Goal: Transaction & Acquisition: Book appointment/travel/reservation

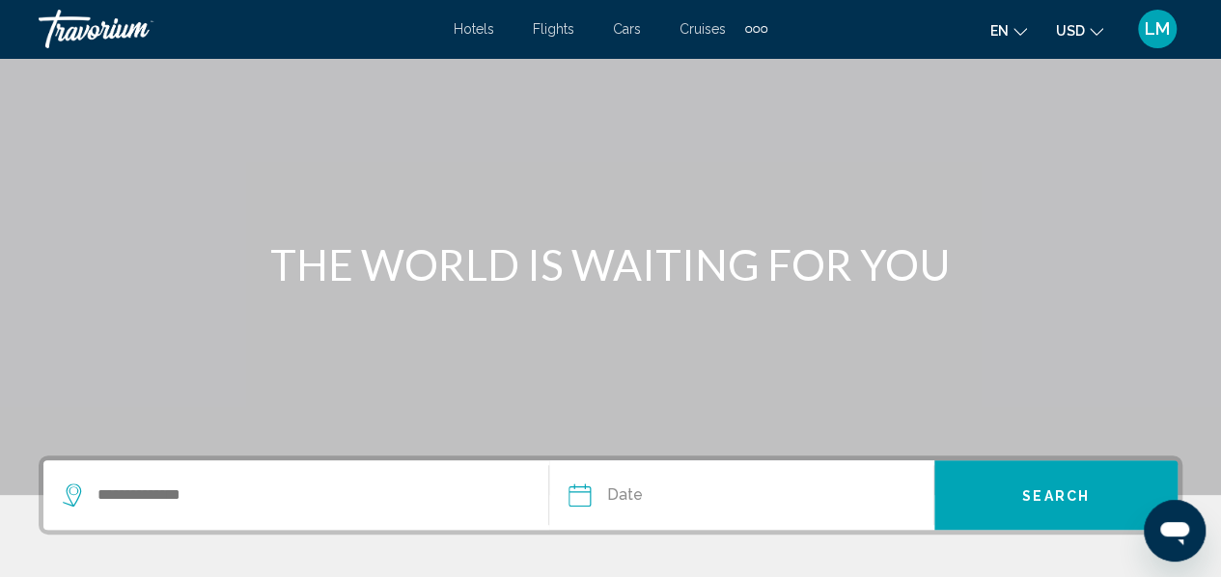
click at [637, 31] on span "Cars" at bounding box center [627, 28] width 28 height 15
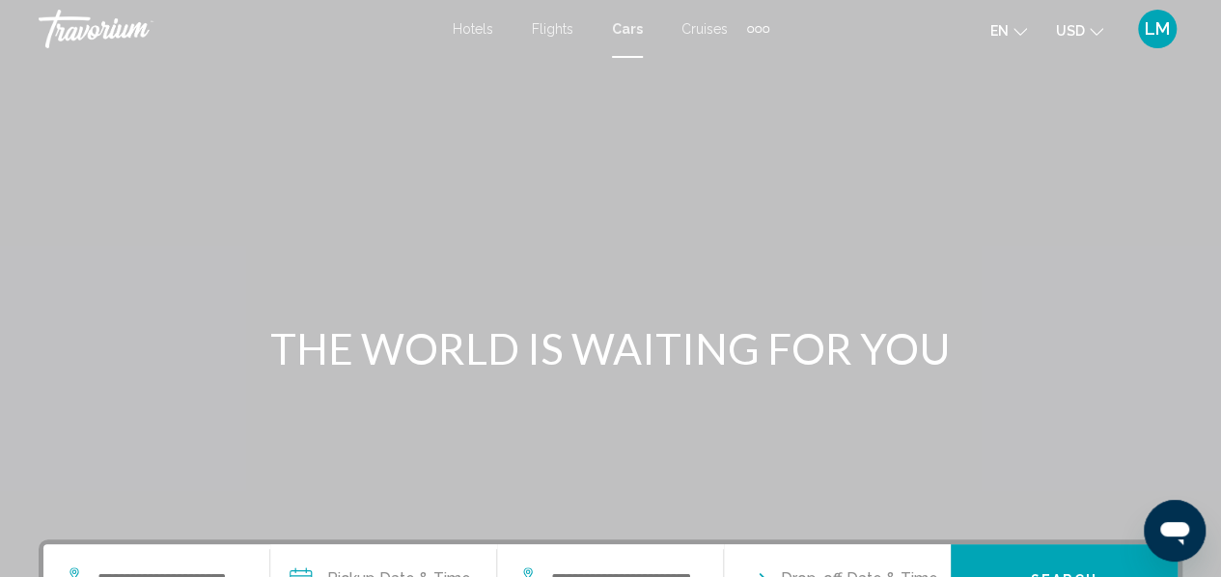
click at [556, 32] on span "Flights" at bounding box center [553, 28] width 42 height 15
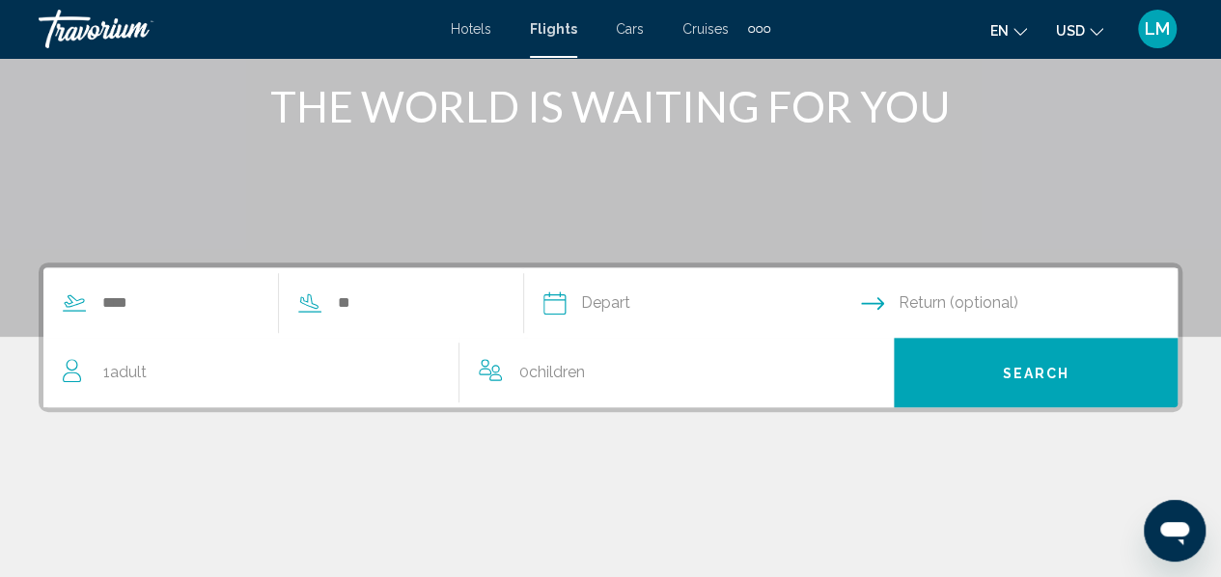
scroll to position [290, 0]
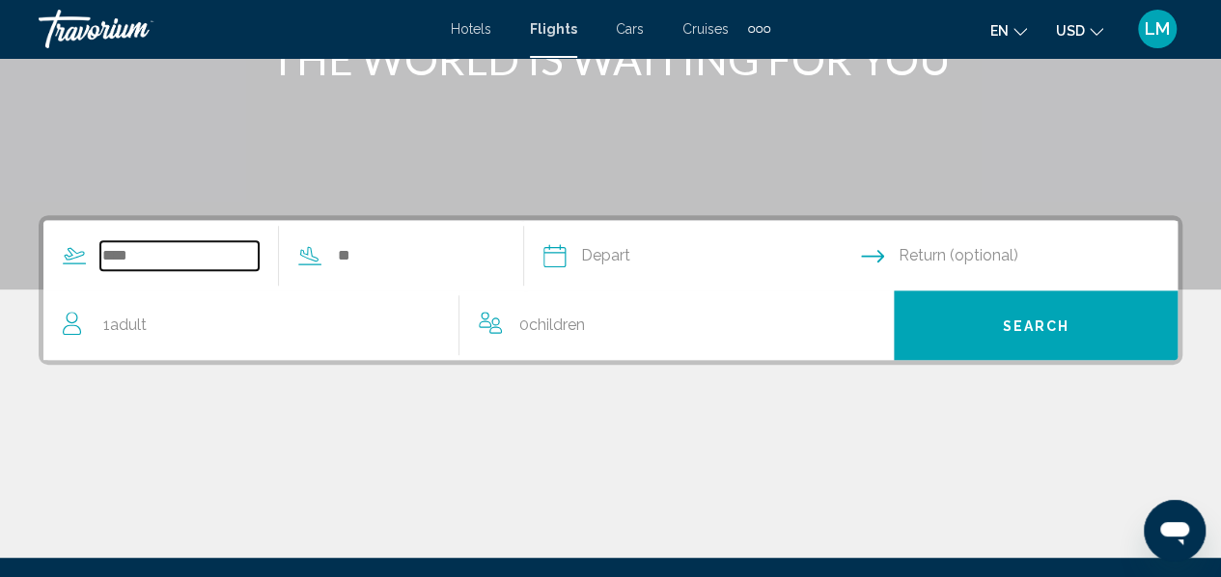
click at [199, 260] on input "Search widget" at bounding box center [179, 255] width 158 height 29
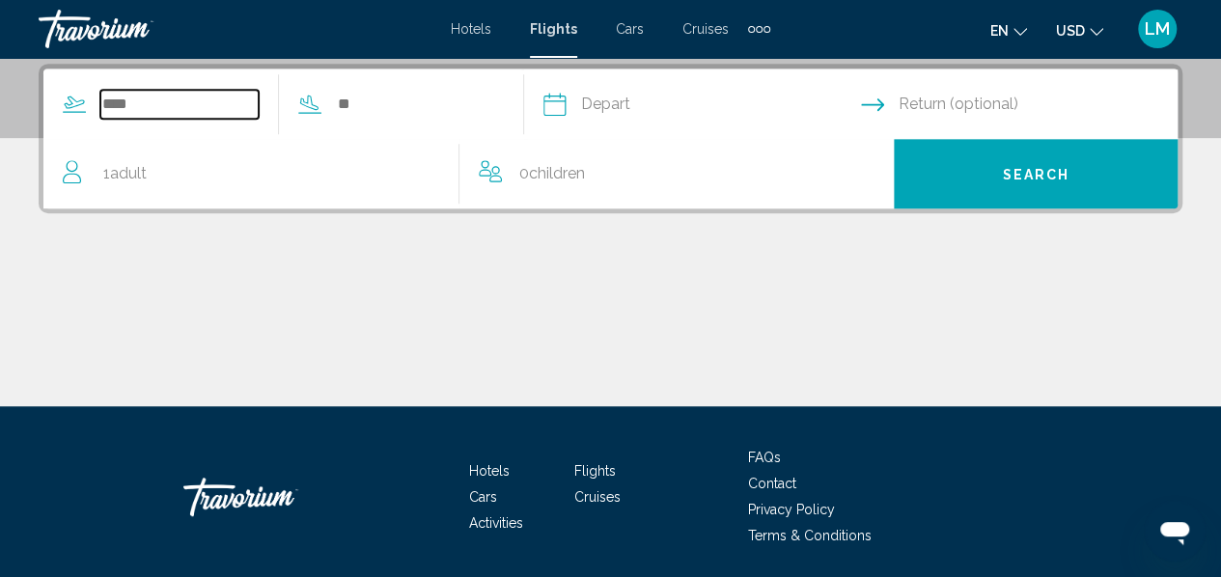
scroll to position [442, 0]
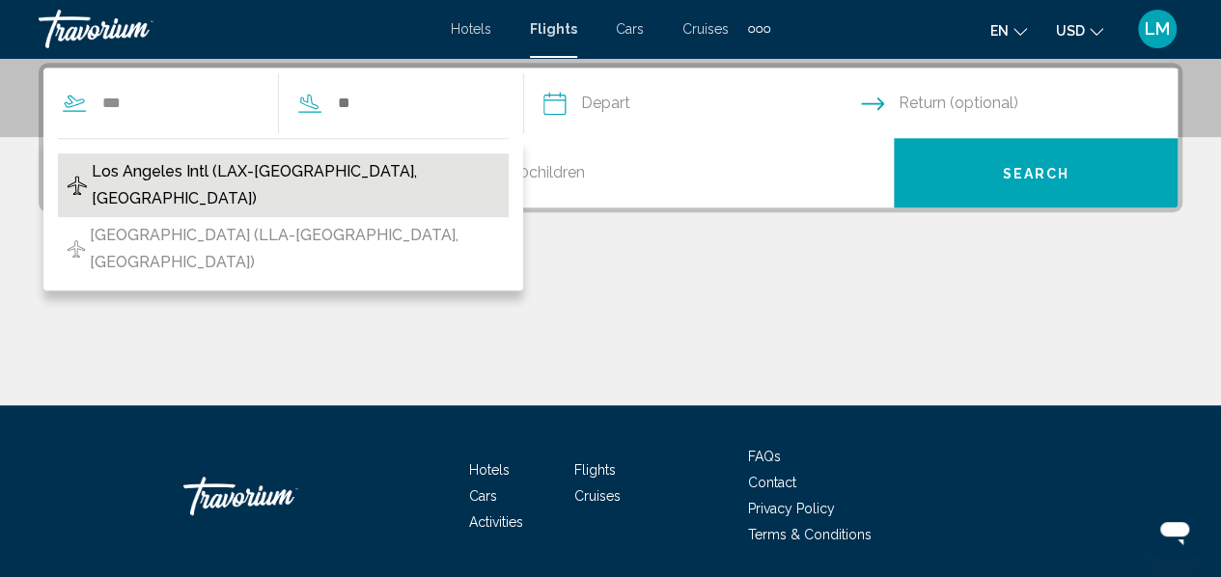
click at [207, 175] on span "Los Angeles Intl (LAX-Los Angeles, US)" at bounding box center [295, 185] width 407 height 54
type input "**********"
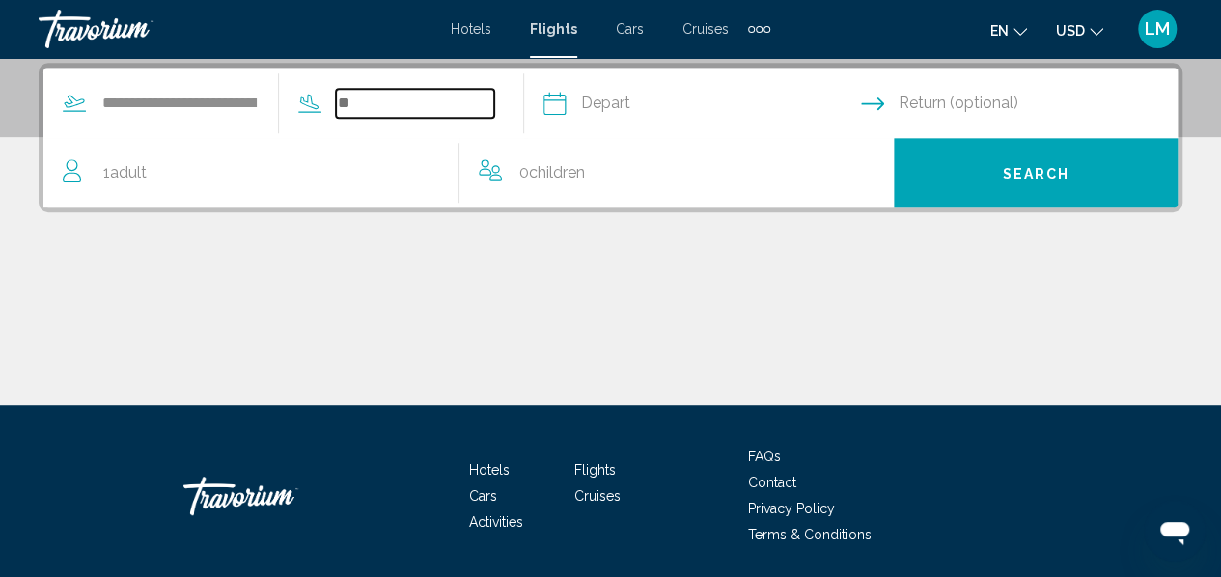
click at [453, 107] on input "Search widget" at bounding box center [415, 103] width 158 height 29
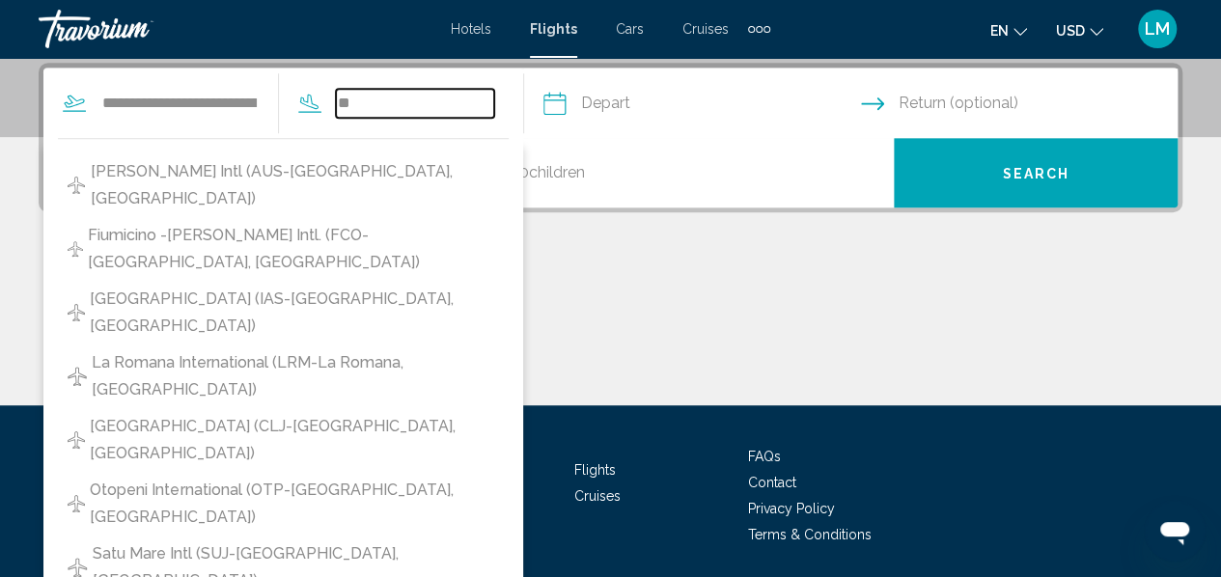
type input "*"
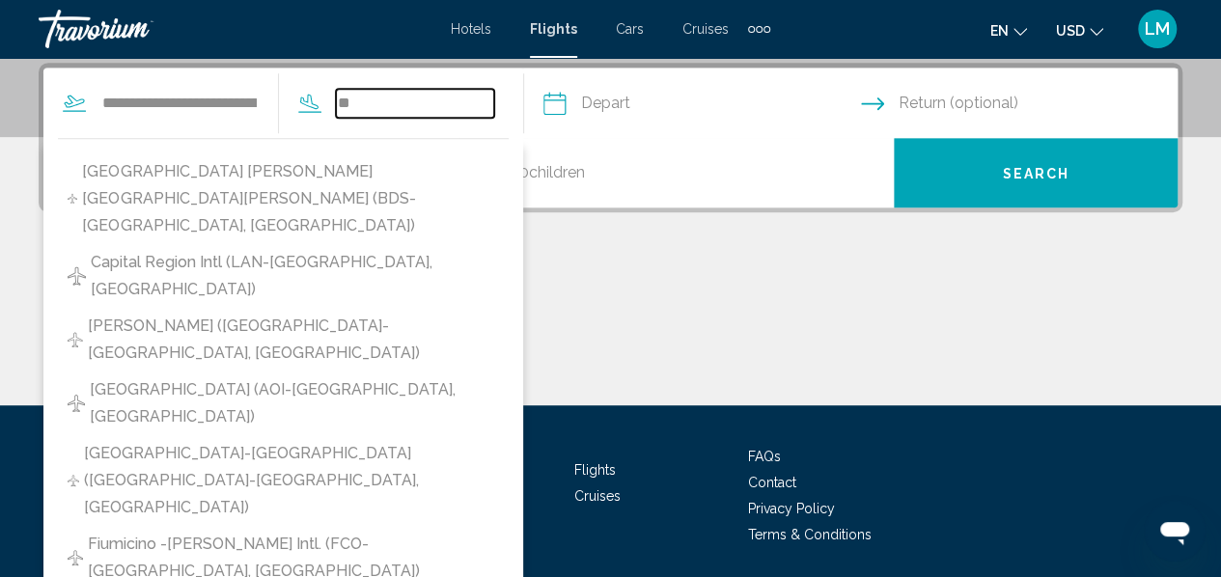
type input "*"
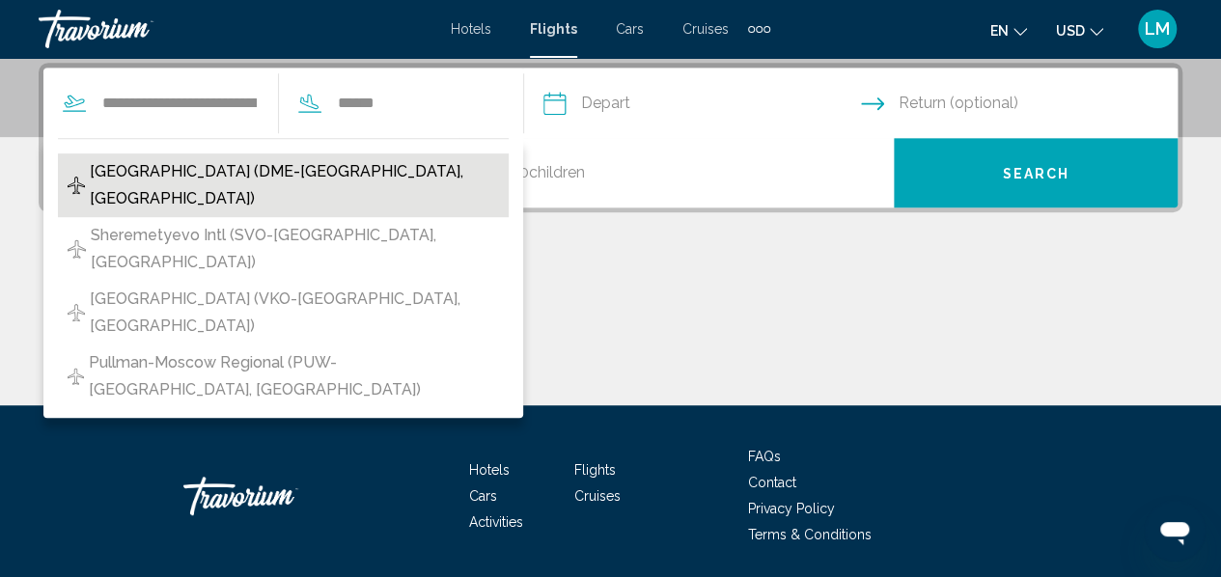
click at [341, 173] on span "Domodedovo Intl Airport (DME-Moscow, Russian Federation)" at bounding box center [294, 185] width 409 height 54
type input "**********"
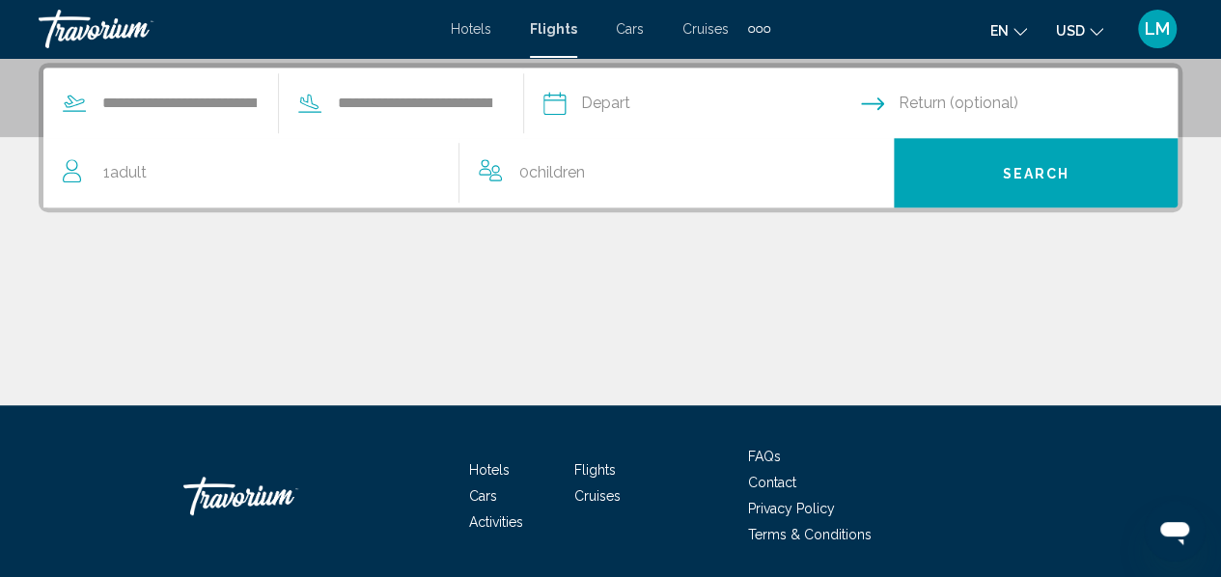
click at [608, 108] on input "Depart date" at bounding box center [701, 106] width 325 height 75
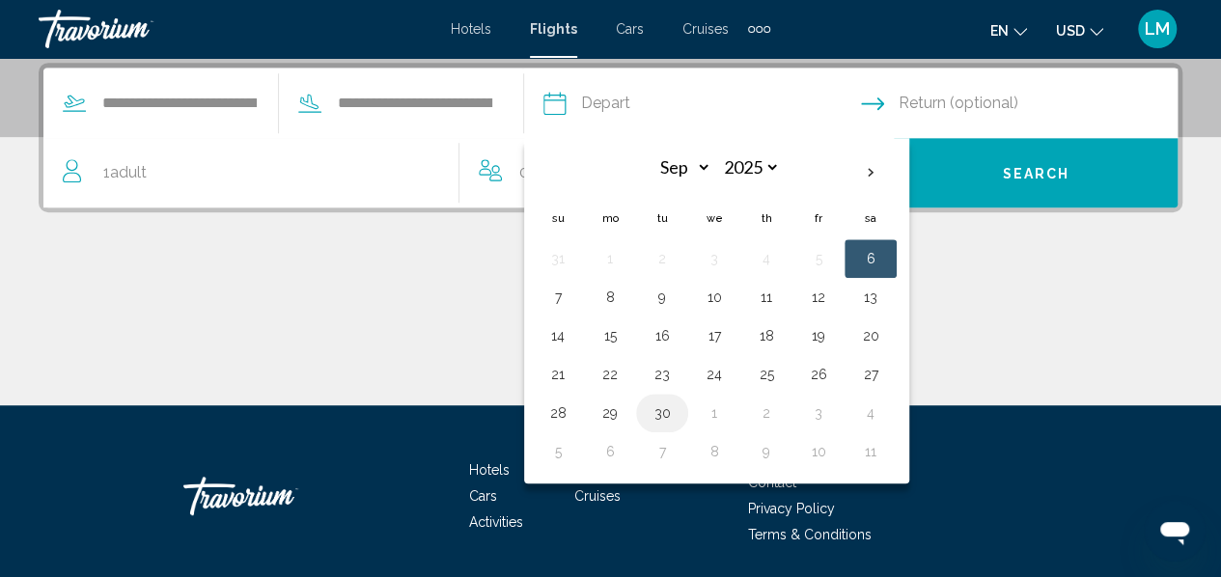
click at [678, 410] on button "30" at bounding box center [662, 413] width 31 height 27
type input "**********"
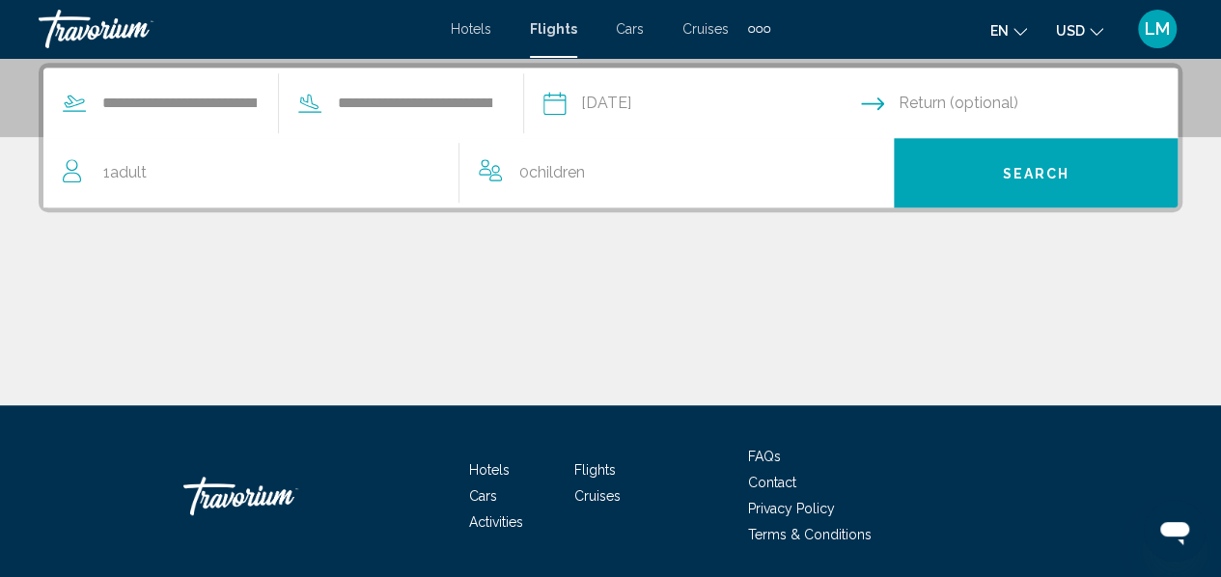
click at [892, 107] on input "Return date" at bounding box center [1023, 106] width 325 height 75
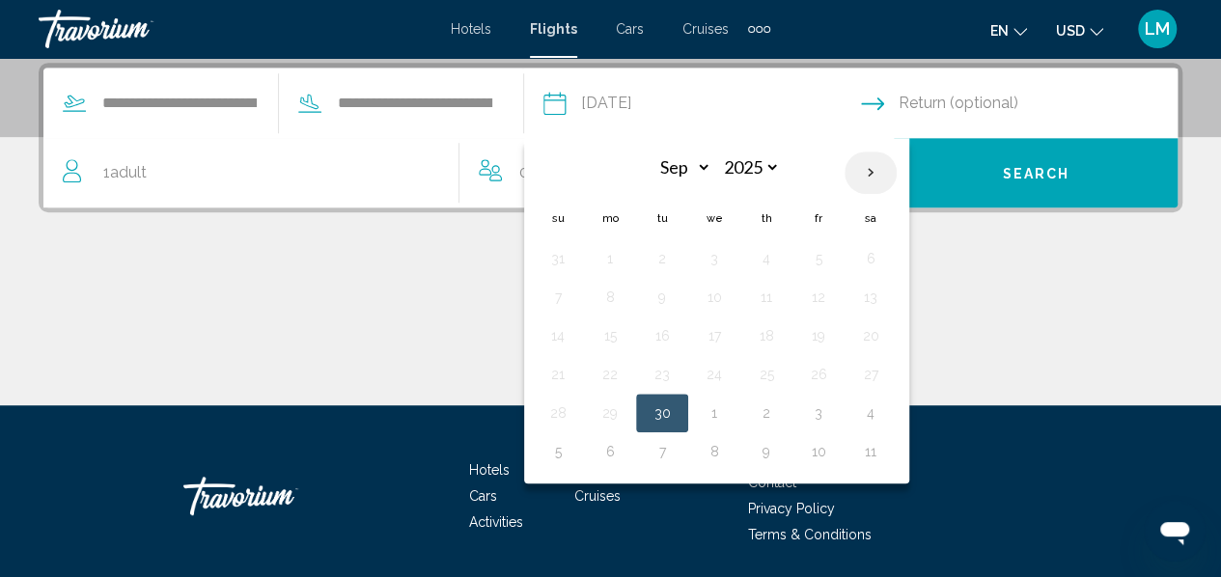
click at [897, 166] on th "Next month" at bounding box center [871, 173] width 52 height 42
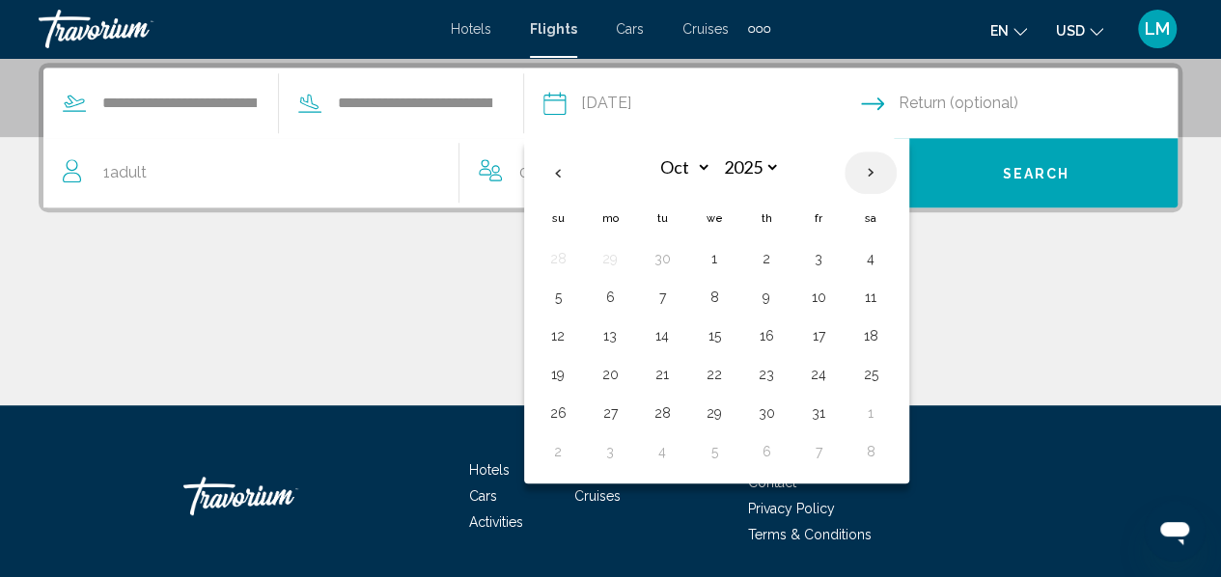
select select "*"
click at [834, 302] on button "10" at bounding box center [818, 297] width 31 height 27
type input "**********"
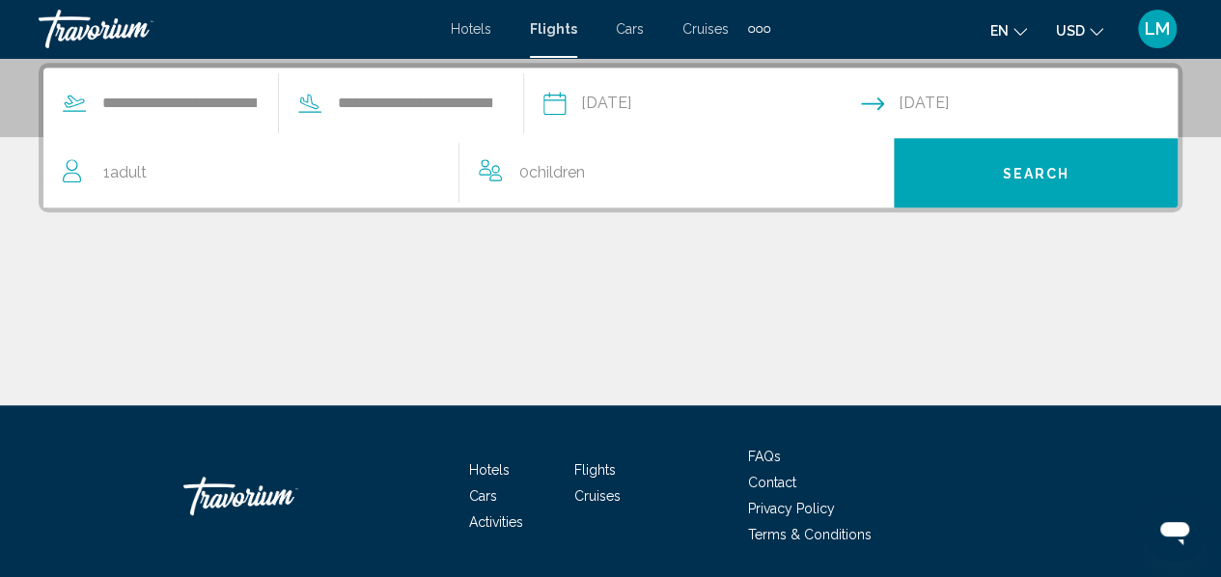
click at [1032, 181] on button "Search" at bounding box center [1036, 173] width 284 height 70
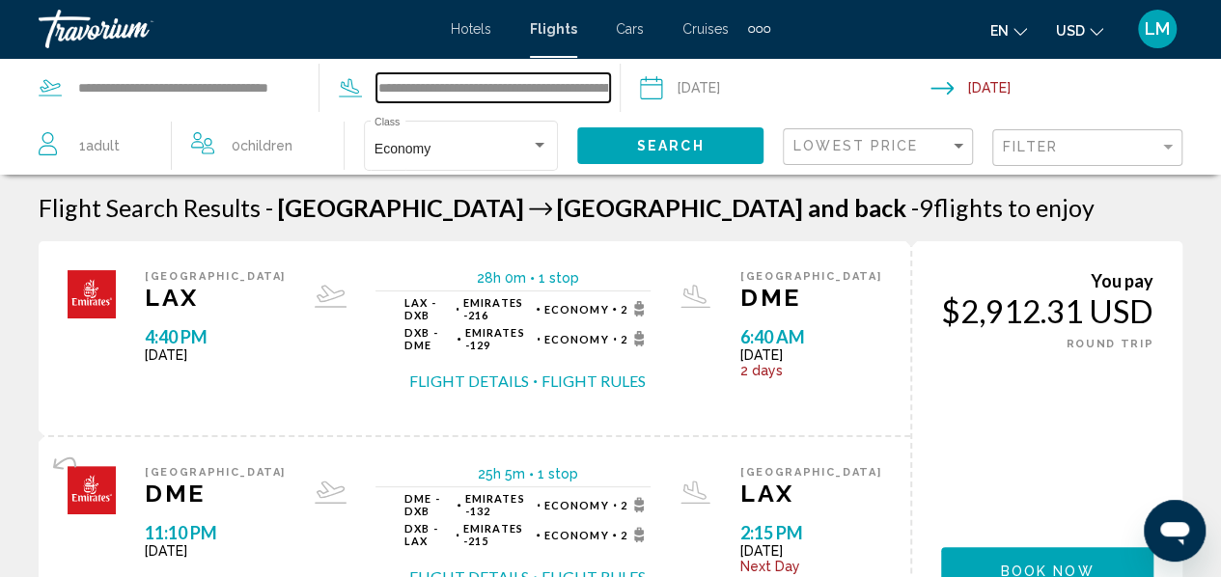
click at [541, 88] on input "**********" at bounding box center [493, 87] width 233 height 29
drag, startPoint x: 381, startPoint y: 86, endPoint x: 668, endPoint y: 101, distance: 287.1
click at [668, 101] on div "**********" at bounding box center [610, 87] width 1221 height 59
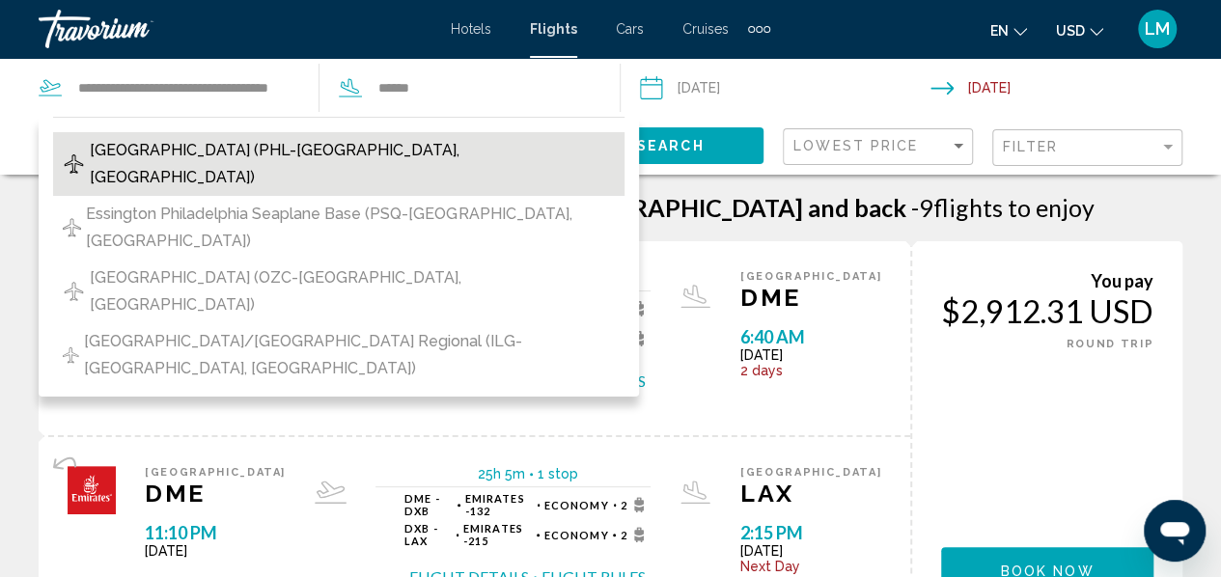
click at [423, 140] on span "Philadelphia Intl Airport (PHL-Philadelphia, United States of America)" at bounding box center [352, 164] width 524 height 54
type input "**********"
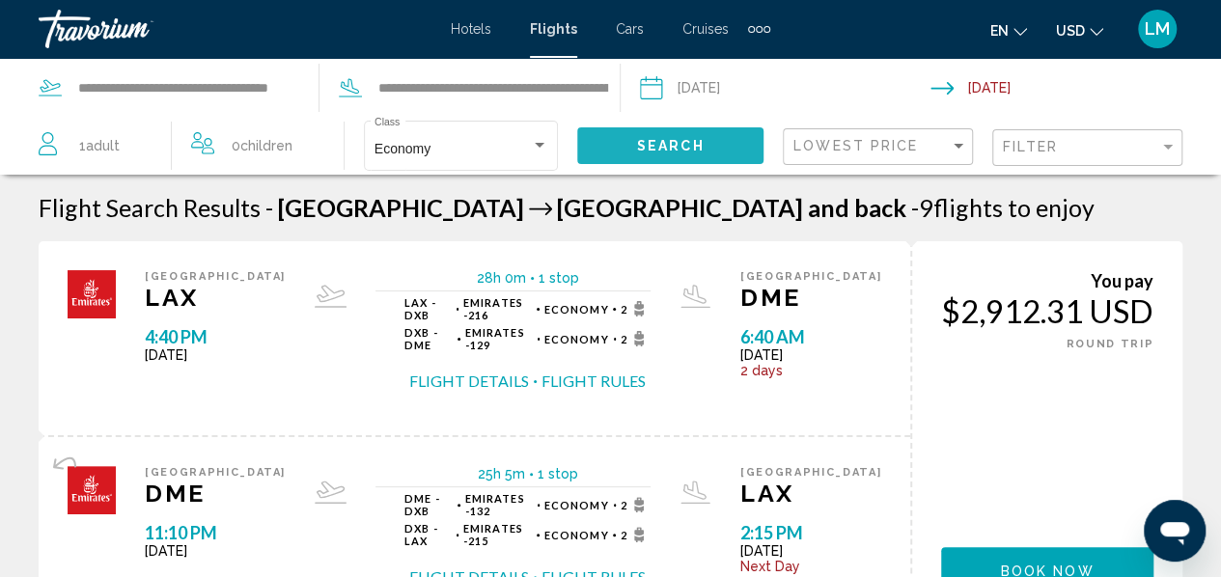
click at [674, 146] on span "Search" at bounding box center [671, 146] width 68 height 15
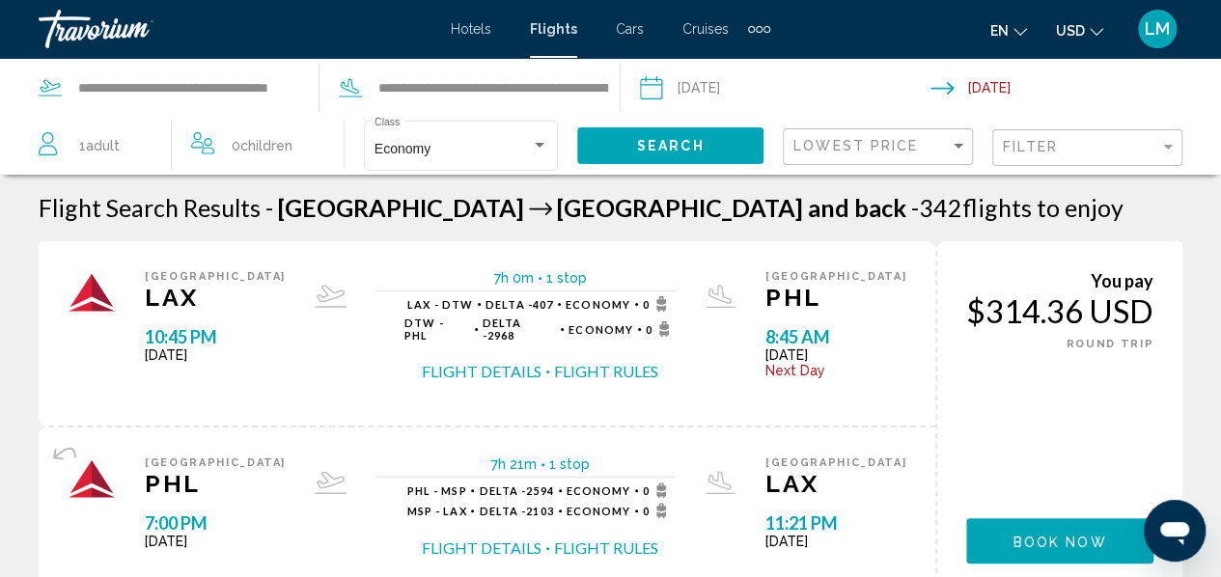
scroll to position [97, 0]
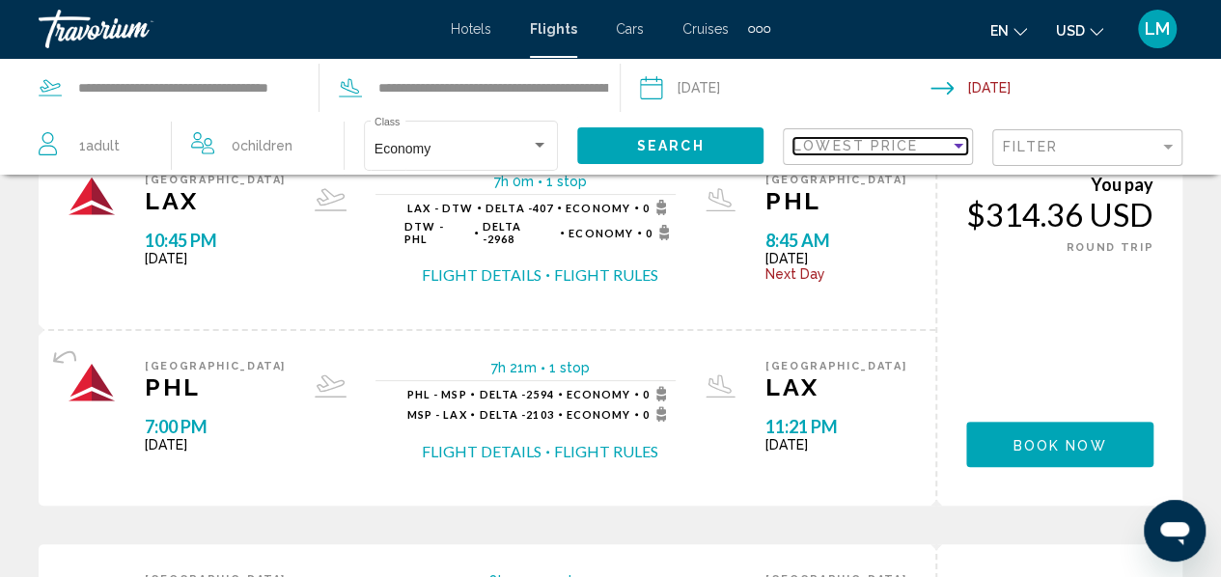
click at [886, 144] on span "Lowest Price" at bounding box center [856, 145] width 125 height 15
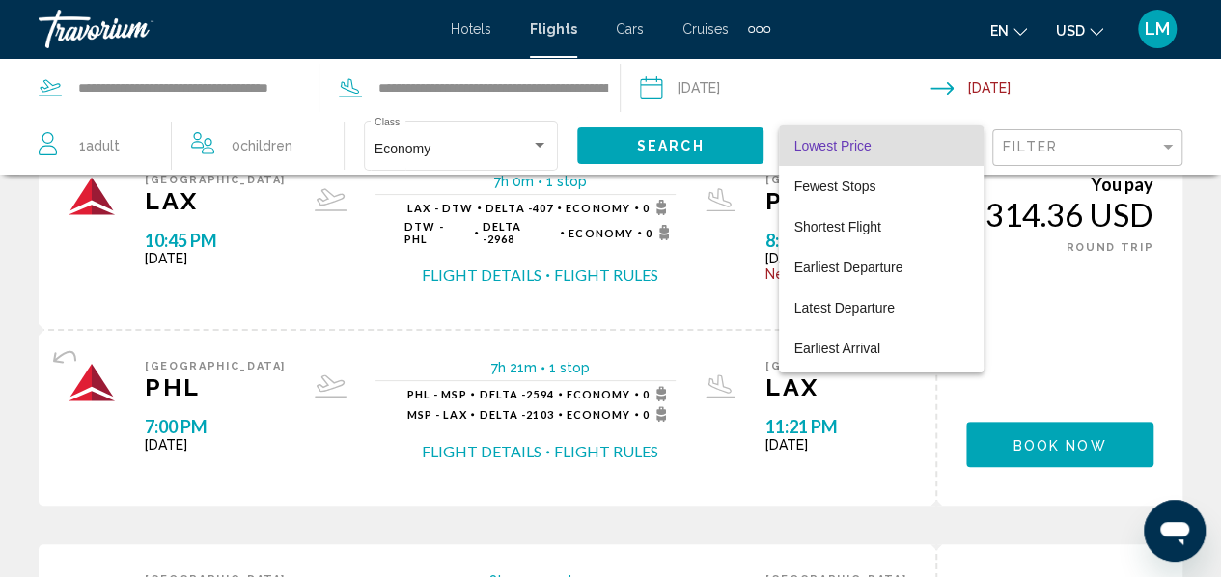
click at [848, 136] on span "Lowest Price" at bounding box center [882, 146] width 174 height 41
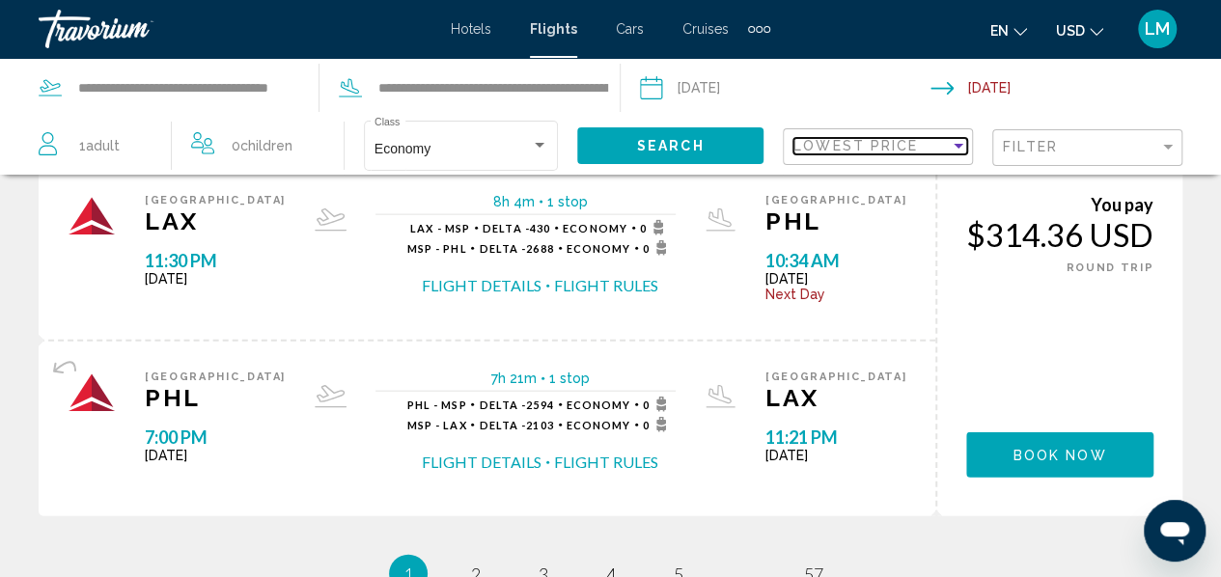
scroll to position [1830, 0]
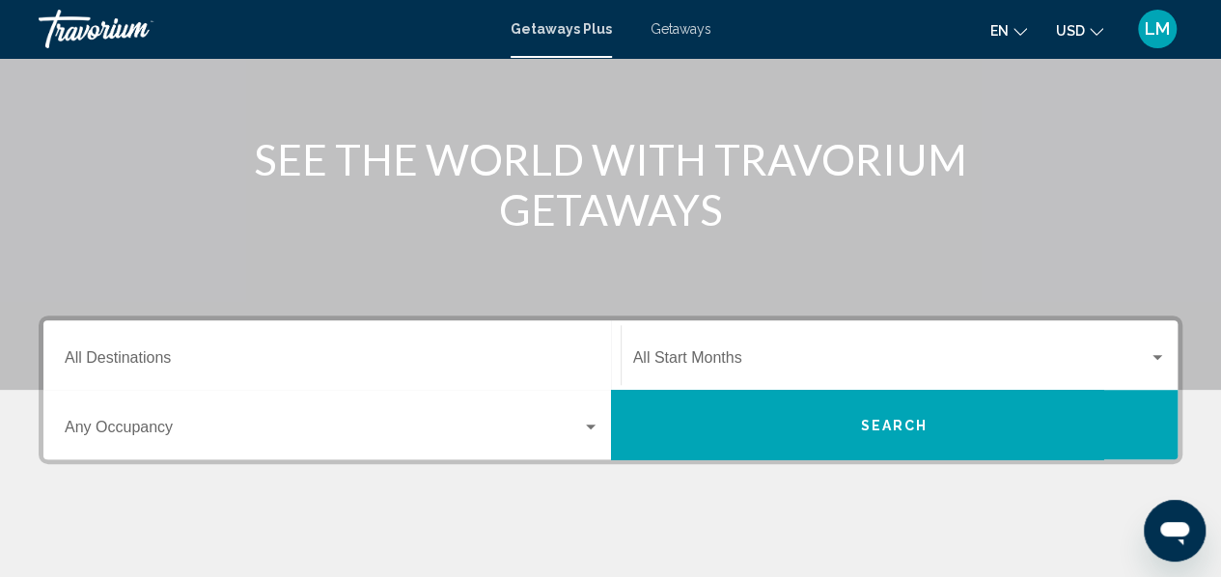
scroll to position [193, 0]
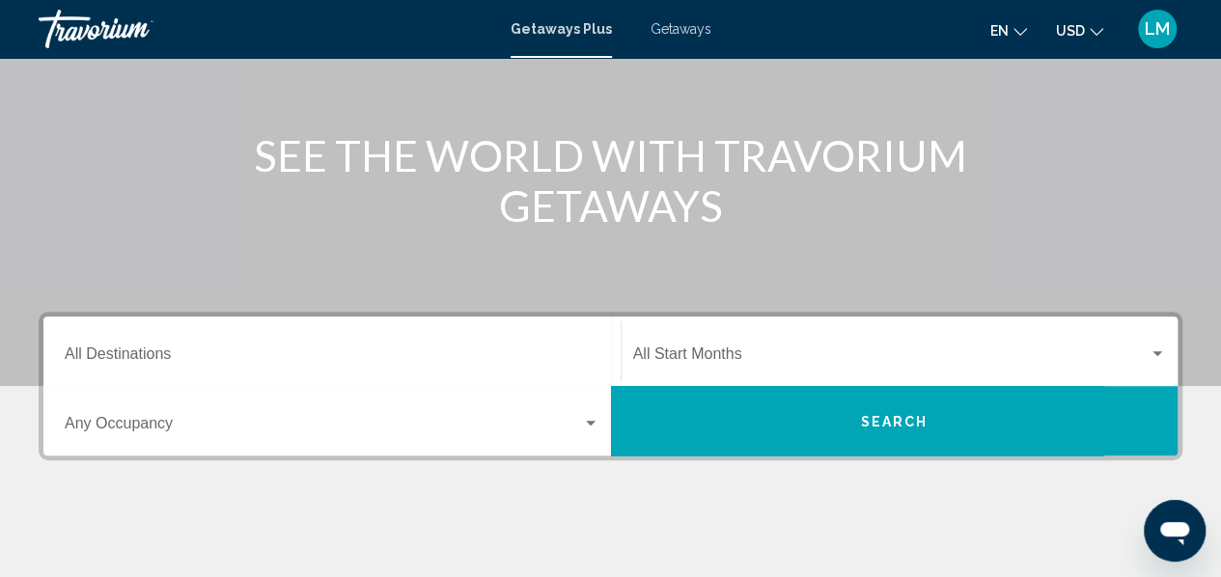
click at [268, 370] on div "Destination All Destinations" at bounding box center [332, 351] width 535 height 61
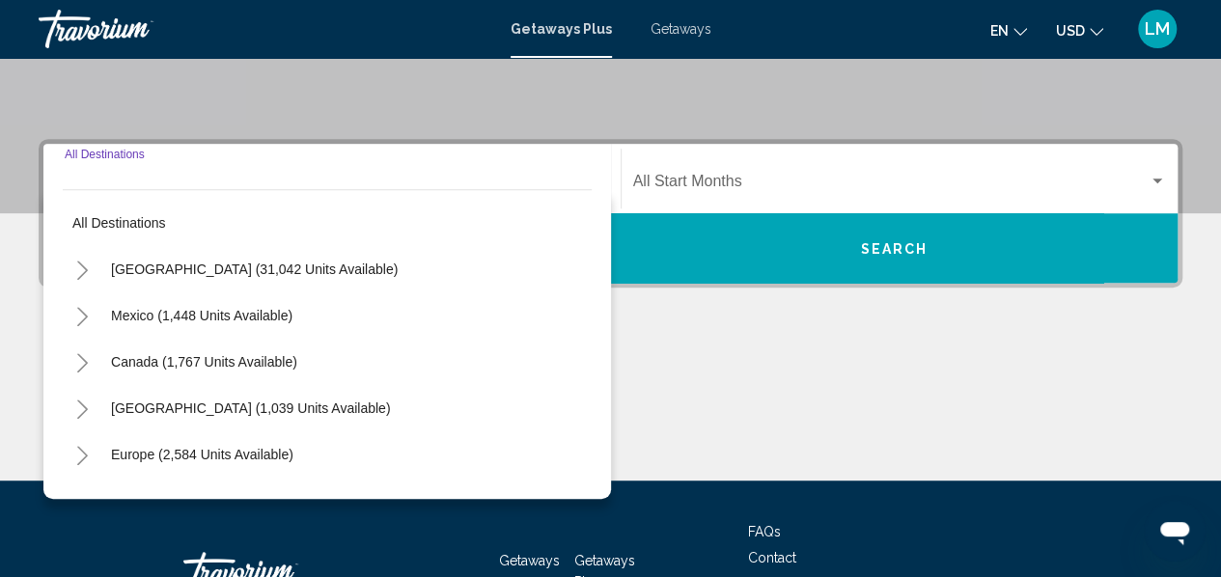
scroll to position [442, 0]
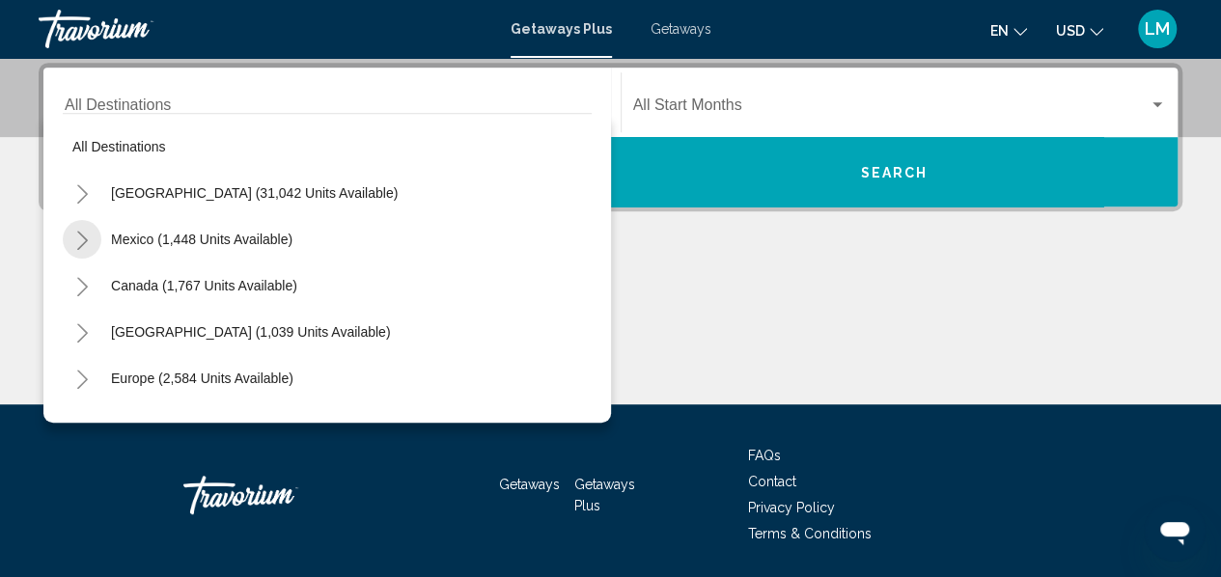
click at [87, 237] on icon "Toggle Mexico (1,448 units available)" at bounding box center [82, 240] width 14 height 19
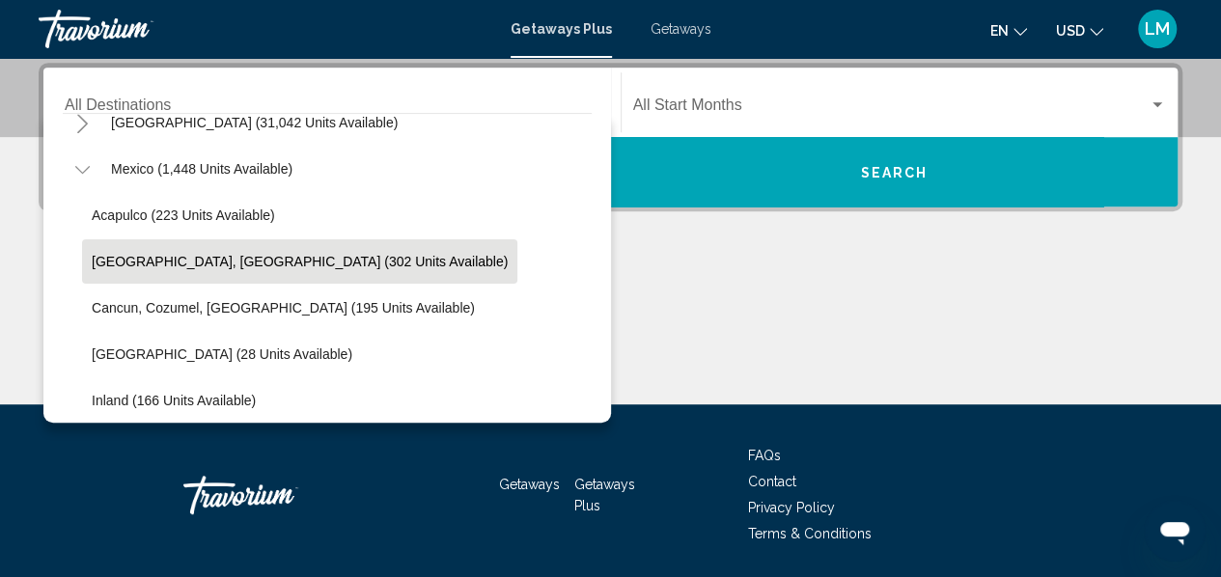
scroll to position [97, 0]
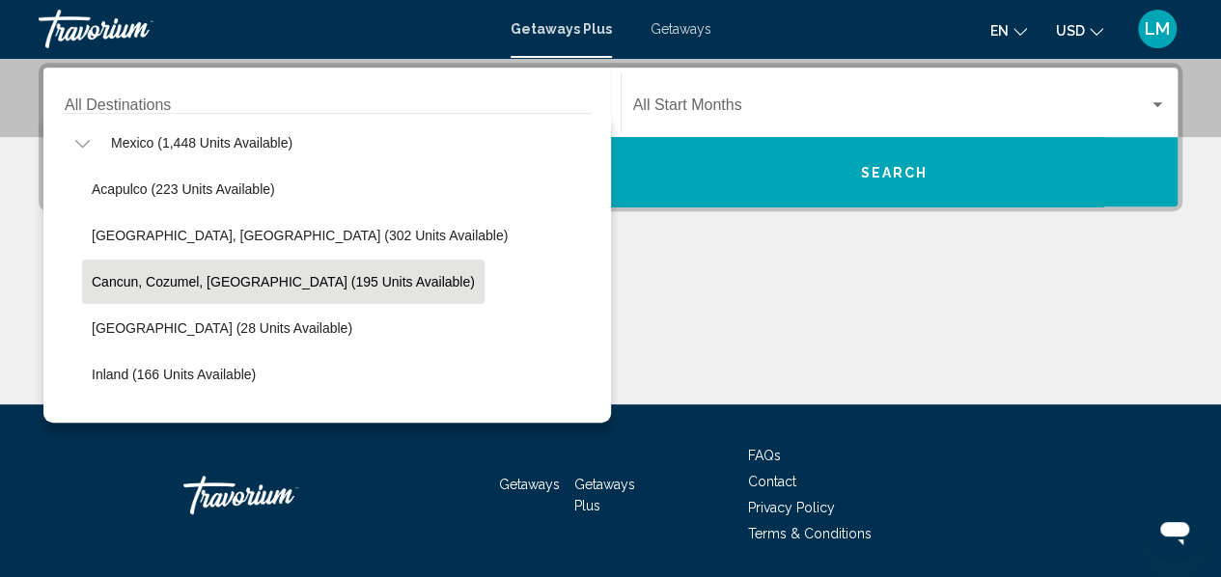
click at [237, 279] on span "Cancun, Cozumel, [GEOGRAPHIC_DATA] (195 units available)" at bounding box center [283, 281] width 383 height 15
type input "**********"
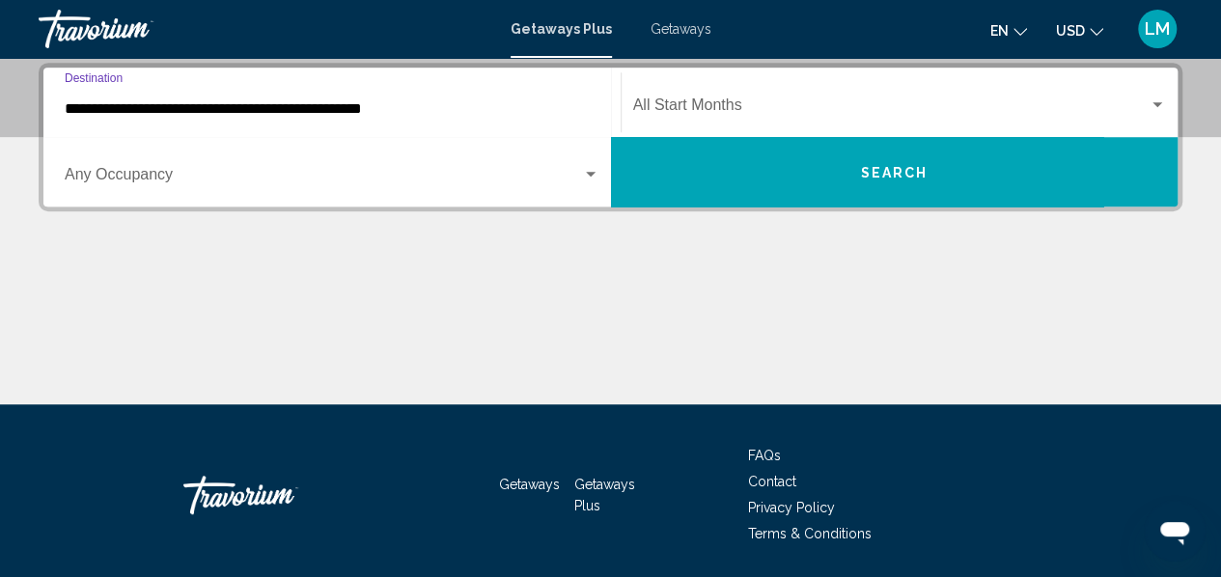
click at [590, 171] on div "Search widget" at bounding box center [590, 174] width 17 height 15
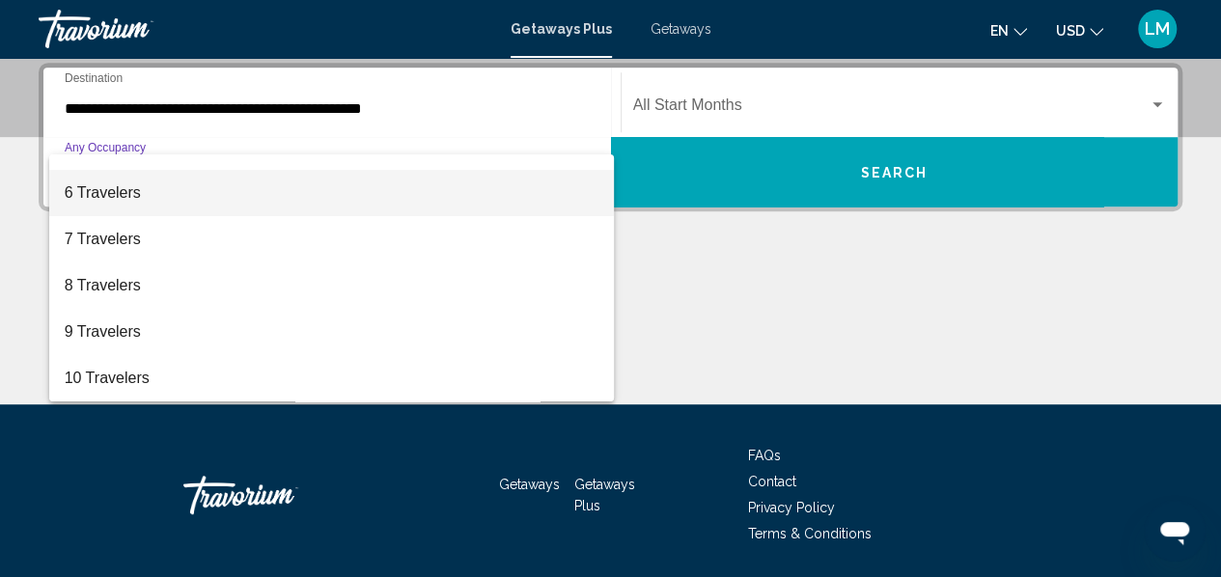
scroll to position [120, 0]
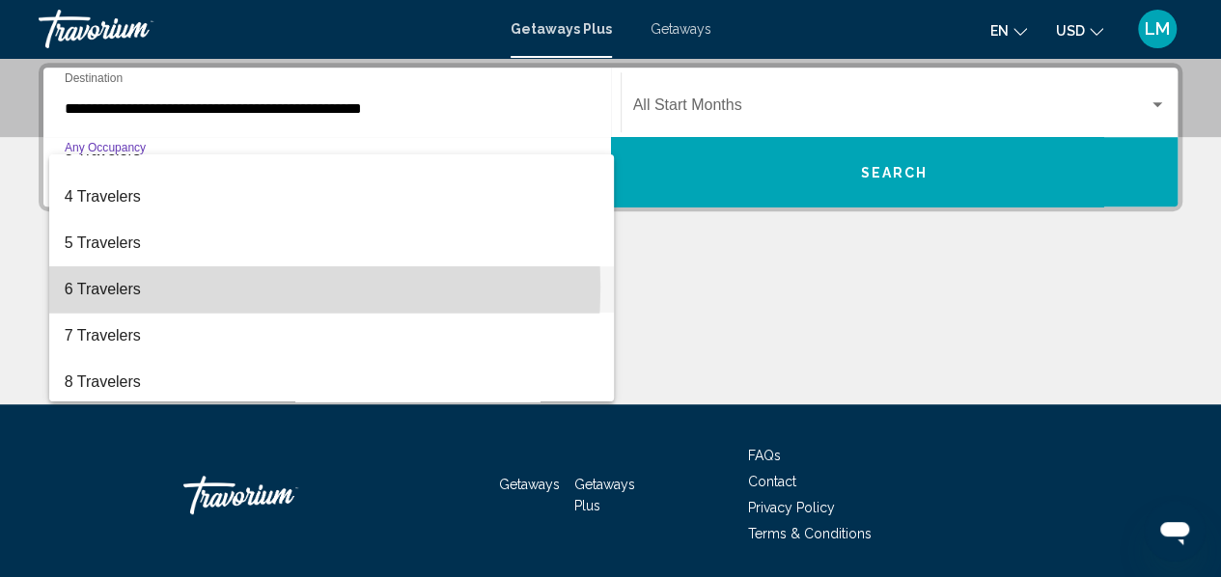
click at [154, 287] on span "6 Travelers" at bounding box center [332, 289] width 535 height 46
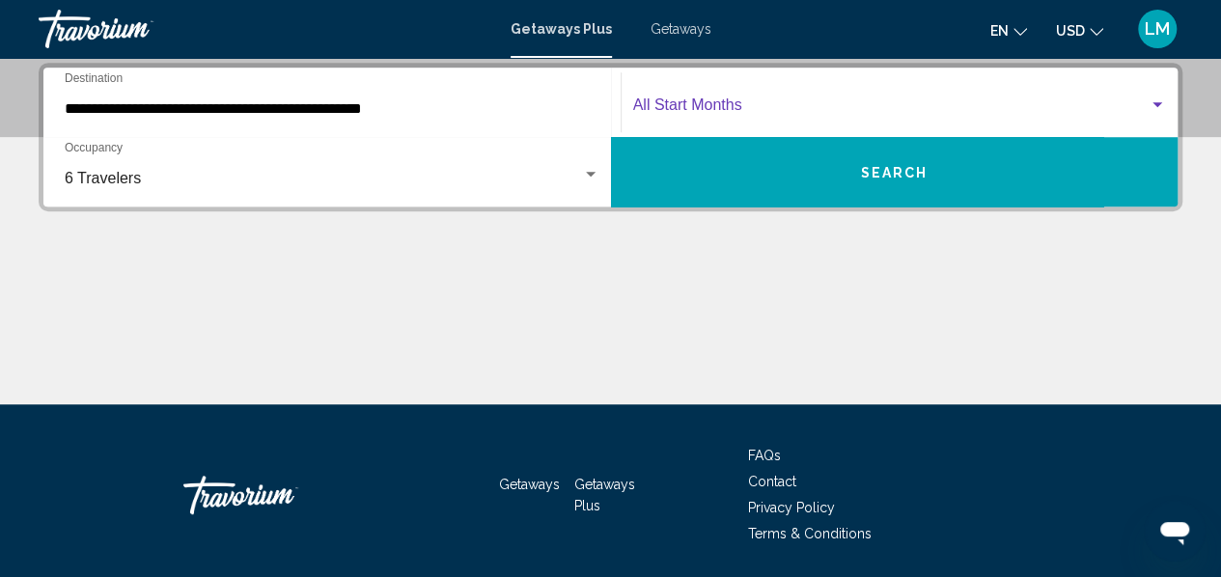
click at [1164, 109] on div "Search widget" at bounding box center [1157, 105] width 17 height 15
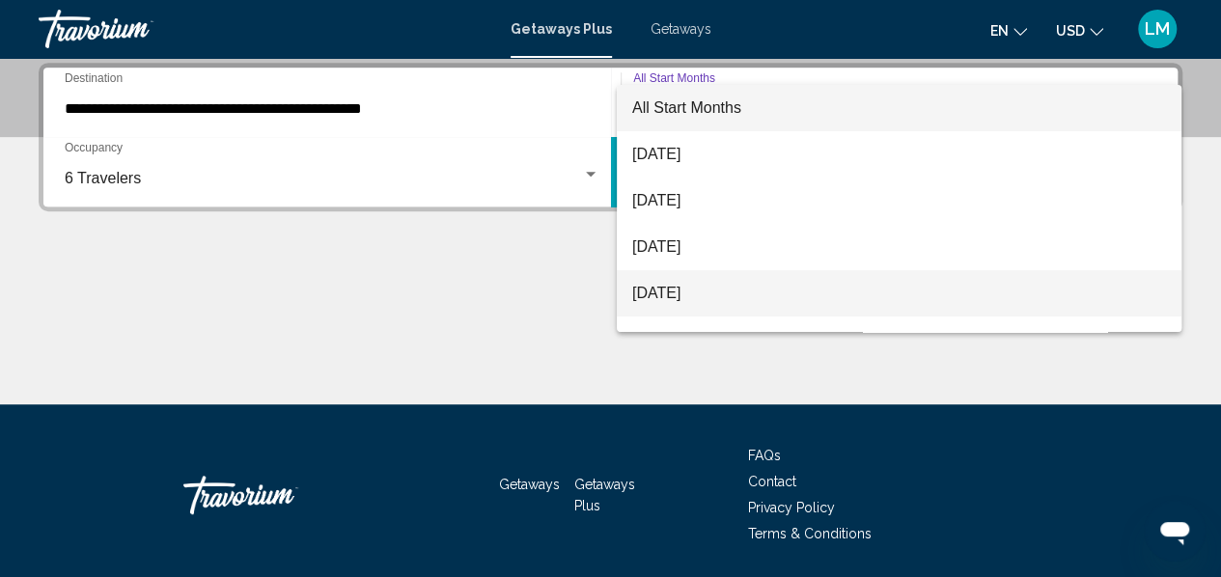
click at [716, 298] on span "[DATE]" at bounding box center [899, 293] width 534 height 46
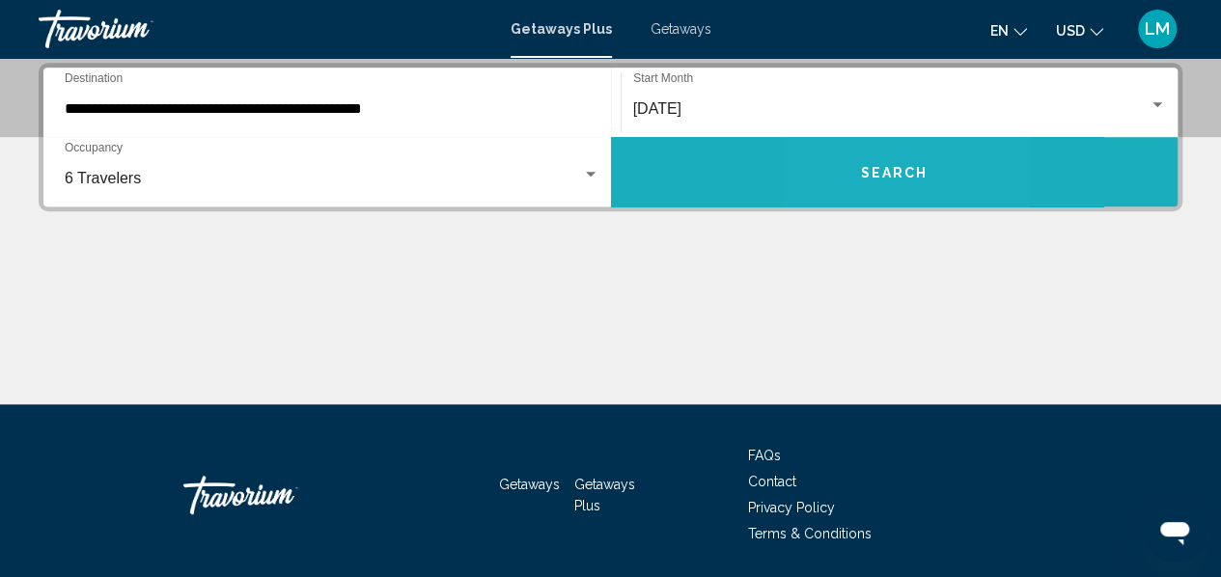
click at [859, 170] on button "Search" at bounding box center [895, 172] width 568 height 70
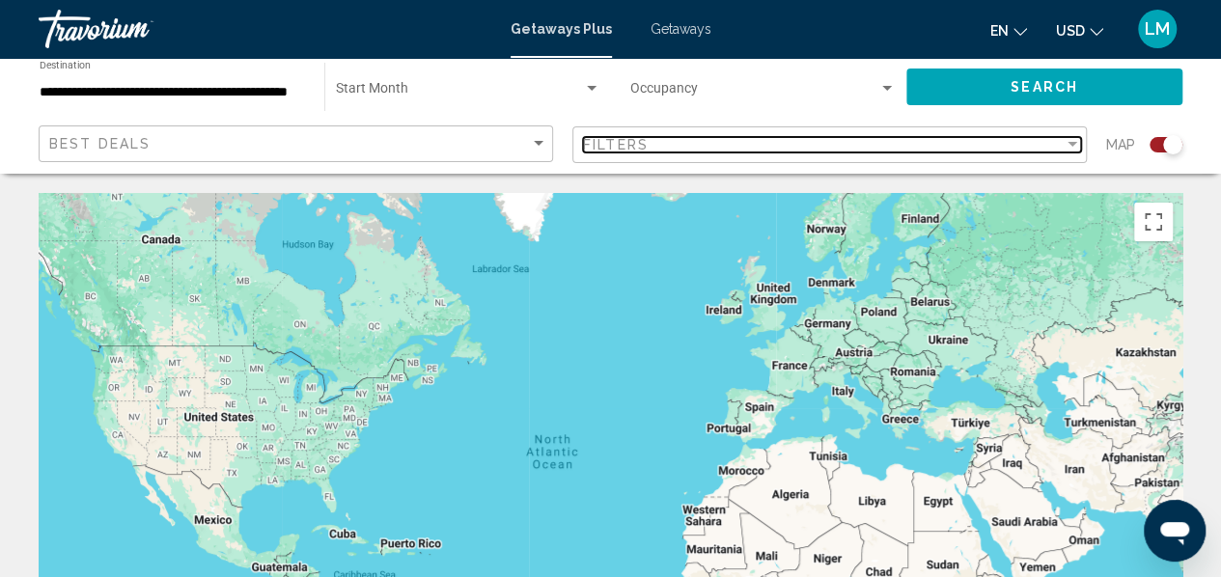
click at [1069, 152] on div "Filter" at bounding box center [1072, 144] width 17 height 15
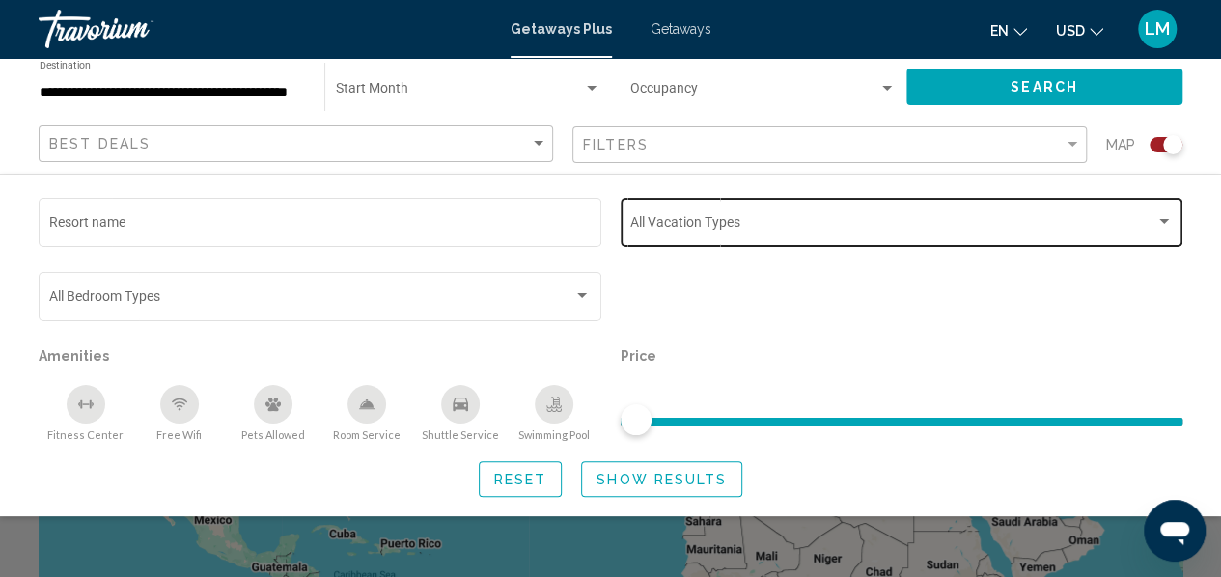
click at [1161, 221] on div "Search widget" at bounding box center [1164, 221] width 10 height 5
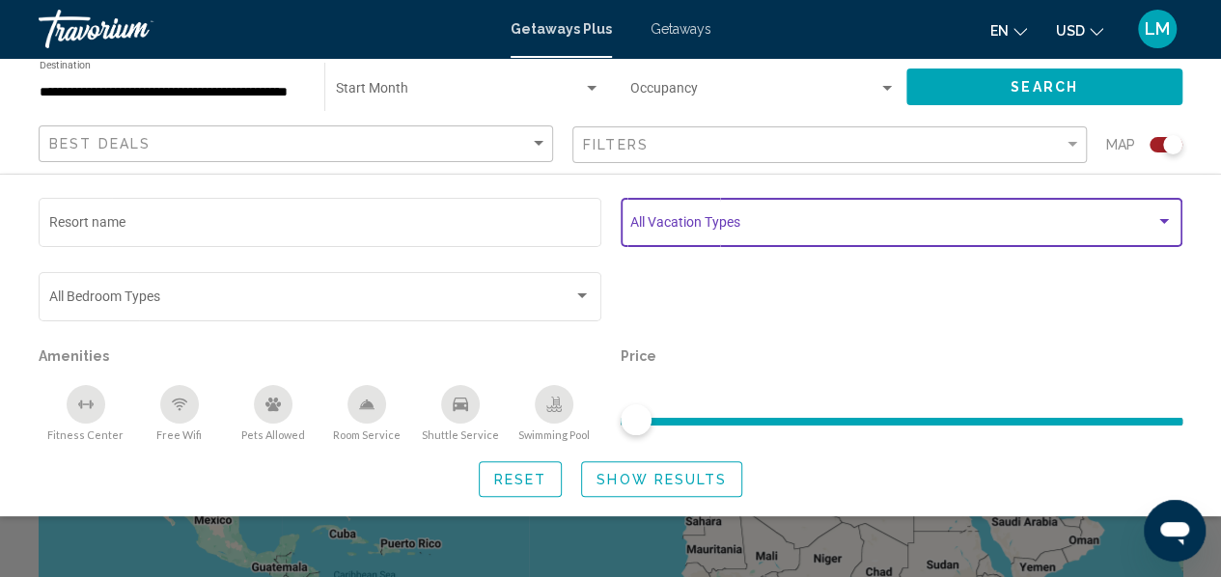
click at [1166, 216] on div "Search widget" at bounding box center [1164, 221] width 17 height 15
click at [1164, 216] on div "Search widget" at bounding box center [1164, 221] width 17 height 15
click at [686, 227] on span "Search widget" at bounding box center [892, 225] width 525 height 15
click at [650, 218] on span "Search widget" at bounding box center [892, 225] width 525 height 15
click at [1154, 218] on span "Search widget" at bounding box center [892, 225] width 525 height 15
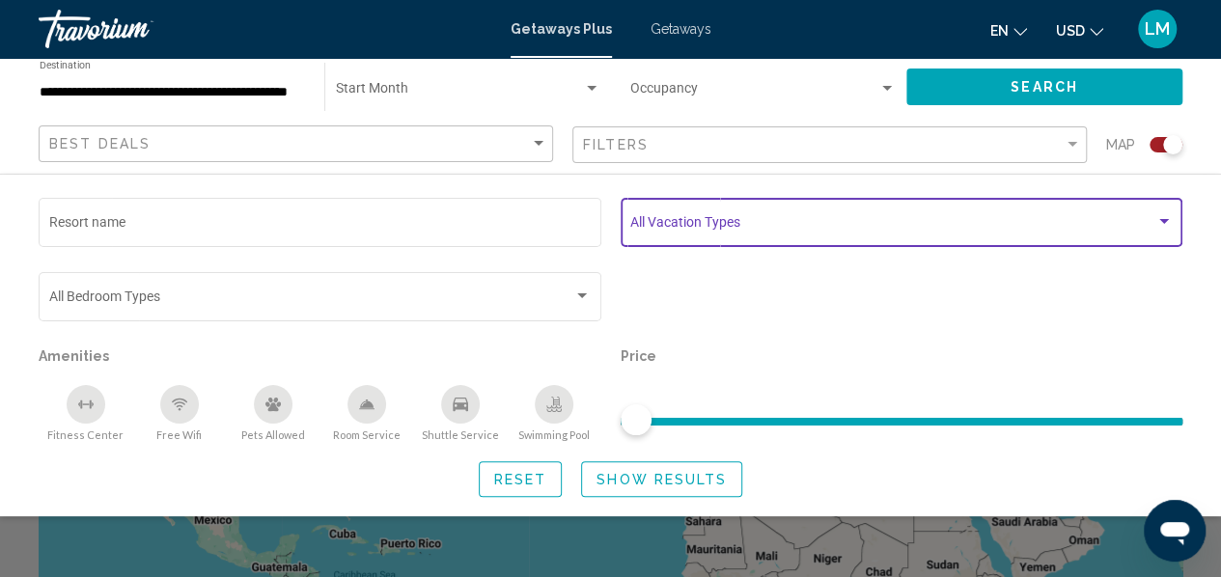
click at [1160, 223] on div "Search widget" at bounding box center [1164, 221] width 10 height 5
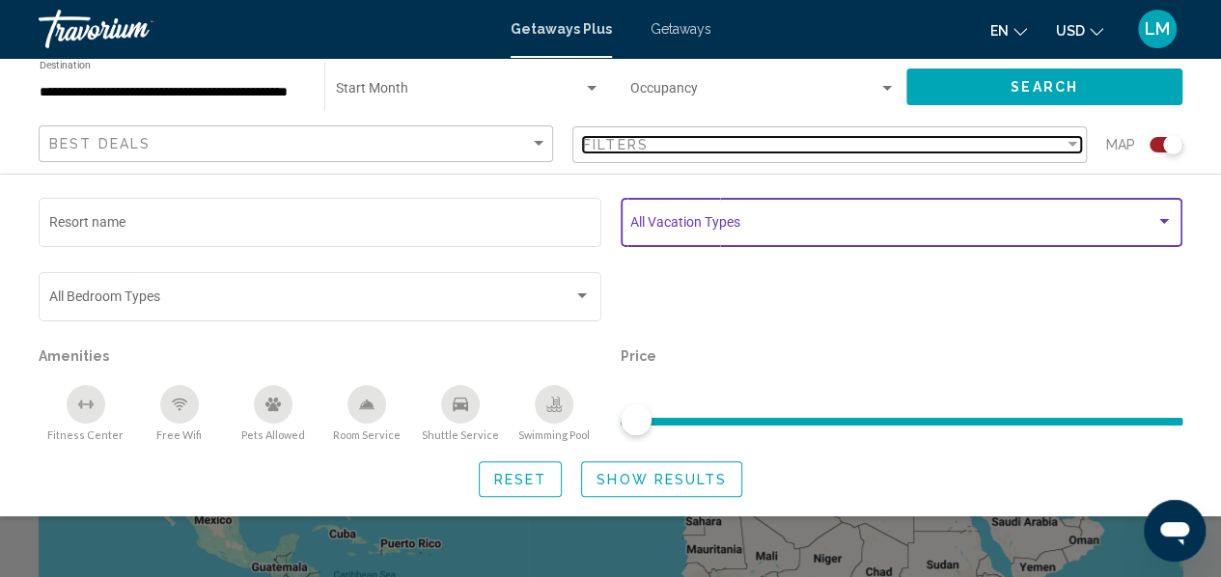
click at [1065, 146] on div "Filter" at bounding box center [1072, 144] width 17 height 15
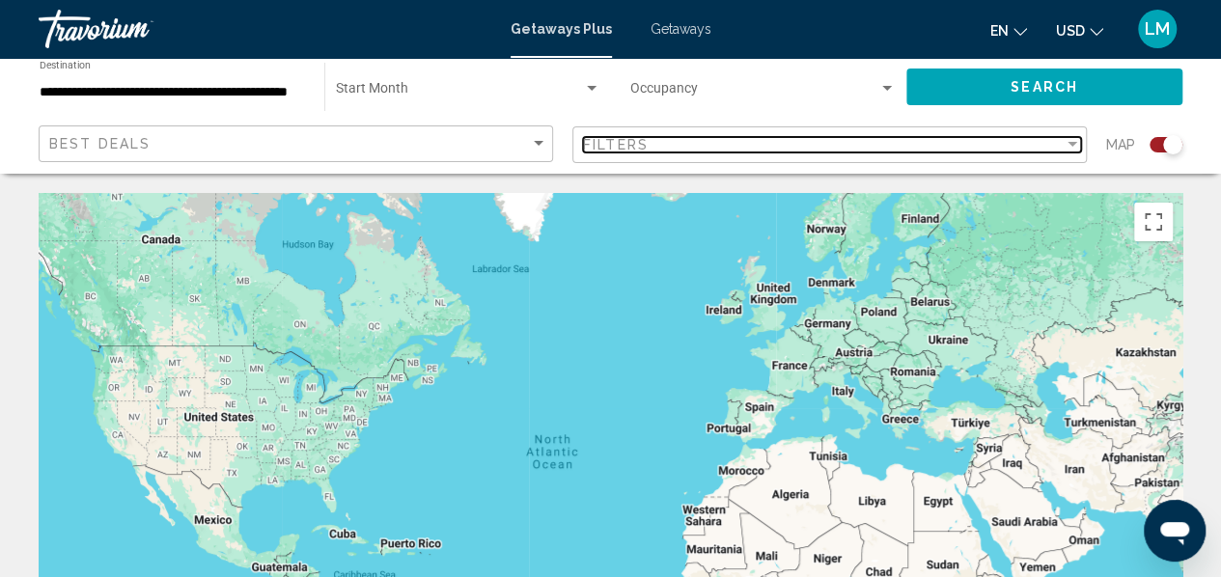
click at [1065, 146] on div "Filter" at bounding box center [1072, 144] width 17 height 15
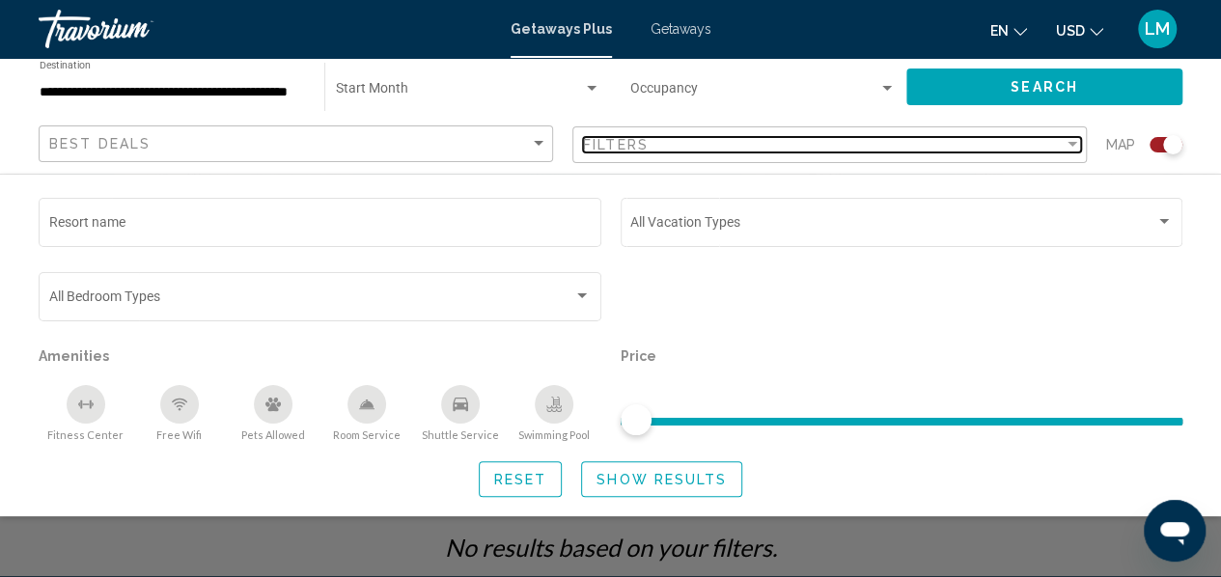
scroll to position [386, 0]
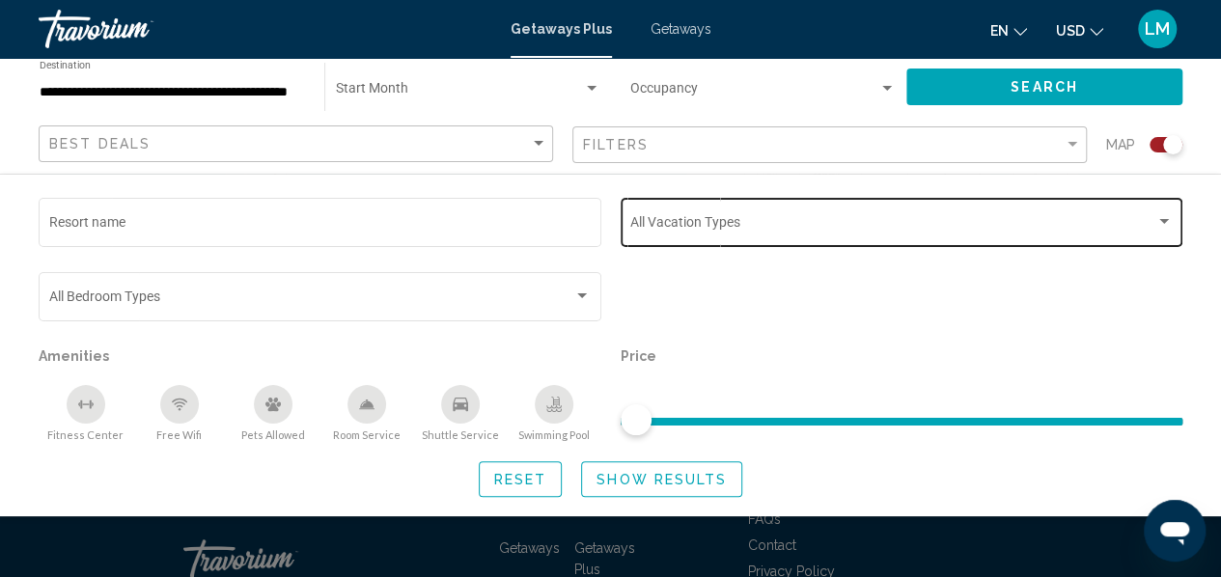
click at [748, 237] on div "Vacation Types All Vacation Types" at bounding box center [901, 220] width 543 height 53
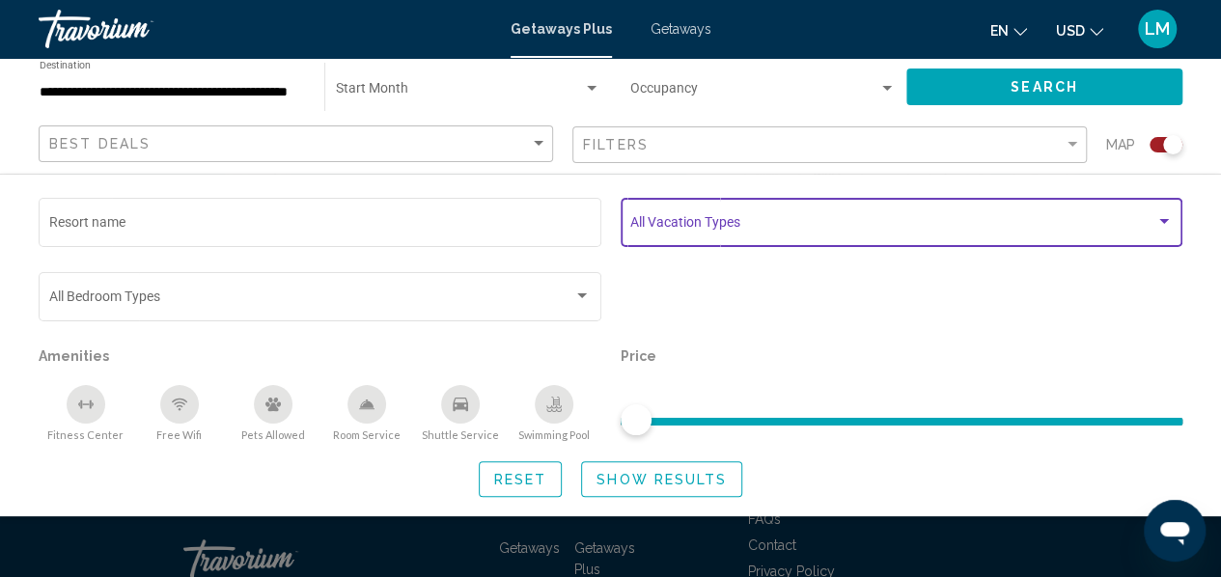
click at [1160, 217] on div "Search widget" at bounding box center [1164, 221] width 17 height 15
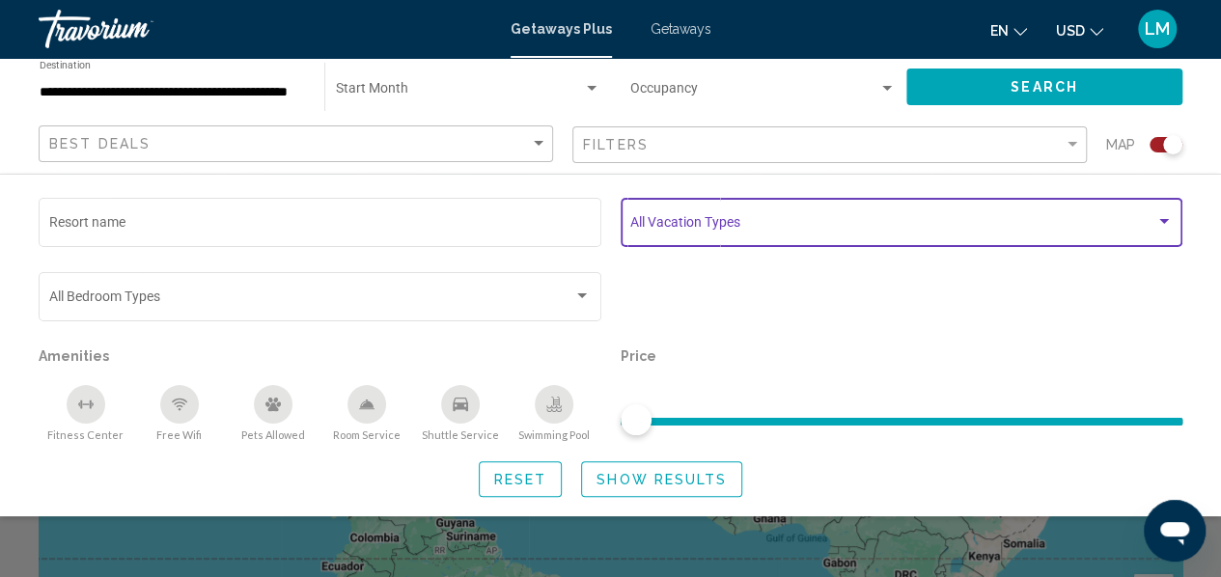
scroll to position [97, 0]
click at [597, 92] on div "Search widget" at bounding box center [591, 88] width 17 height 15
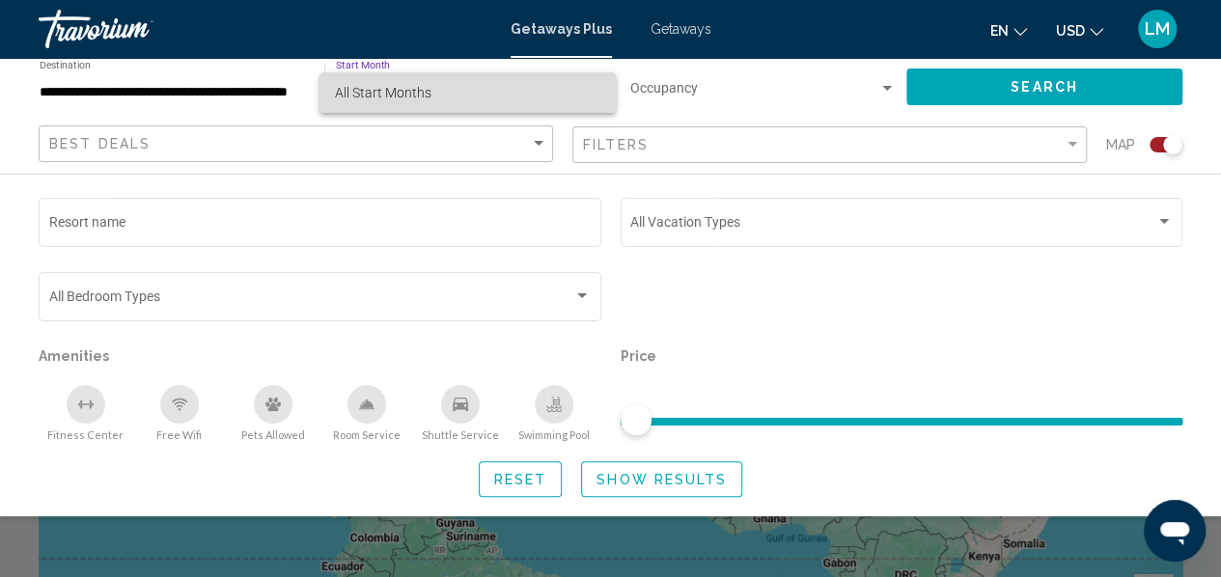
click at [463, 99] on span "All Start Months" at bounding box center [467, 92] width 265 height 41
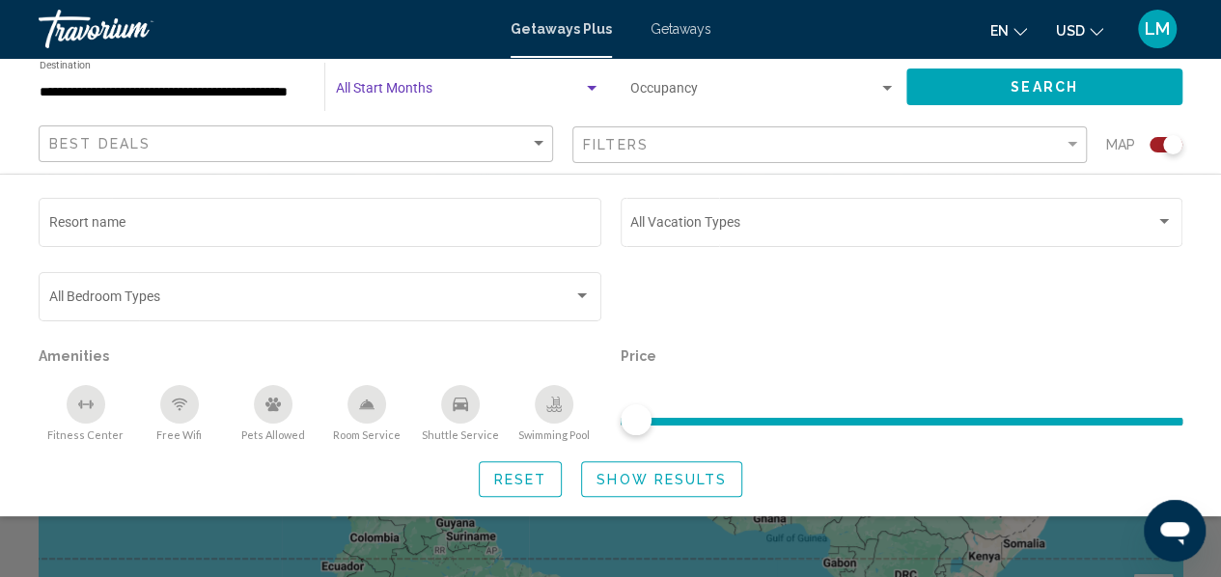
click at [884, 90] on div "Search widget" at bounding box center [887, 88] width 10 height 5
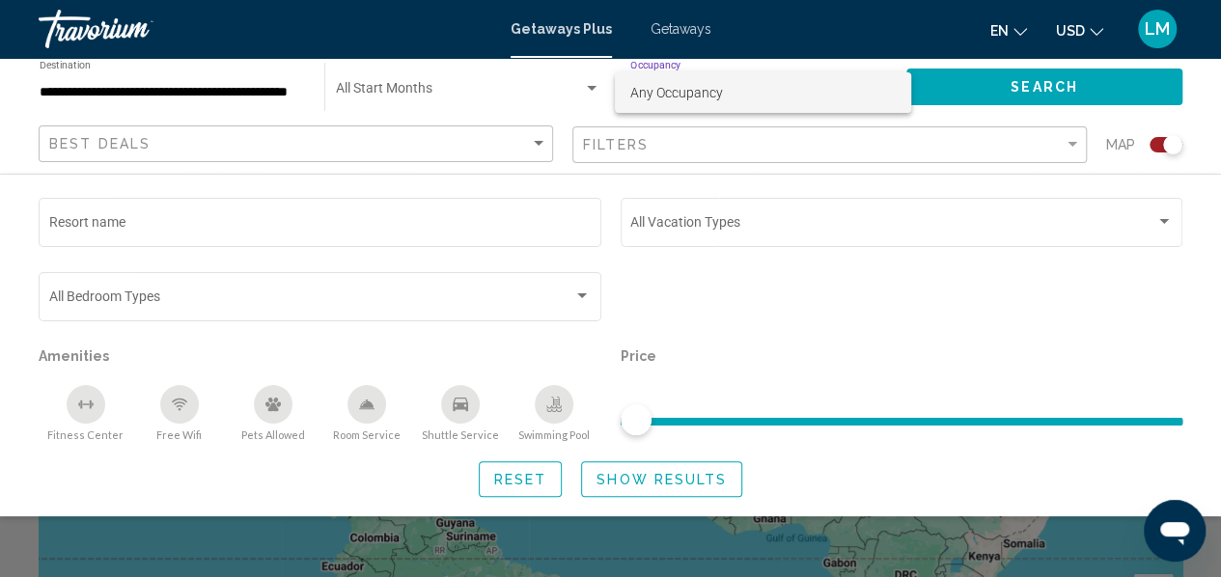
click at [534, 113] on div at bounding box center [610, 288] width 1221 height 577
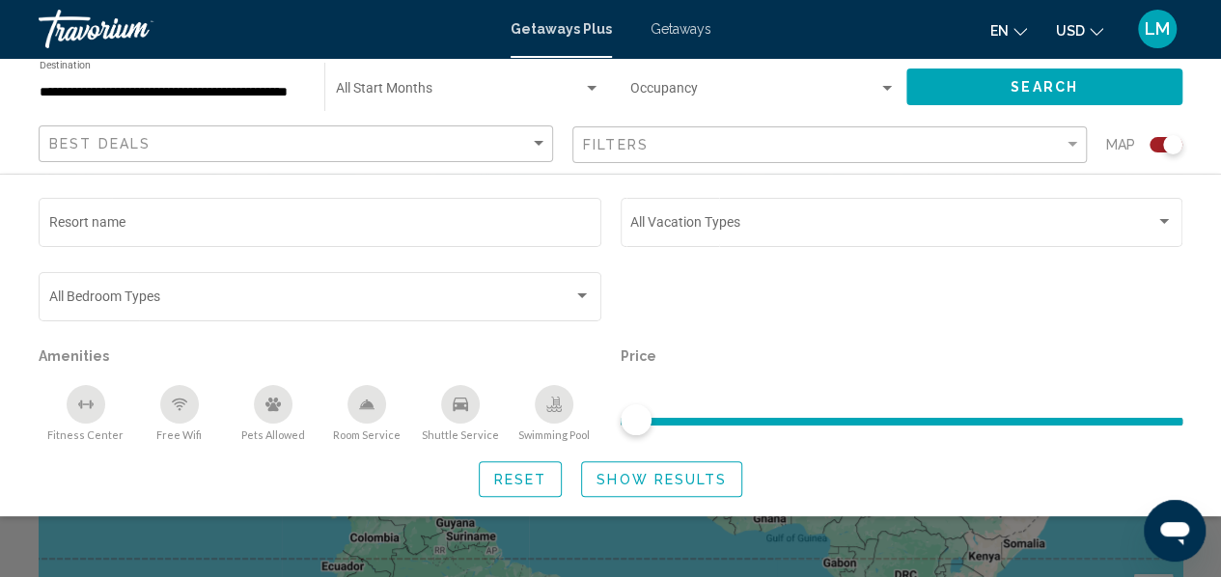
click at [615, 477] on span "Show Results" at bounding box center [662, 479] width 130 height 15
click at [664, 482] on span "Show Results" at bounding box center [662, 479] width 130 height 15
drag, startPoint x: 645, startPoint y: 427, endPoint x: 722, endPoint y: 426, distance: 77.2
click at [722, 422] on ngx-slider "Search widget" at bounding box center [902, 420] width 563 height 4
drag, startPoint x: 630, startPoint y: 420, endPoint x: 718, endPoint y: 424, distance: 87.9
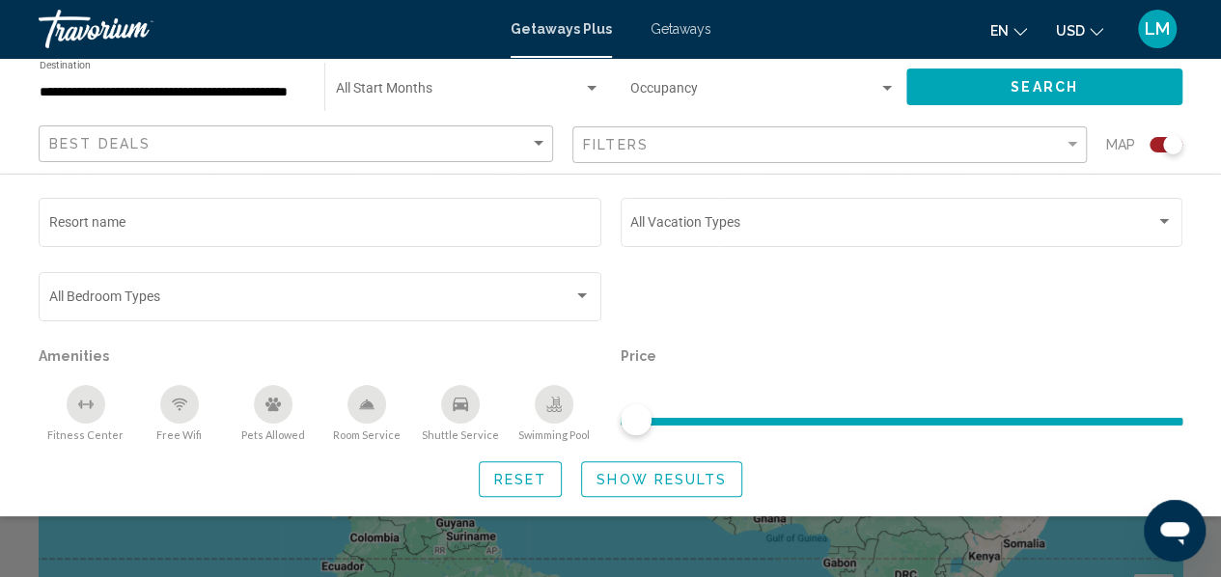
click at [718, 422] on ngx-slider "Search widget" at bounding box center [902, 420] width 563 height 4
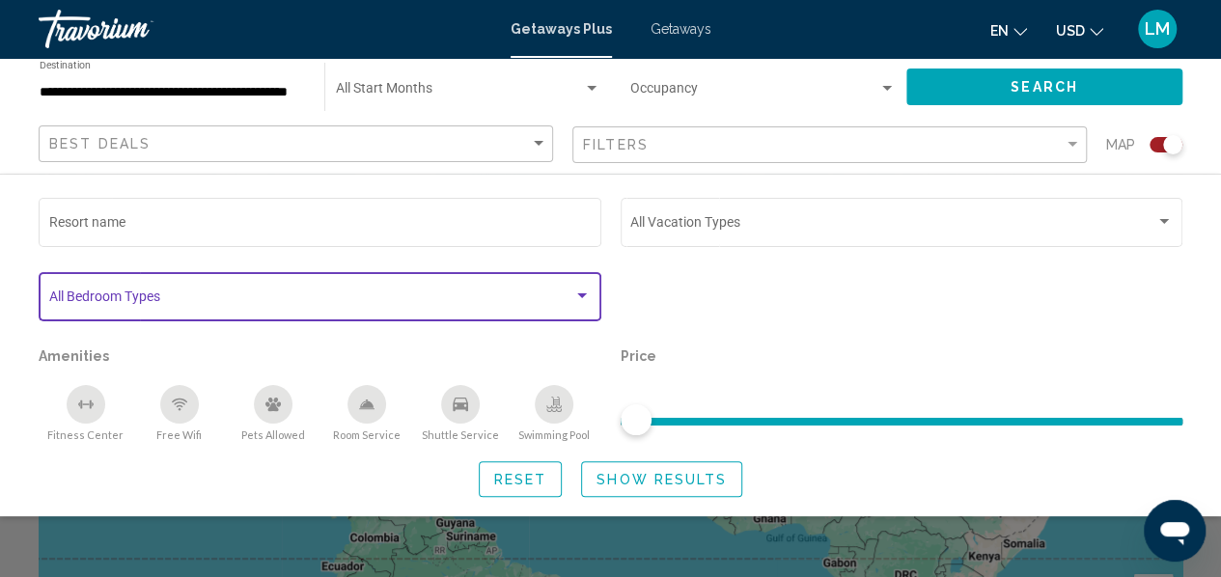
click at [585, 298] on div "Search widget" at bounding box center [582, 295] width 10 height 5
click at [583, 293] on div "Search widget" at bounding box center [581, 296] width 17 height 15
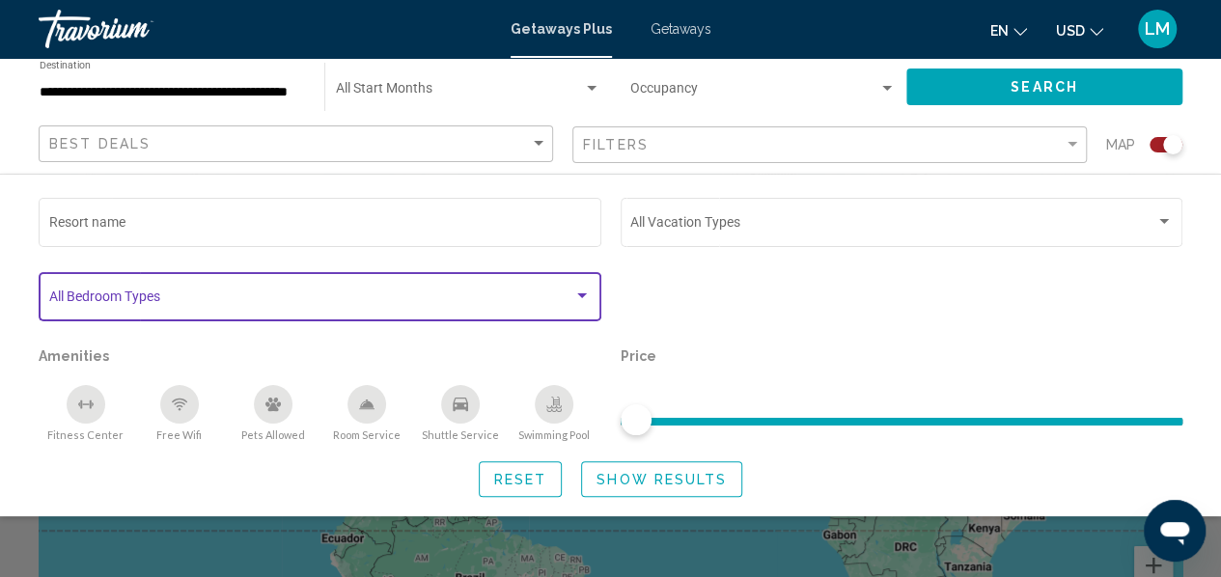
scroll to position [0, 0]
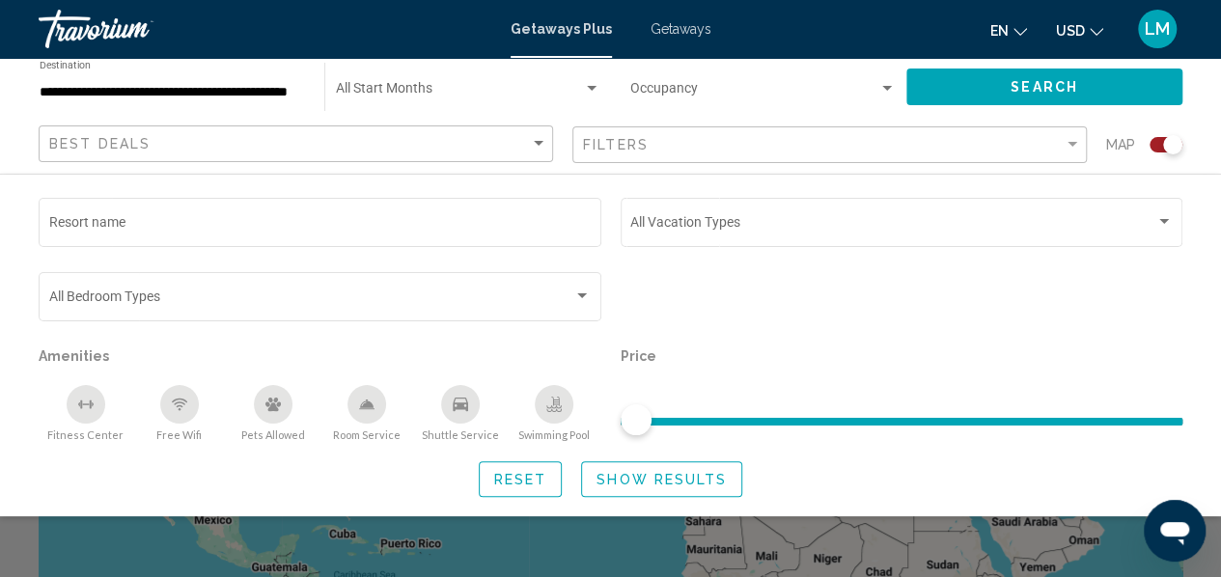
drag, startPoint x: 947, startPoint y: 428, endPoint x: 847, endPoint y: 423, distance: 100.5
click at [855, 427] on span "Search widget" at bounding box center [902, 418] width 563 height 31
click at [1050, 94] on span "Search" at bounding box center [1045, 87] width 68 height 15
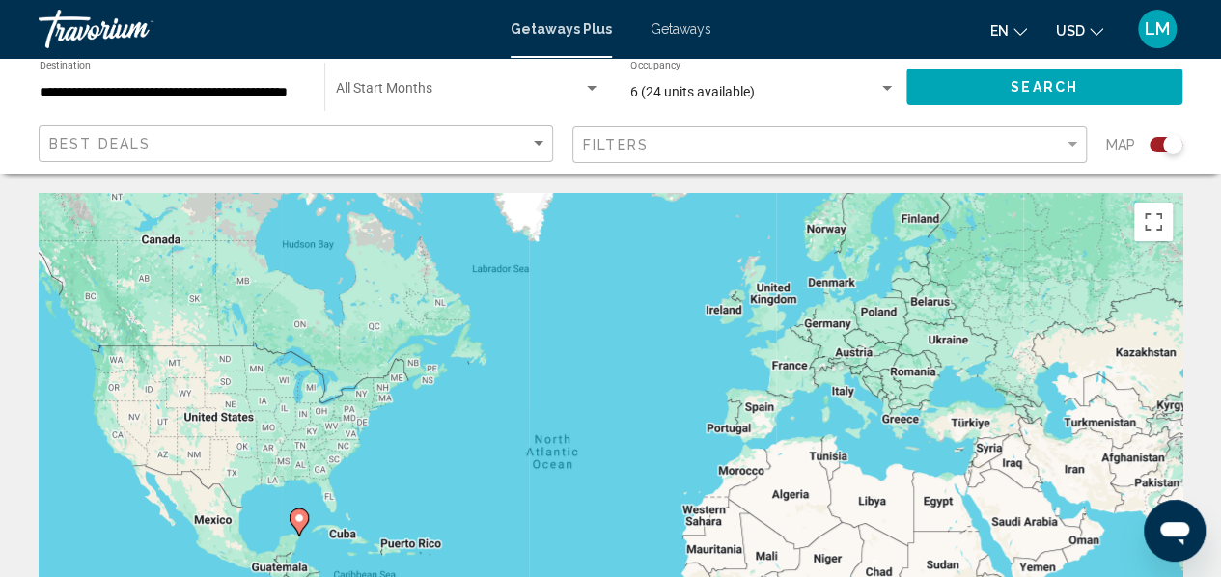
click at [605, 86] on div "Start Month All Start Months" at bounding box center [467, 87] width 285 height 53
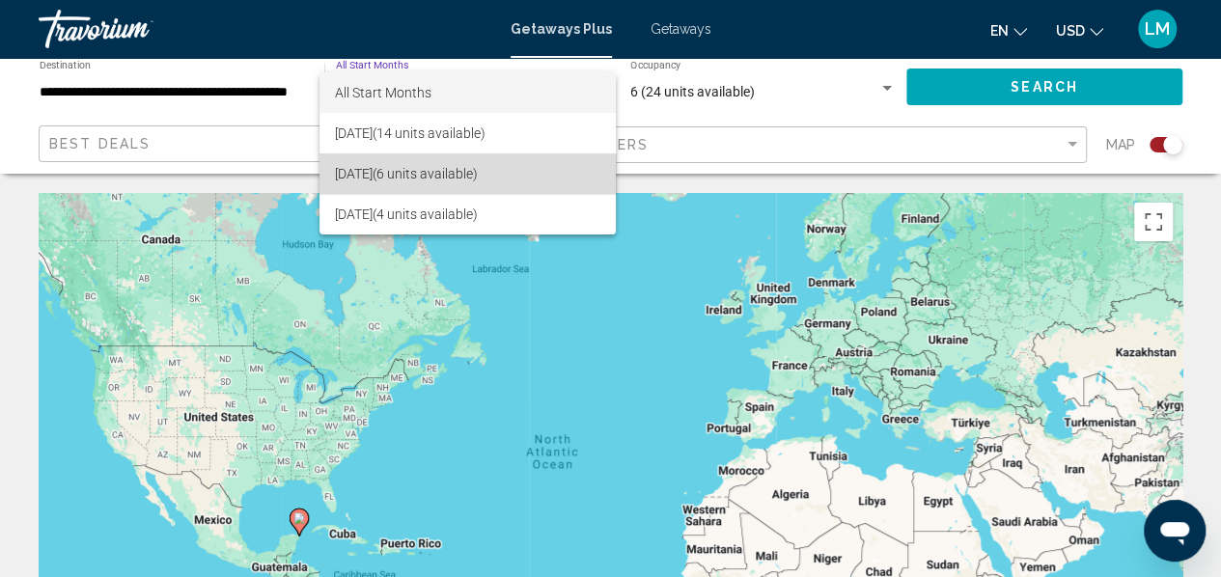
click at [506, 173] on span "[DATE] (6 units available)" at bounding box center [467, 174] width 265 height 41
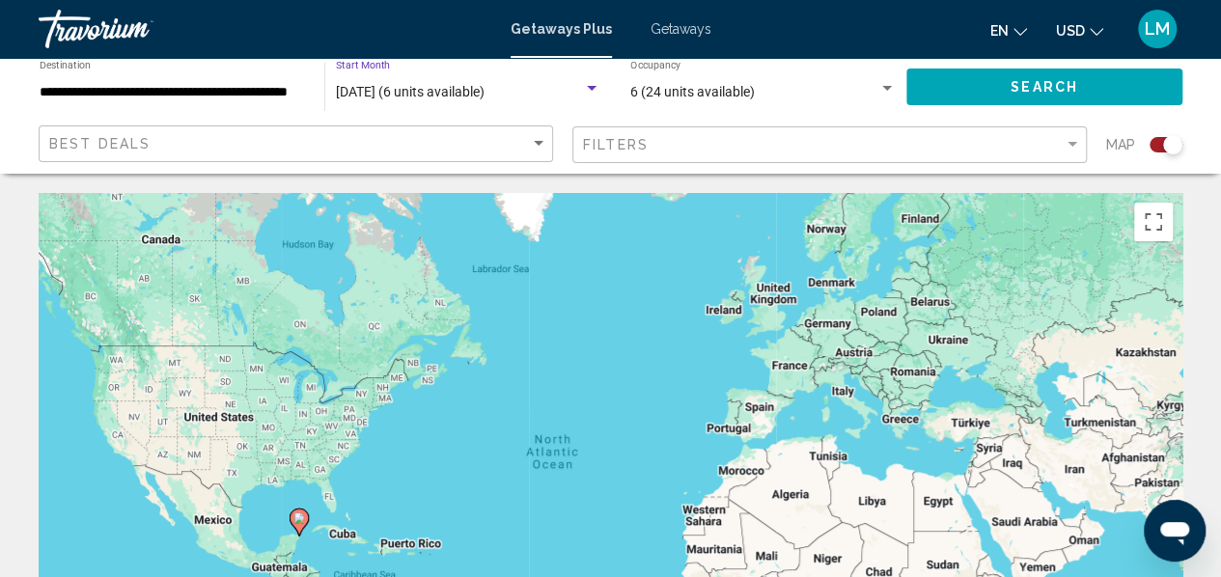
click at [986, 70] on button "Search" at bounding box center [1045, 87] width 276 height 36
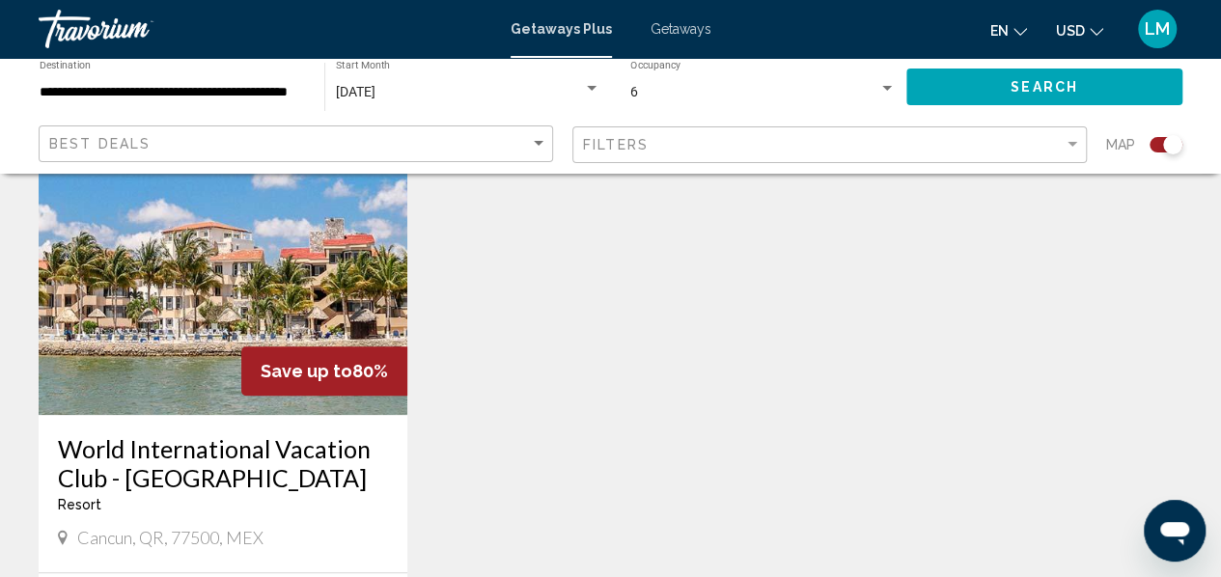
scroll to position [676, 0]
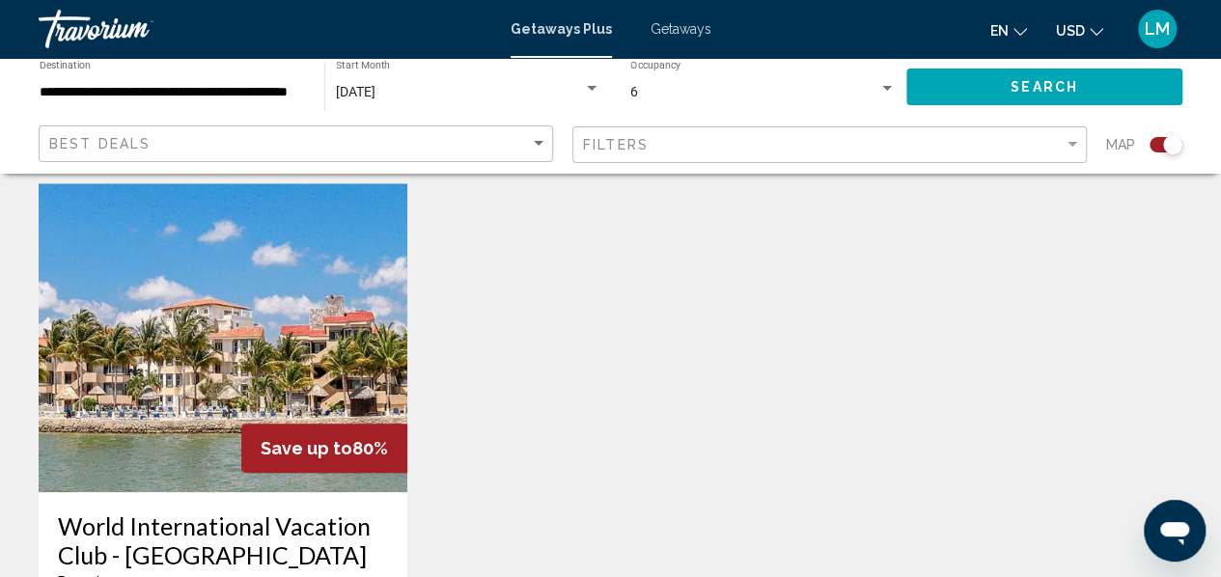
click at [302, 358] on img "Main content" at bounding box center [223, 337] width 369 height 309
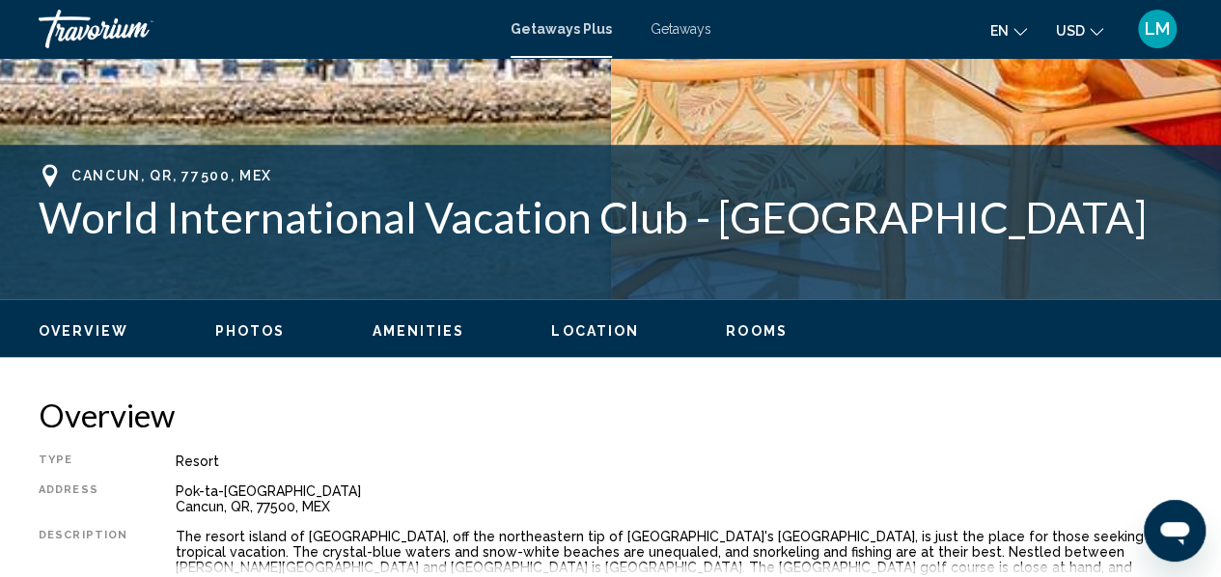
scroll to position [228, 0]
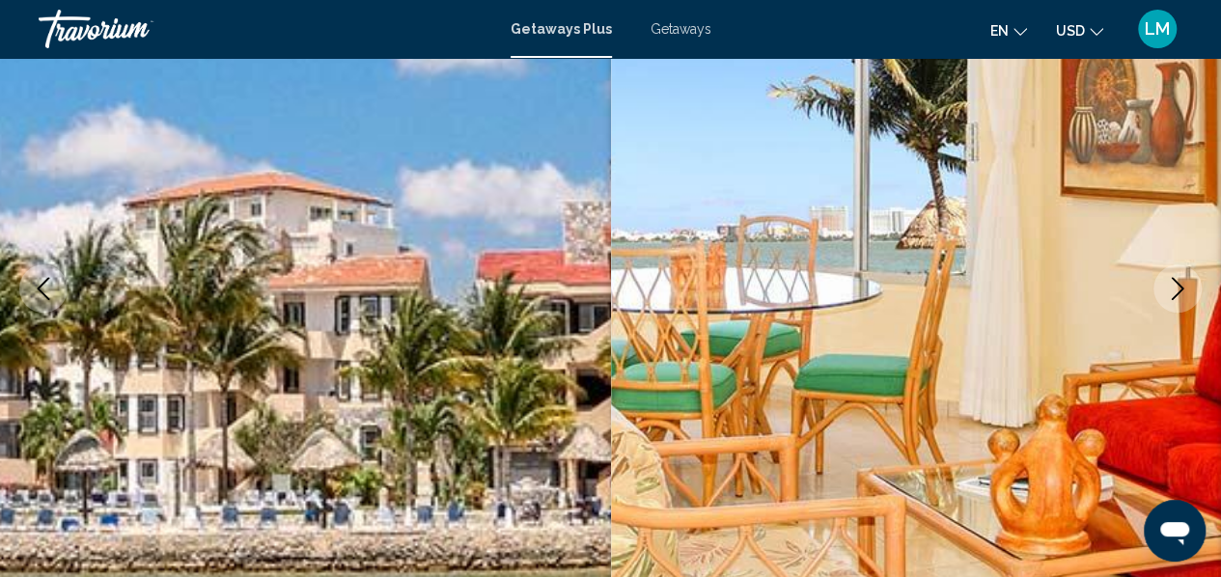
click at [1183, 289] on icon "Next image" at bounding box center [1178, 288] width 13 height 23
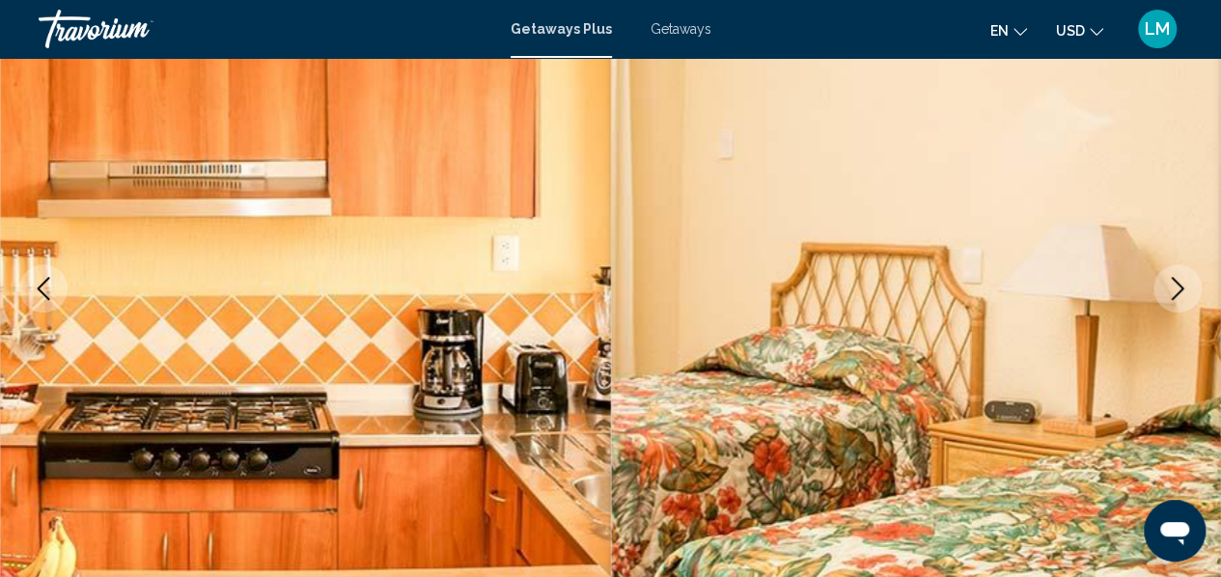
click at [1180, 289] on icon "Next image" at bounding box center [1177, 288] width 23 height 23
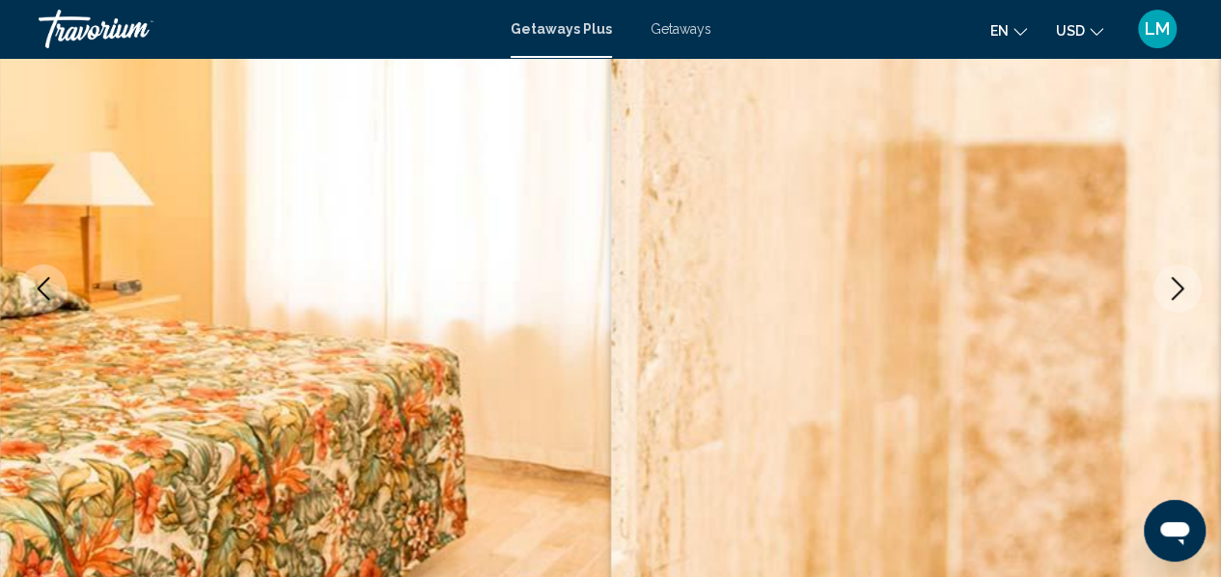
click at [1178, 289] on icon "Next image" at bounding box center [1177, 288] width 23 height 23
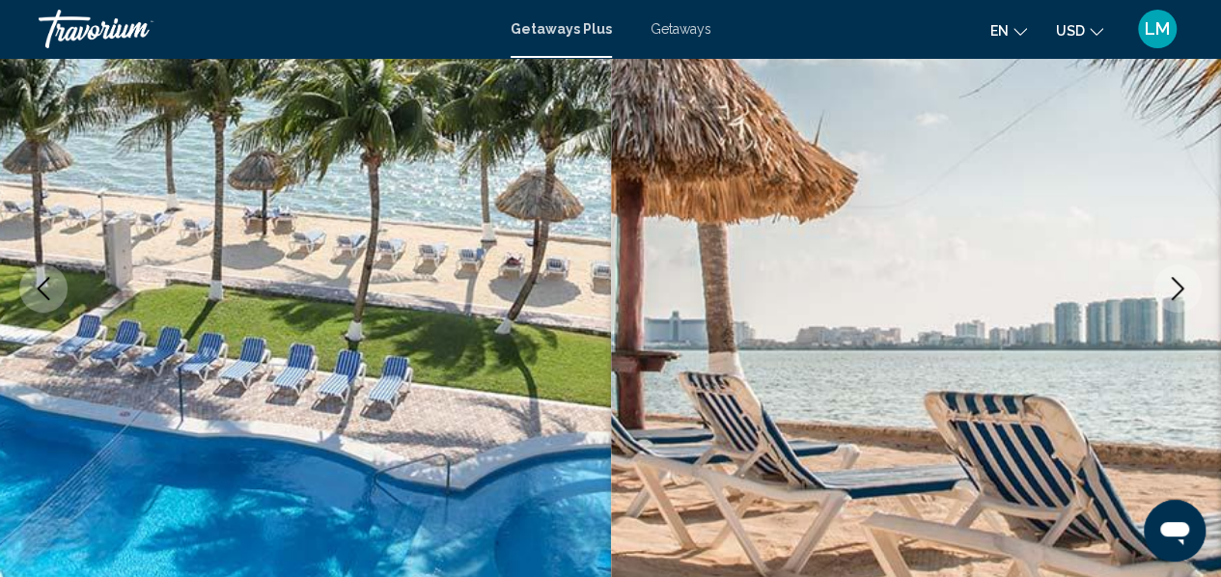
click at [1178, 289] on icon "Next image" at bounding box center [1177, 288] width 23 height 23
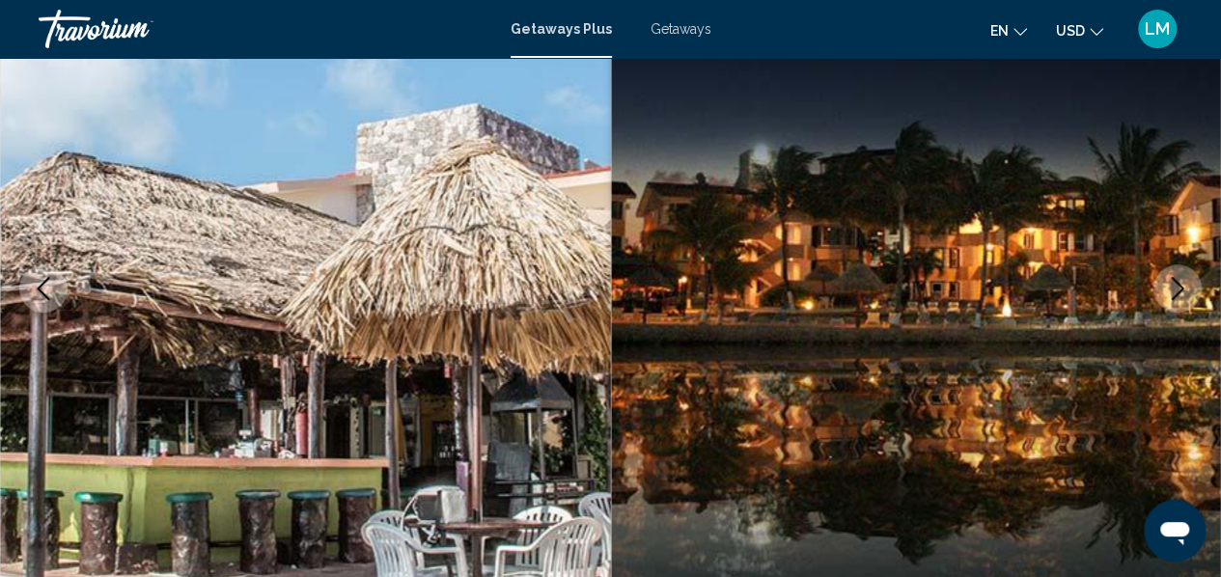
click at [1178, 289] on icon "Next image" at bounding box center [1177, 288] width 23 height 23
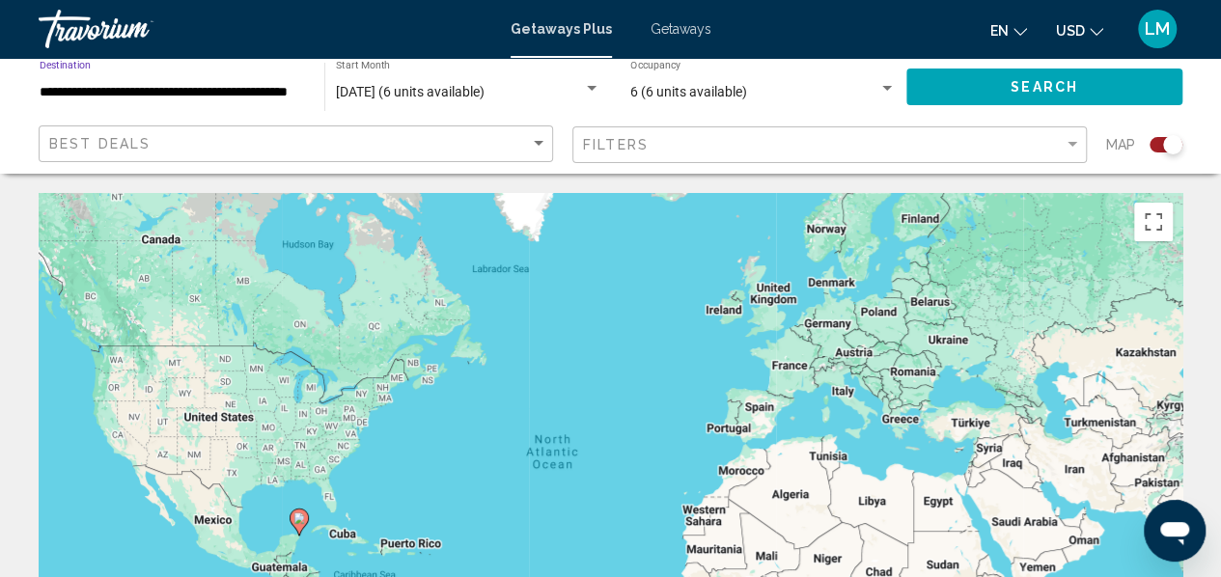
click at [241, 90] on input "**********" at bounding box center [172, 92] width 265 height 15
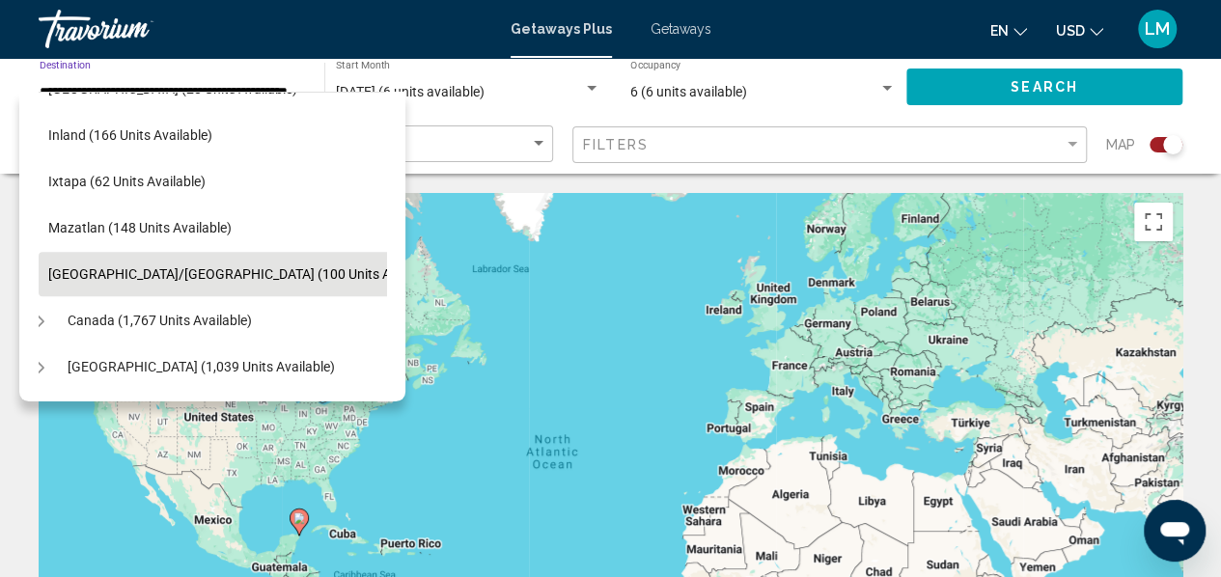
scroll to position [218, 19]
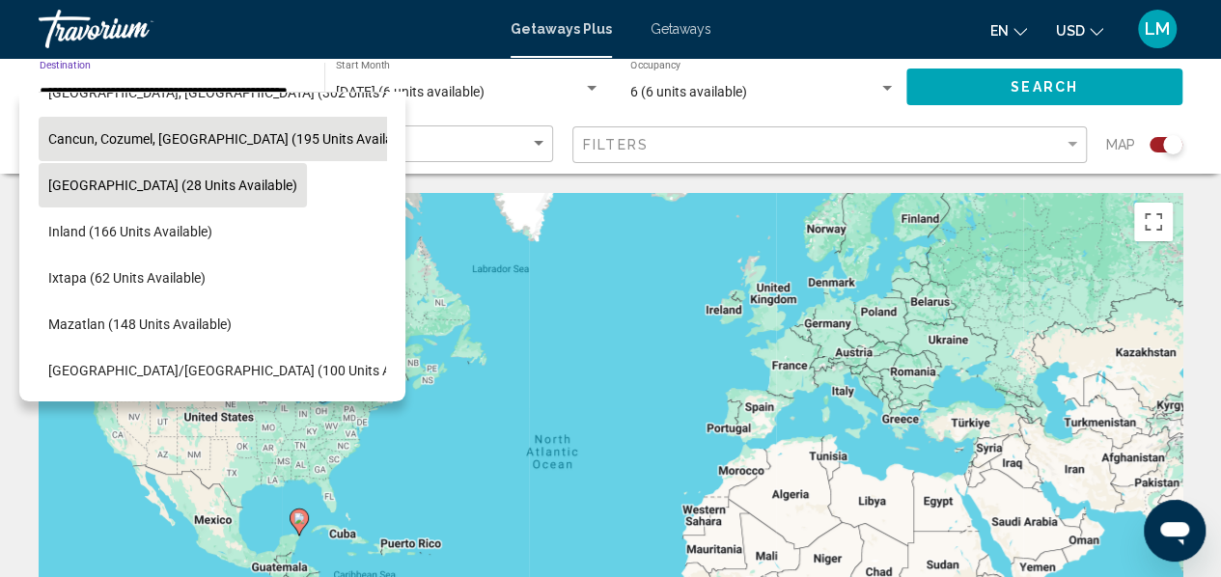
click at [201, 188] on span "[GEOGRAPHIC_DATA] (28 units available)" at bounding box center [172, 185] width 249 height 15
type input "**********"
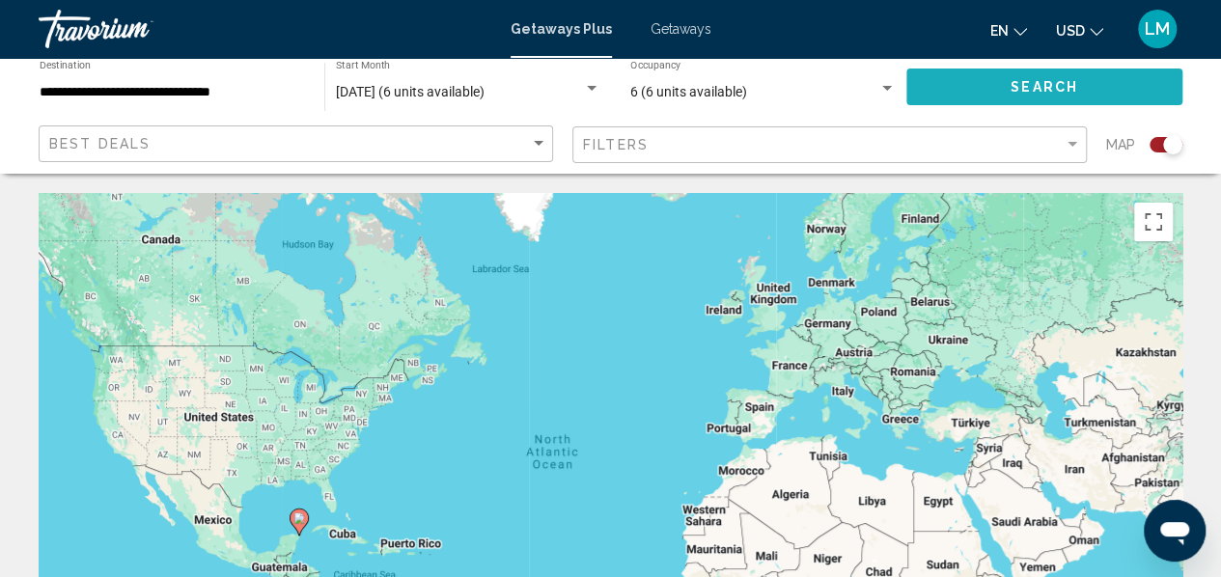
click at [1008, 98] on button "Search" at bounding box center [1045, 87] width 276 height 36
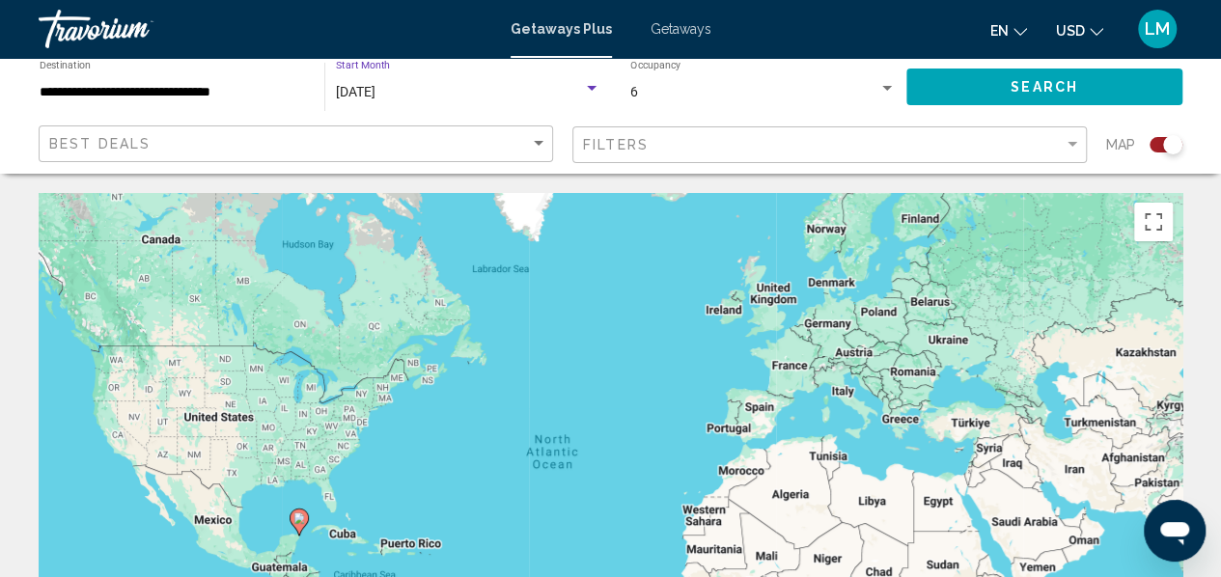
click at [597, 84] on div "Search widget" at bounding box center [591, 88] width 17 height 15
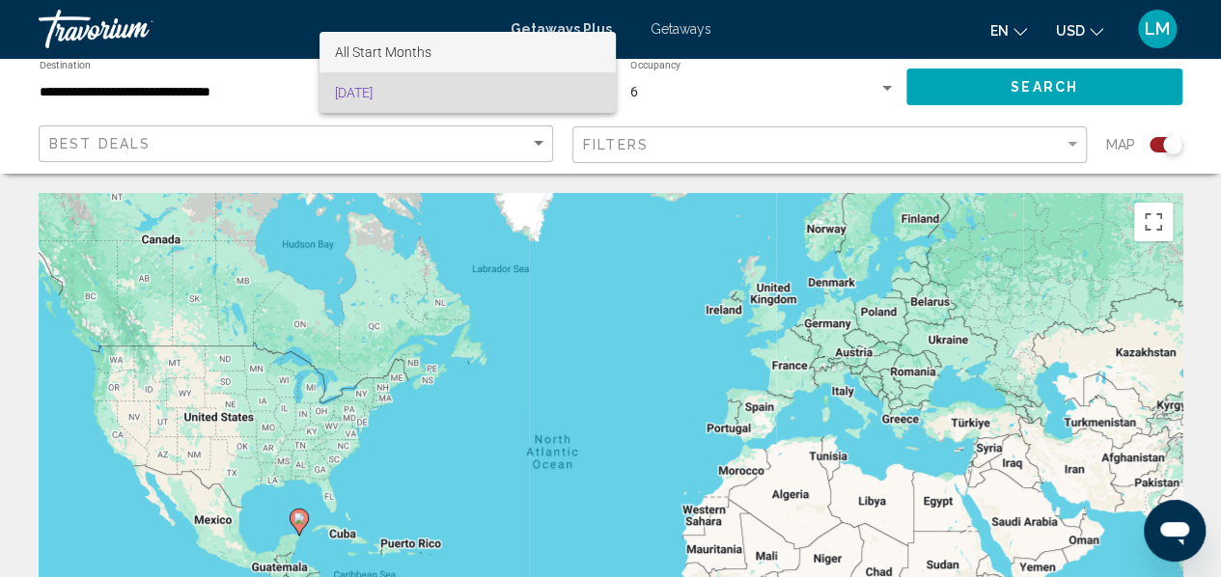
click at [427, 54] on span "All Start Months" at bounding box center [383, 51] width 97 height 15
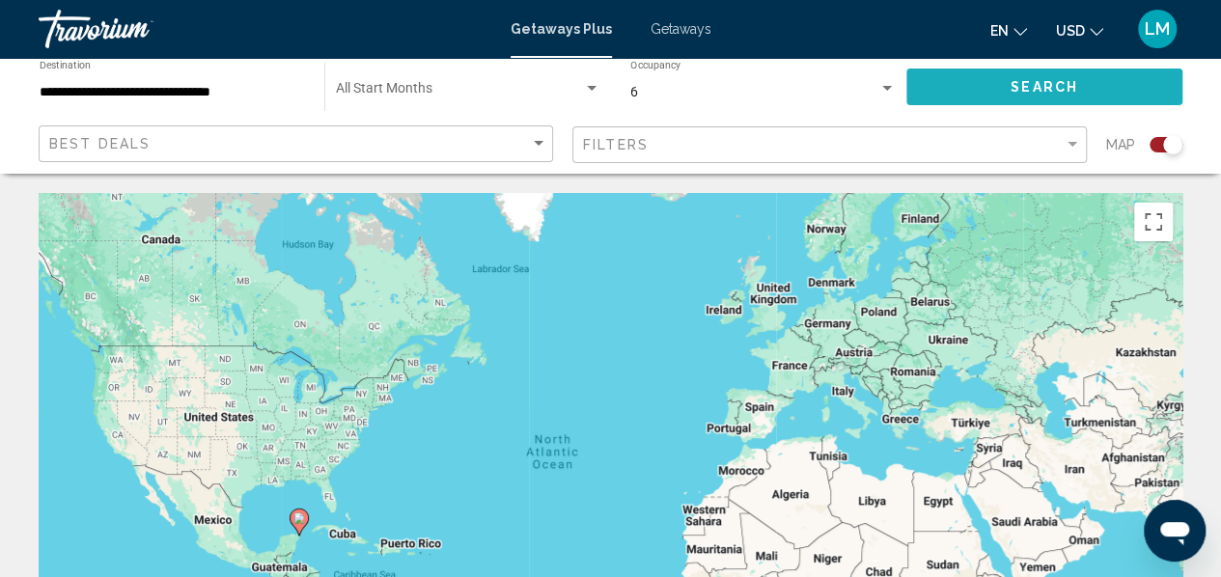
click at [1012, 80] on span "Search" at bounding box center [1045, 87] width 68 height 15
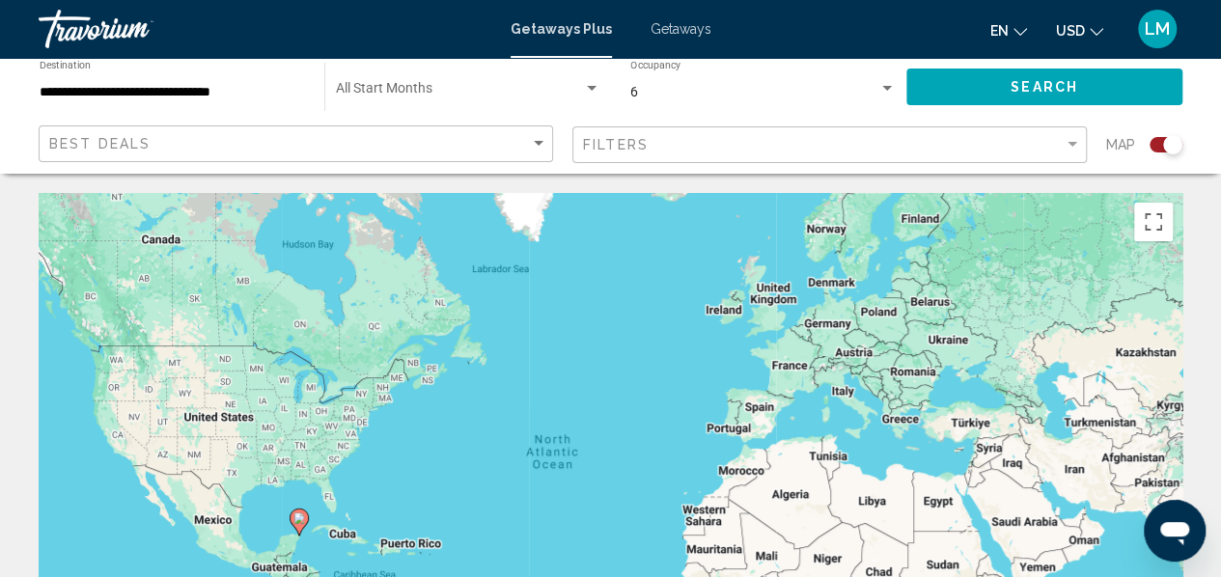
click at [890, 91] on div "Search widget" at bounding box center [887, 88] width 17 height 15
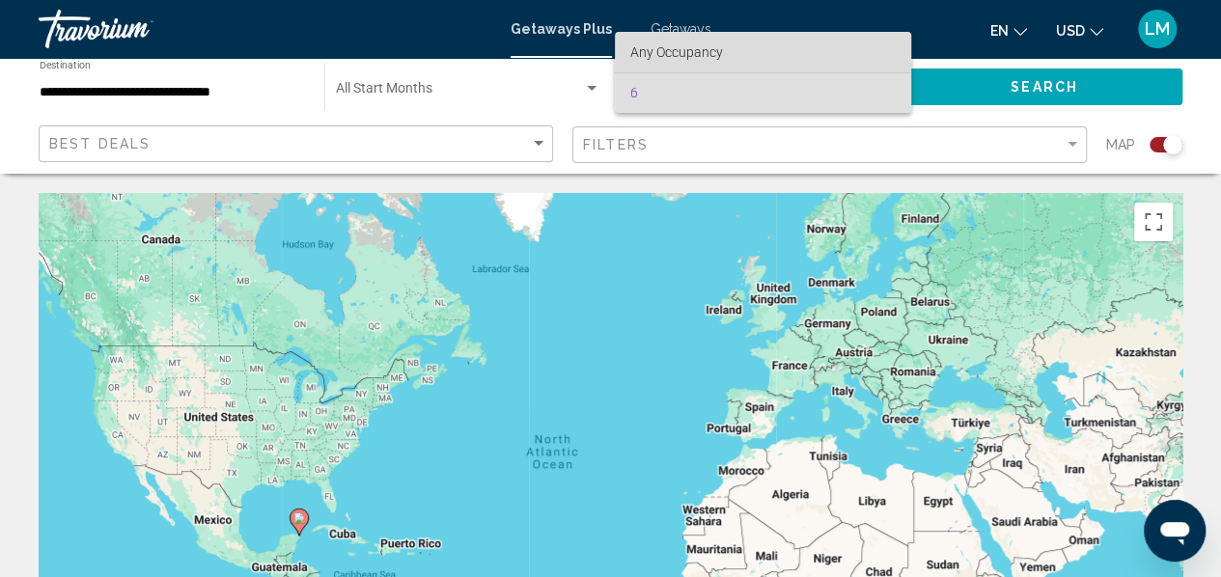
click at [729, 59] on span "Any Occupancy" at bounding box center [762, 52] width 265 height 41
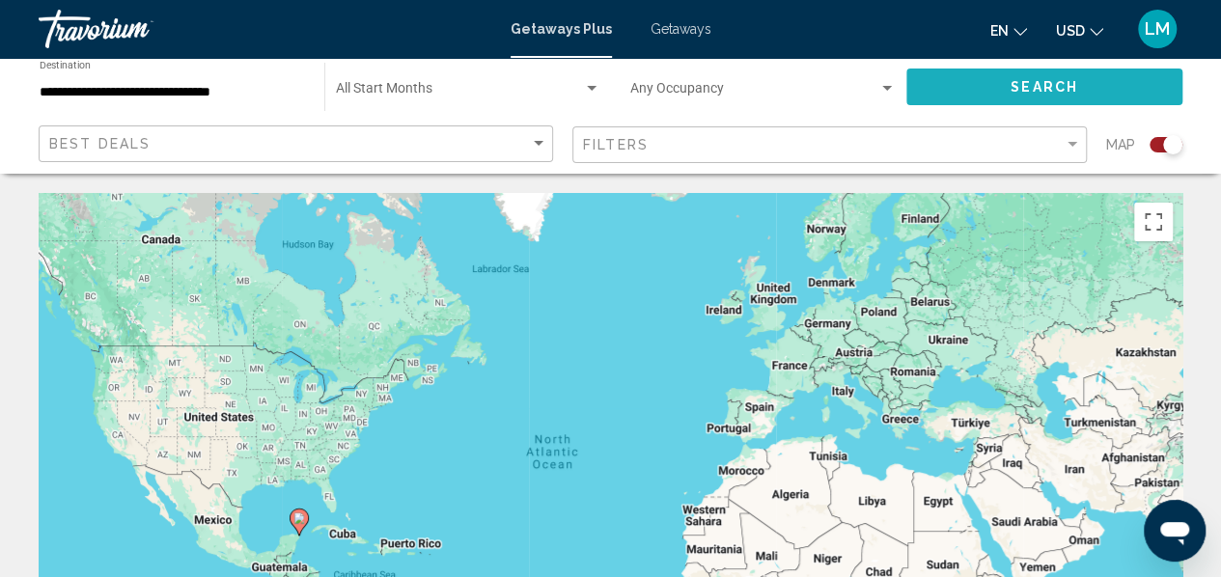
click at [987, 84] on button "Search" at bounding box center [1045, 87] width 276 height 36
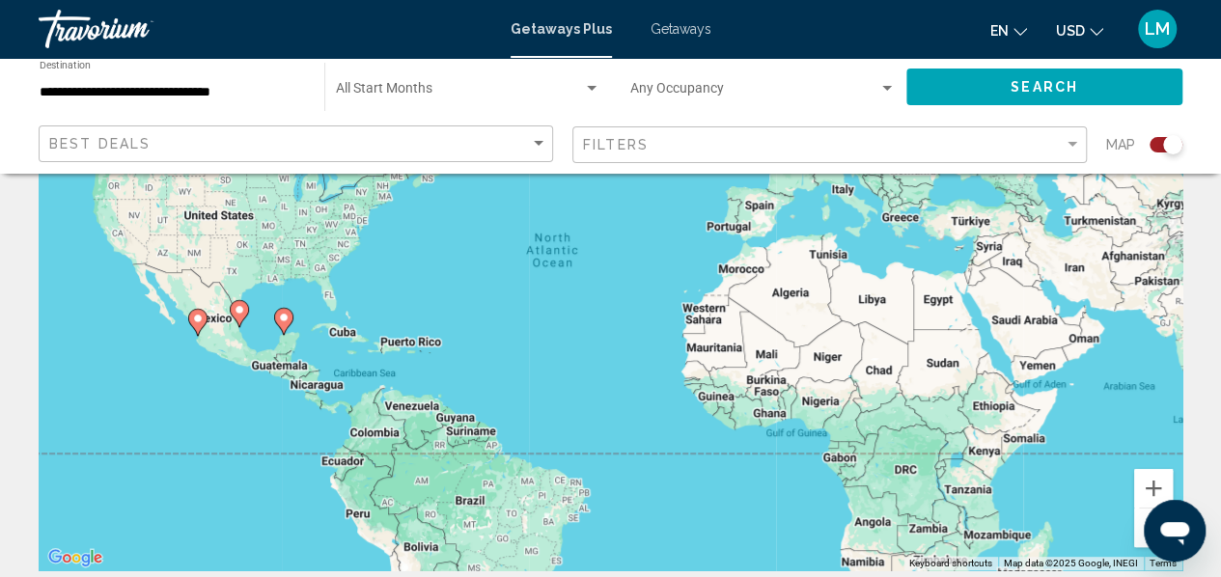
scroll to position [193, 0]
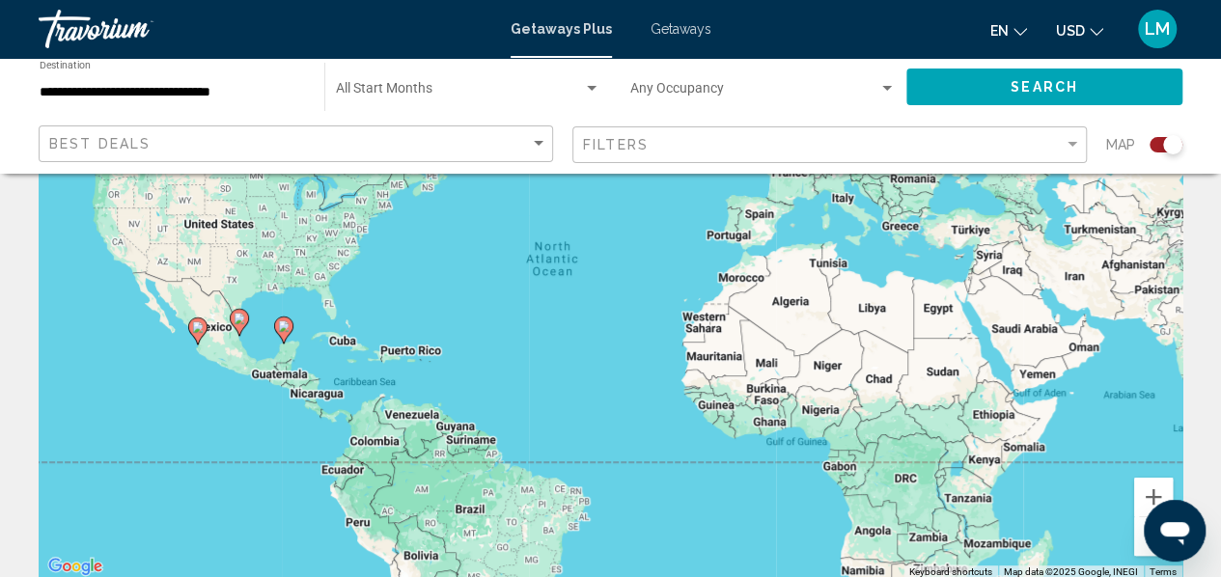
click at [284, 331] on image "Main content" at bounding box center [284, 327] width 12 height 12
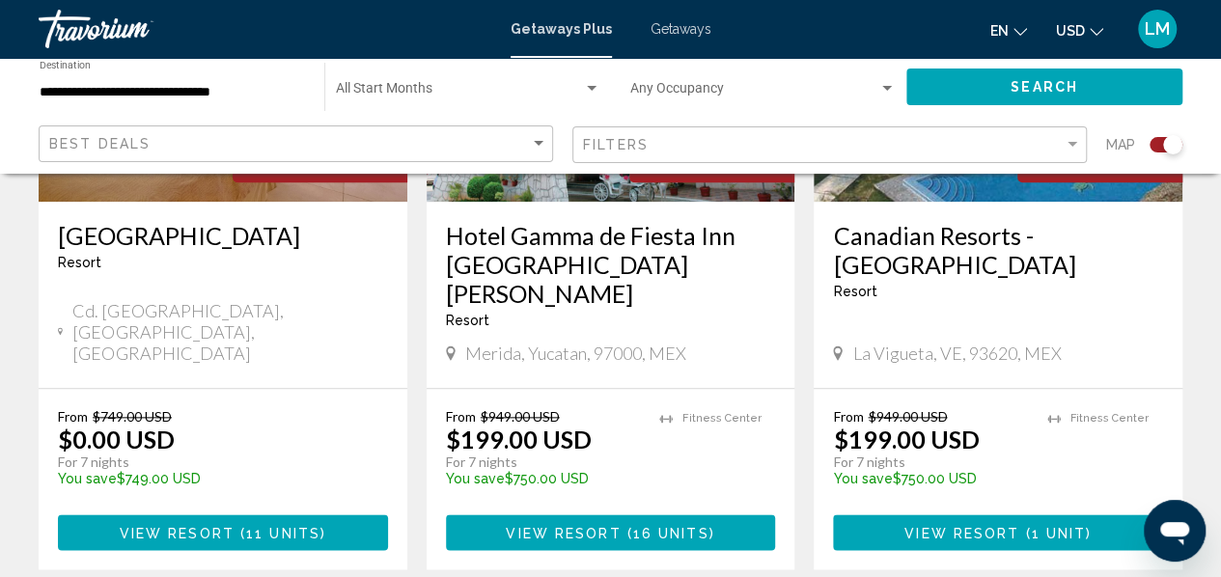
scroll to position [965, 0]
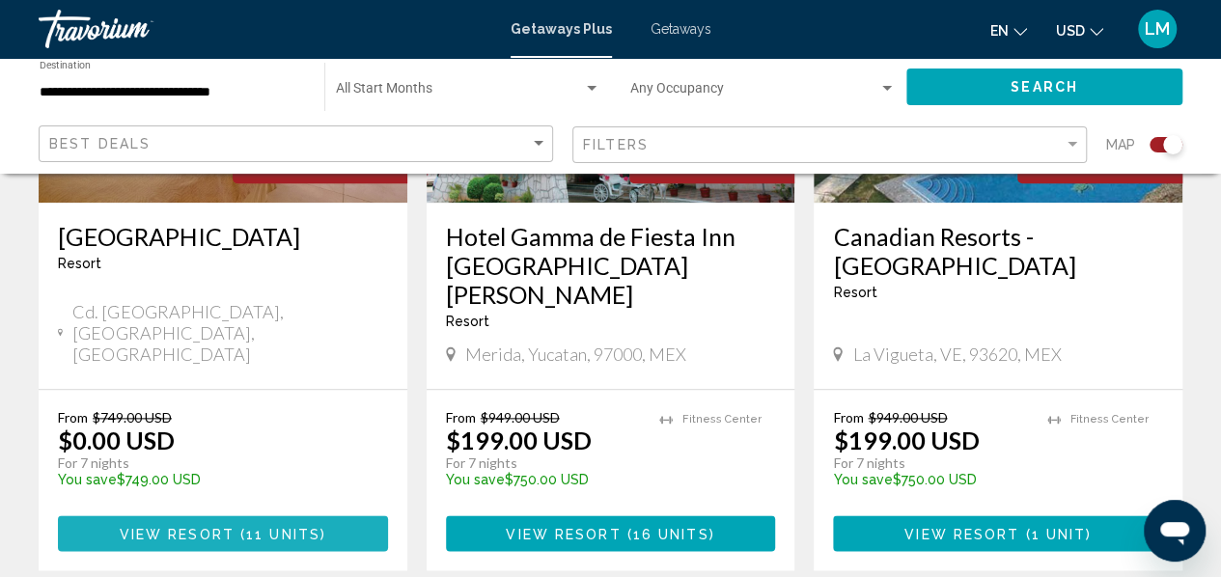
click at [209, 526] on span "View Resort" at bounding box center [177, 533] width 115 height 15
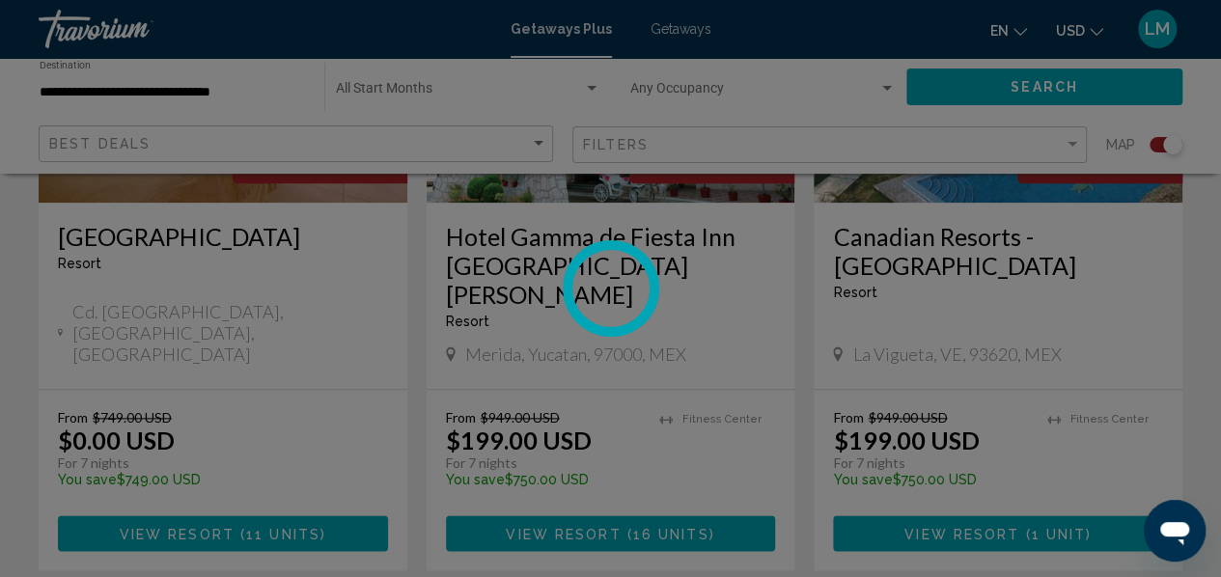
scroll to position [228, 0]
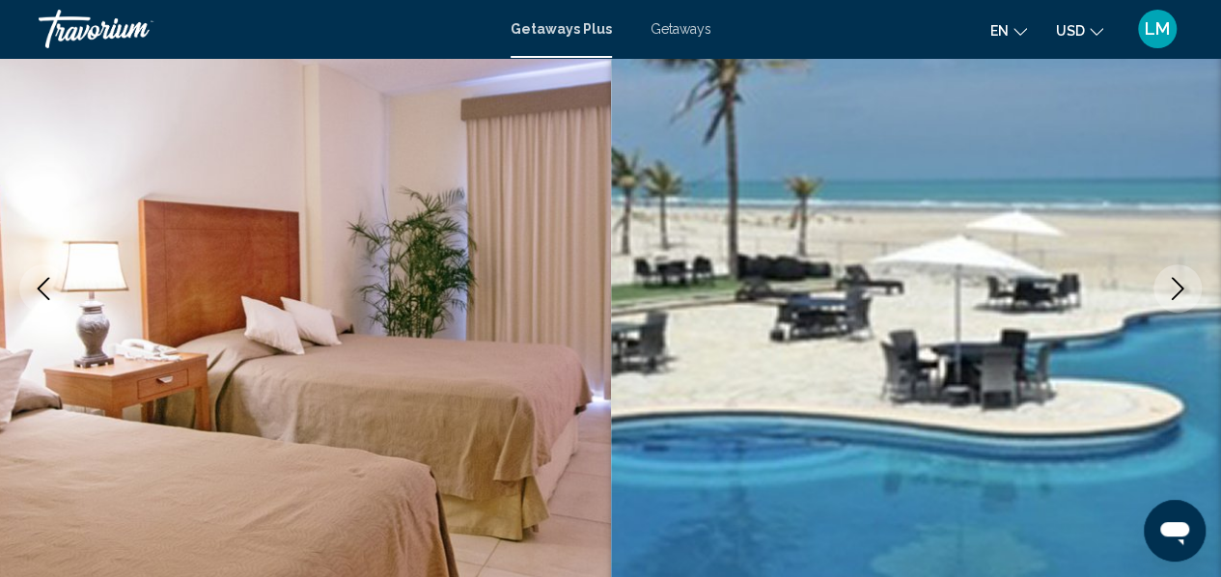
click at [1177, 283] on icon "Next image" at bounding box center [1178, 288] width 13 height 23
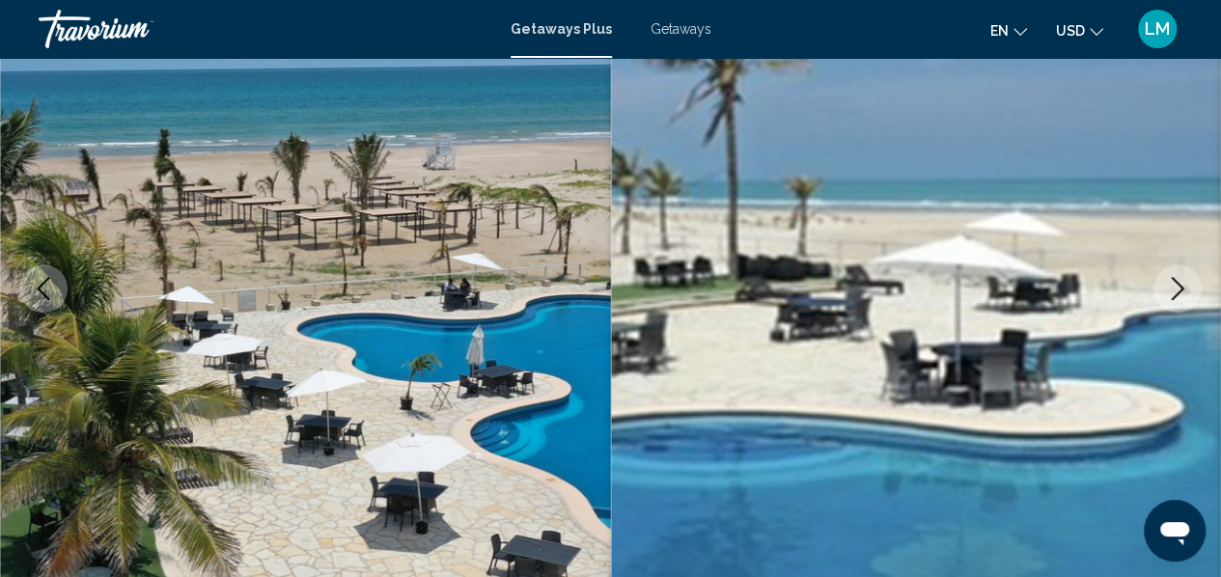
click at [1174, 289] on icon "Next image" at bounding box center [1177, 288] width 23 height 23
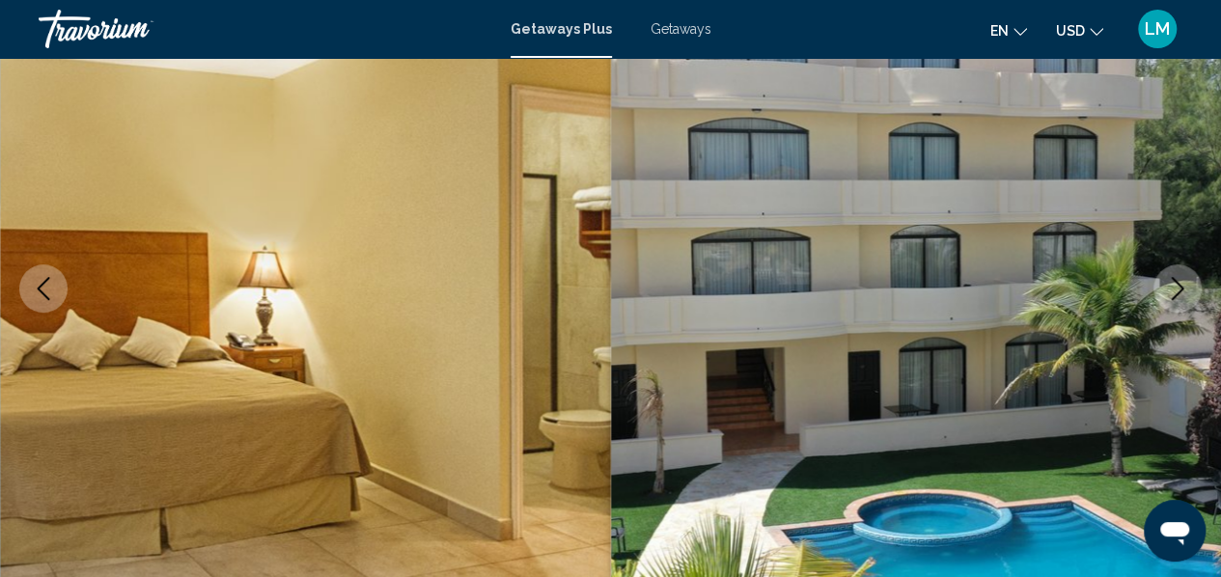
click at [1167, 287] on icon "Next image" at bounding box center [1177, 288] width 23 height 23
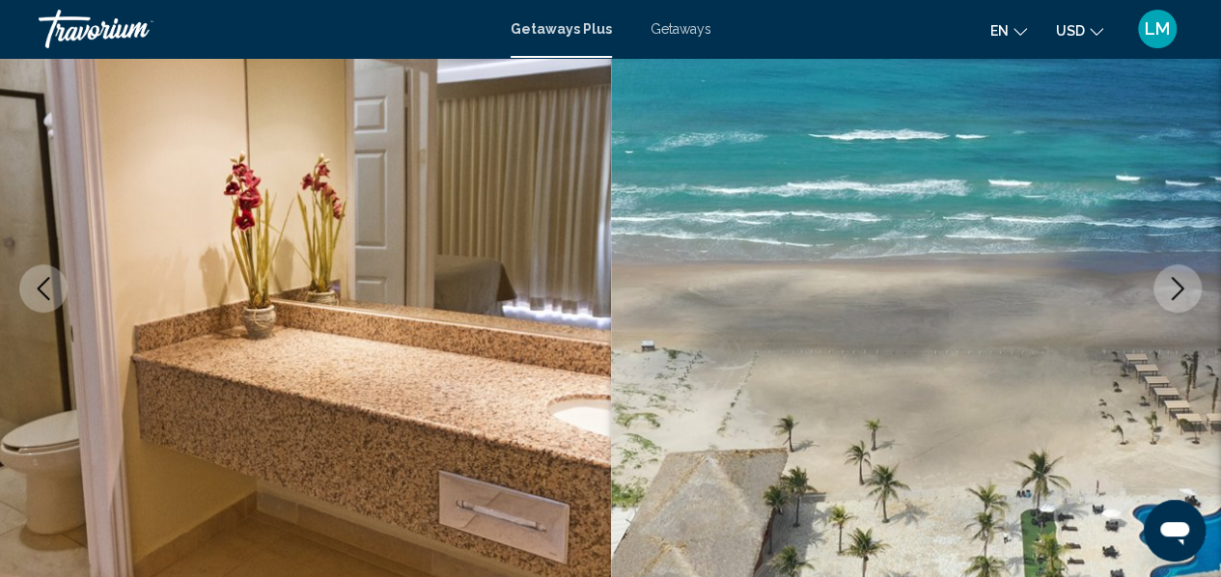
click at [1167, 287] on icon "Next image" at bounding box center [1177, 288] width 23 height 23
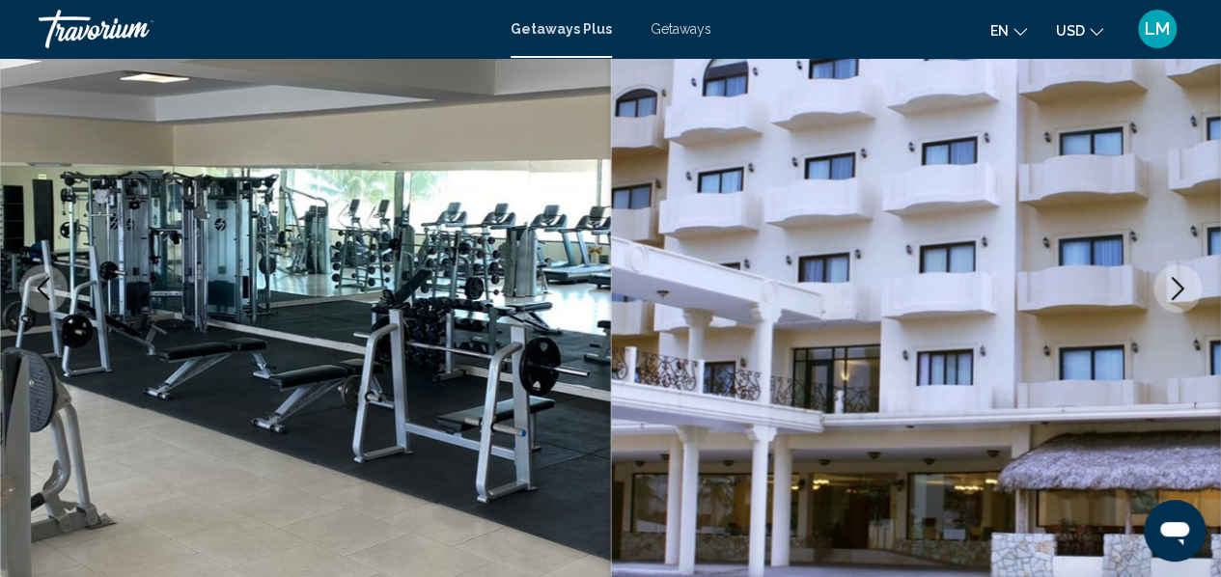
click at [1167, 287] on icon "Next image" at bounding box center [1177, 288] width 23 height 23
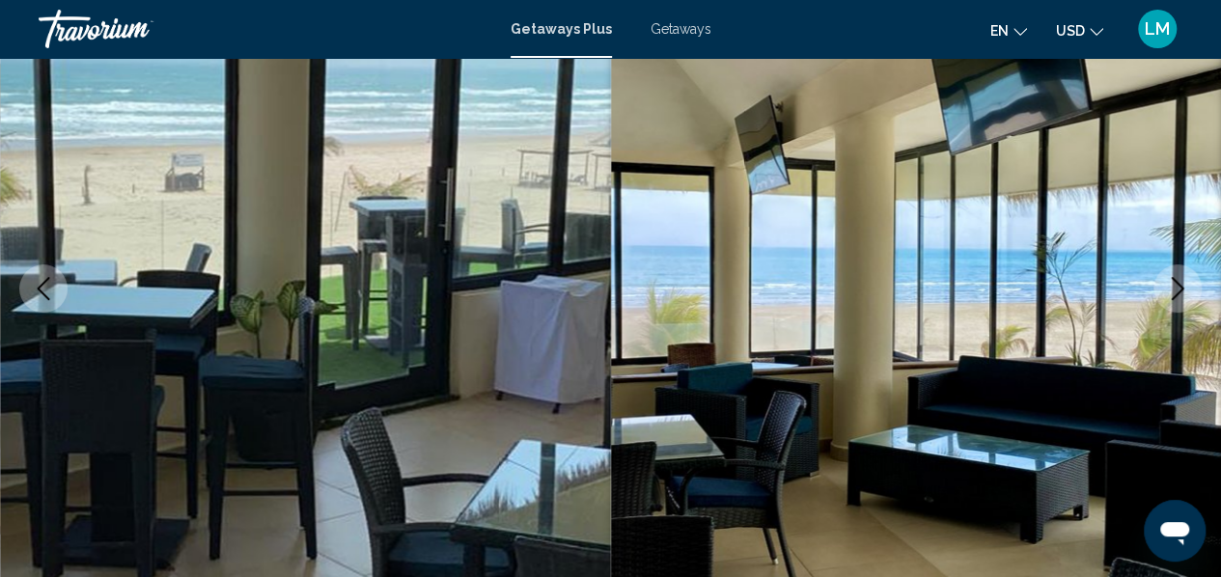
click at [1167, 287] on icon "Next image" at bounding box center [1177, 288] width 23 height 23
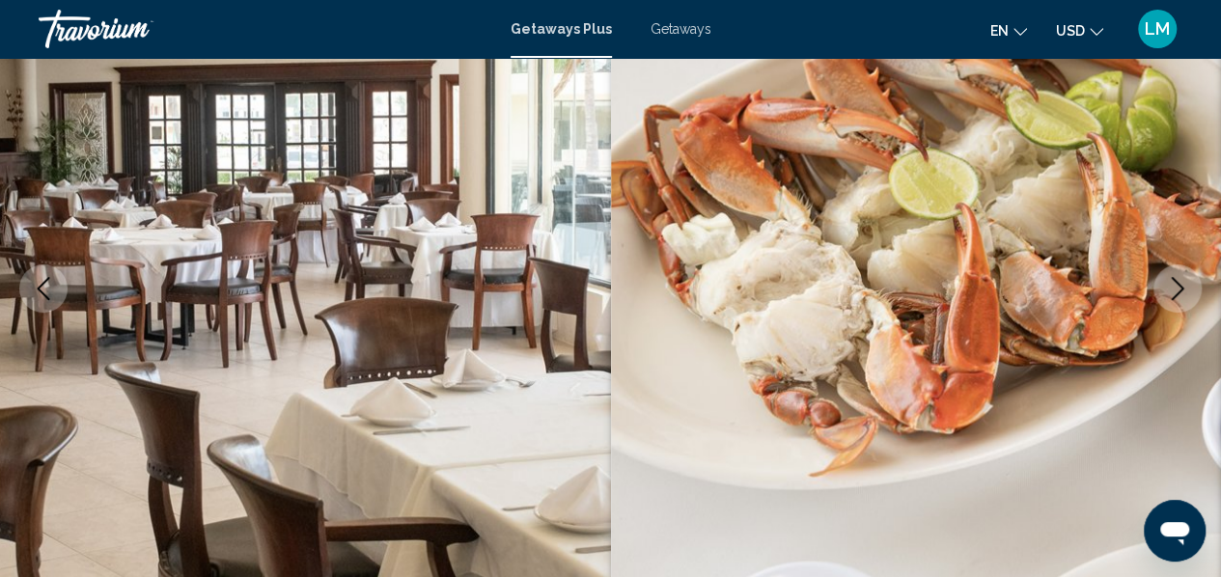
click at [1167, 287] on icon "Next image" at bounding box center [1177, 288] width 23 height 23
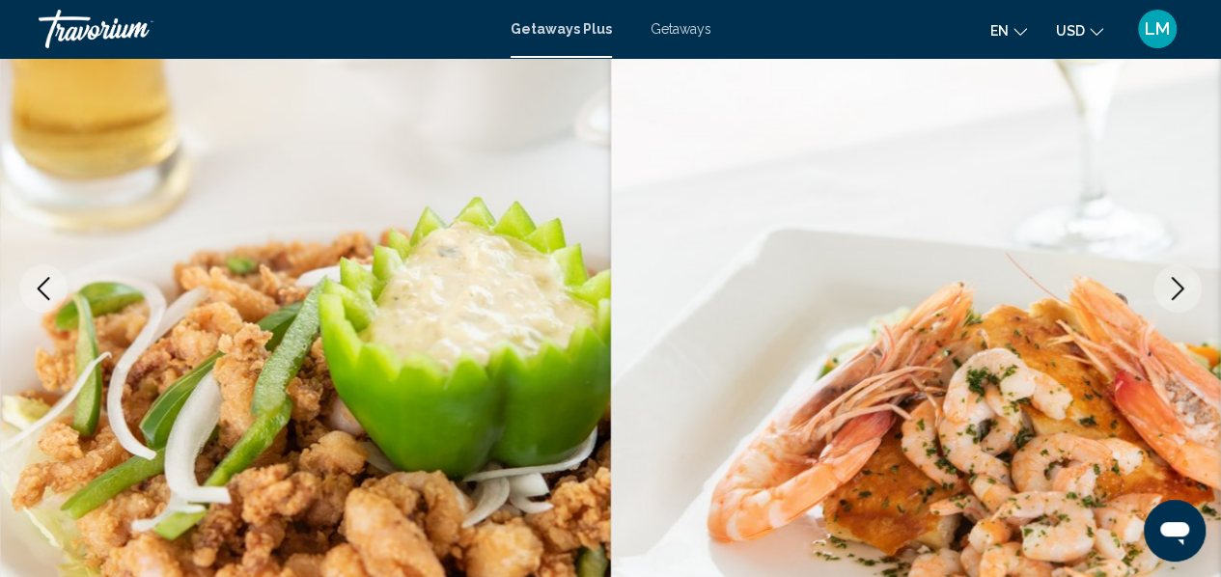
click at [1167, 287] on icon "Next image" at bounding box center [1177, 288] width 23 height 23
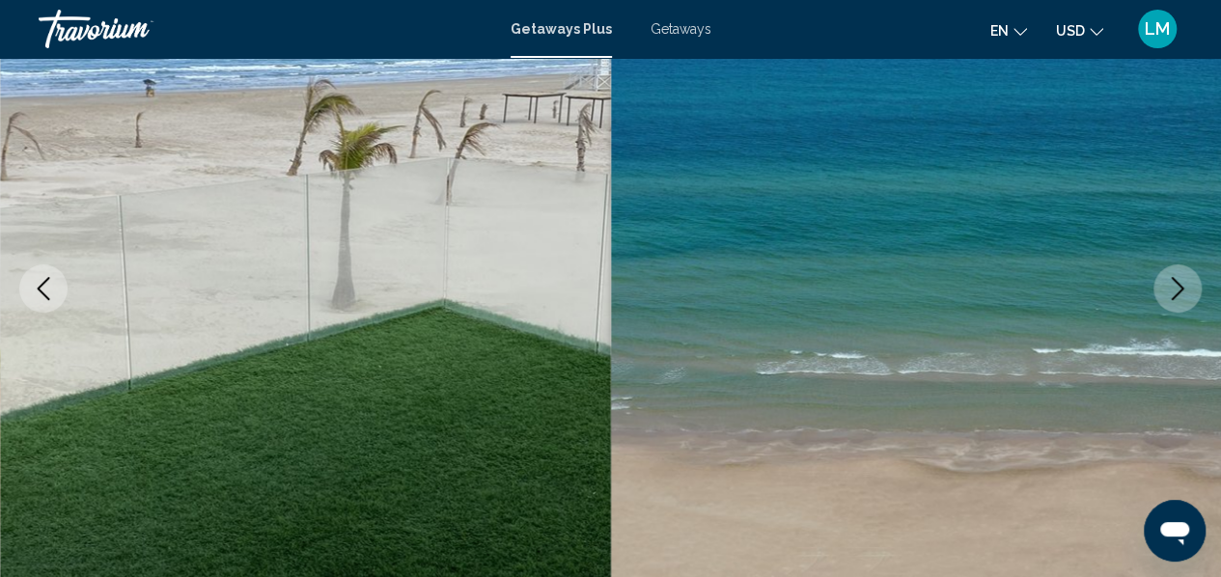
click at [1167, 287] on icon "Next image" at bounding box center [1177, 288] width 23 height 23
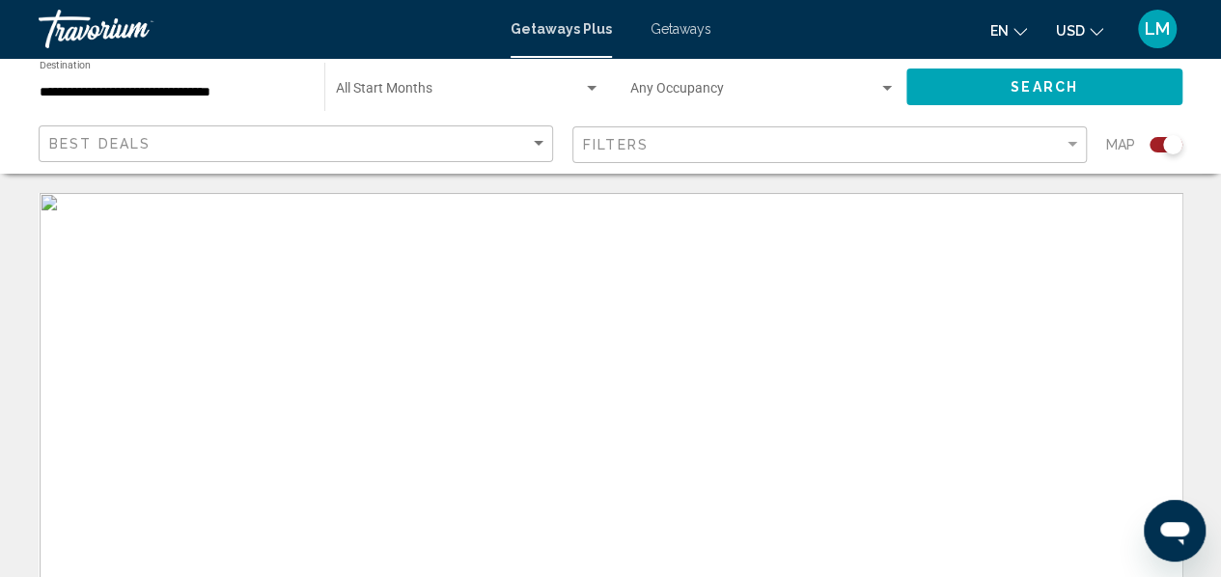
click at [281, 98] on input "**********" at bounding box center [172, 92] width 265 height 15
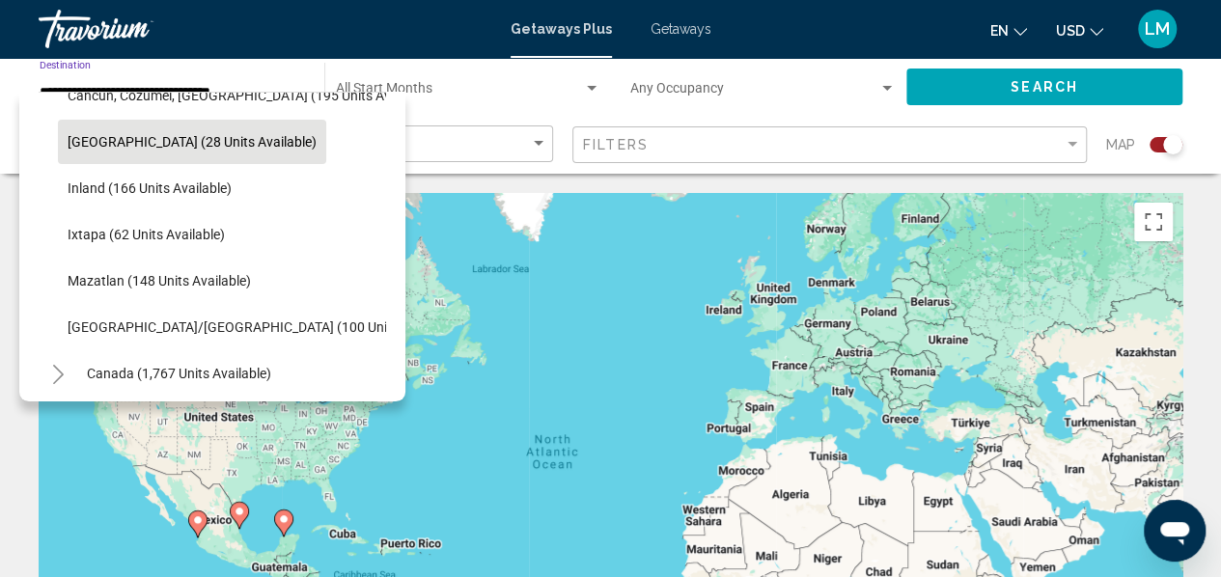
scroll to position [290, 0]
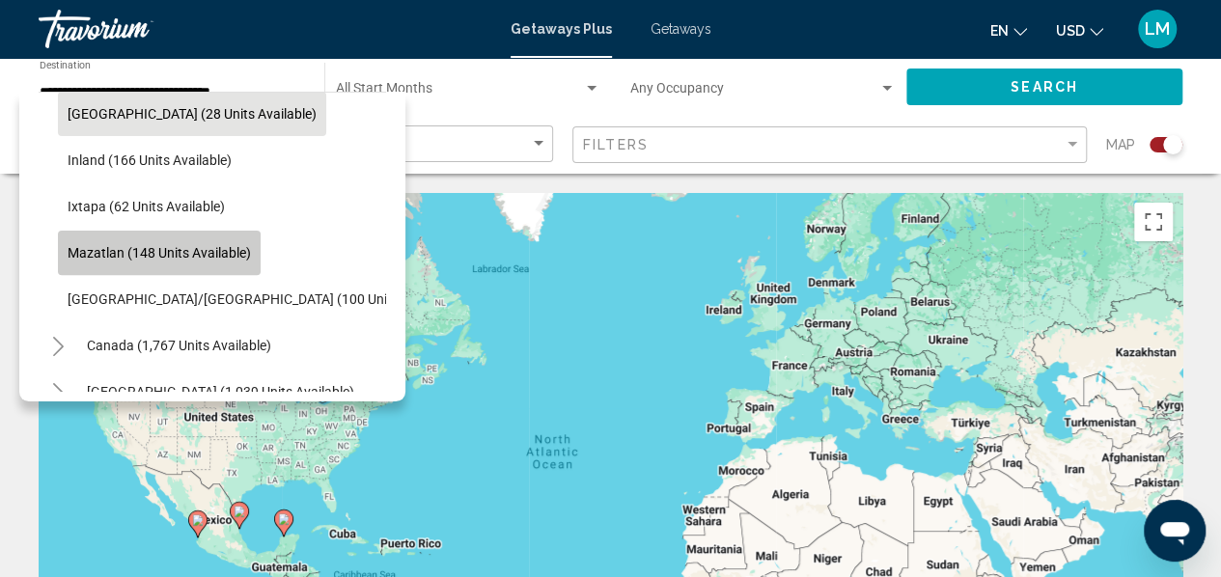
click at [184, 246] on span "Mazatlan (148 units available)" at bounding box center [159, 252] width 183 height 15
type input "**********"
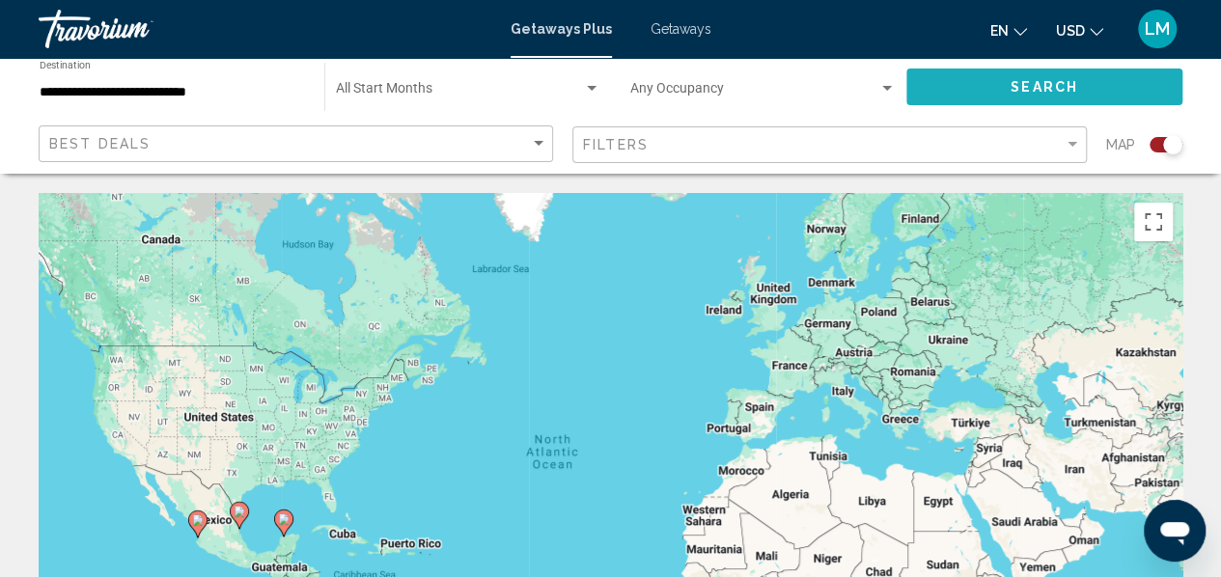
click at [999, 92] on button "Search" at bounding box center [1045, 87] width 276 height 36
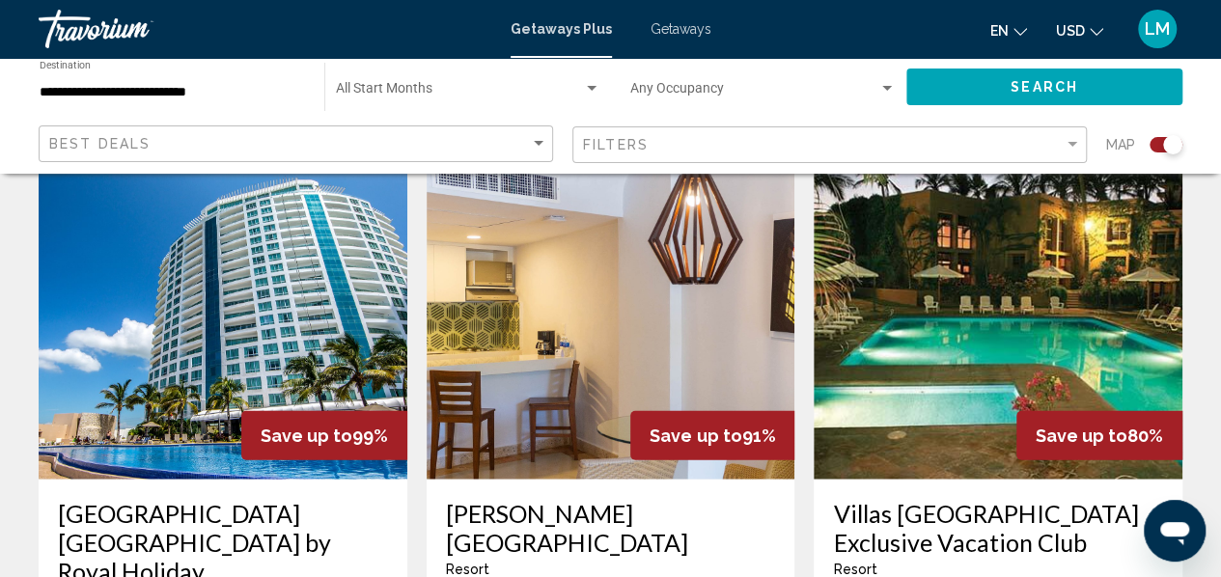
scroll to position [2124, 0]
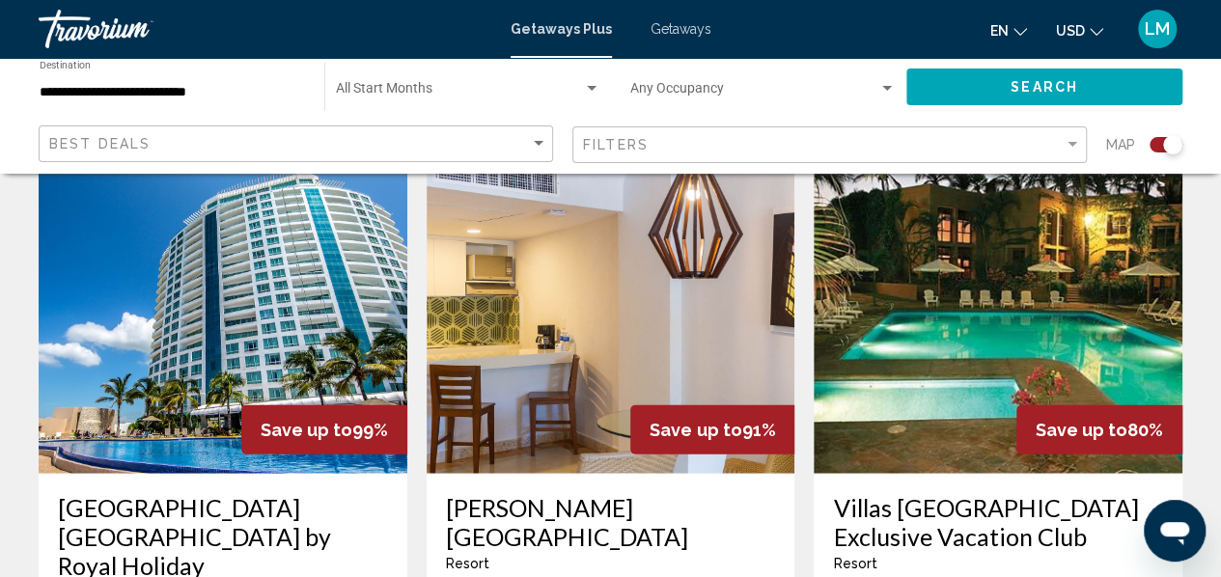
click at [935, 493] on h3 "Villas [GEOGRAPHIC_DATA] Exclusive Vacation Club" at bounding box center [998, 522] width 330 height 58
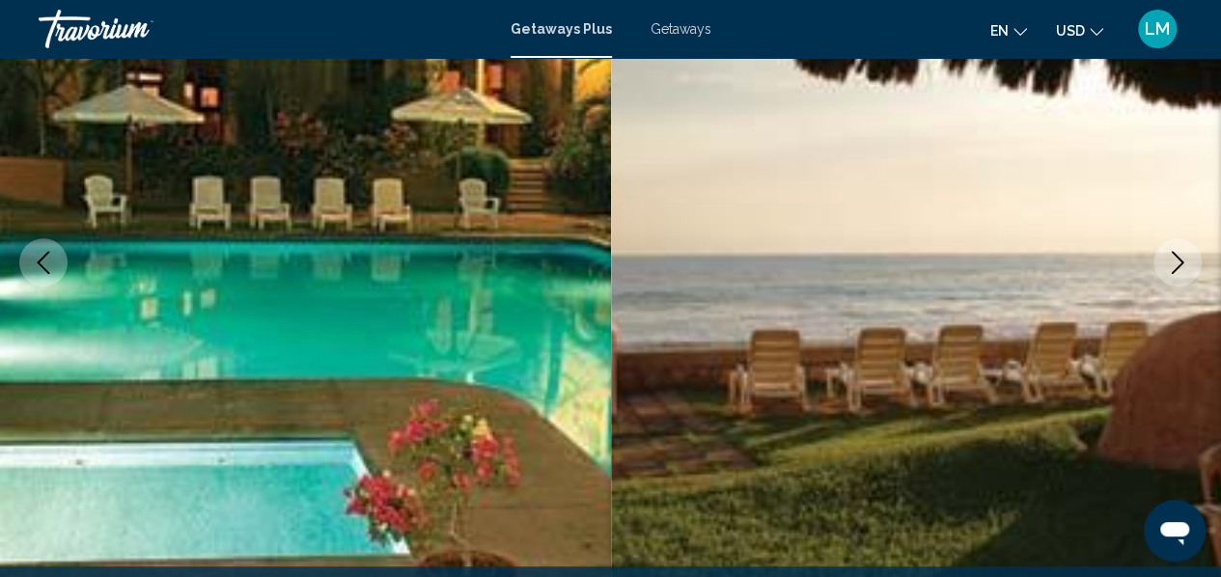
scroll to position [228, 0]
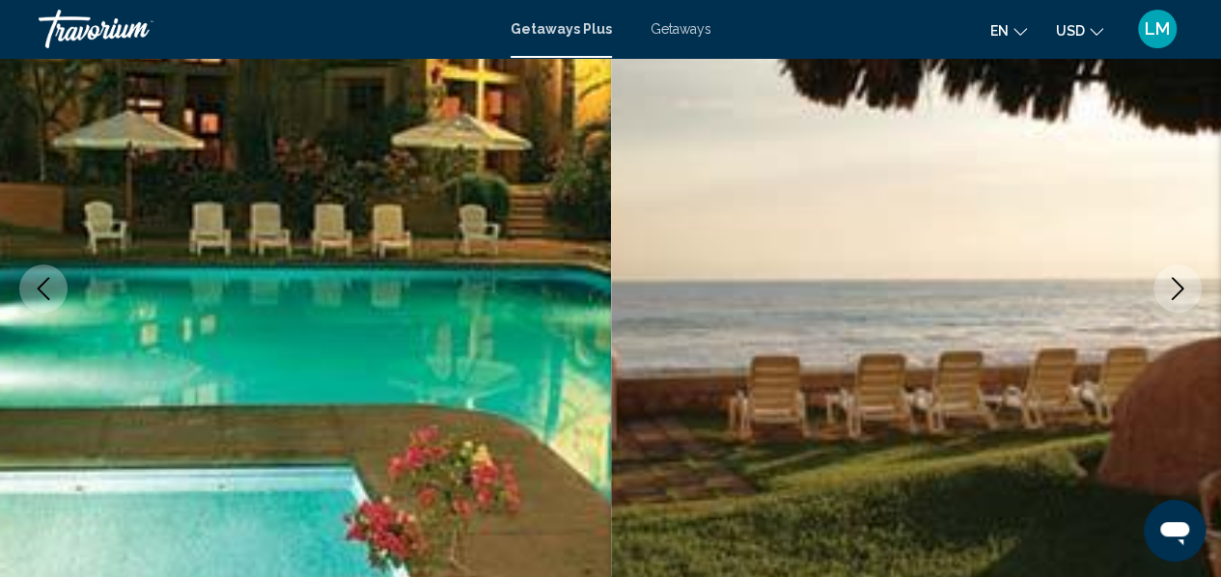
click at [1176, 285] on icon "Next image" at bounding box center [1177, 288] width 23 height 23
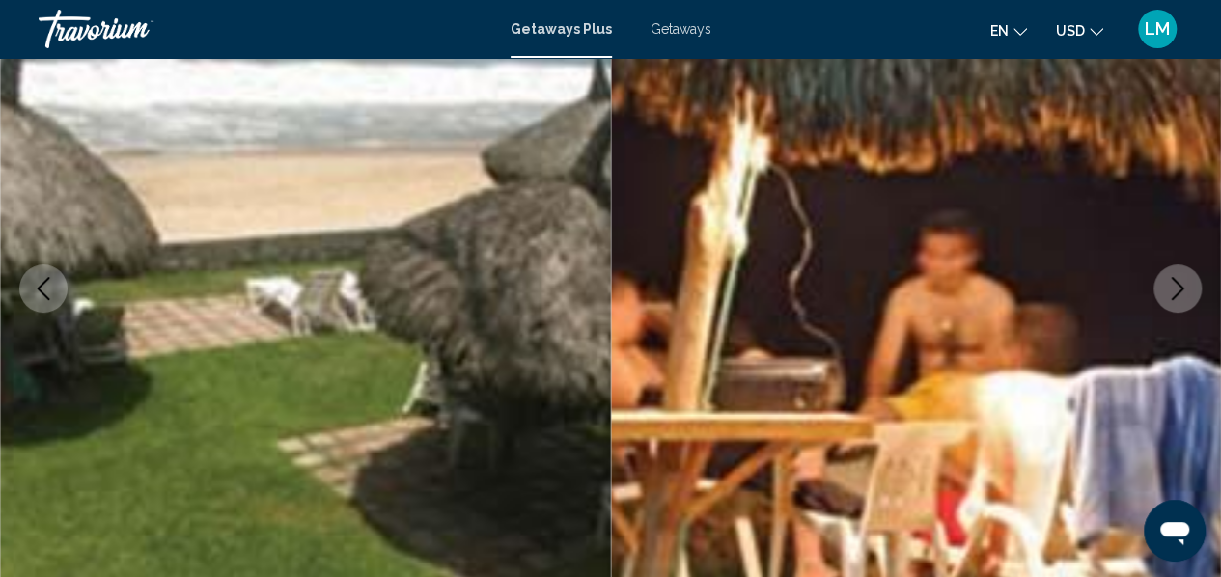
click at [1164, 293] on button "Next image" at bounding box center [1178, 289] width 48 height 48
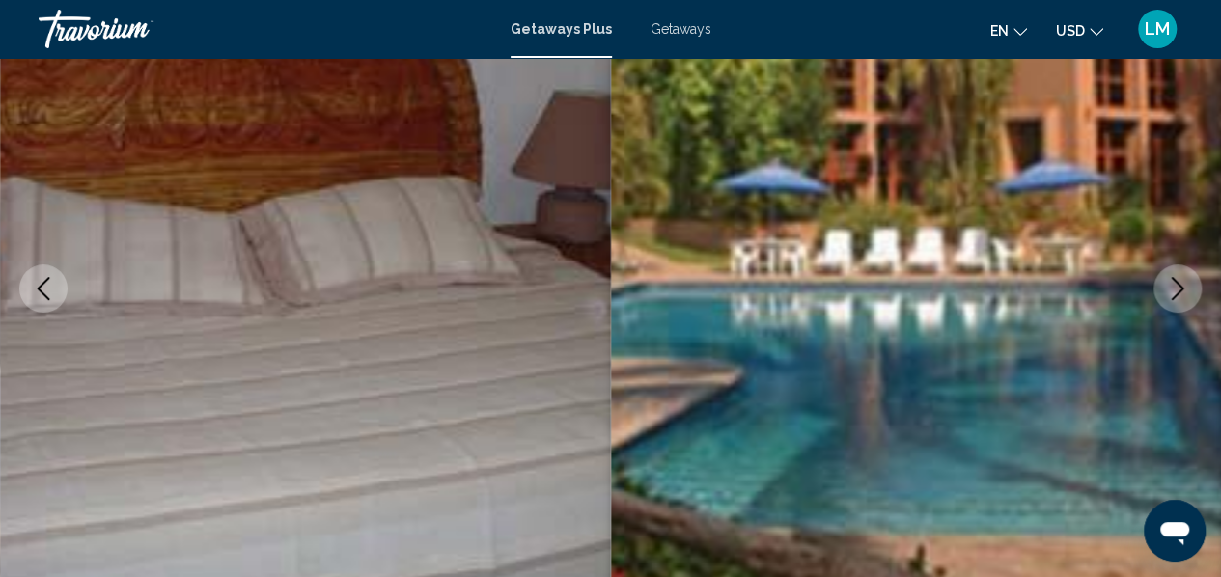
click at [1164, 293] on button "Next image" at bounding box center [1178, 289] width 48 height 48
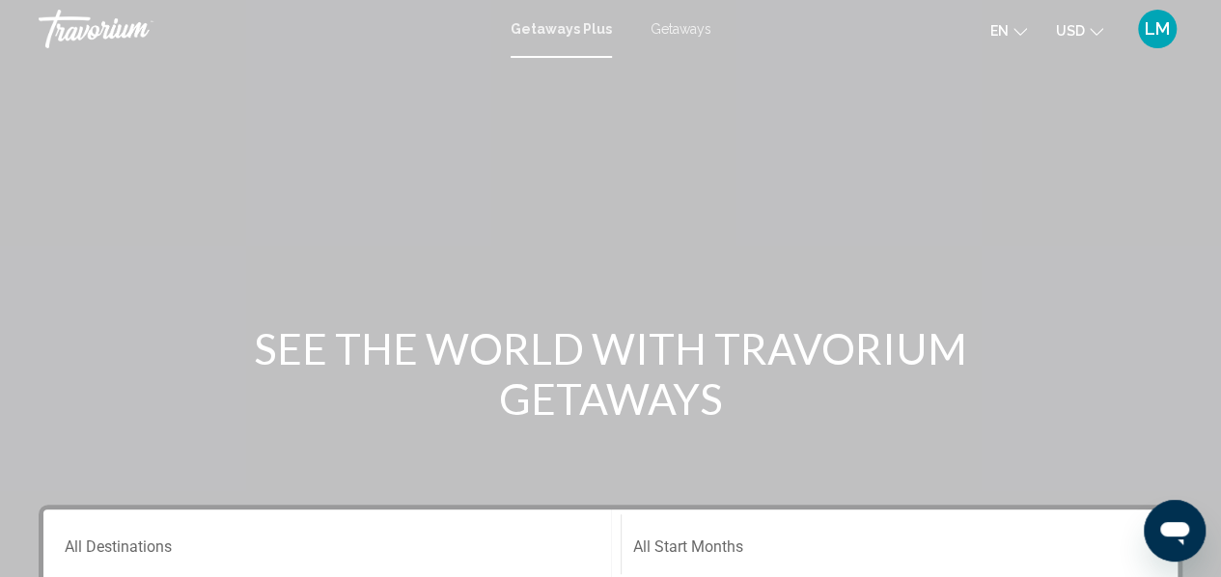
click at [307, 150] on div "Main content" at bounding box center [610, 289] width 1221 height 579
click at [681, 30] on span "Getaways" at bounding box center [681, 28] width 61 height 15
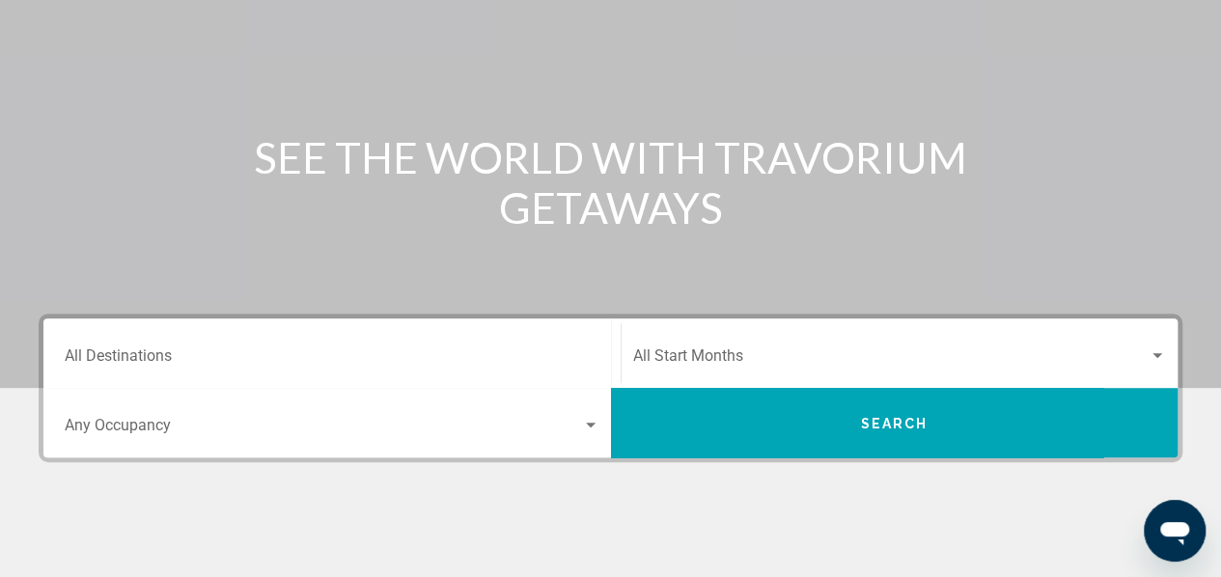
scroll to position [193, 0]
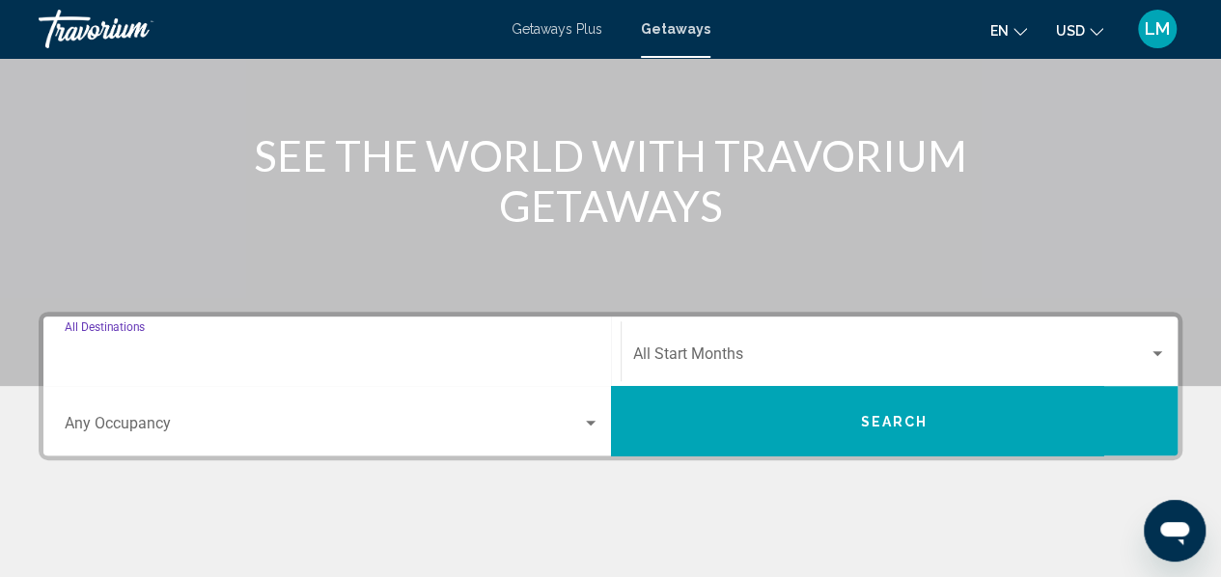
click at [237, 359] on input "Destination All Destinations" at bounding box center [332, 357] width 535 height 17
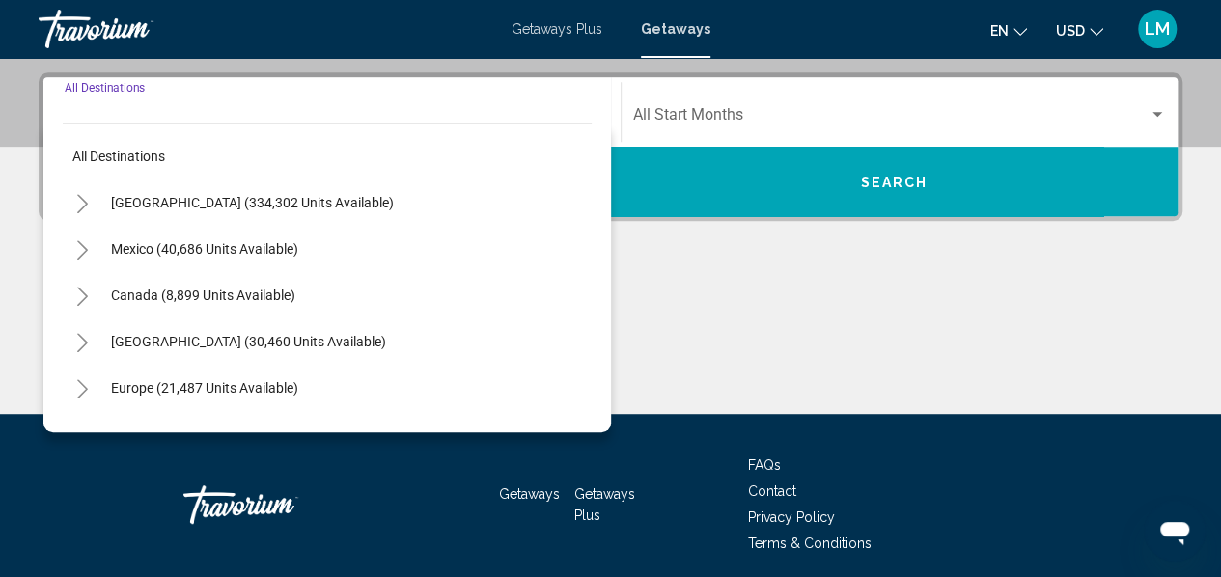
scroll to position [442, 0]
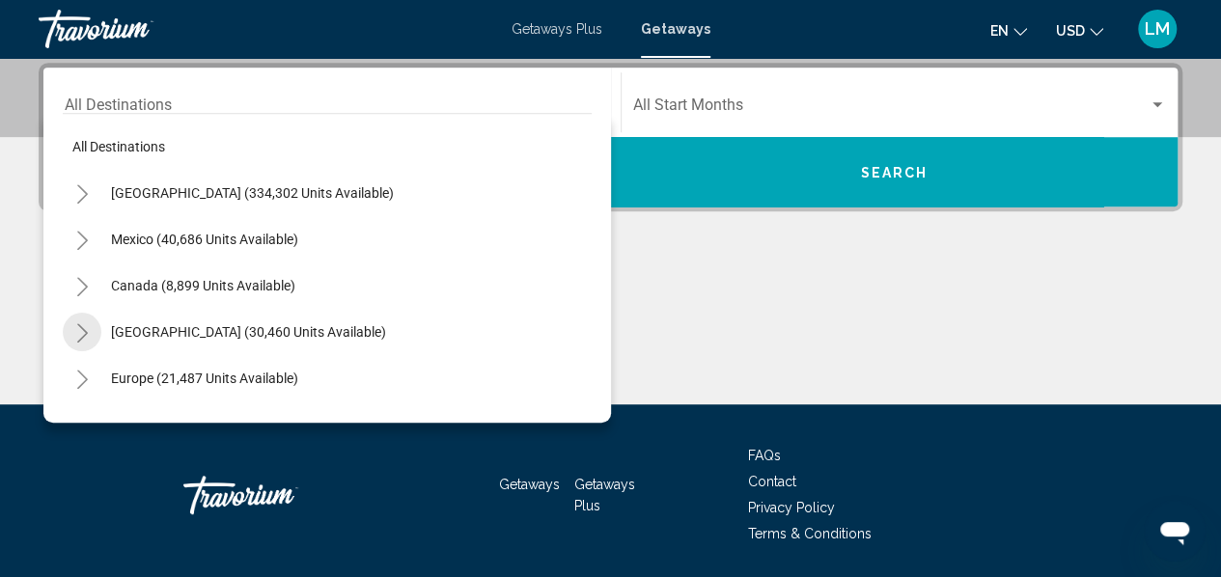
click at [86, 332] on icon "Toggle Caribbean & Atlantic Islands (30,460 units available)" at bounding box center [82, 332] width 11 height 19
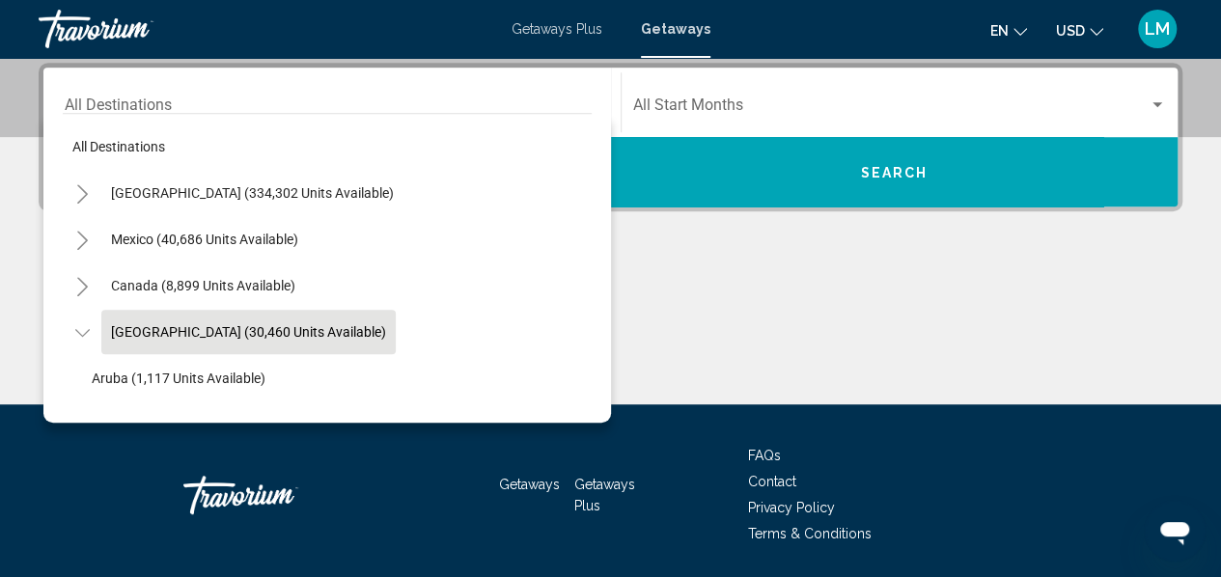
click at [147, 328] on span "[GEOGRAPHIC_DATA] (30,460 units available)" at bounding box center [248, 331] width 275 height 15
type input "**********"
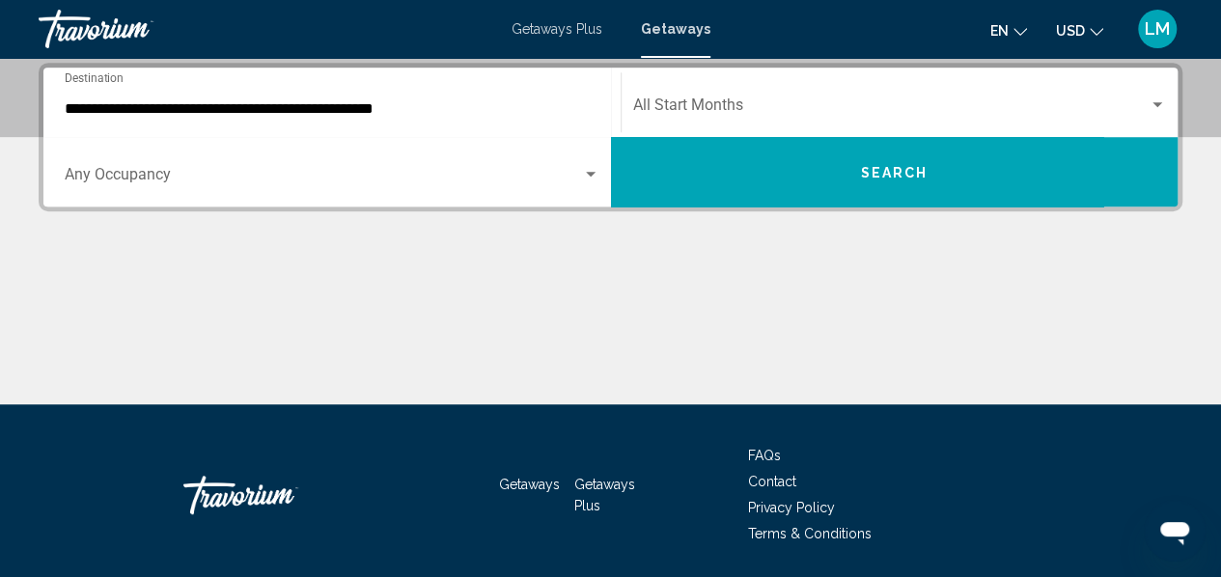
click at [1168, 102] on div "Start Month All Start Months" at bounding box center [900, 102] width 557 height 61
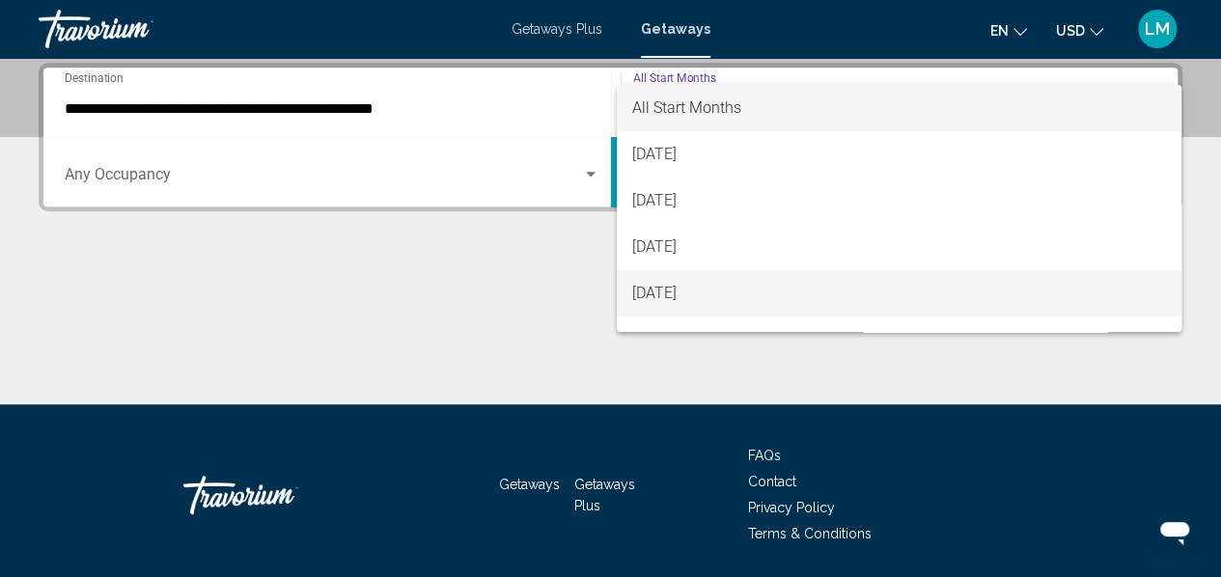
click at [755, 295] on span "[DATE]" at bounding box center [899, 293] width 534 height 46
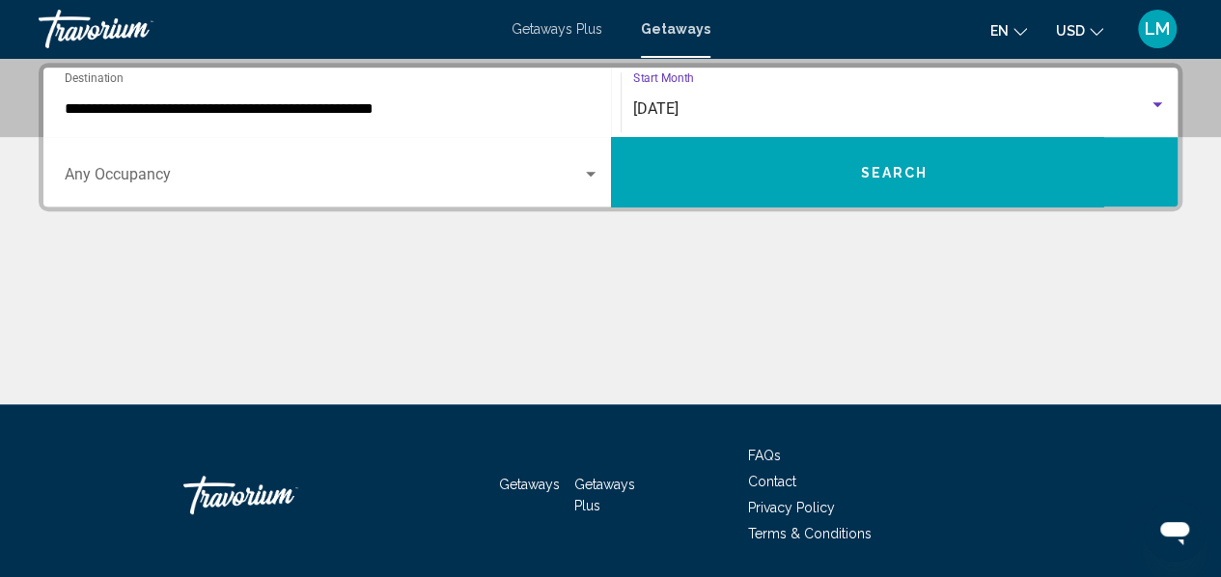
click at [579, 177] on span "Search widget" at bounding box center [323, 178] width 517 height 17
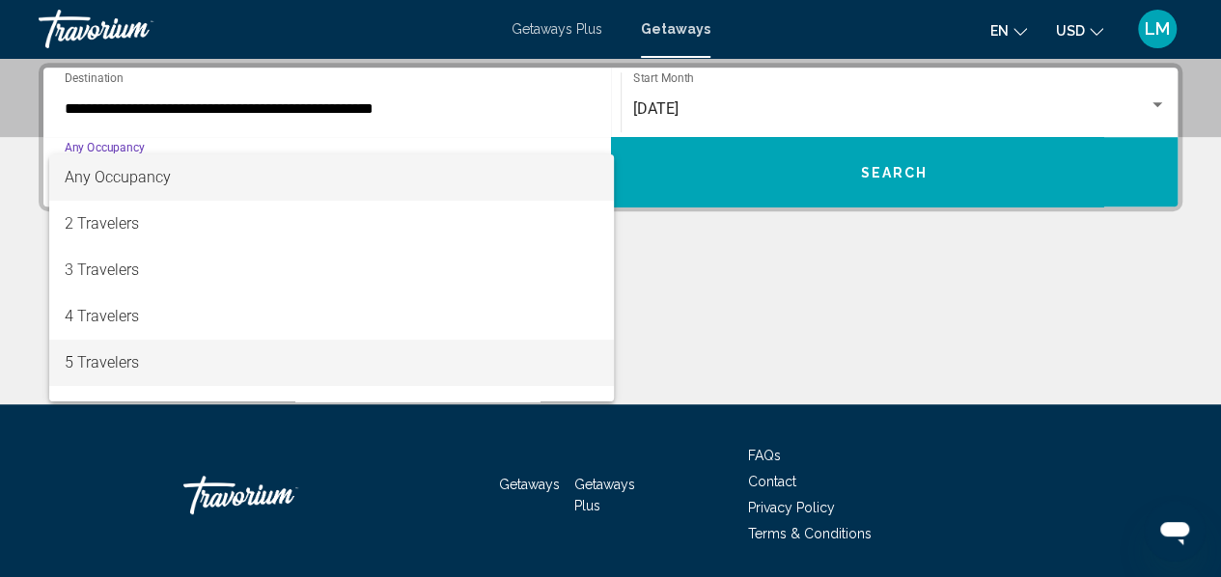
click at [381, 354] on span "5 Travelers" at bounding box center [332, 363] width 535 height 46
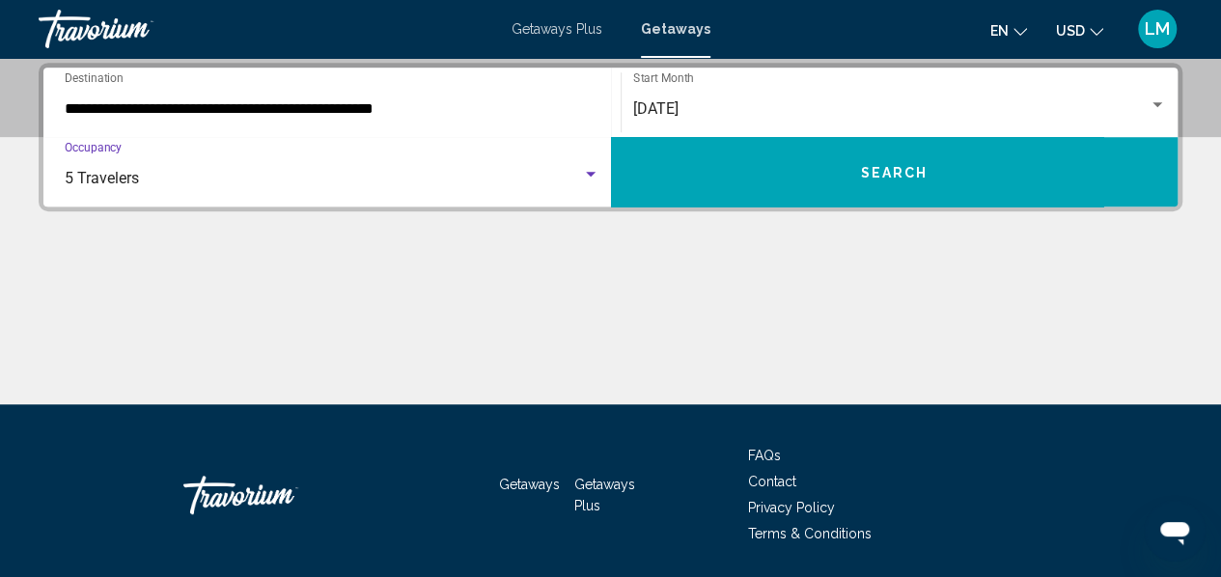
click at [892, 165] on span "Search" at bounding box center [894, 172] width 68 height 15
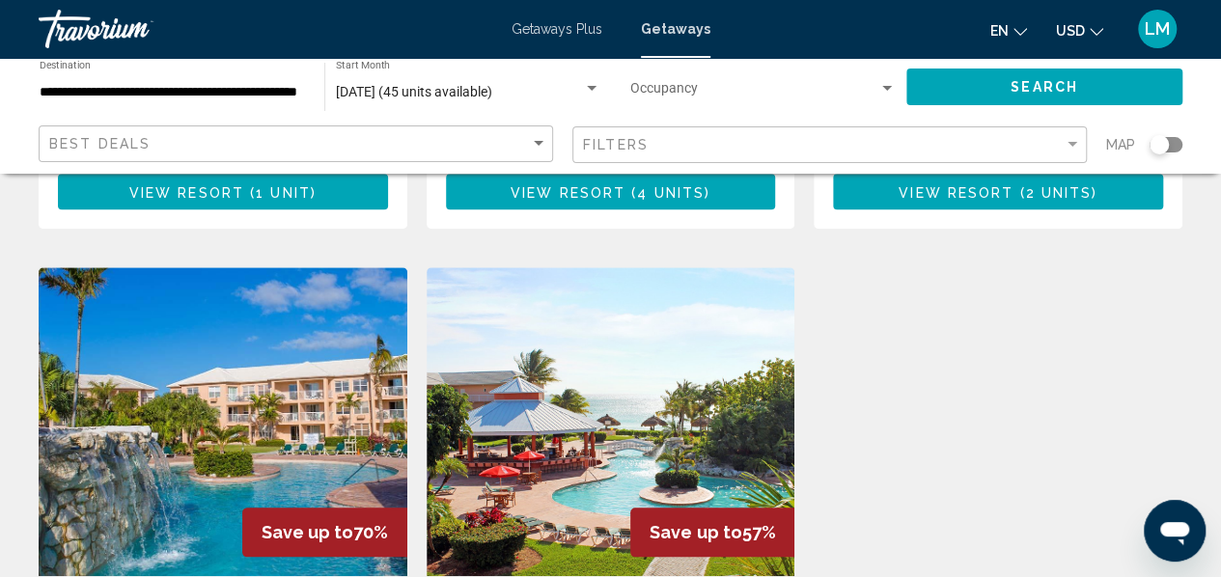
scroll to position [676, 0]
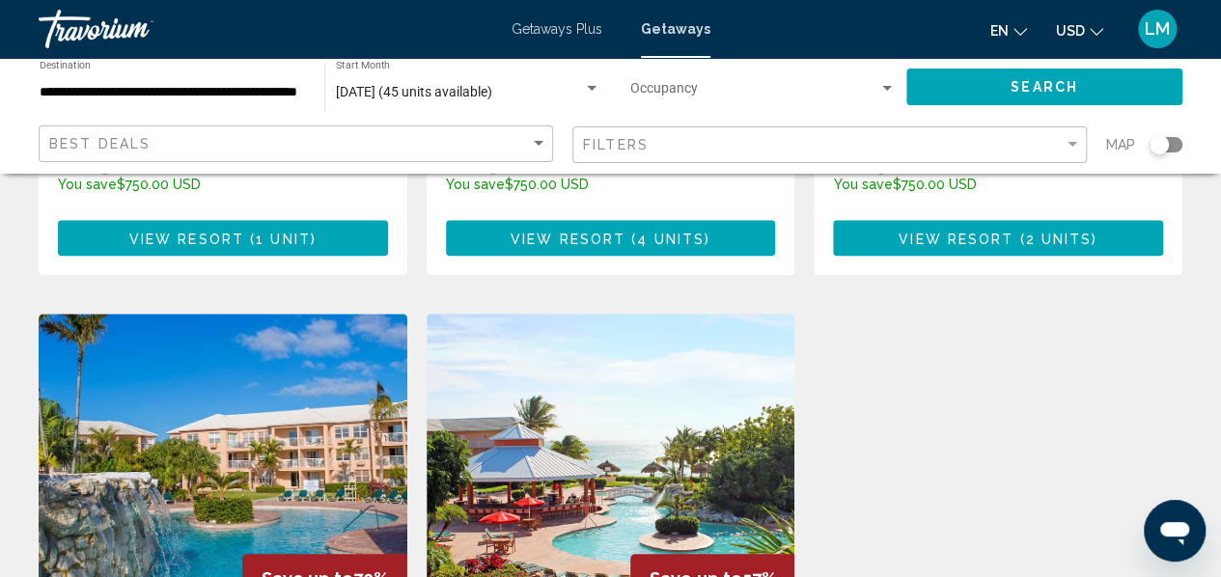
click at [645, 428] on img "Main content" at bounding box center [611, 468] width 369 height 309
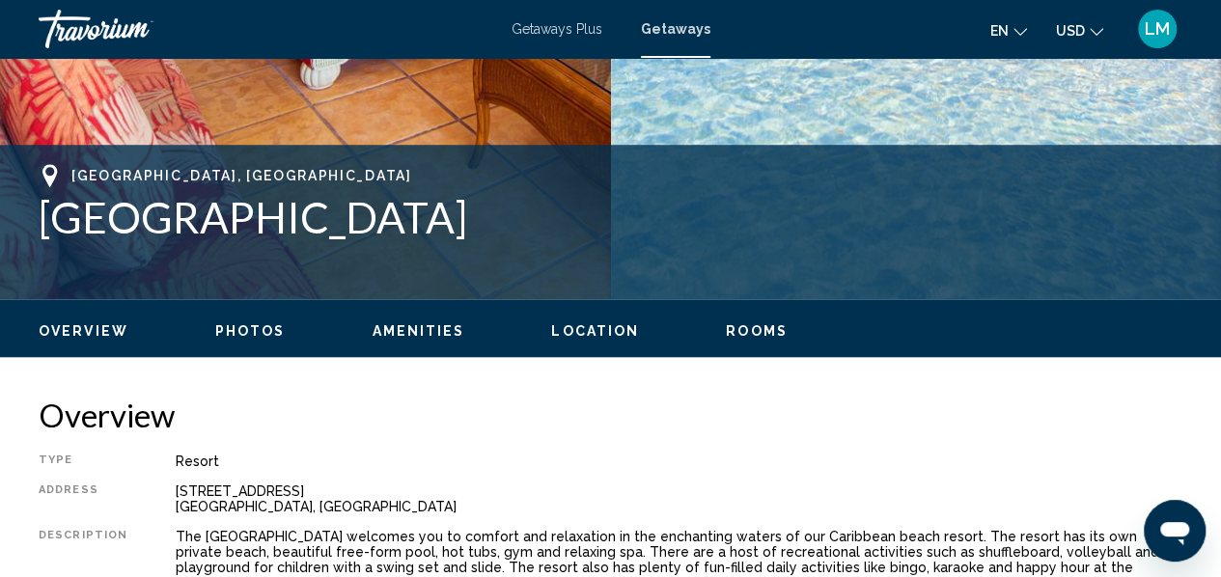
scroll to position [228, 0]
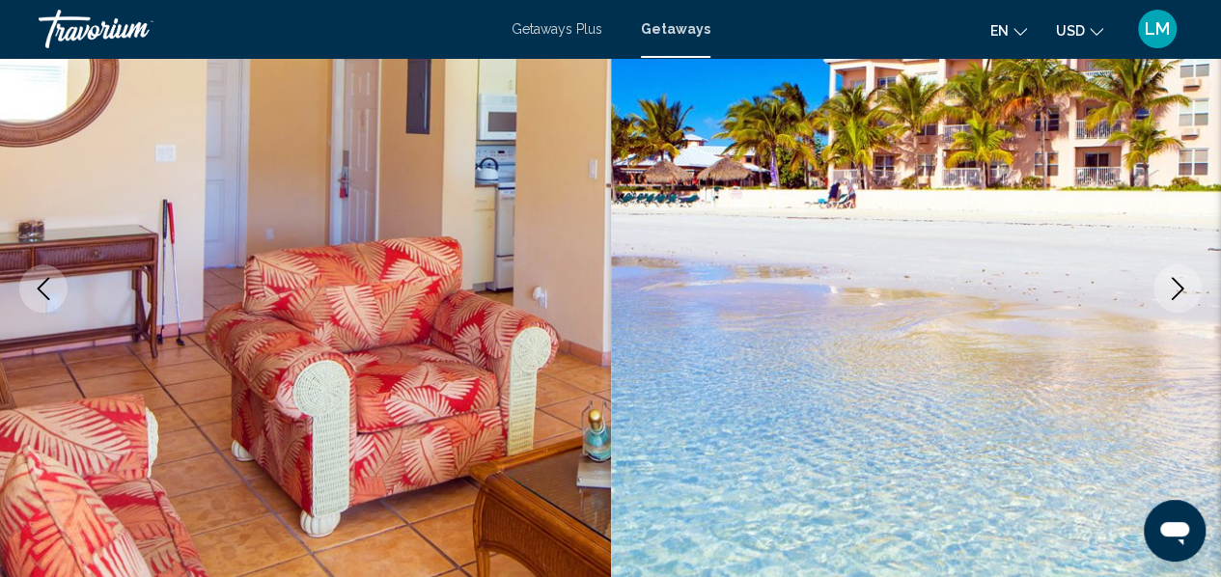
click at [1178, 287] on icon "Next image" at bounding box center [1177, 288] width 23 height 23
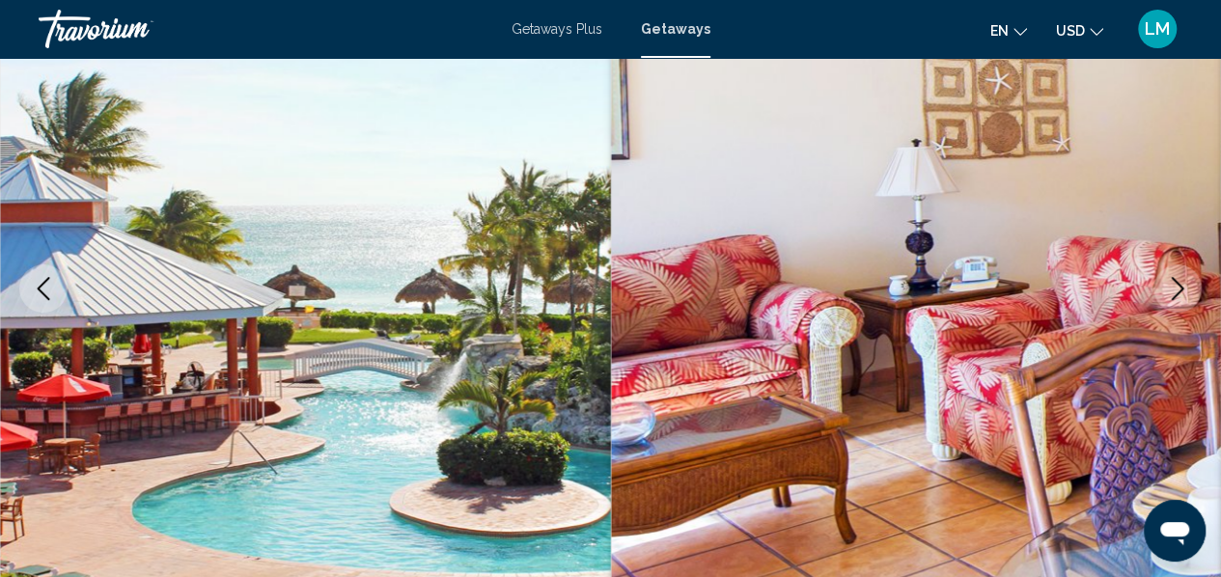
click at [1178, 293] on icon "Next image" at bounding box center [1178, 288] width 13 height 23
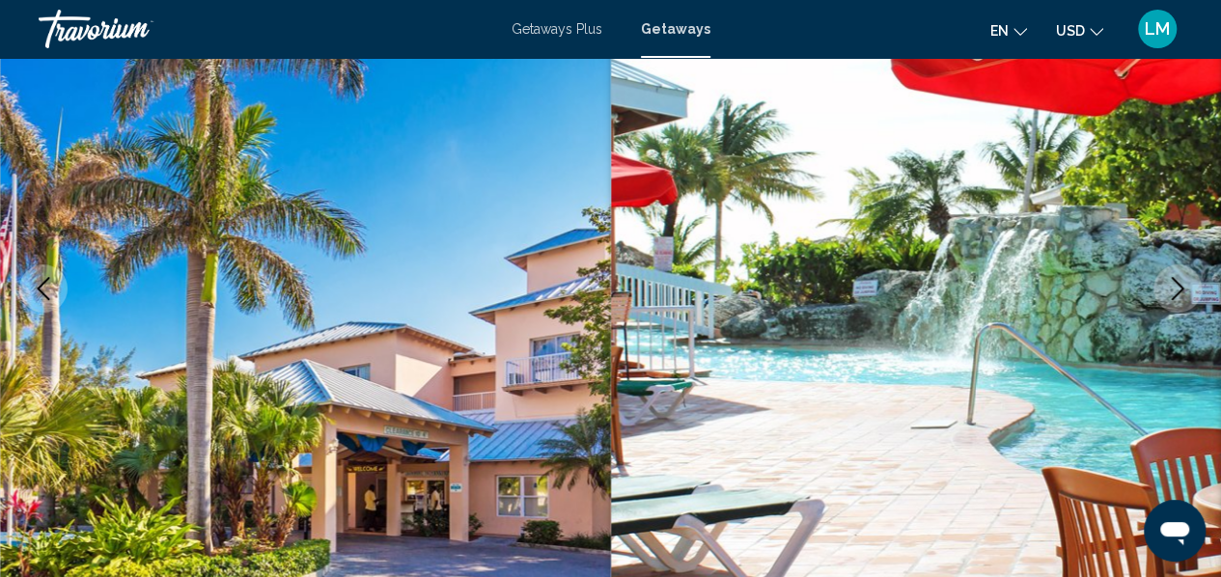
click at [1178, 293] on icon "Next image" at bounding box center [1178, 288] width 13 height 23
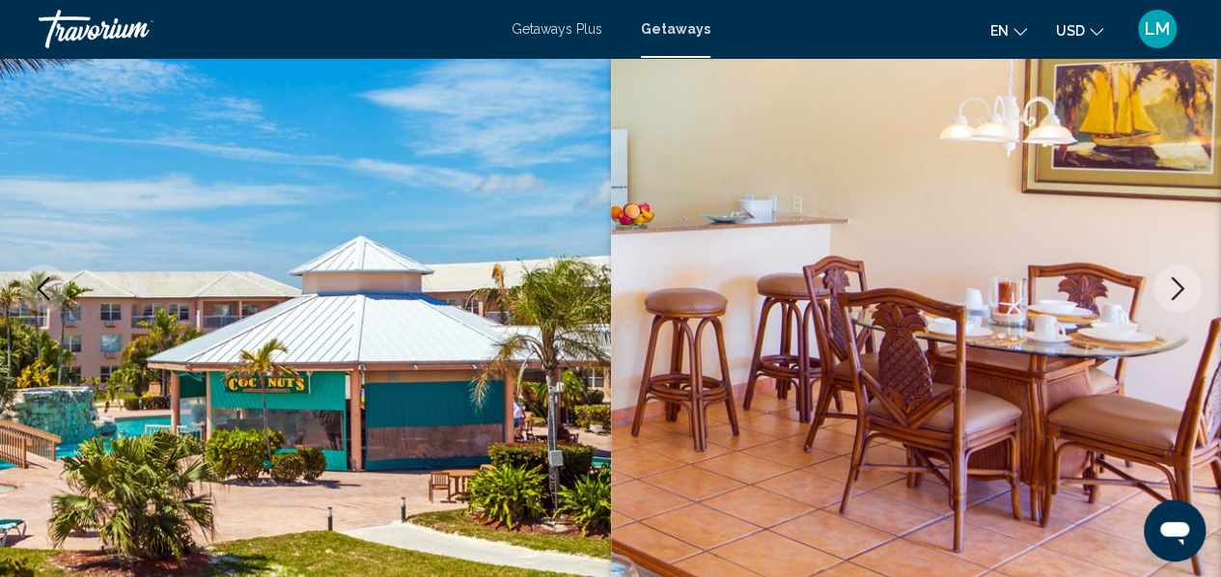
click at [1178, 293] on icon "Next image" at bounding box center [1178, 288] width 13 height 23
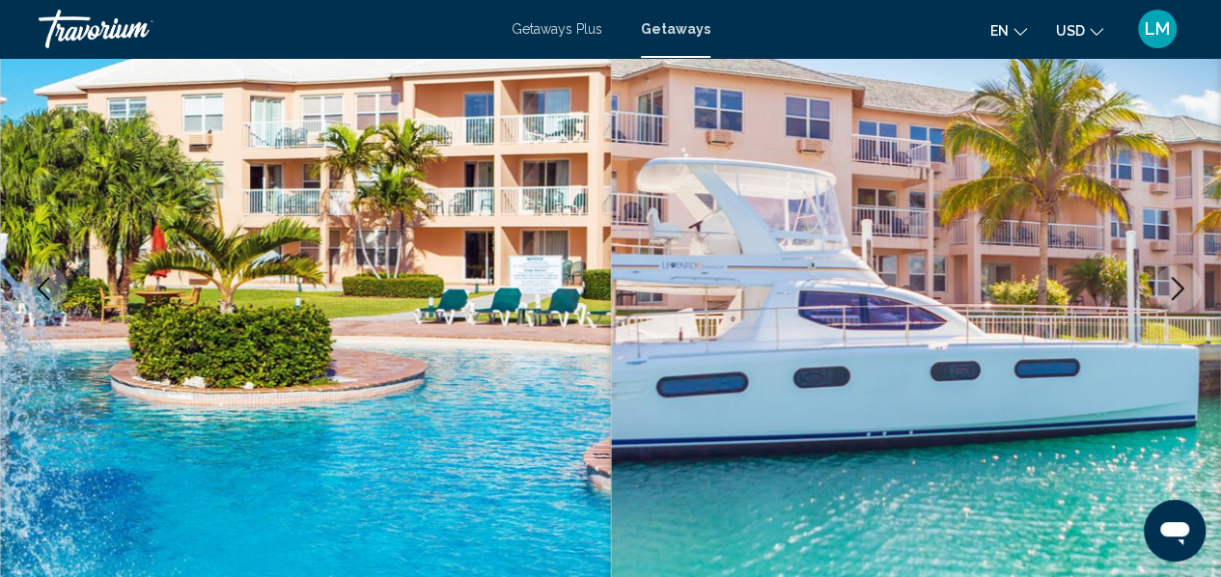
click at [1178, 293] on icon "Next image" at bounding box center [1178, 288] width 13 height 23
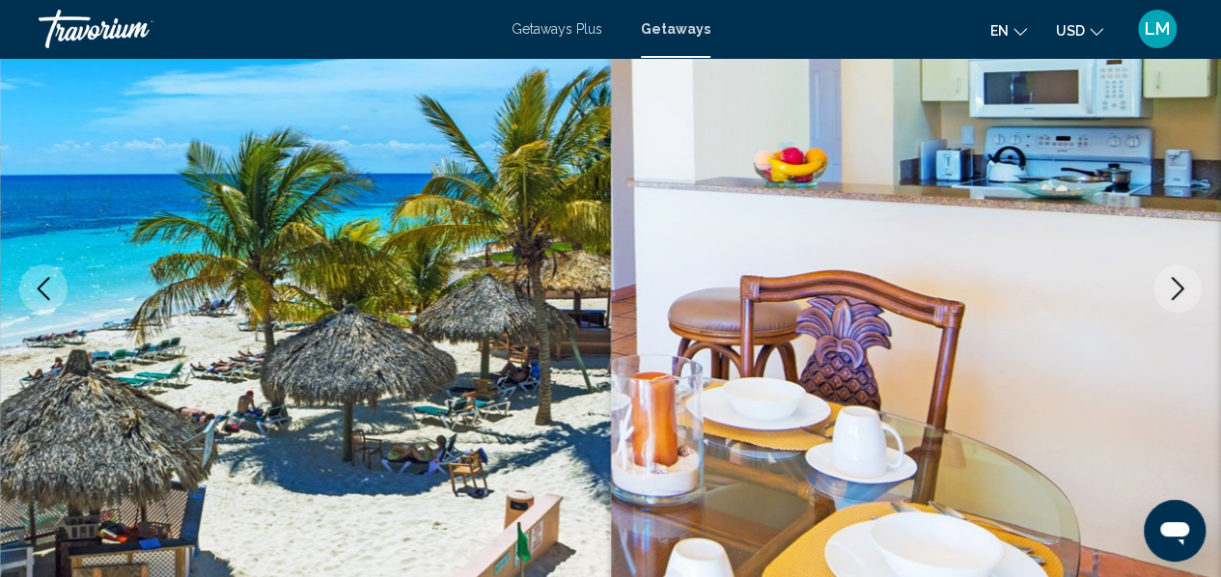
click at [1178, 293] on icon "Next image" at bounding box center [1178, 288] width 13 height 23
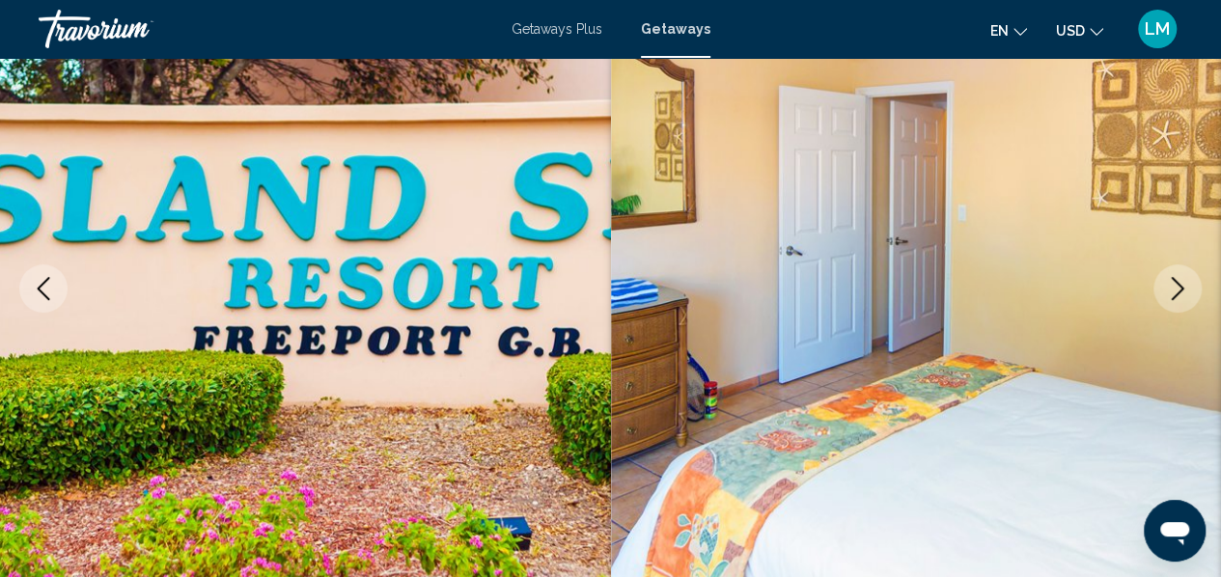
click at [1178, 293] on icon "Next image" at bounding box center [1178, 288] width 13 height 23
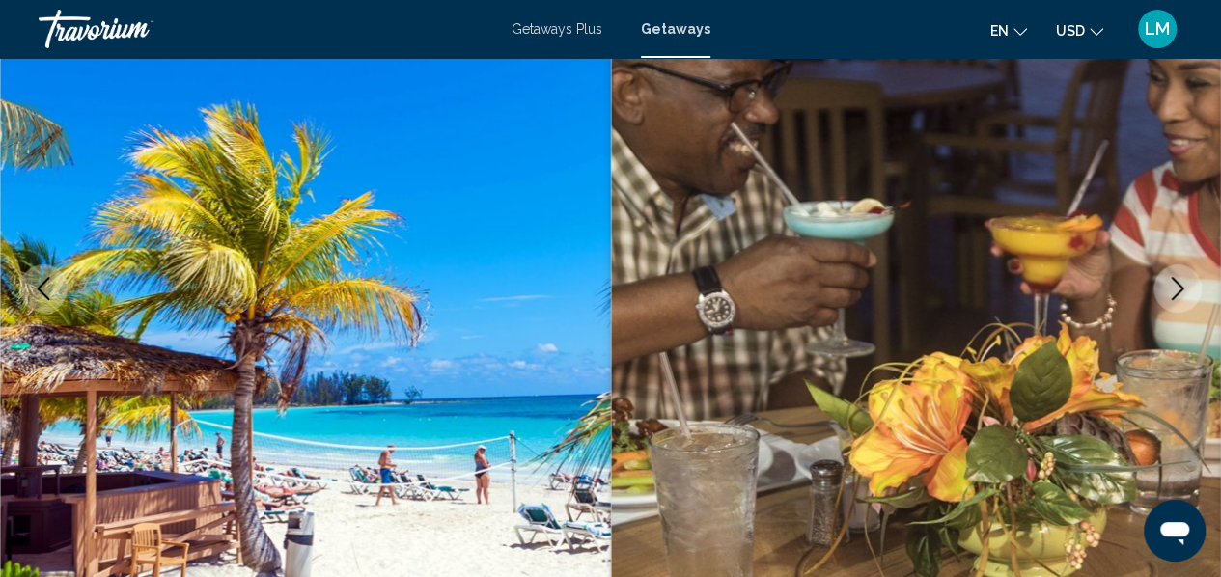
click at [1178, 293] on icon "Next image" at bounding box center [1178, 288] width 13 height 23
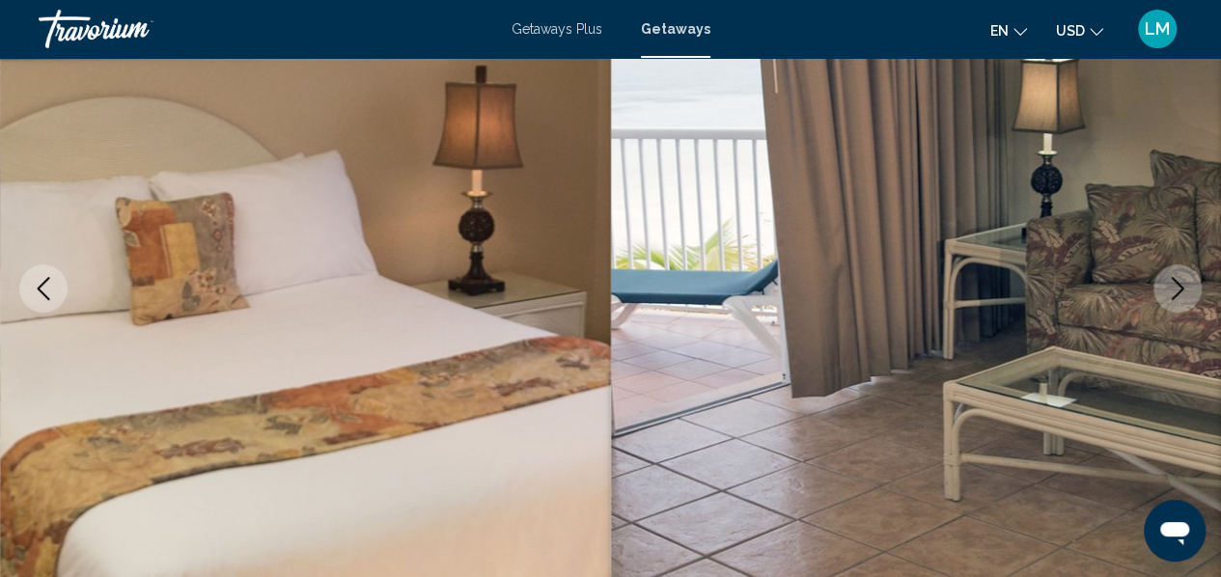
click at [1178, 293] on icon "Next image" at bounding box center [1178, 288] width 13 height 23
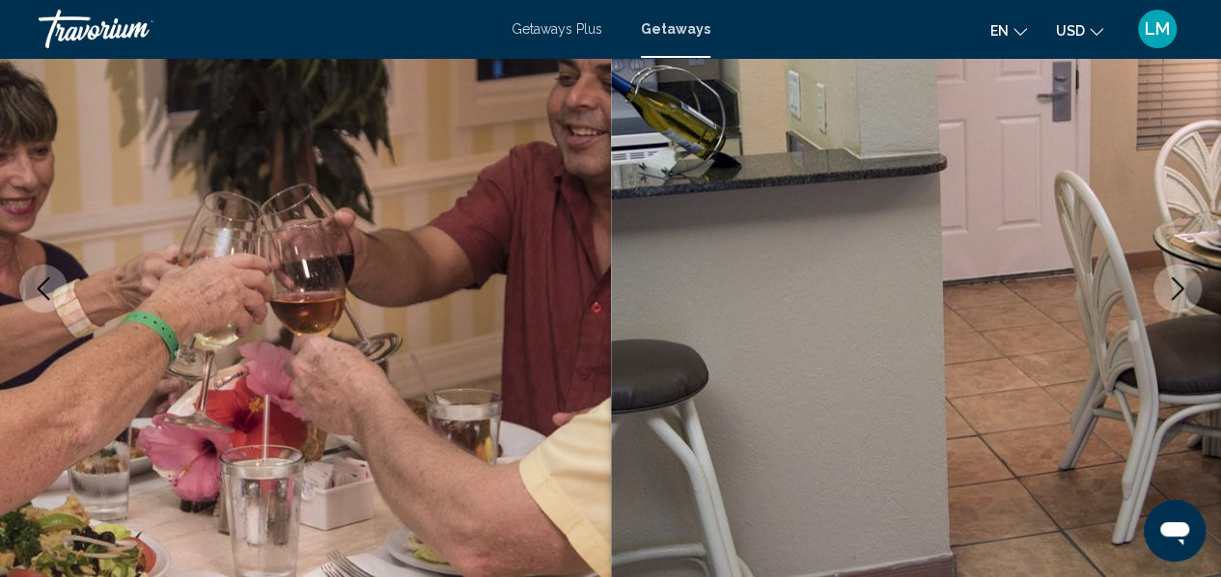
click at [1178, 293] on icon "Next image" at bounding box center [1178, 288] width 13 height 23
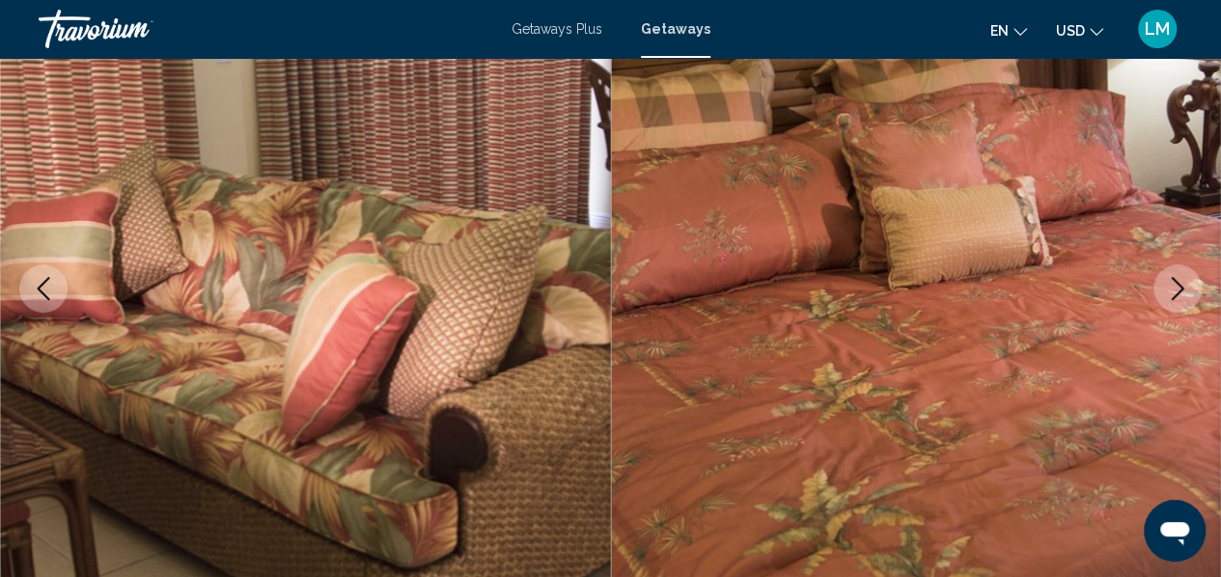
click at [1178, 293] on icon "Next image" at bounding box center [1178, 288] width 13 height 23
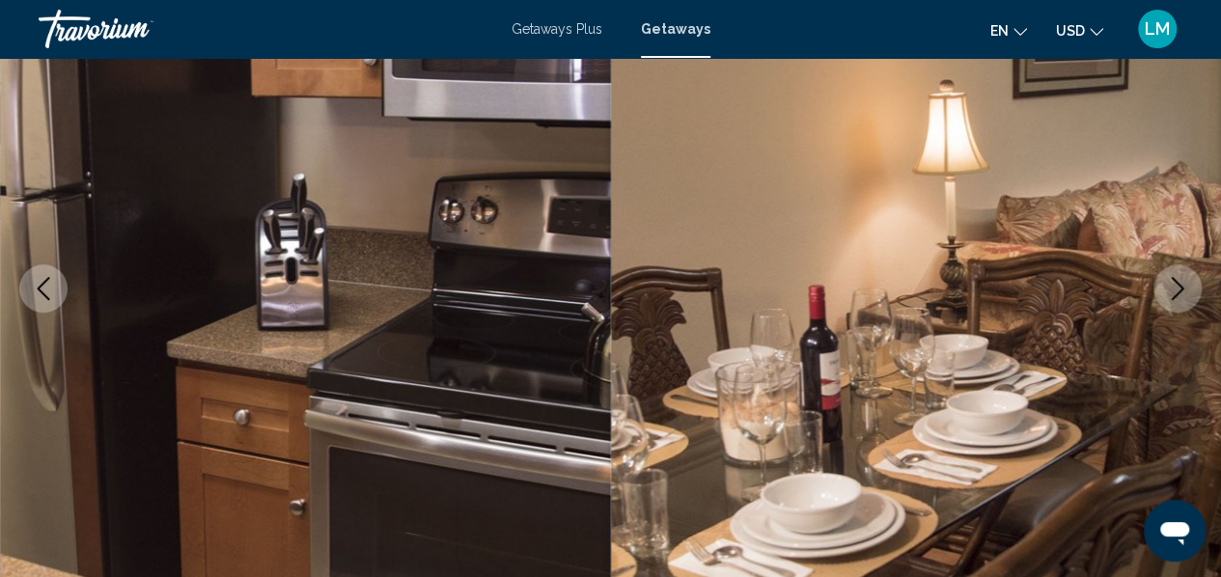
click at [1178, 293] on icon "Next image" at bounding box center [1178, 288] width 13 height 23
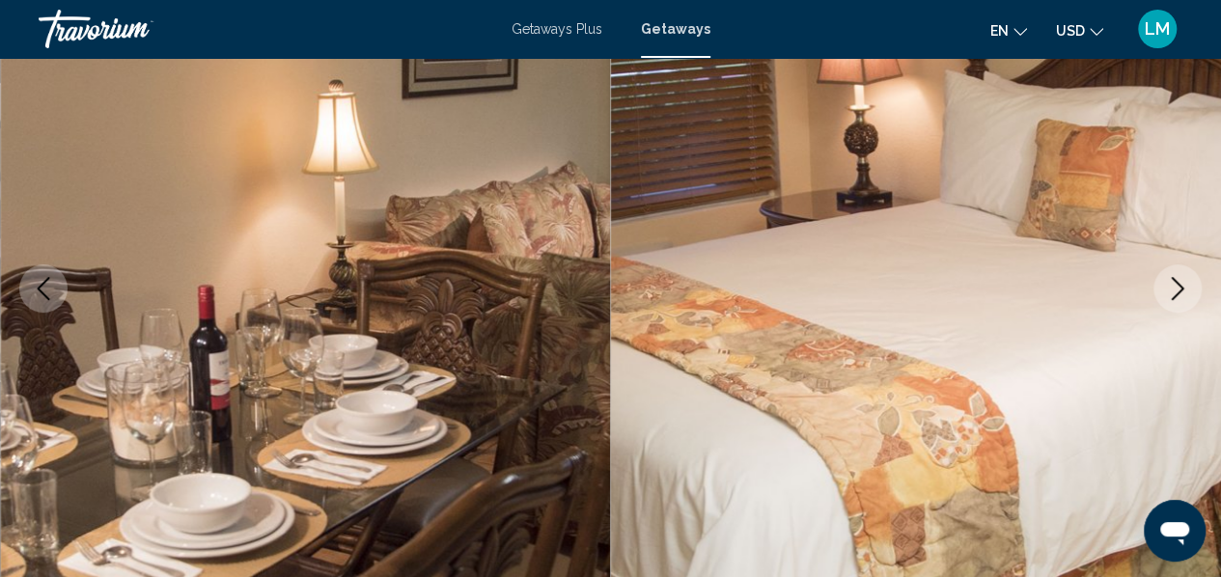
click at [1178, 293] on icon "Next image" at bounding box center [1178, 288] width 13 height 23
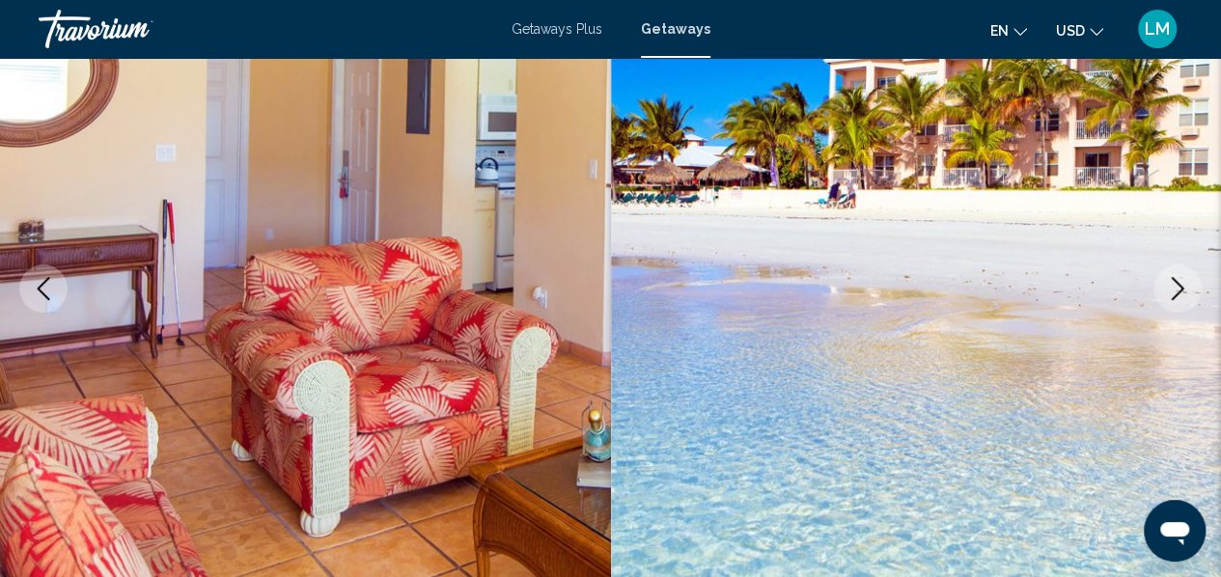
click at [877, 37] on div "en English Español Français Italiano Português русский USD USD ($) MXN (Mex$) C…" at bounding box center [957, 29] width 454 height 41
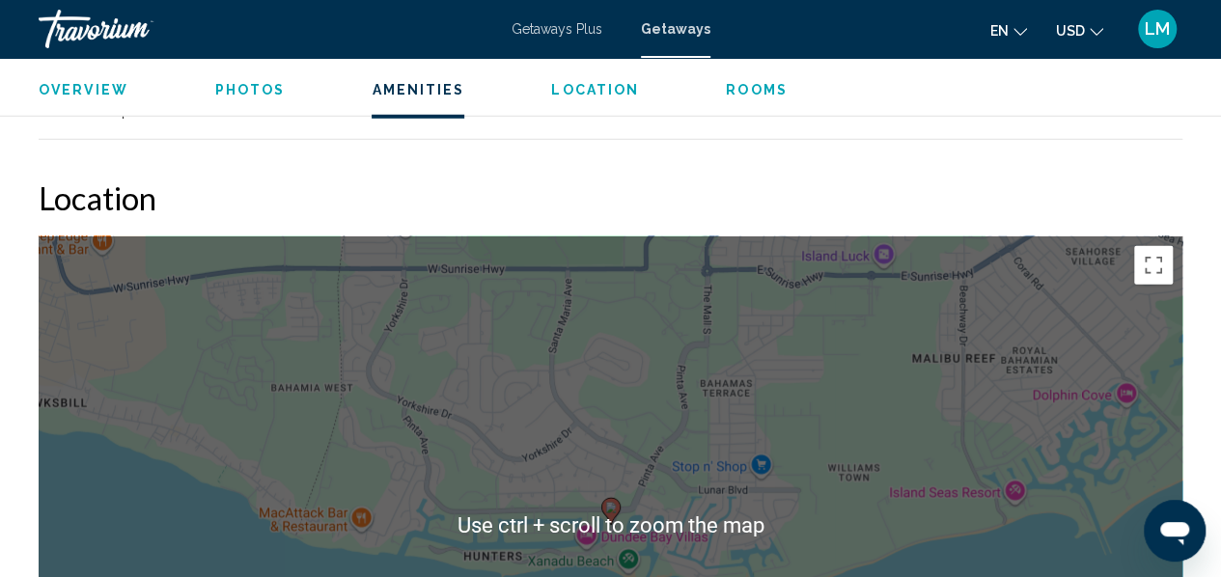
scroll to position [2703, 0]
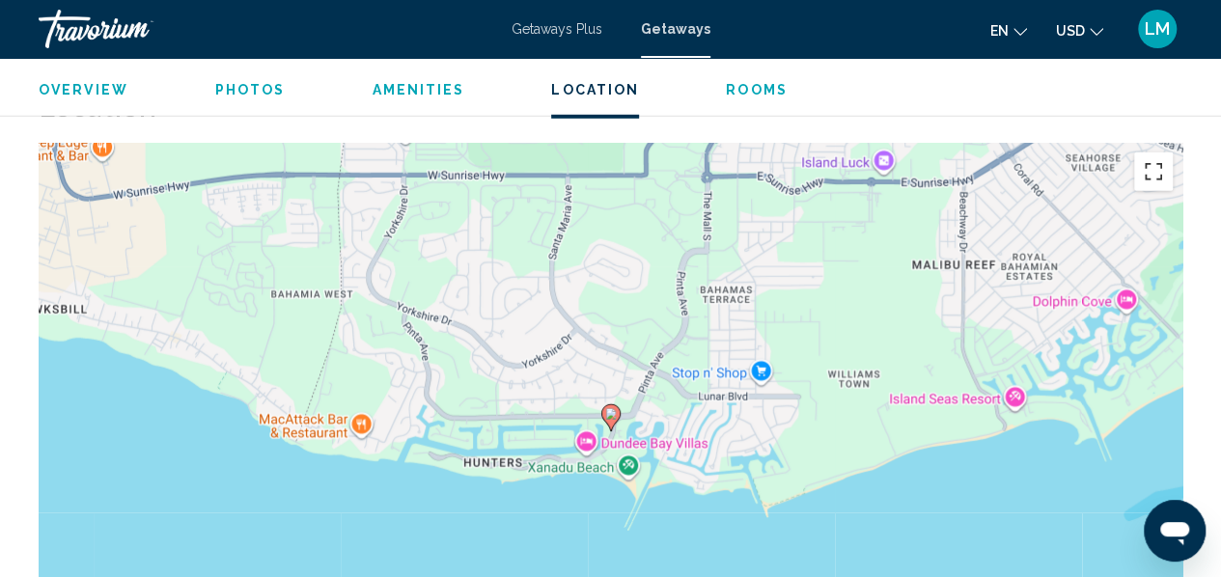
click at [1157, 168] on button "Toggle fullscreen view" at bounding box center [1153, 172] width 39 height 39
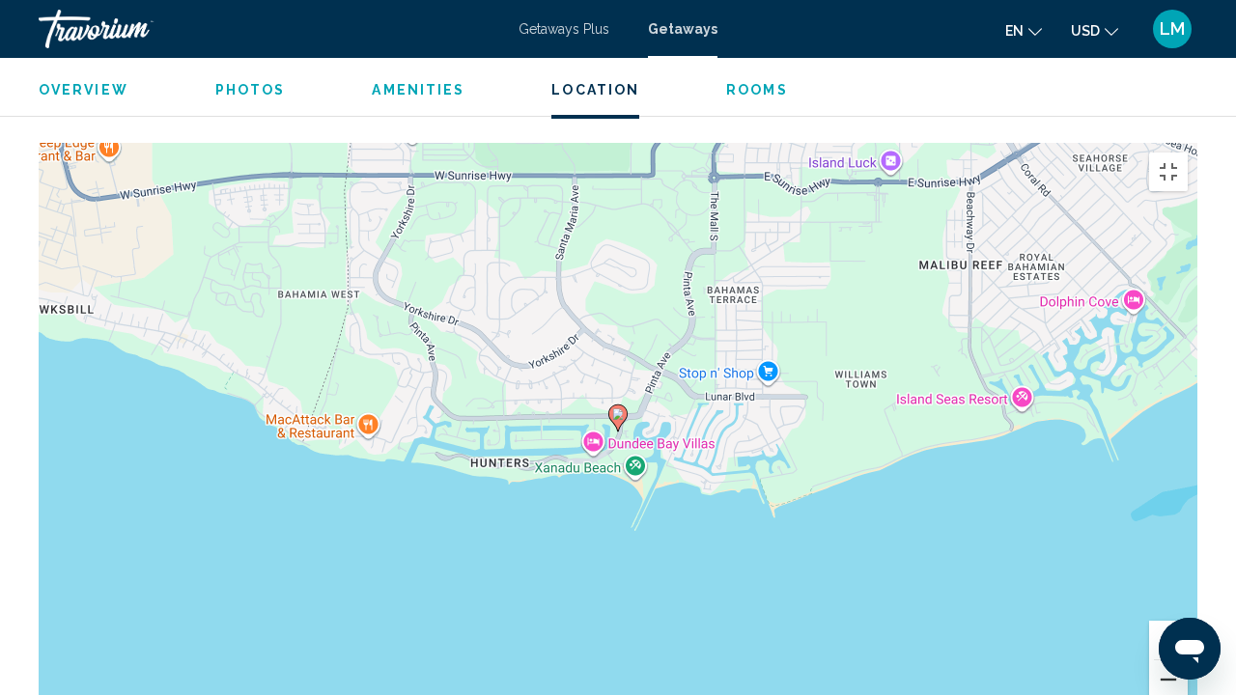
click at [1187, 576] on button "Zoom out" at bounding box center [1168, 679] width 39 height 39
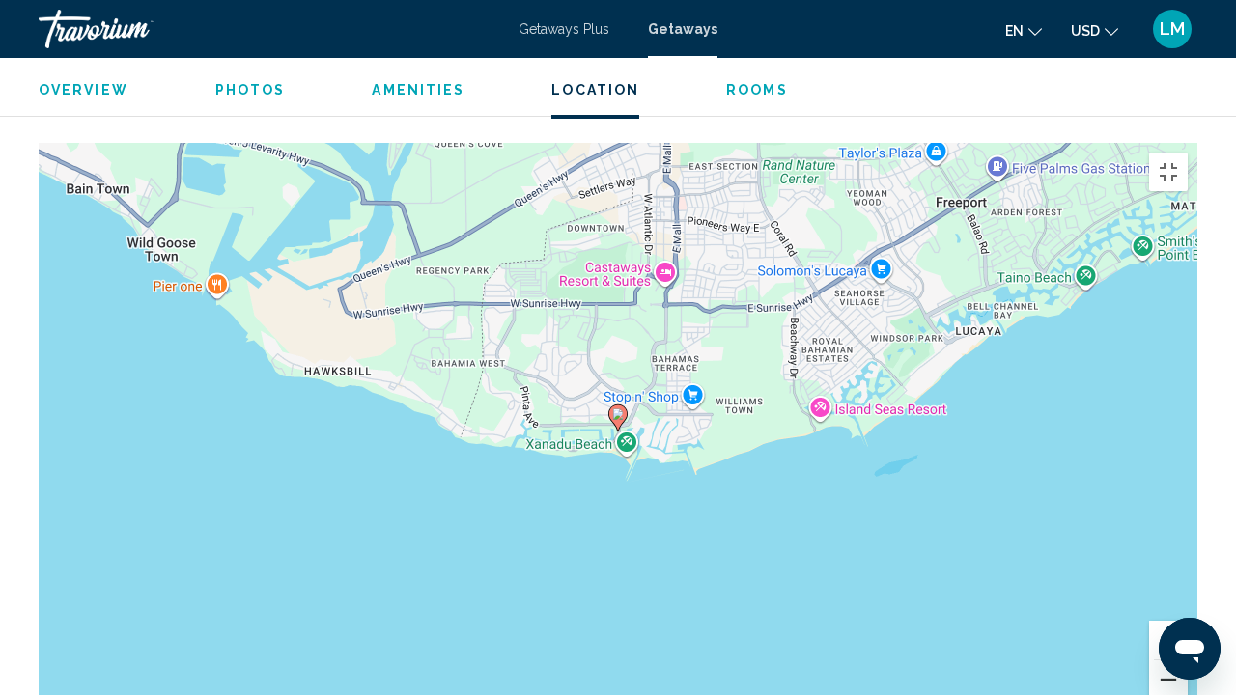
click at [1187, 576] on button "Zoom out" at bounding box center [1168, 679] width 39 height 39
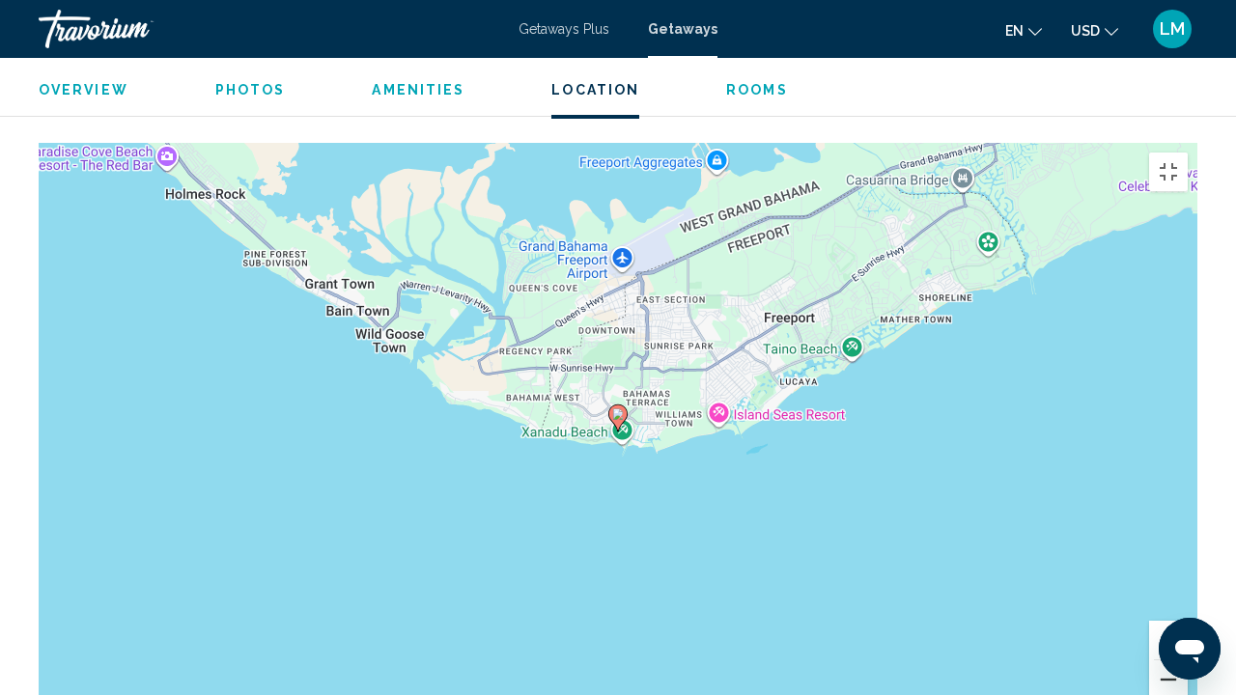
click at [1187, 576] on button "Zoom out" at bounding box center [1168, 679] width 39 height 39
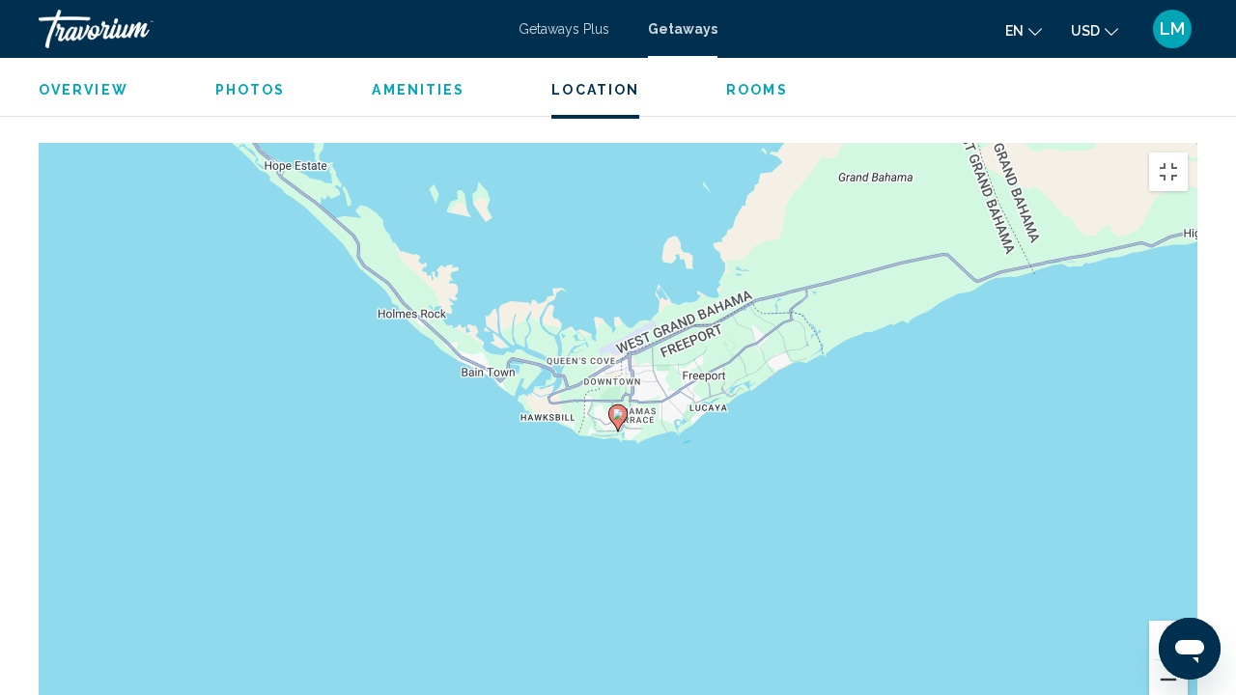
click at [1187, 576] on button "Zoom out" at bounding box center [1168, 679] width 39 height 39
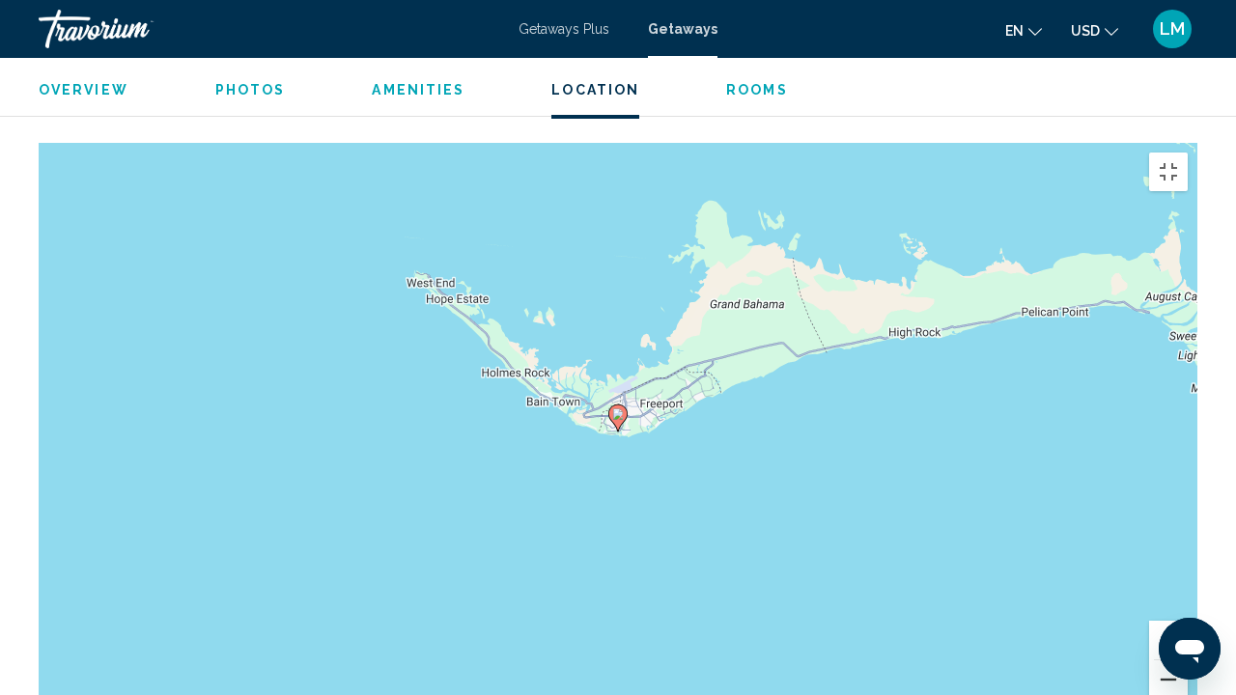
click at [1187, 576] on button "Zoom out" at bounding box center [1168, 679] width 39 height 39
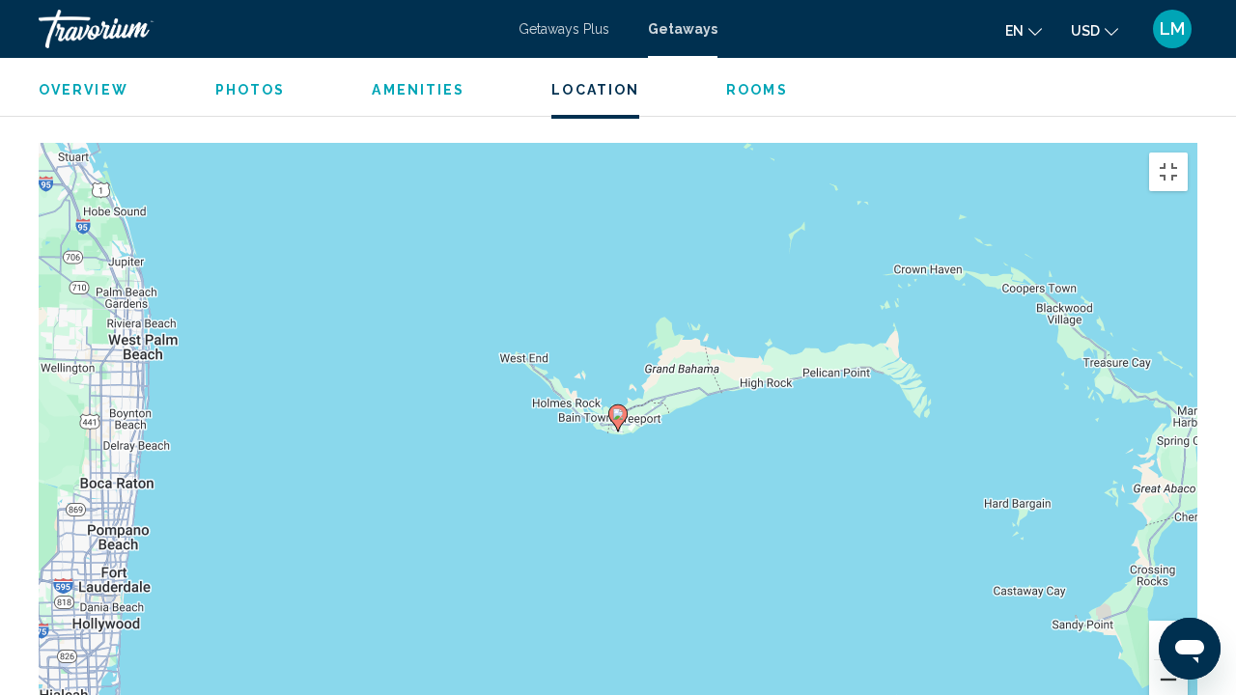
click at [1187, 576] on button "Zoom out" at bounding box center [1168, 679] width 39 height 39
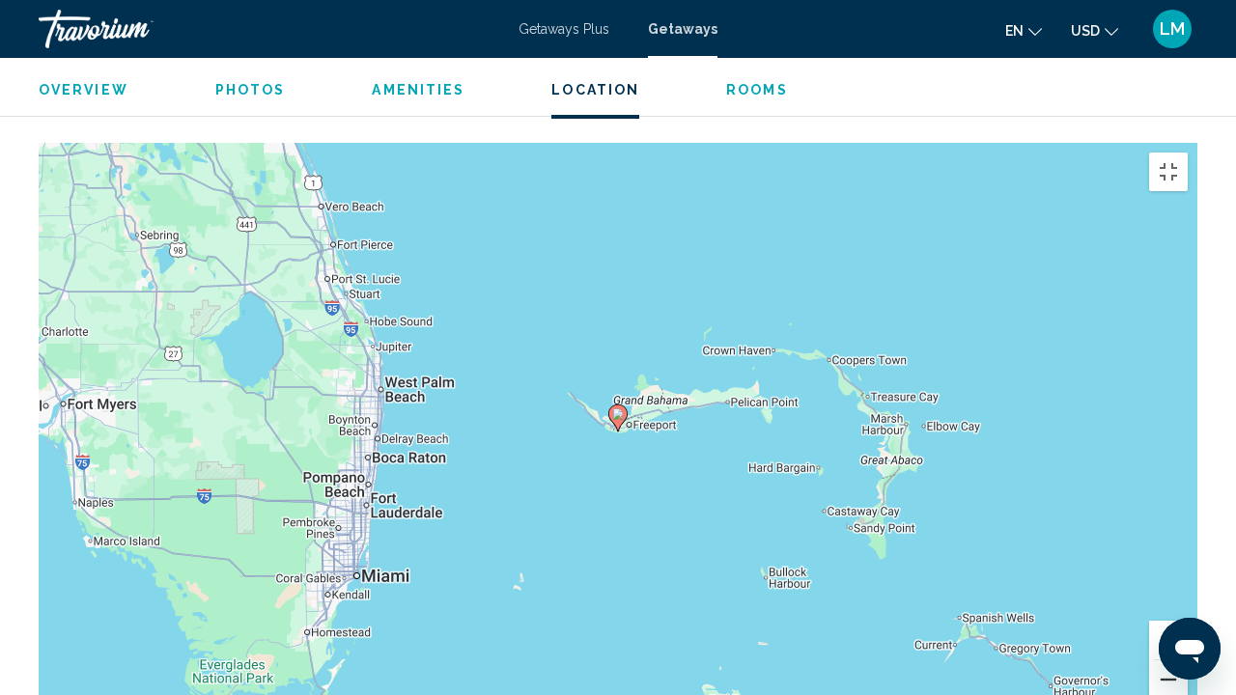
click at [1187, 576] on button "Zoom out" at bounding box center [1168, 679] width 39 height 39
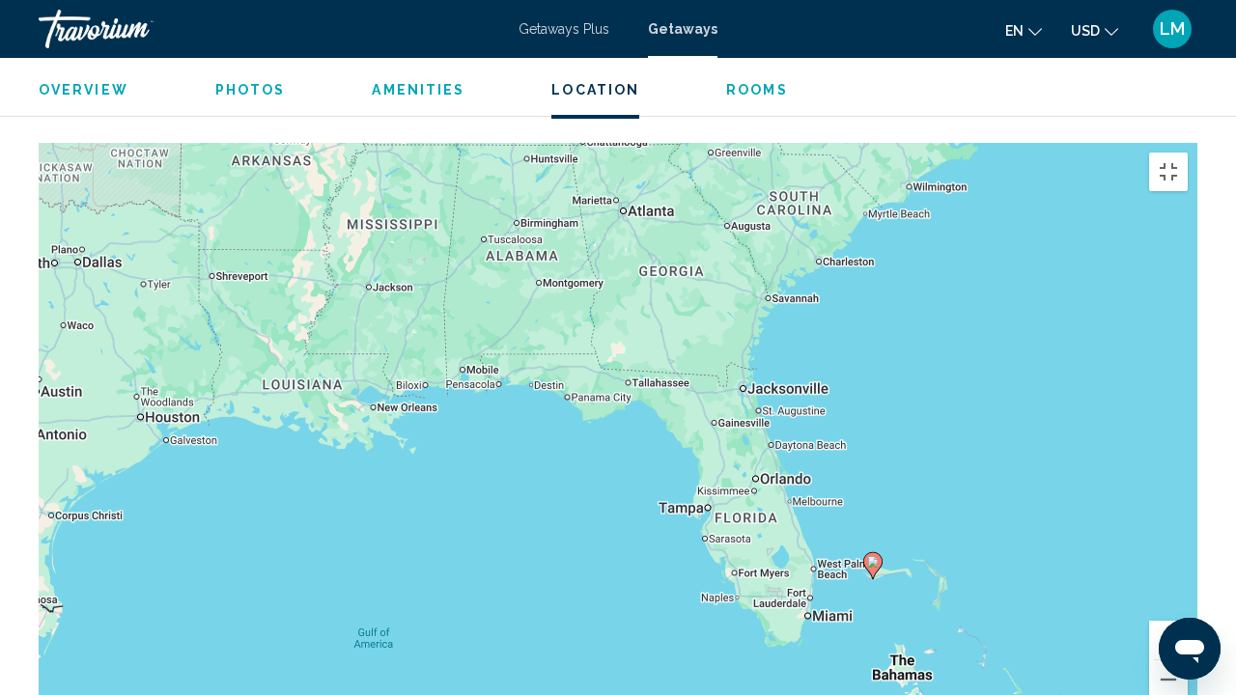
click at [1187, 576] on button "Zoom in" at bounding box center [1168, 640] width 39 height 39
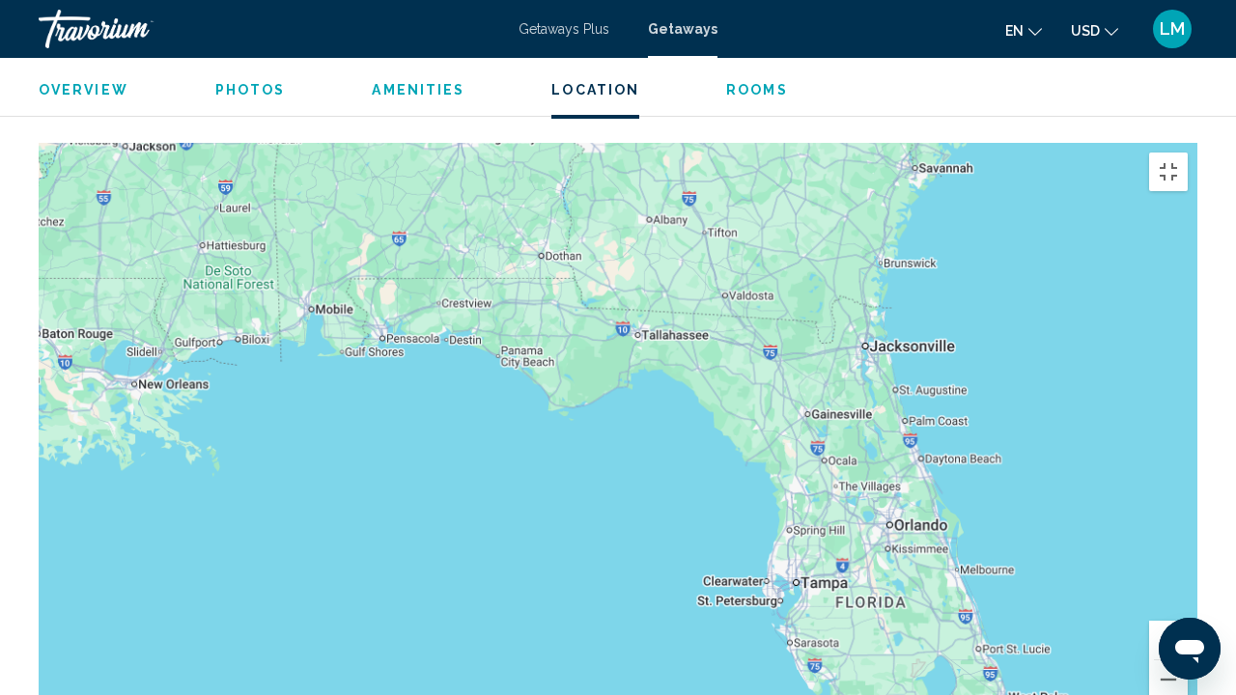
click at [1187, 576] on button "Zoom in" at bounding box center [1168, 640] width 39 height 39
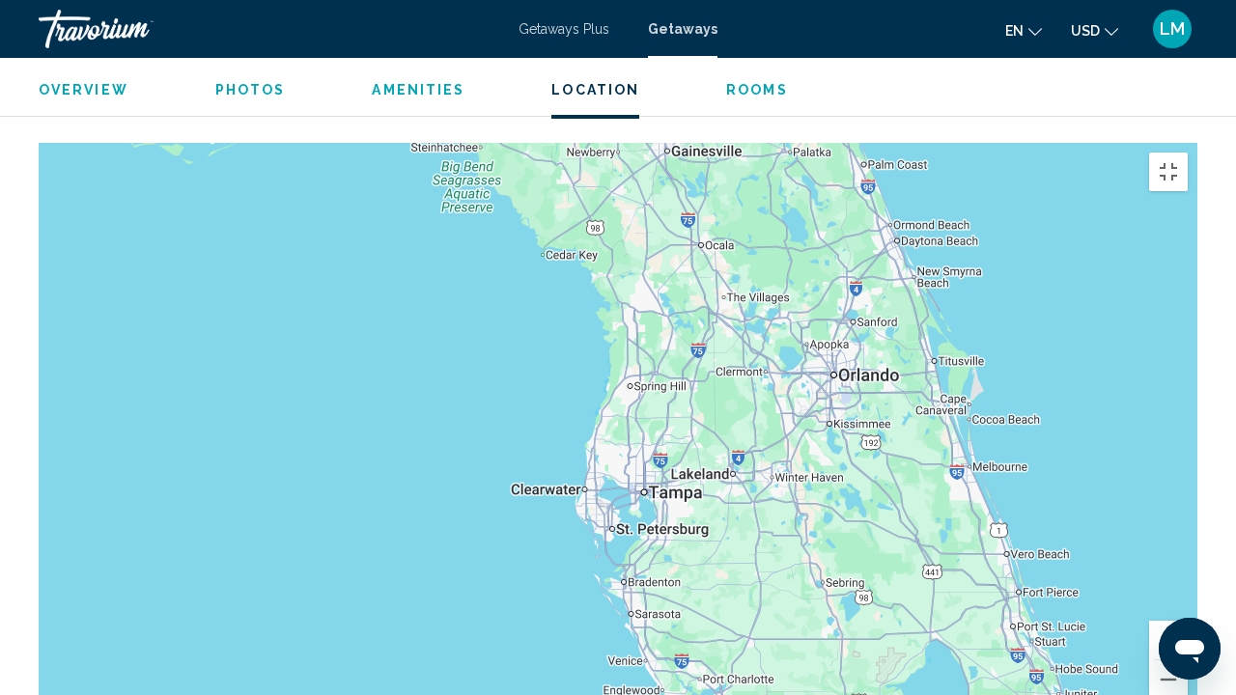
drag, startPoint x: 1025, startPoint y: 590, endPoint x: 583, endPoint y: 330, distance: 512.8
click at [583, 332] on div "Main content" at bounding box center [618, 432] width 1159 height 579
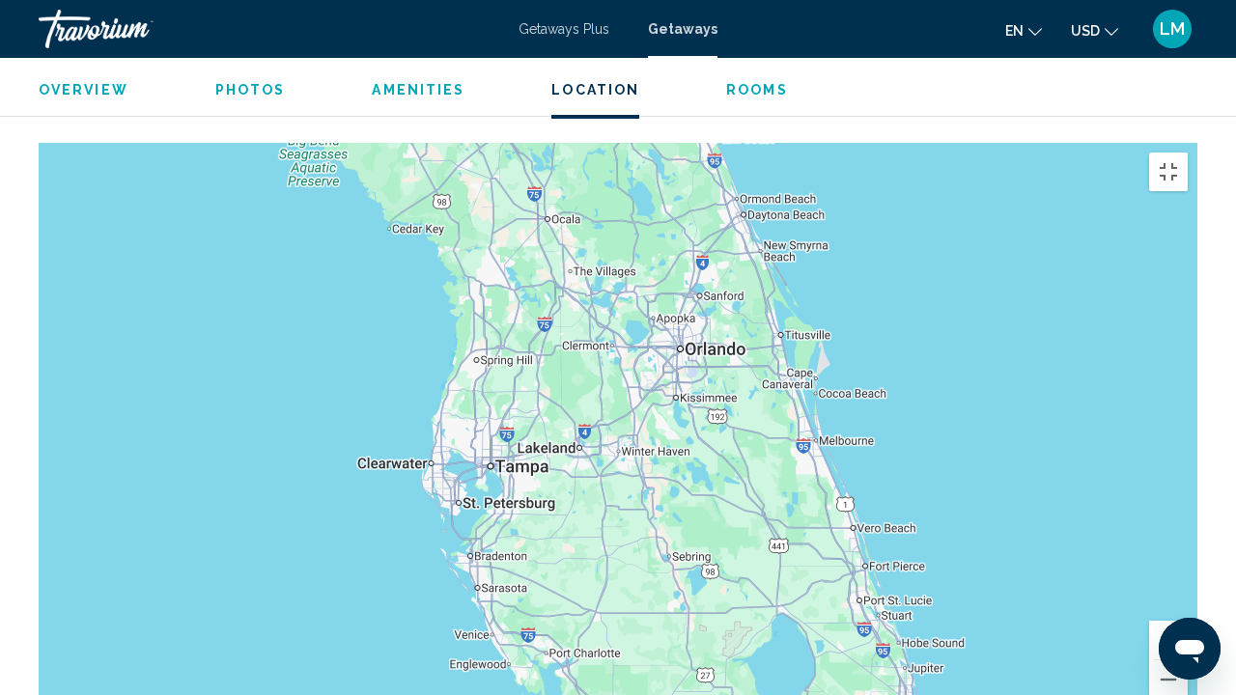
click at [1187, 576] on button "Zoom in" at bounding box center [1168, 640] width 39 height 39
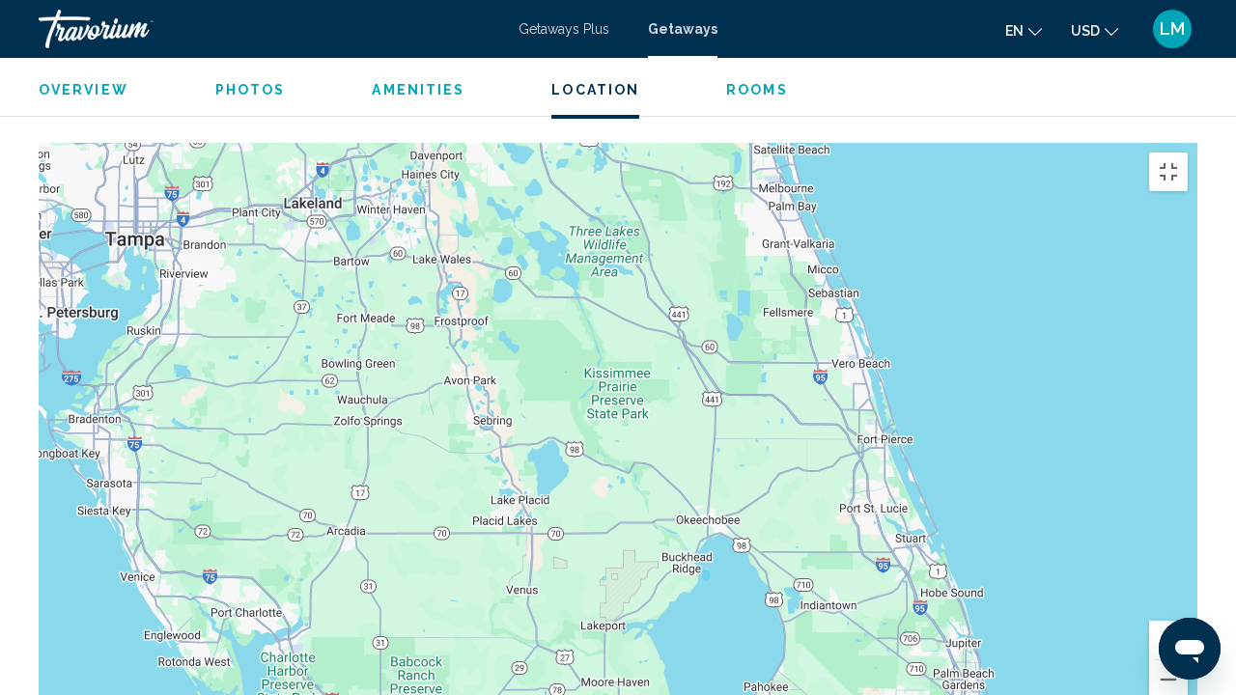
drag, startPoint x: 855, startPoint y: 632, endPoint x: 627, endPoint y: 370, distance: 348.3
click at [627, 370] on div "Main content" at bounding box center [618, 432] width 1159 height 579
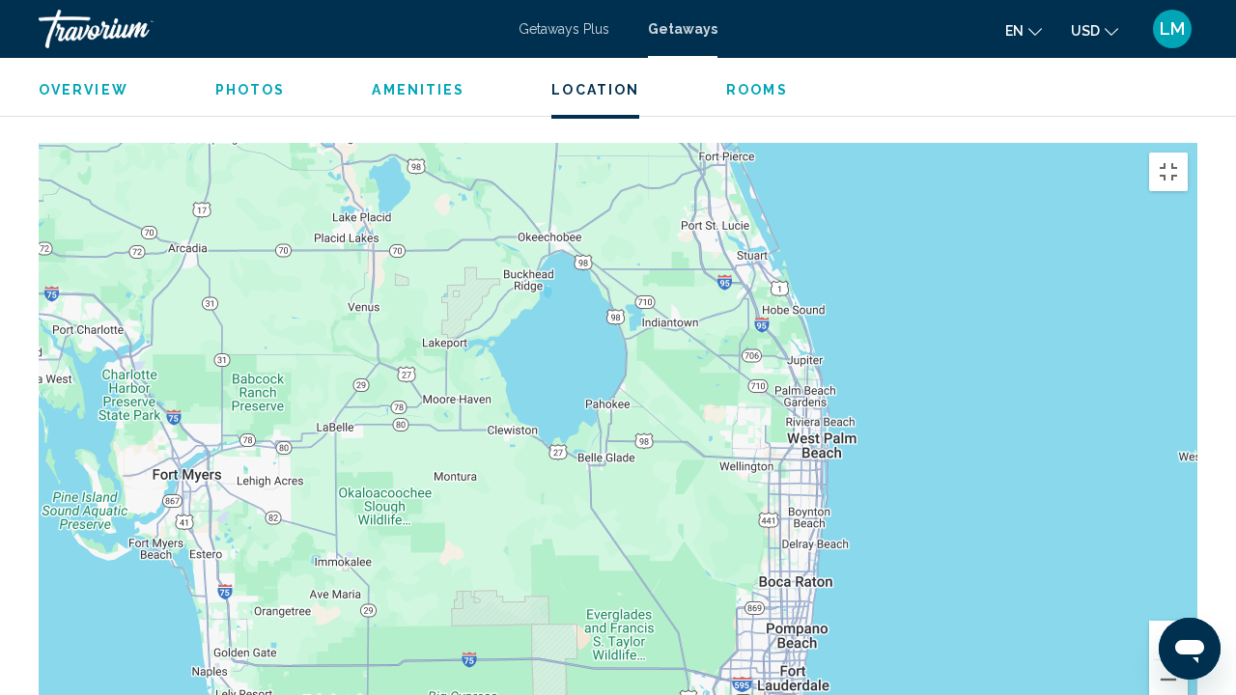
drag, startPoint x: 793, startPoint y: 565, endPoint x: 610, endPoint y: 218, distance: 391.7
click at [610, 218] on div "To activate drag with keyboard, press Alt + Enter. Once in keyboard drag state,…" at bounding box center [618, 432] width 1159 height 579
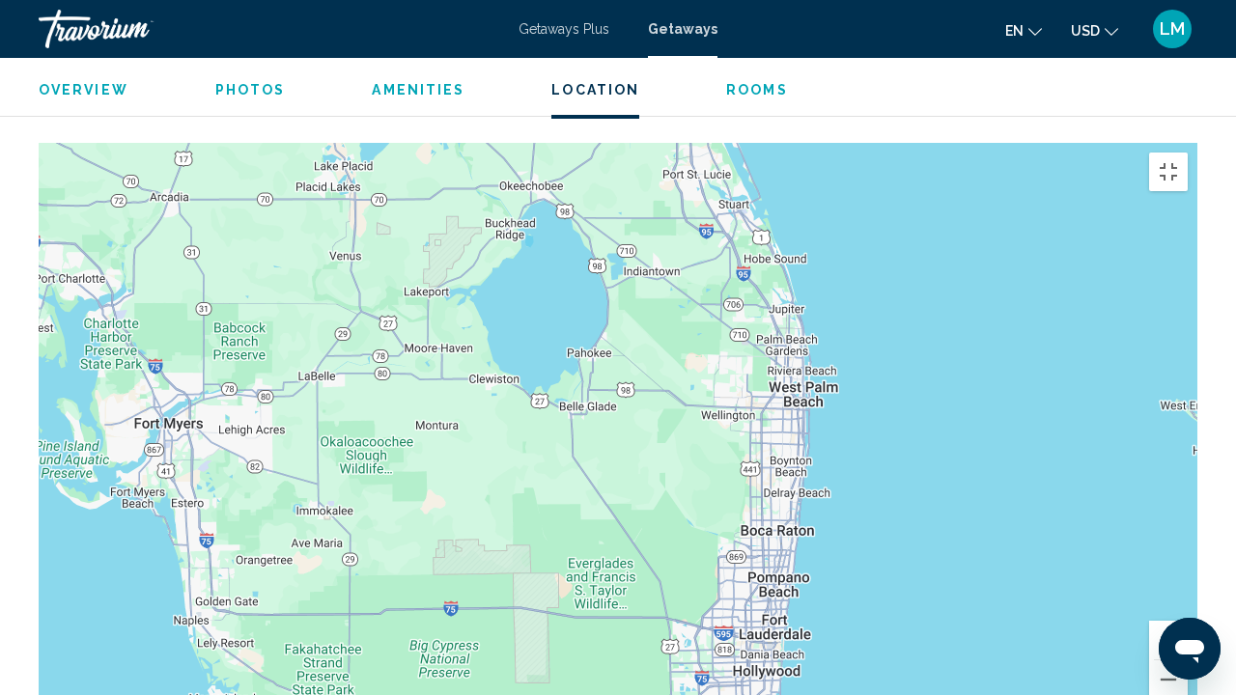
click at [1187, 576] on button "Zoom in" at bounding box center [1168, 640] width 39 height 39
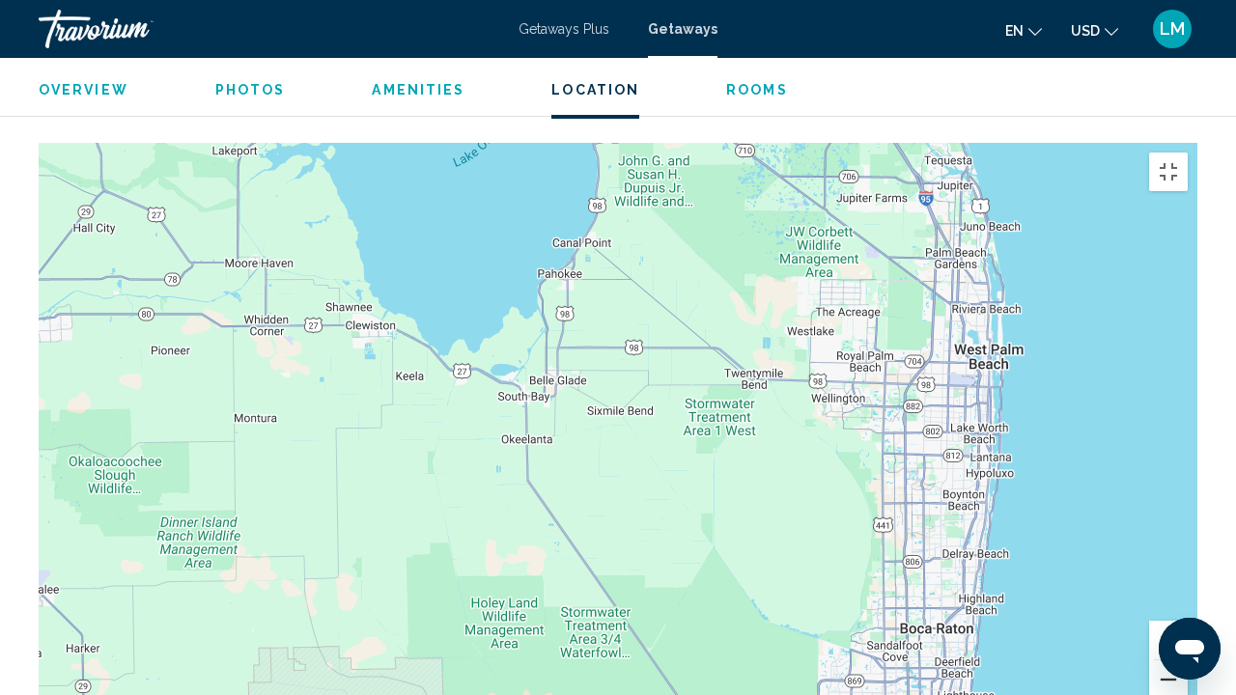
click at [1187, 576] on button "Zoom out" at bounding box center [1168, 679] width 39 height 39
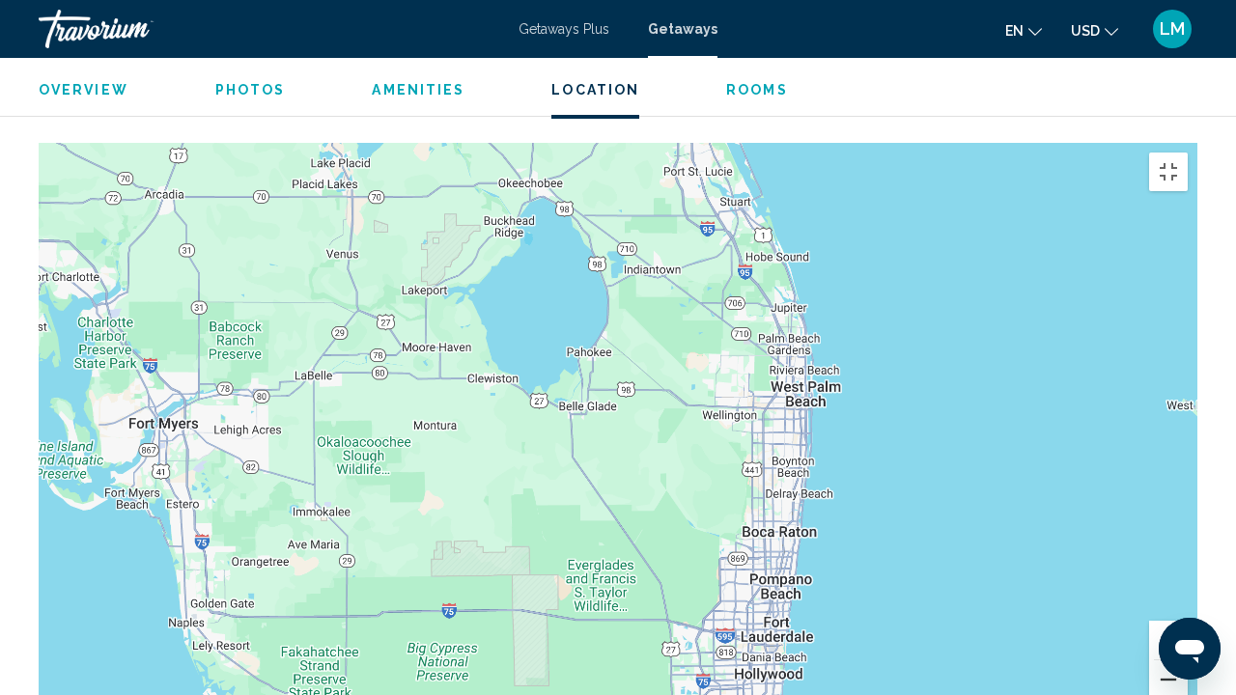
click at [1187, 576] on button "Zoom out" at bounding box center [1168, 679] width 39 height 39
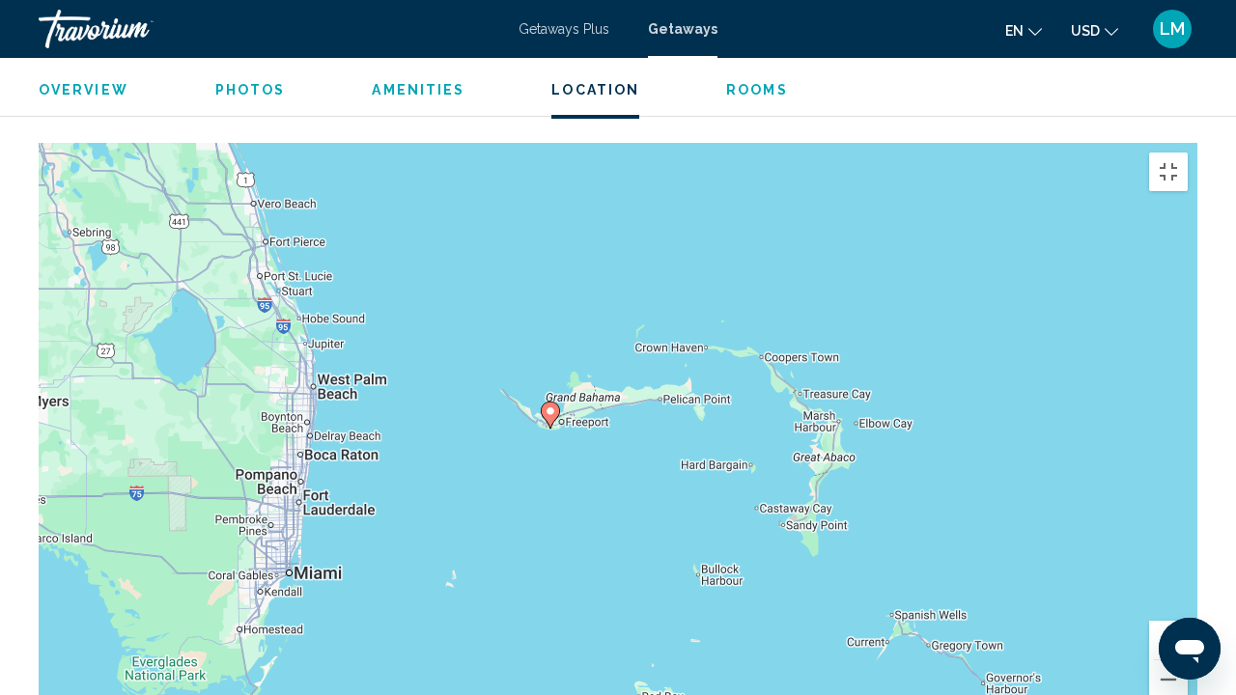
drag, startPoint x: 882, startPoint y: 523, endPoint x: 484, endPoint y: 497, distance: 399.6
click at [484, 497] on div "To activate drag with keyboard, press Alt + Enter. Once in keyboard drag state,…" at bounding box center [618, 432] width 1159 height 579
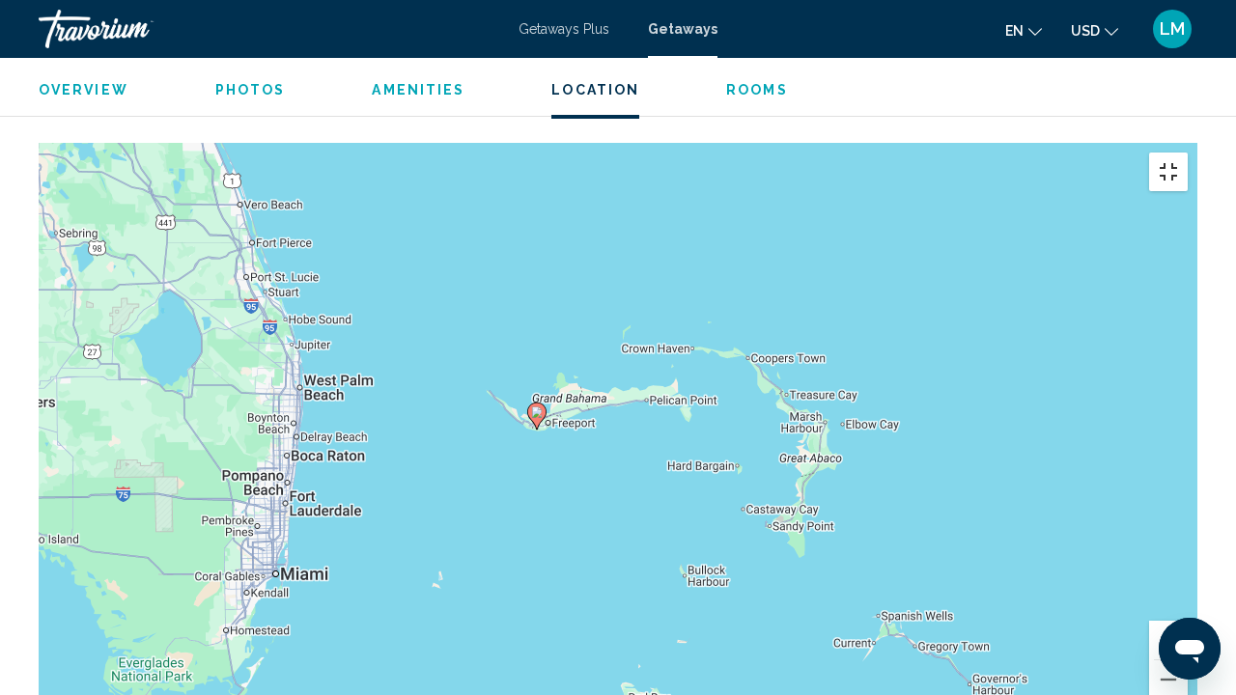
click at [1187, 153] on button "Toggle fullscreen view" at bounding box center [1168, 172] width 39 height 39
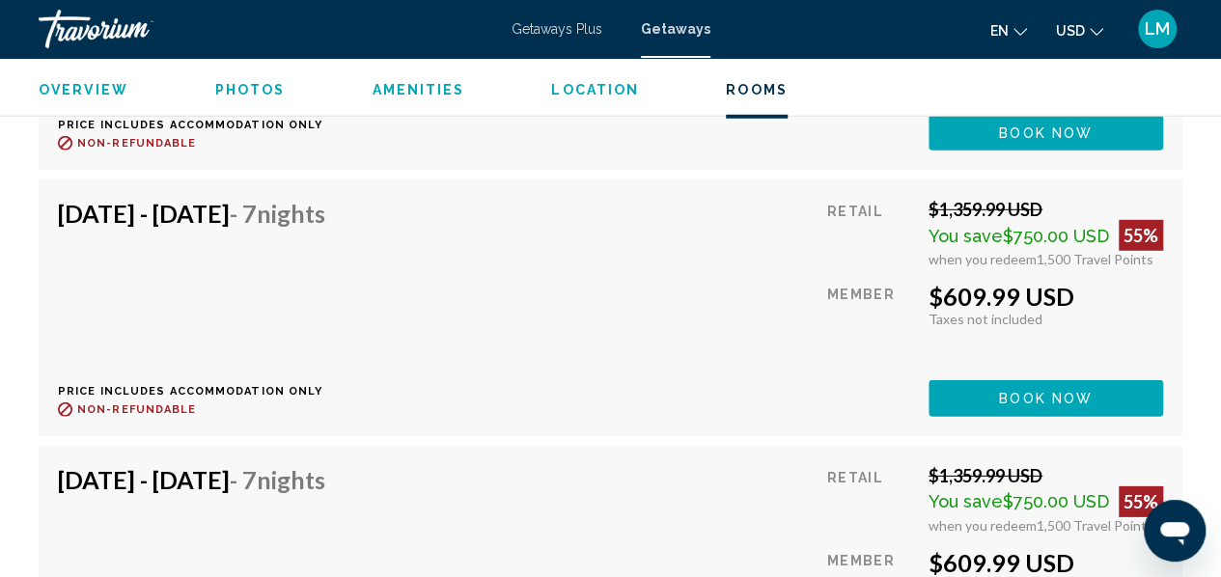
scroll to position [6275, 0]
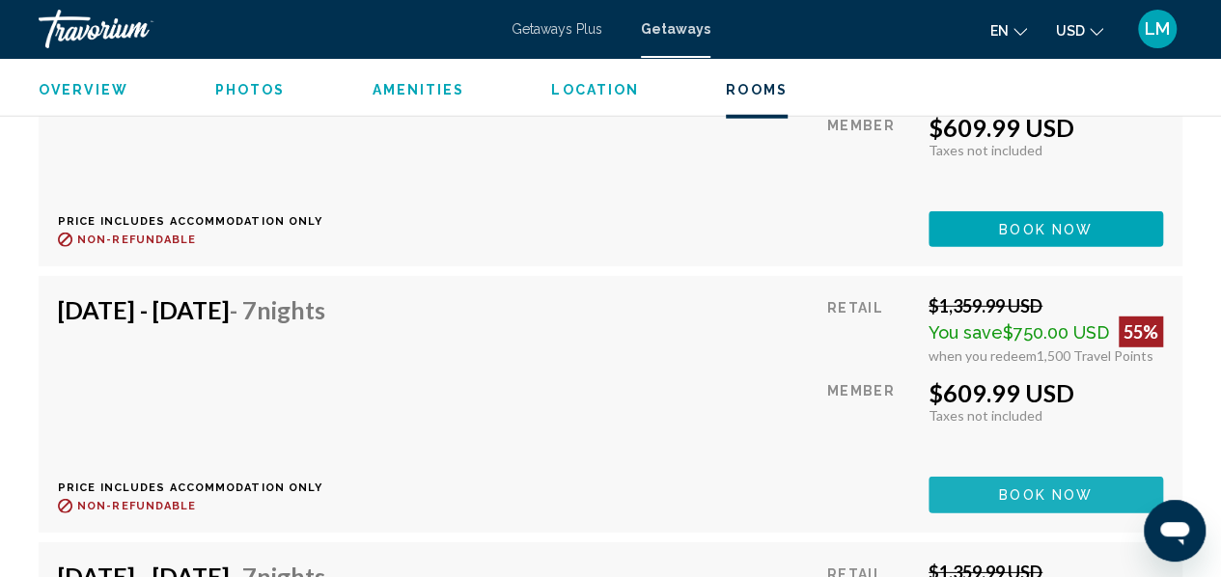
click at [1068, 489] on span "Book now" at bounding box center [1046, 496] width 94 height 15
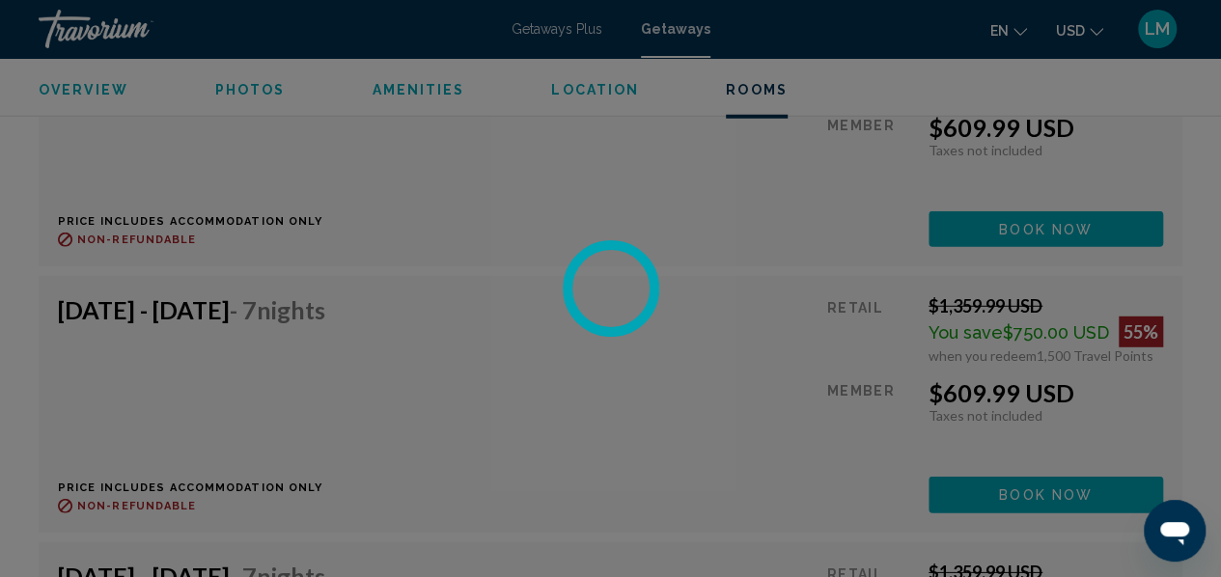
click at [1068, 476] on div at bounding box center [610, 288] width 1221 height 577
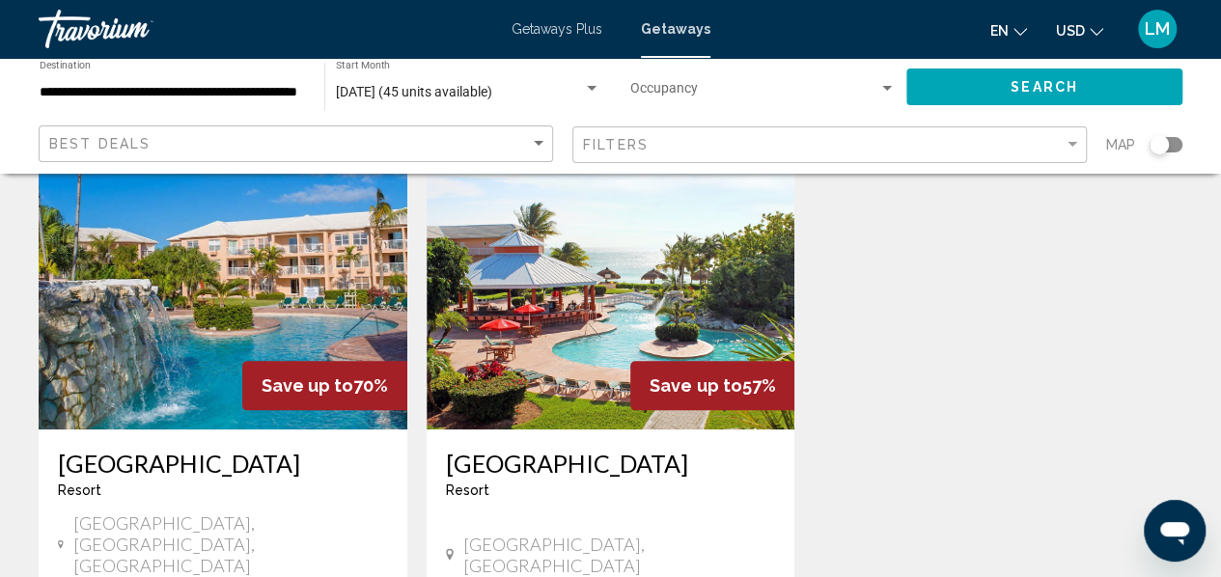
scroll to position [772, 0]
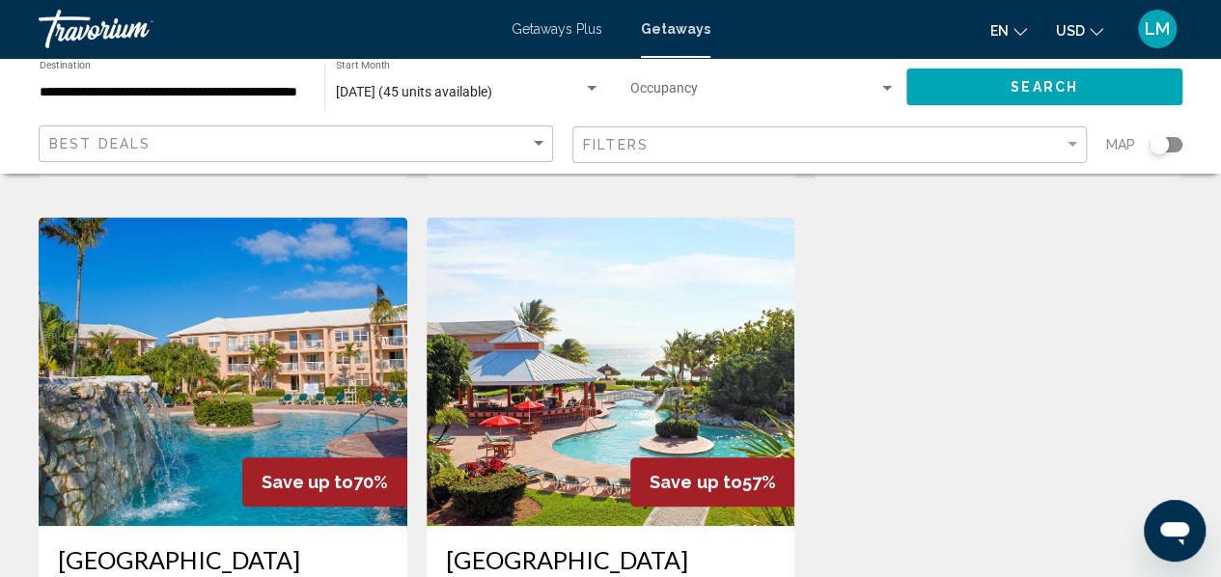
click at [674, 329] on img "Main content" at bounding box center [611, 371] width 369 height 309
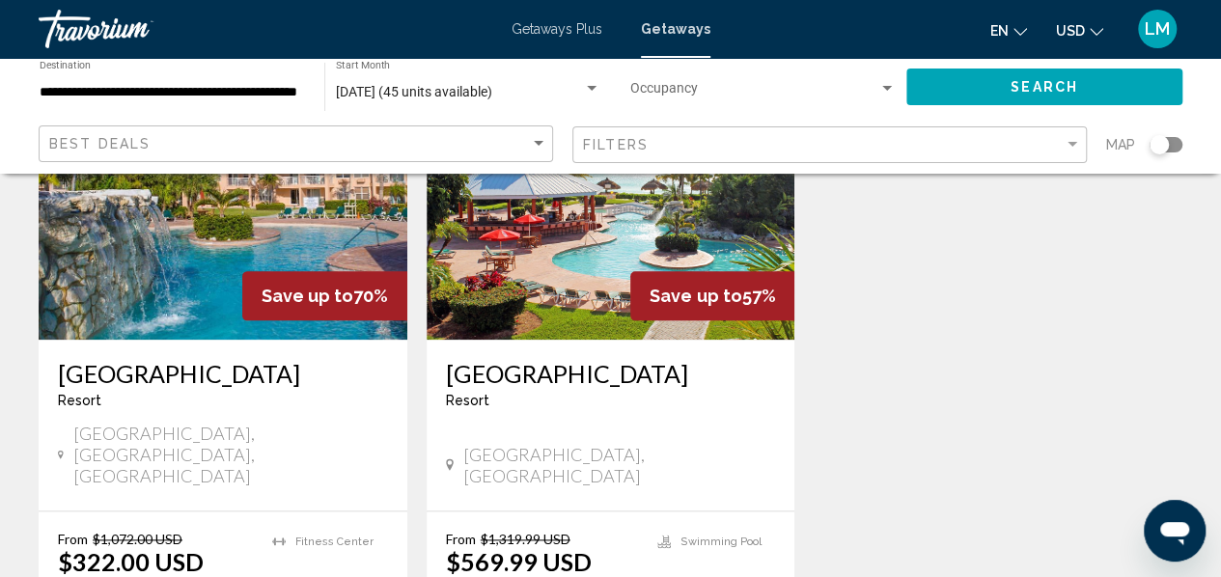
scroll to position [1062, 0]
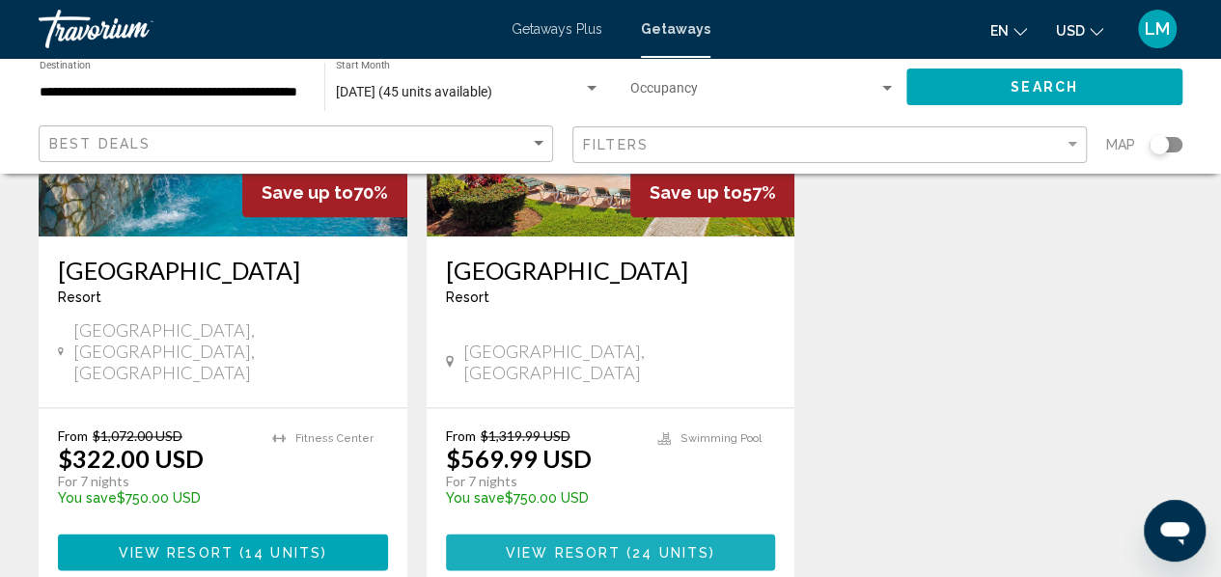
click at [715, 534] on button "View Resort ( 24 units )" at bounding box center [611, 552] width 330 height 36
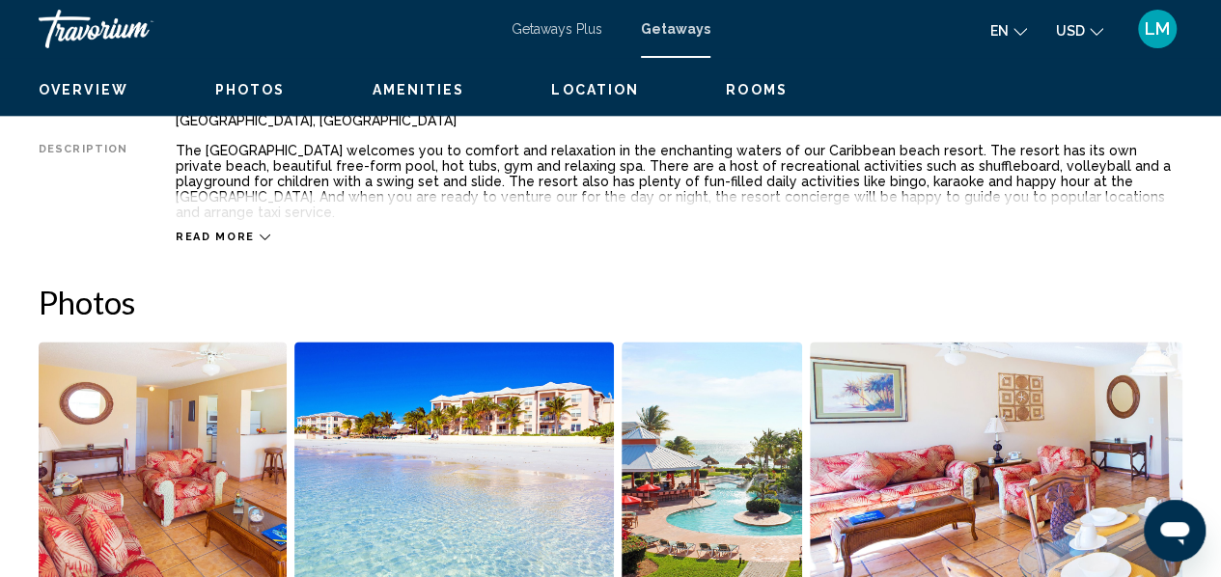
scroll to position [228, 0]
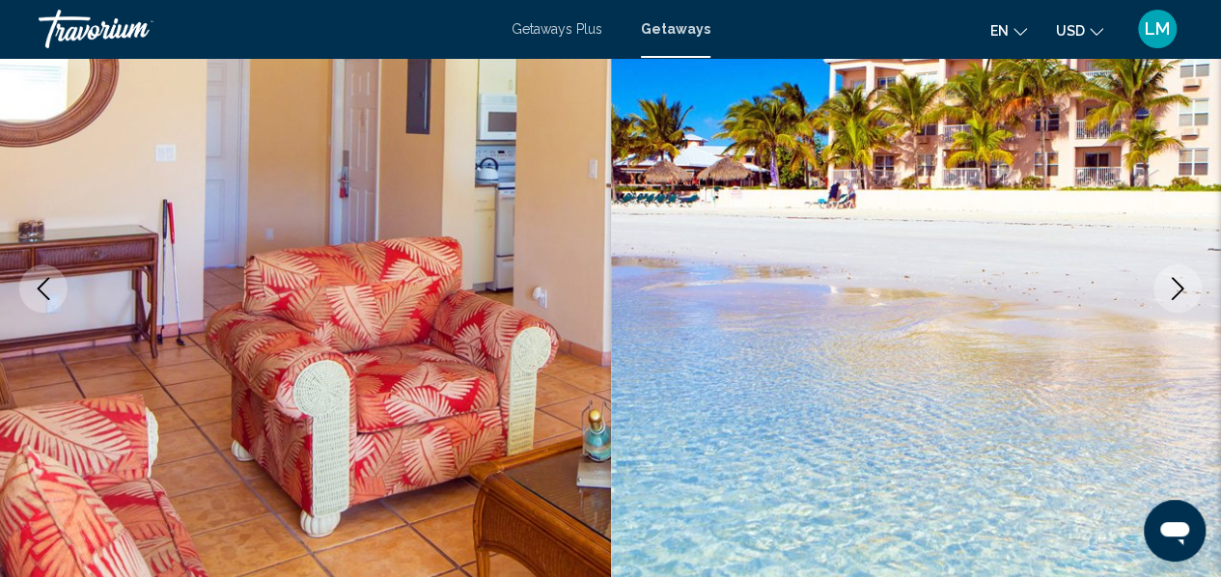
click at [1180, 291] on icon "Next image" at bounding box center [1178, 288] width 13 height 23
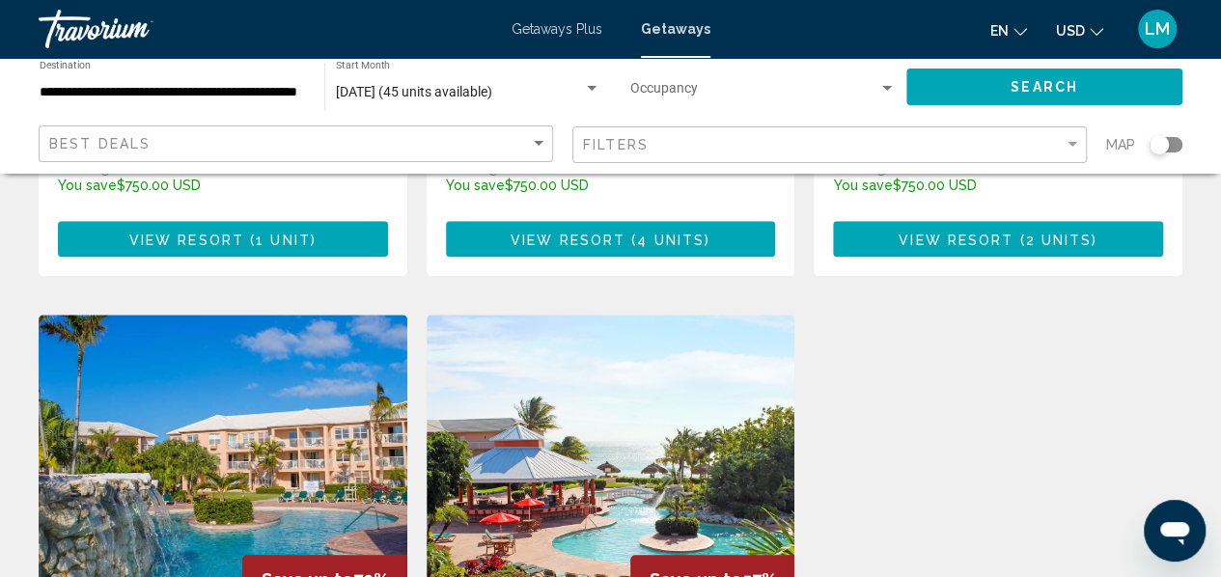
scroll to position [772, 0]
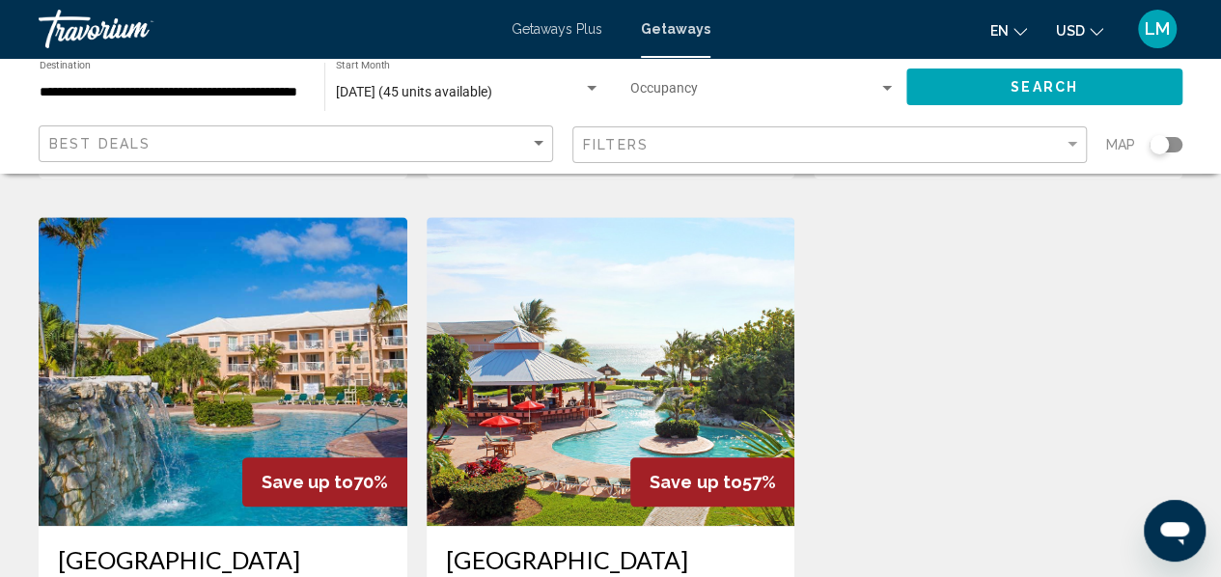
click at [306, 458] on div "Save up to 70%" at bounding box center [324, 482] width 165 height 49
click at [199, 340] on img "Main content" at bounding box center [223, 371] width 369 height 309
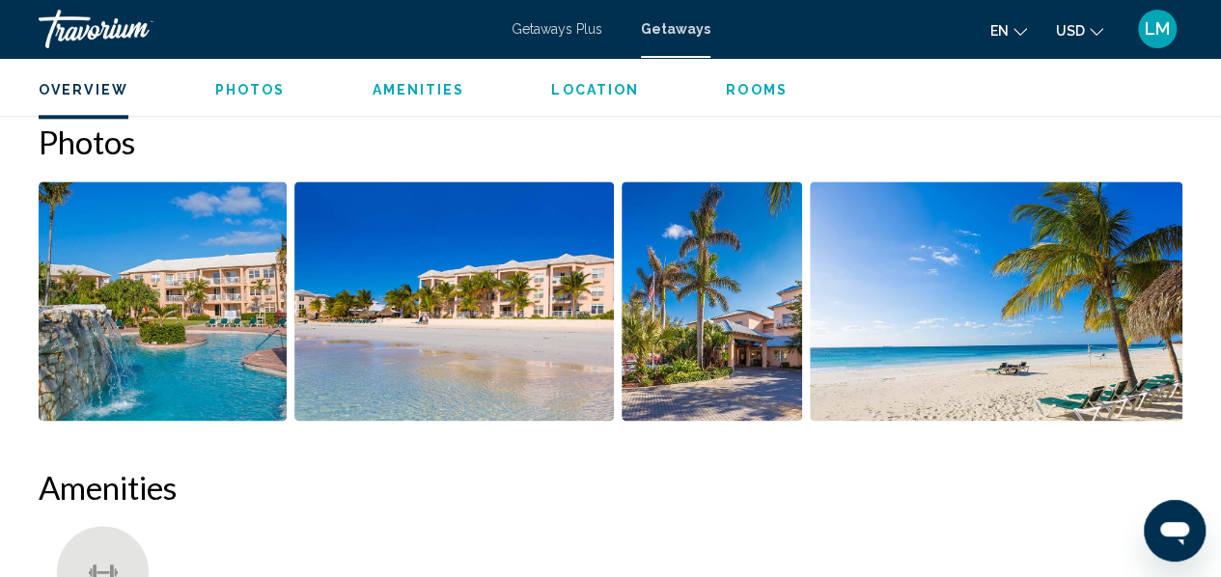
scroll to position [1193, 0]
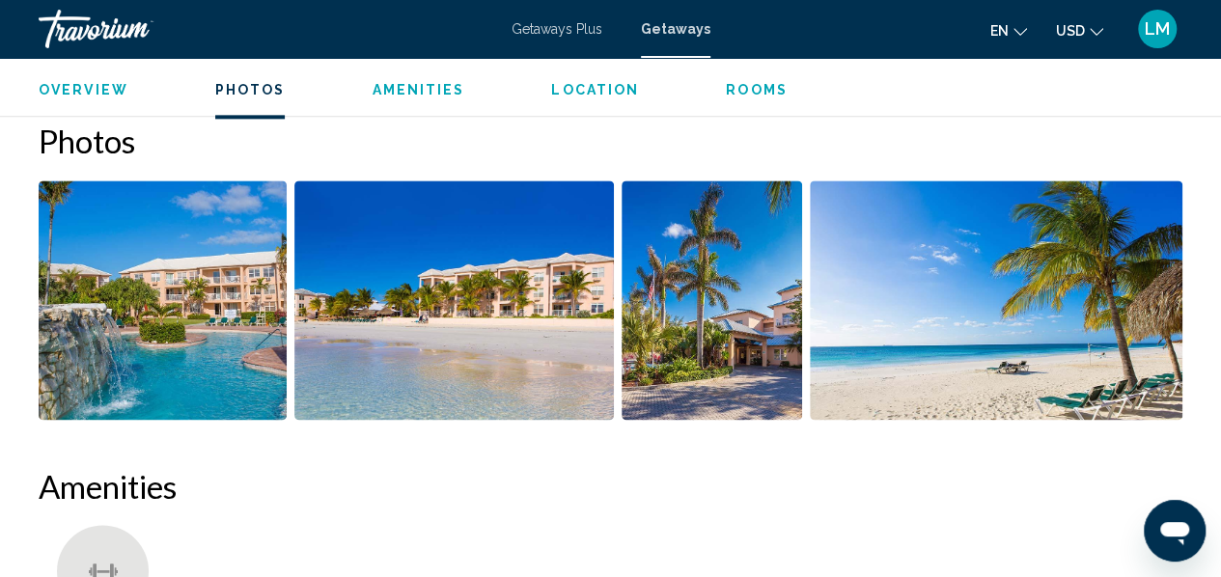
click at [165, 345] on img "Open full-screen image slider" at bounding box center [163, 300] width 248 height 239
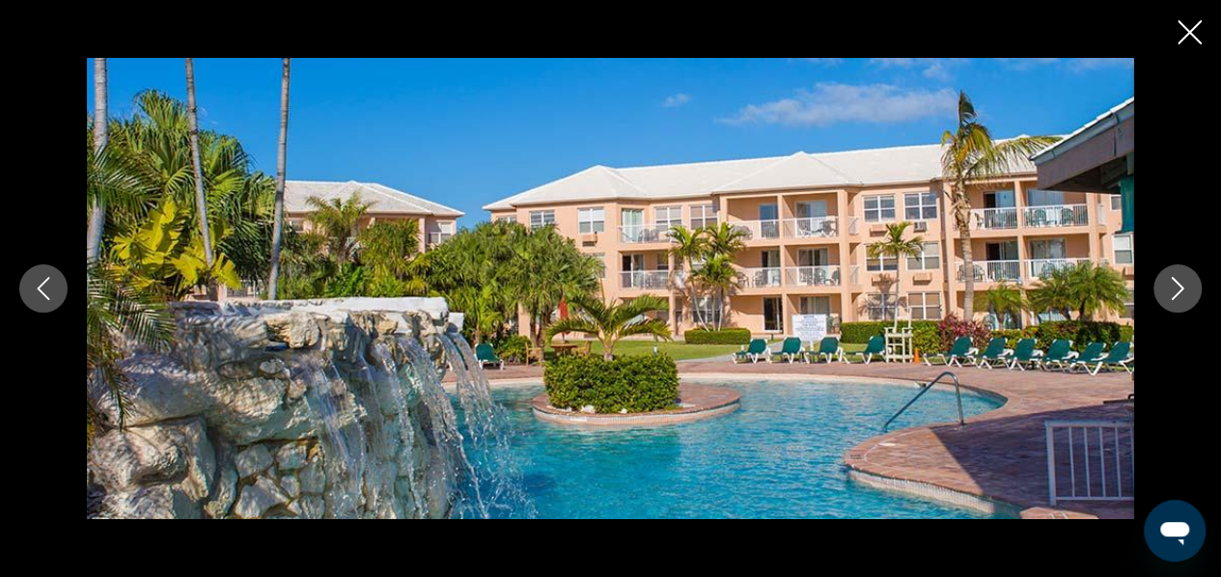
click at [1170, 294] on icon "Next image" at bounding box center [1177, 288] width 23 height 23
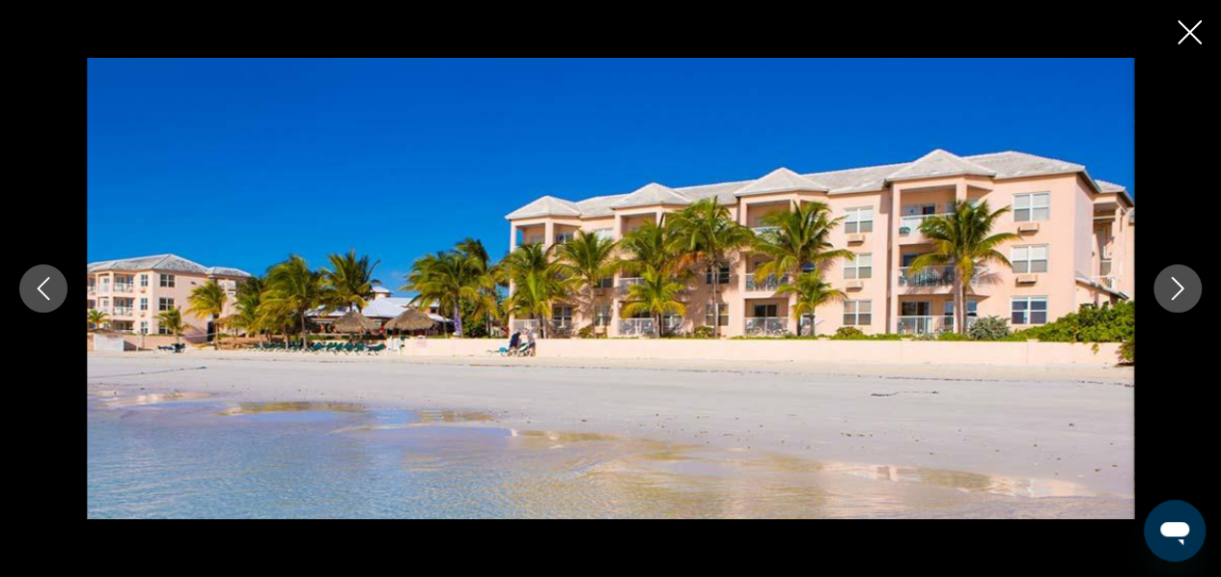
click at [1170, 294] on icon "Next image" at bounding box center [1177, 288] width 23 height 23
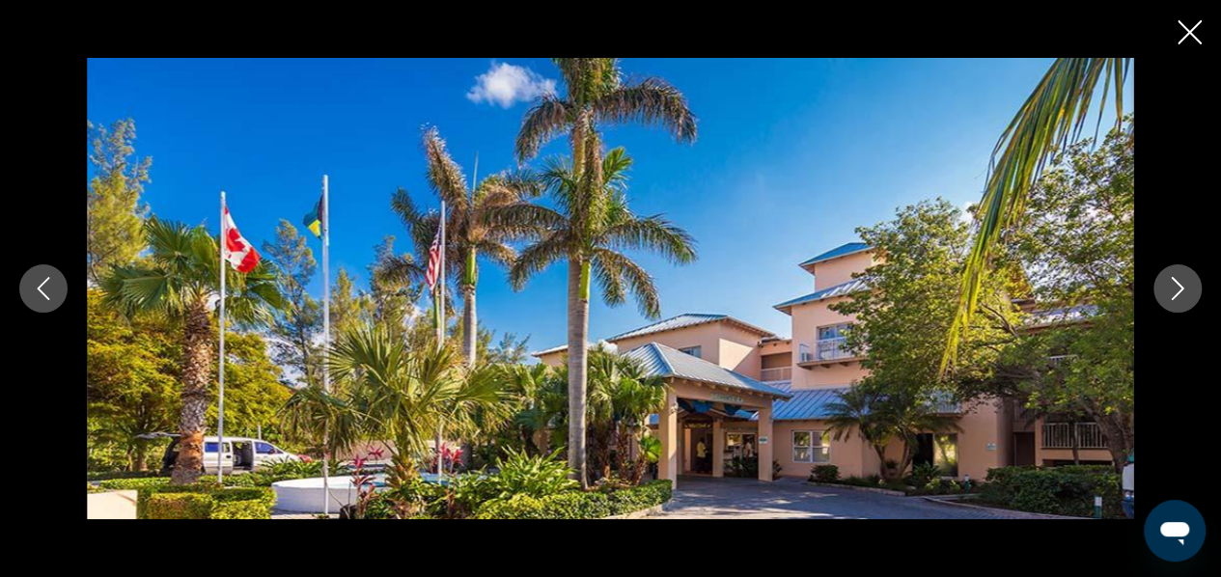
click at [1170, 294] on icon "Next image" at bounding box center [1177, 288] width 23 height 23
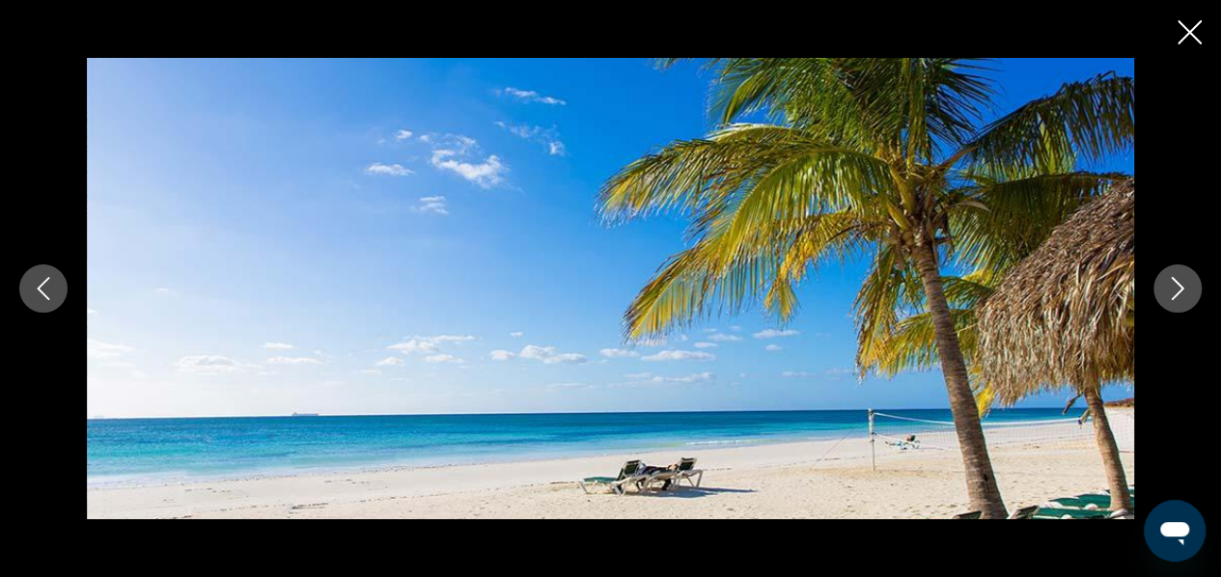
scroll to position [1290, 0]
click at [1178, 298] on icon "Next image" at bounding box center [1177, 288] width 23 height 23
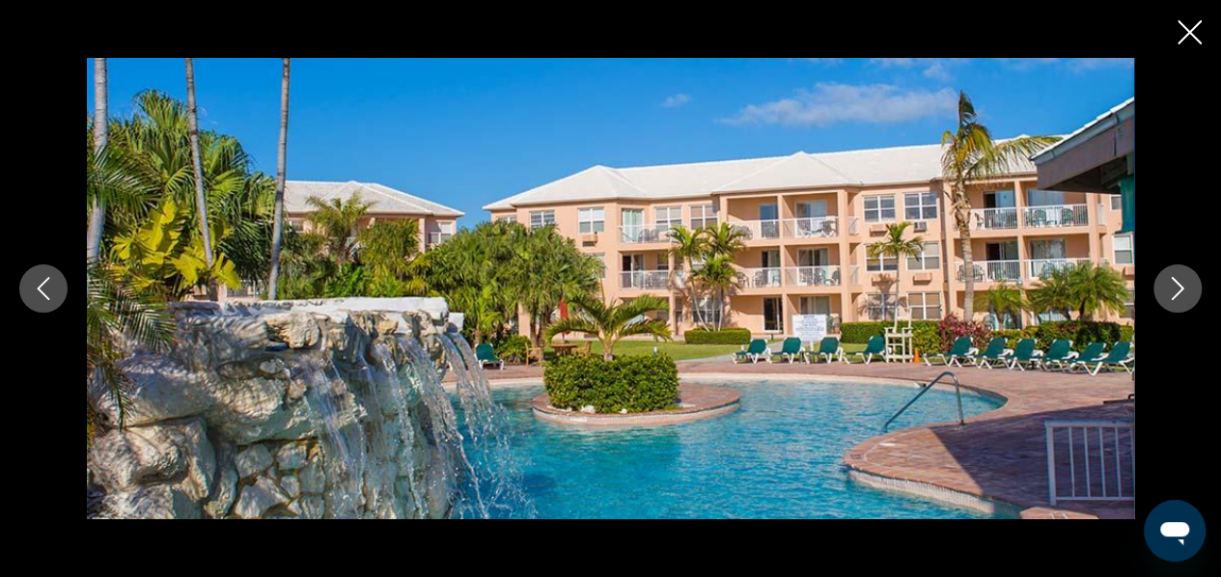
click at [1190, 38] on icon "Close slideshow" at bounding box center [1190, 32] width 24 height 24
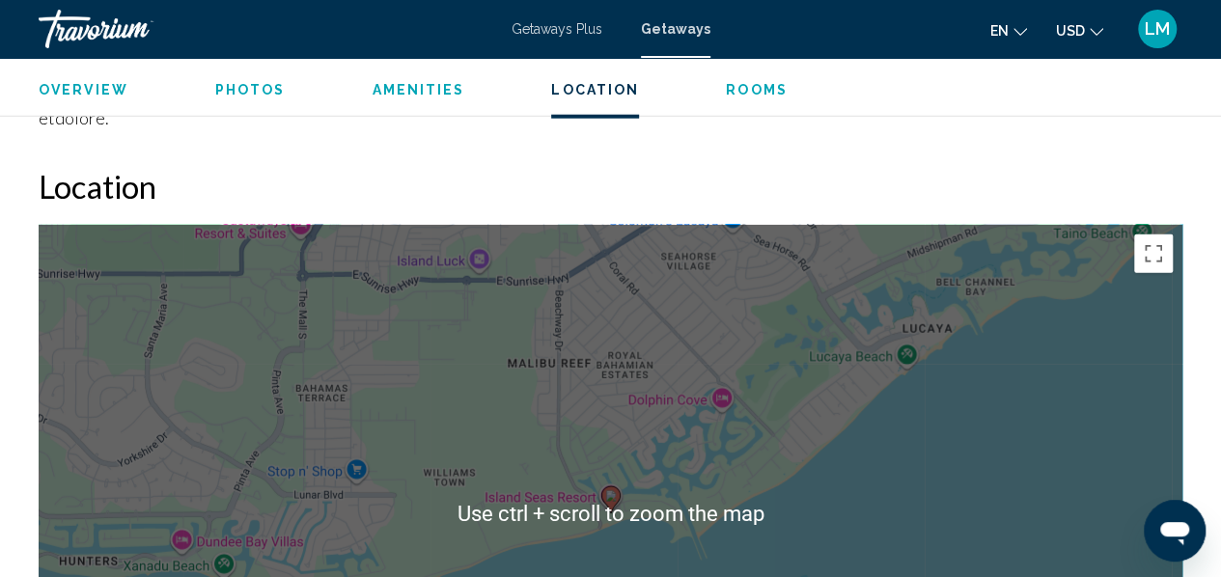
scroll to position [2545, 0]
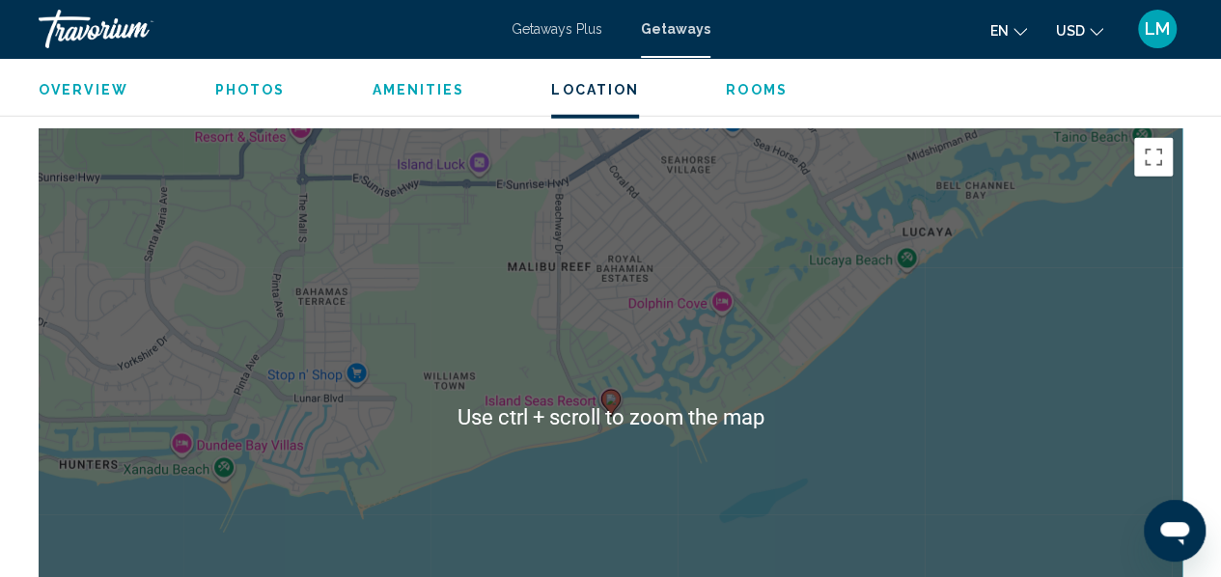
click at [834, 383] on div "To activate drag with keyboard, press Alt + Enter. Once in keyboard drag state,…" at bounding box center [611, 417] width 1144 height 579
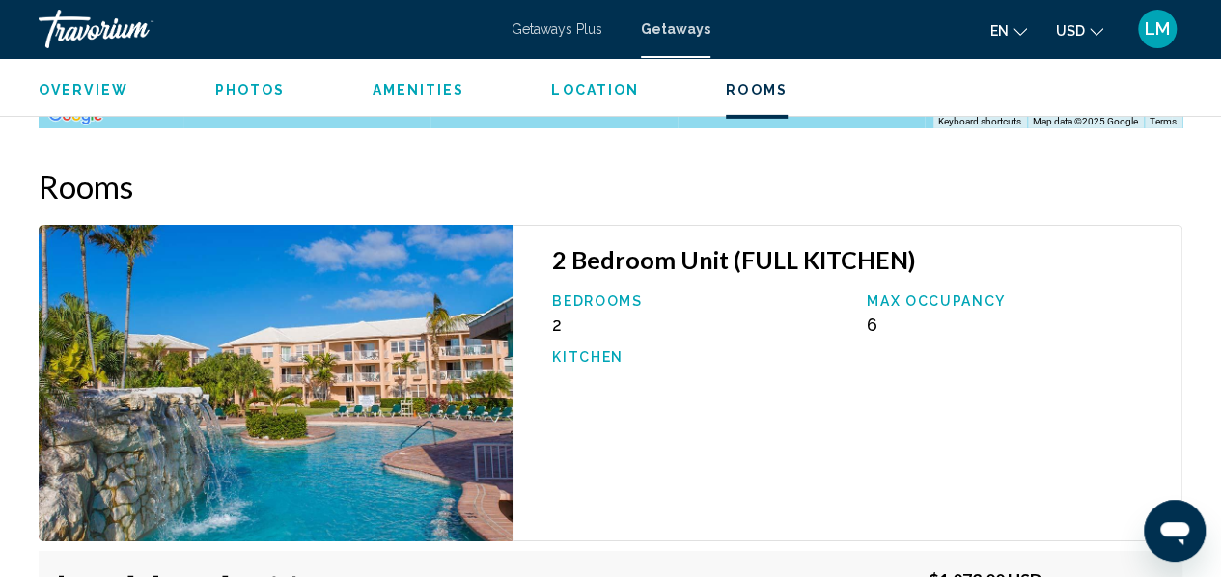
scroll to position [3317, 0]
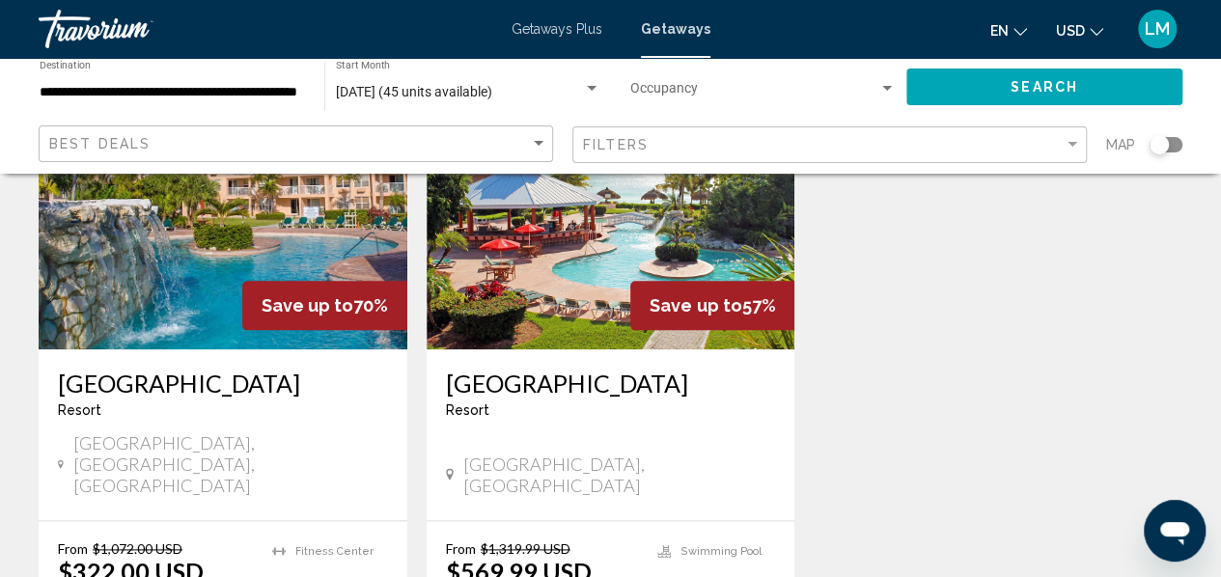
scroll to position [965, 0]
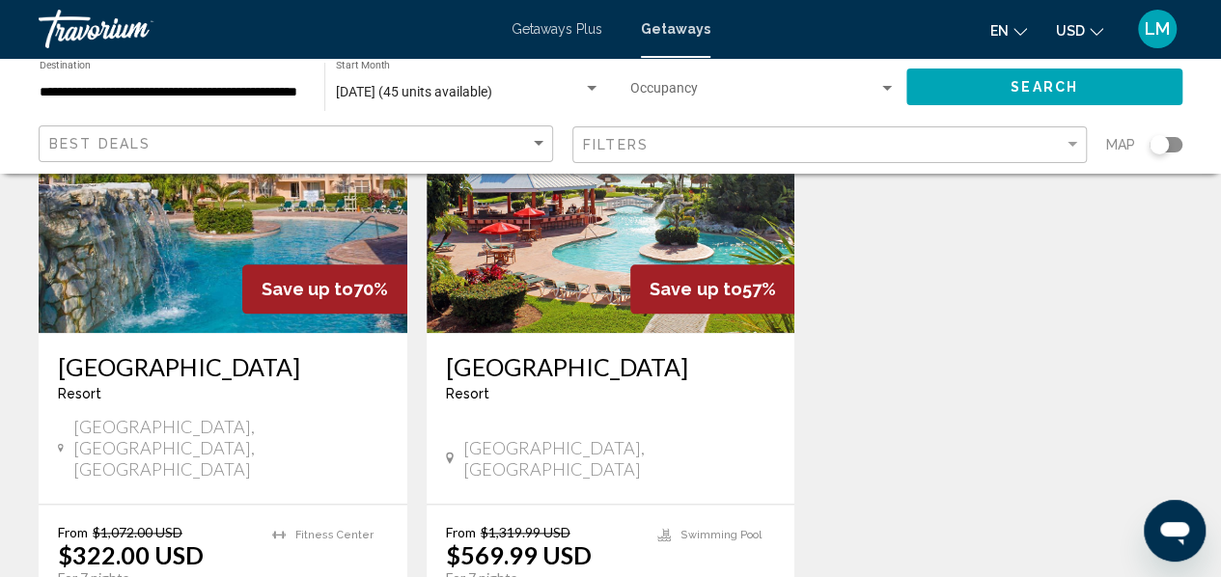
click at [615, 256] on img "Main content" at bounding box center [611, 178] width 369 height 309
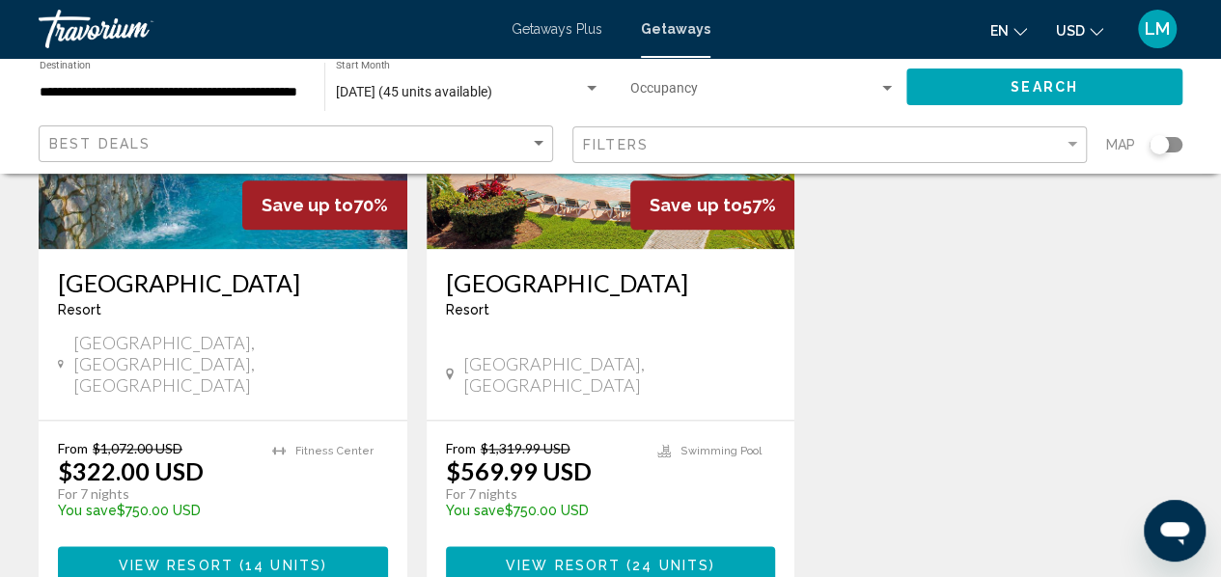
scroll to position [1062, 0]
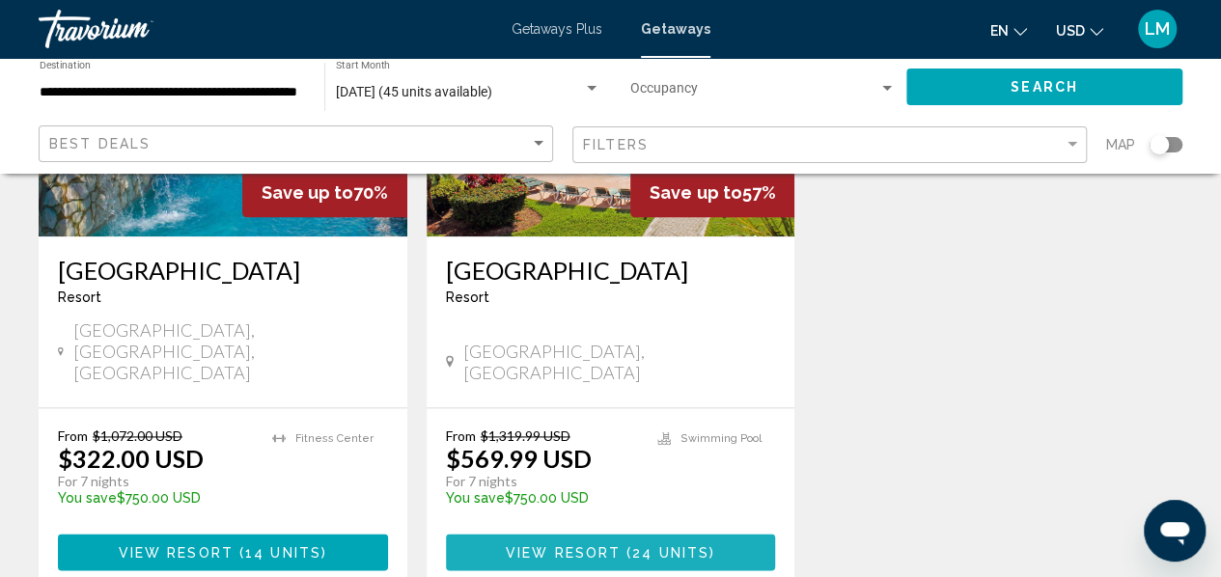
click at [635, 545] on span "24 units" at bounding box center [670, 552] width 77 height 15
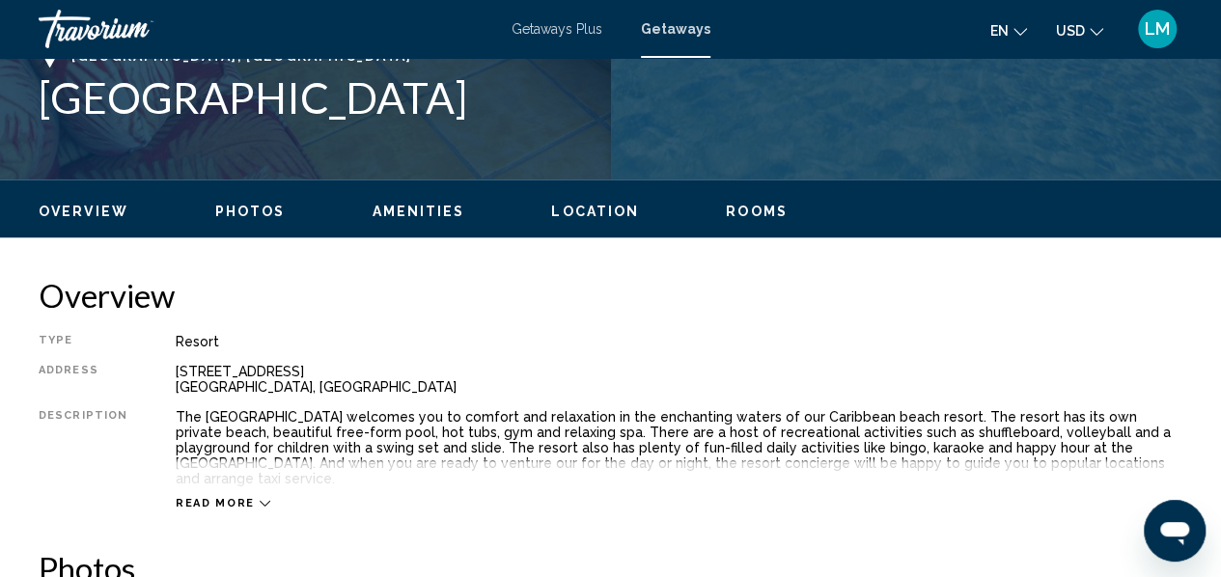
scroll to position [807, 0]
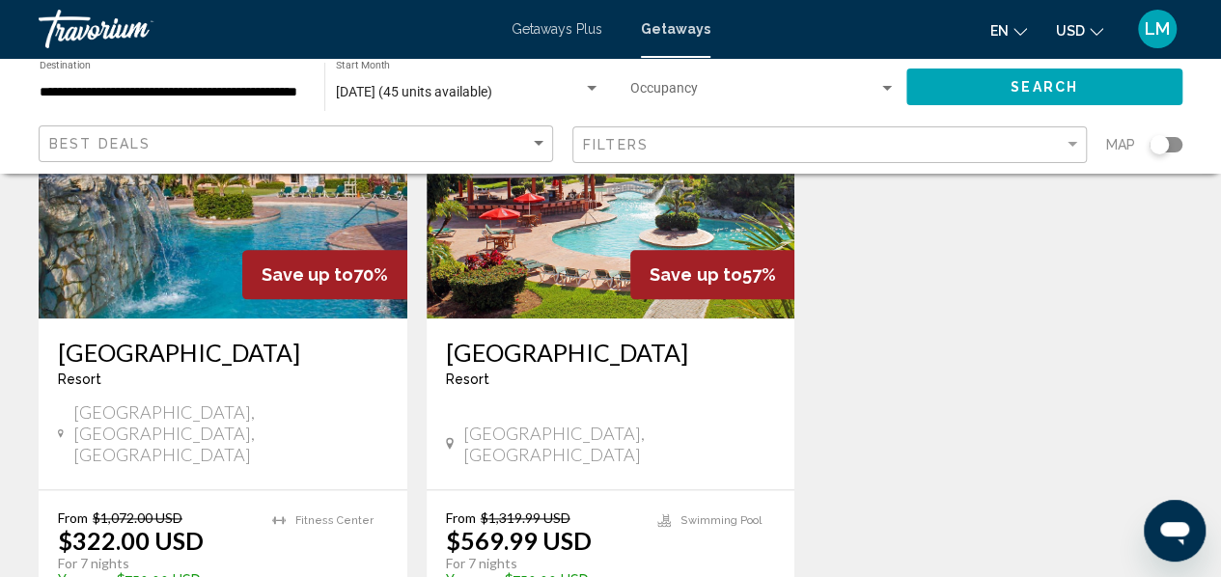
scroll to position [1255, 0]
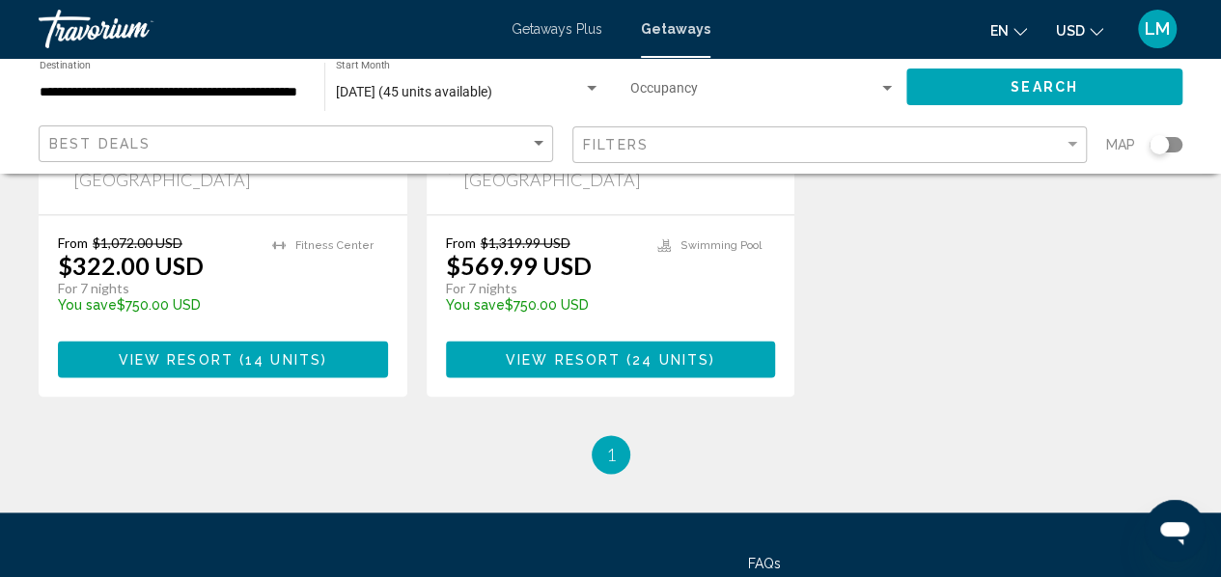
click at [234, 352] on span "Main content" at bounding box center [237, 359] width 6 height 15
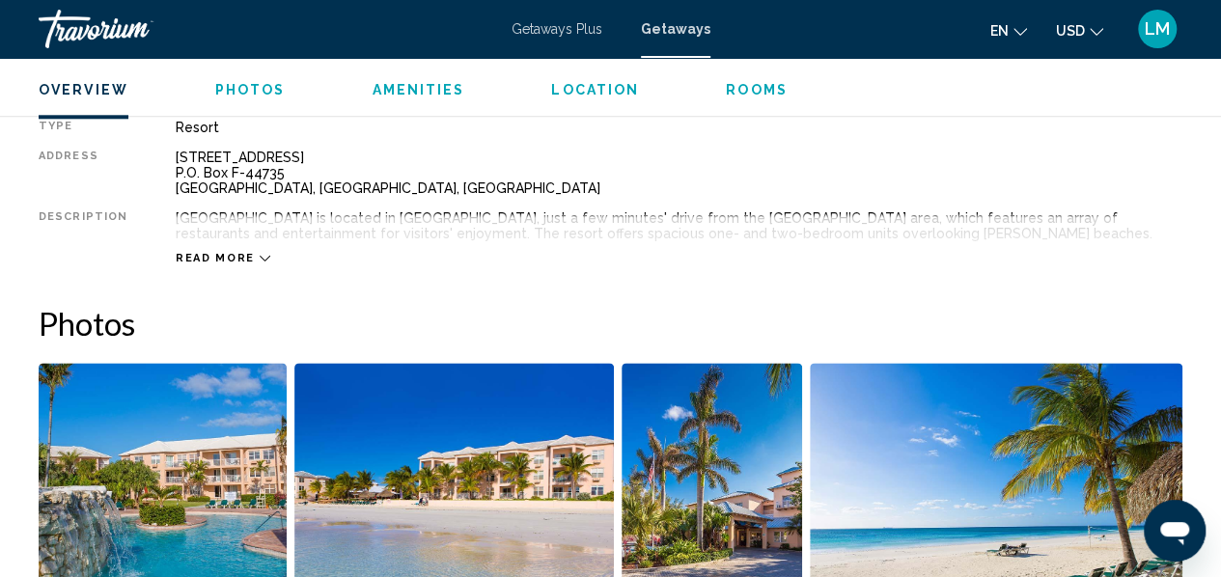
scroll to position [1193, 0]
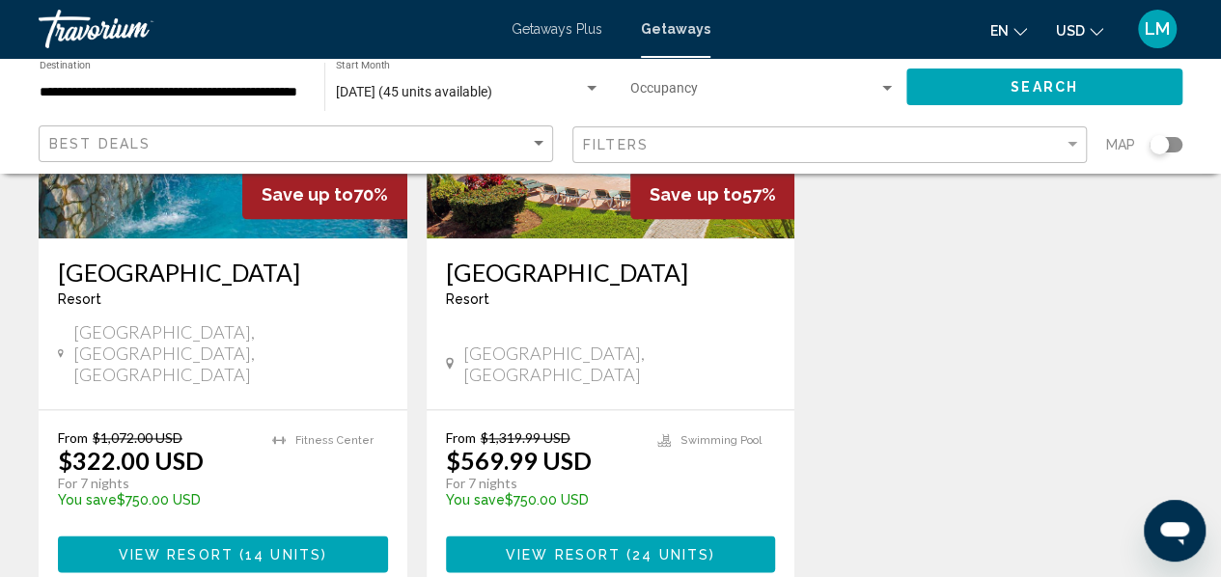
scroll to position [1062, 0]
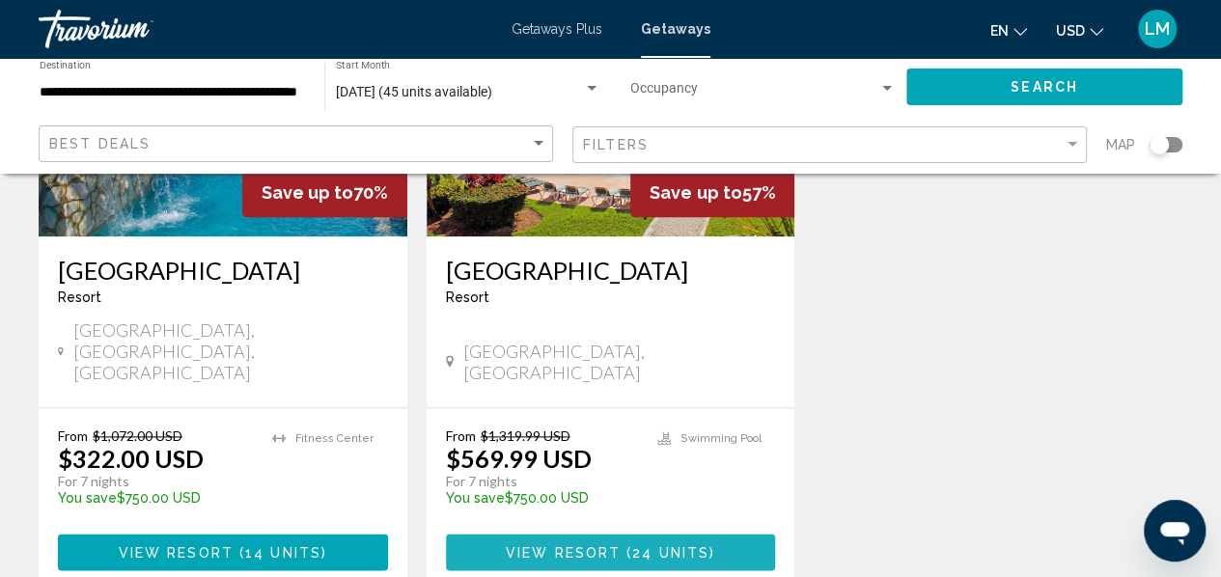
click at [581, 545] on span "View Resort" at bounding box center [563, 552] width 115 height 15
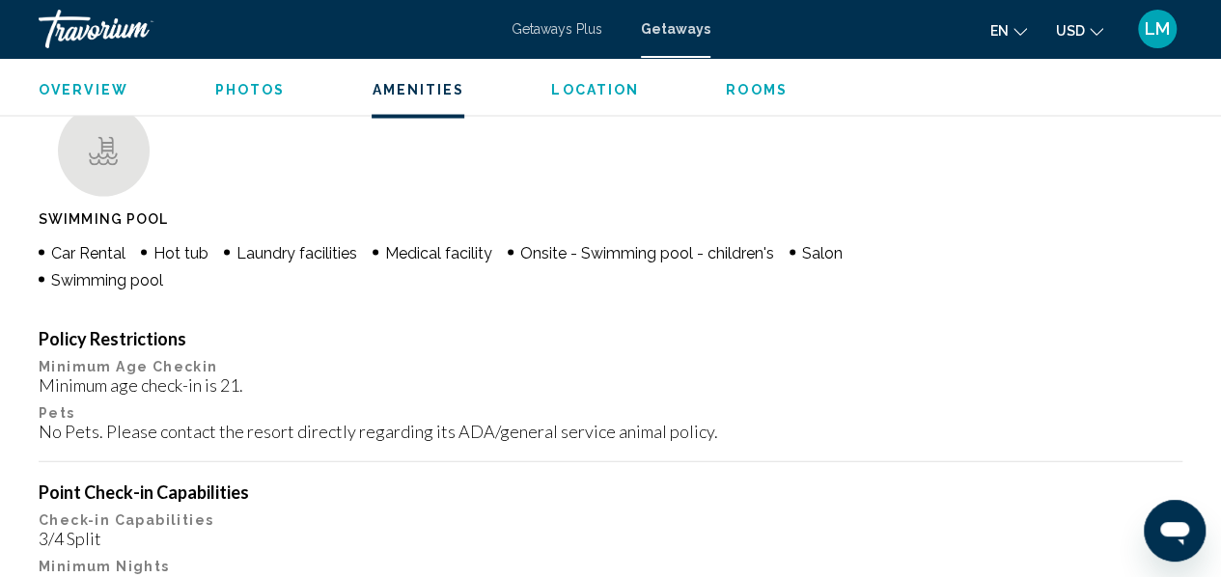
scroll to position [1773, 0]
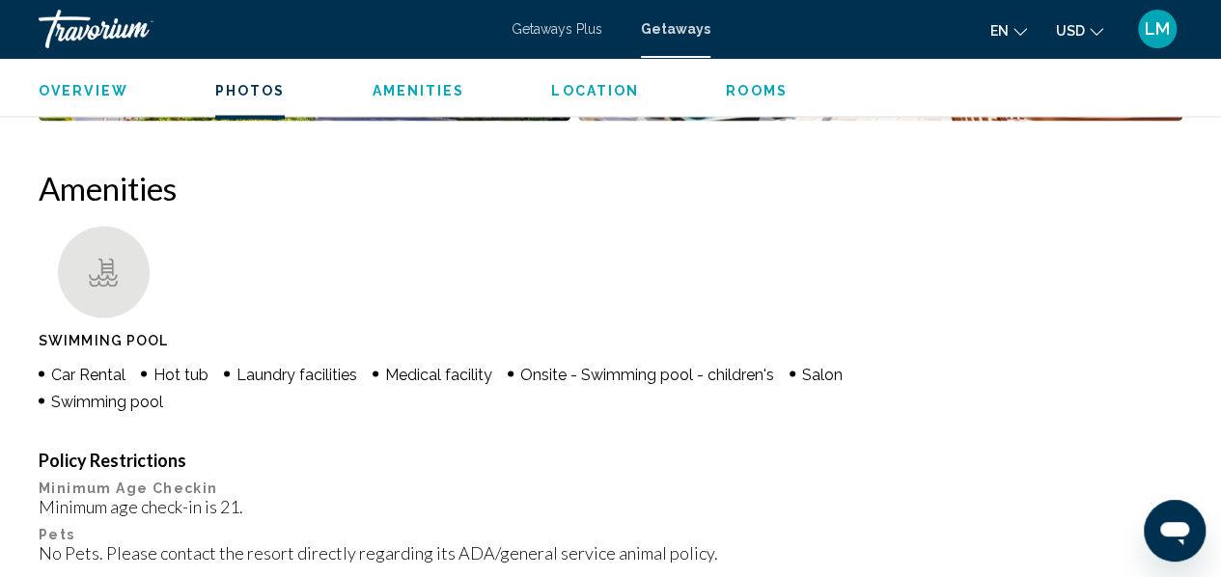
click at [601, 92] on span "Location" at bounding box center [595, 89] width 88 height 15
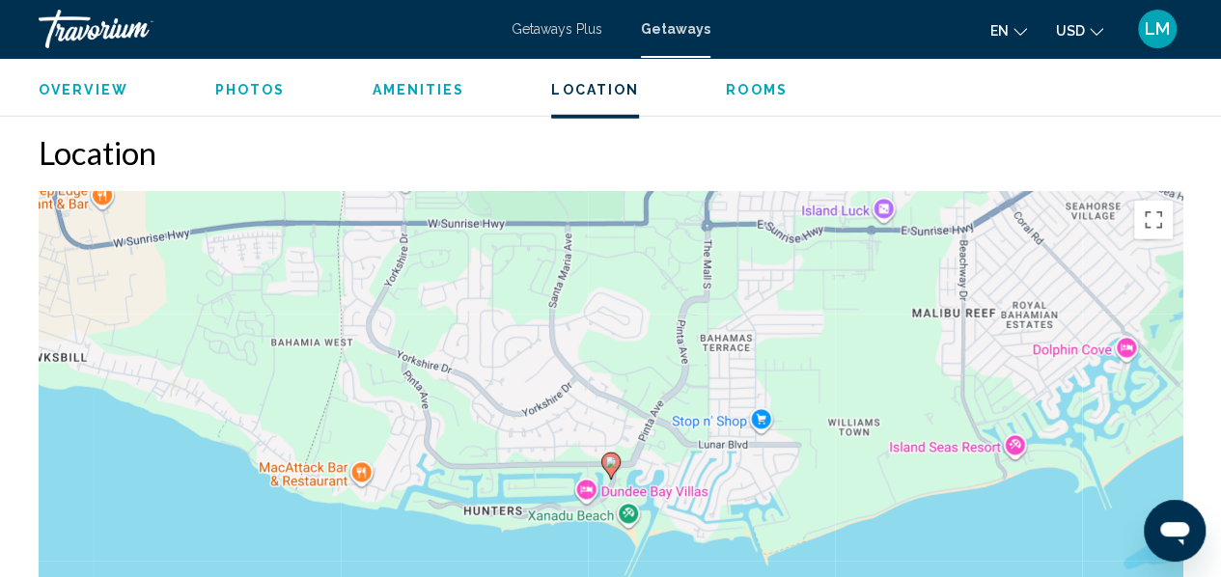
click at [740, 93] on span "Rooms" at bounding box center [757, 89] width 62 height 15
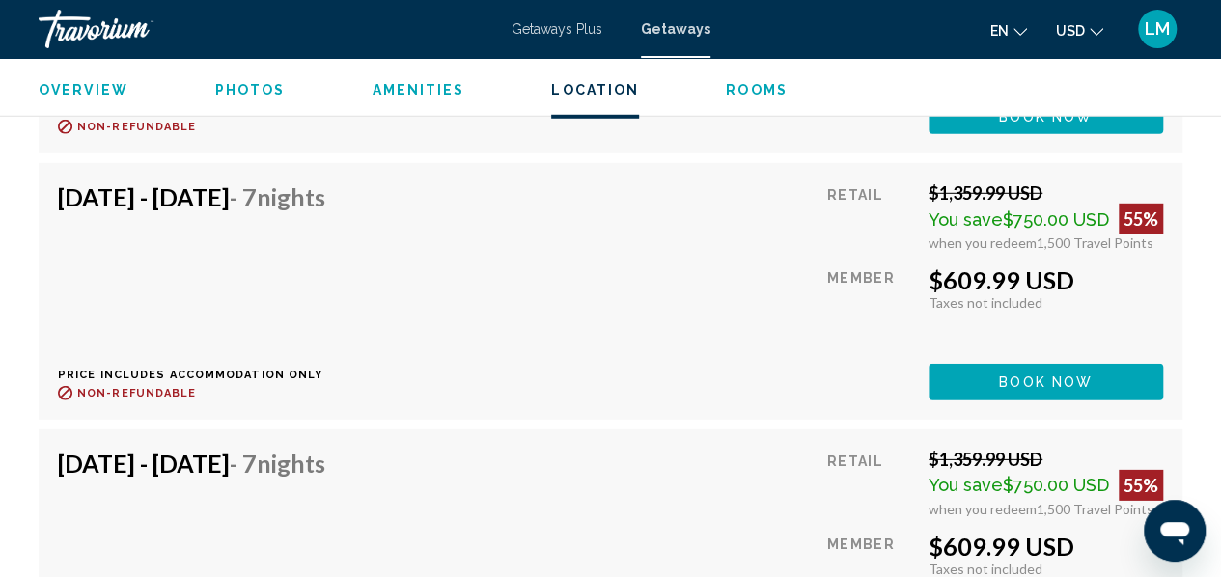
scroll to position [6292, 0]
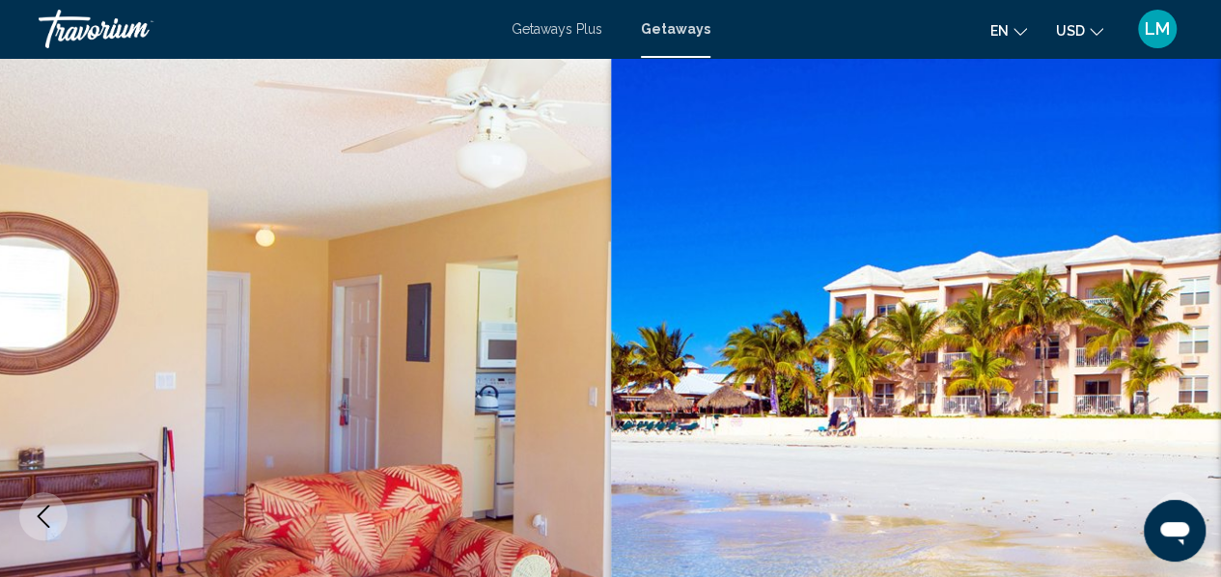
scroll to position [228, 0]
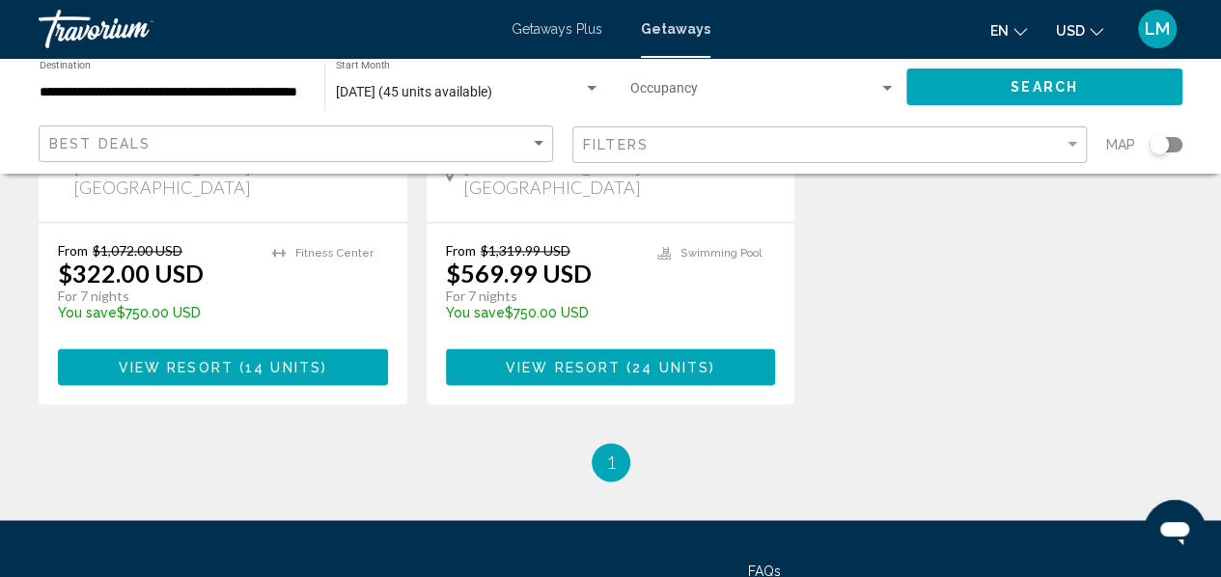
scroll to position [1255, 0]
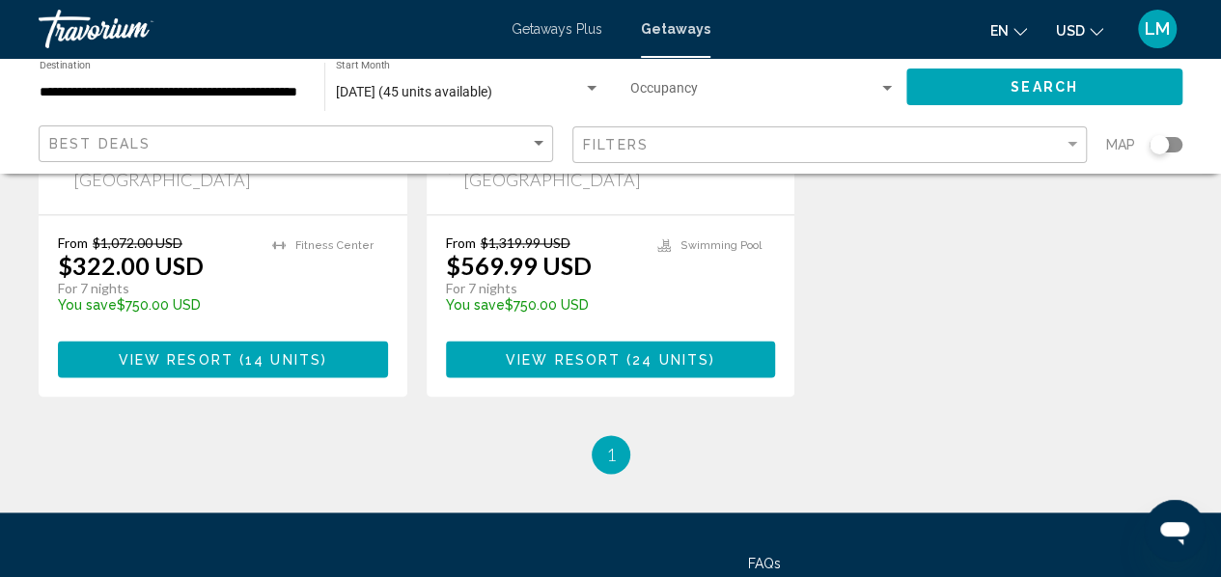
click at [230, 352] on span "View Resort" at bounding box center [176, 359] width 115 height 15
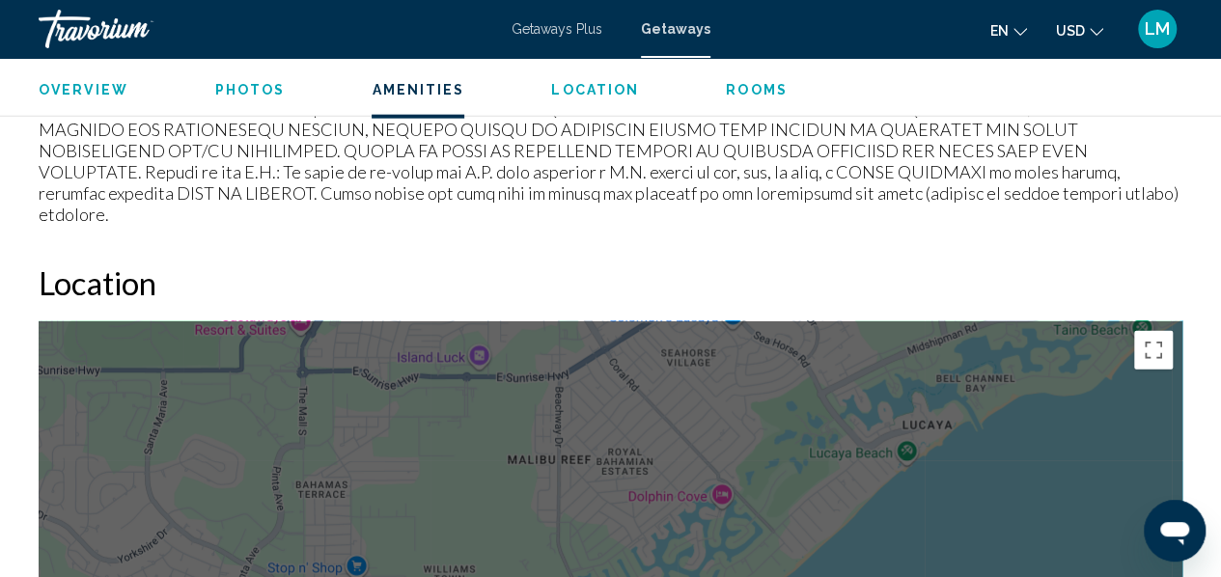
scroll to position [2641, 0]
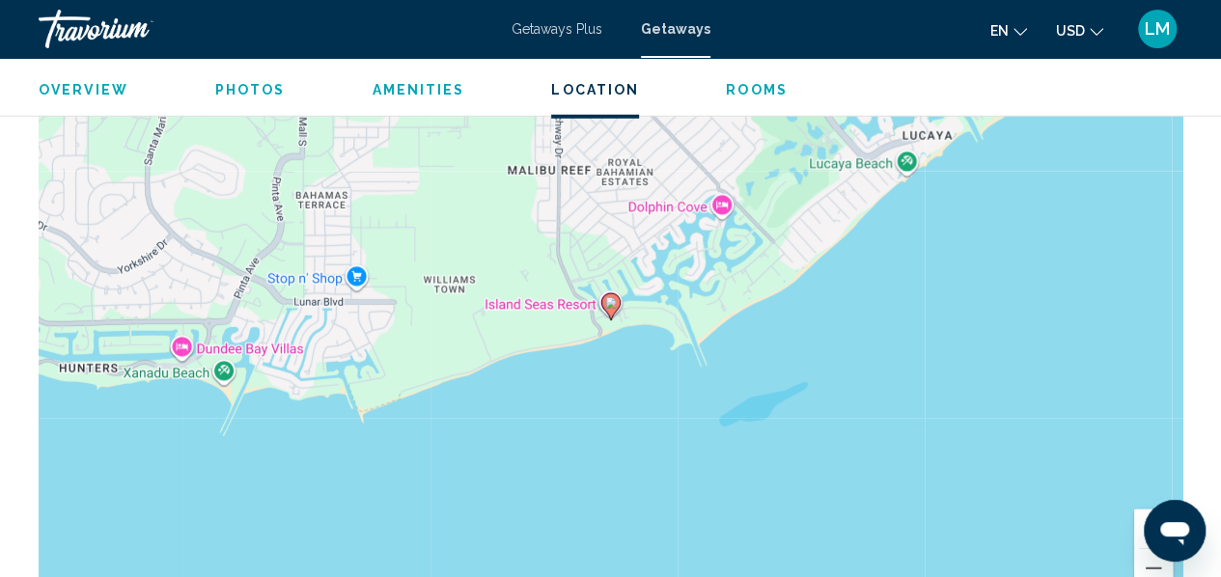
click at [1149, 510] on button "Zoom in" at bounding box center [1153, 529] width 39 height 39
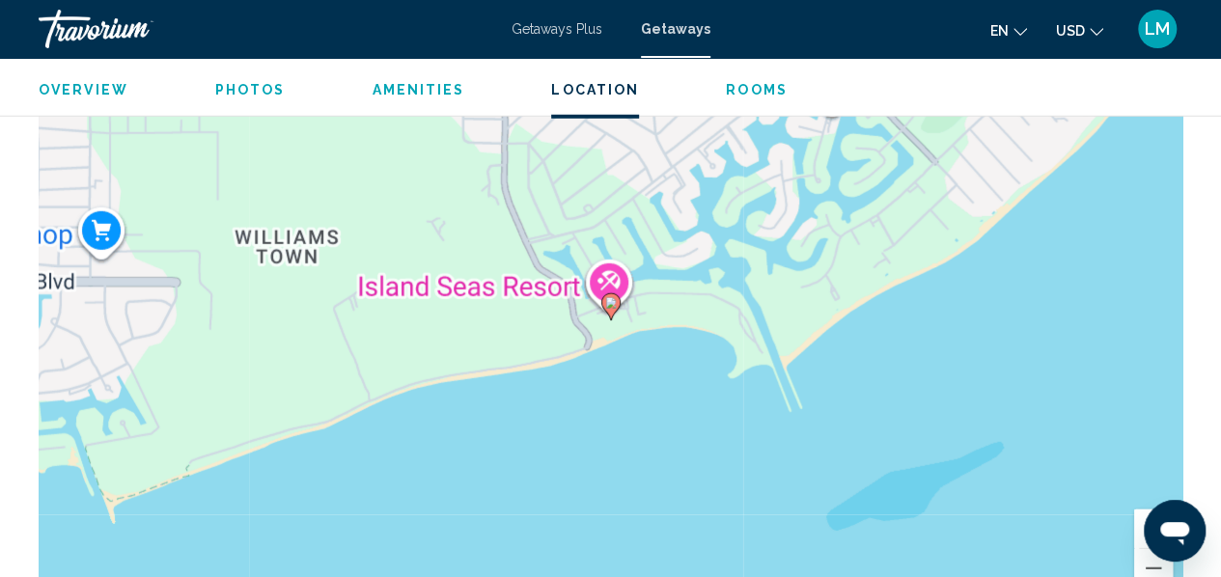
click at [1149, 510] on button "Zoom in" at bounding box center [1153, 529] width 39 height 39
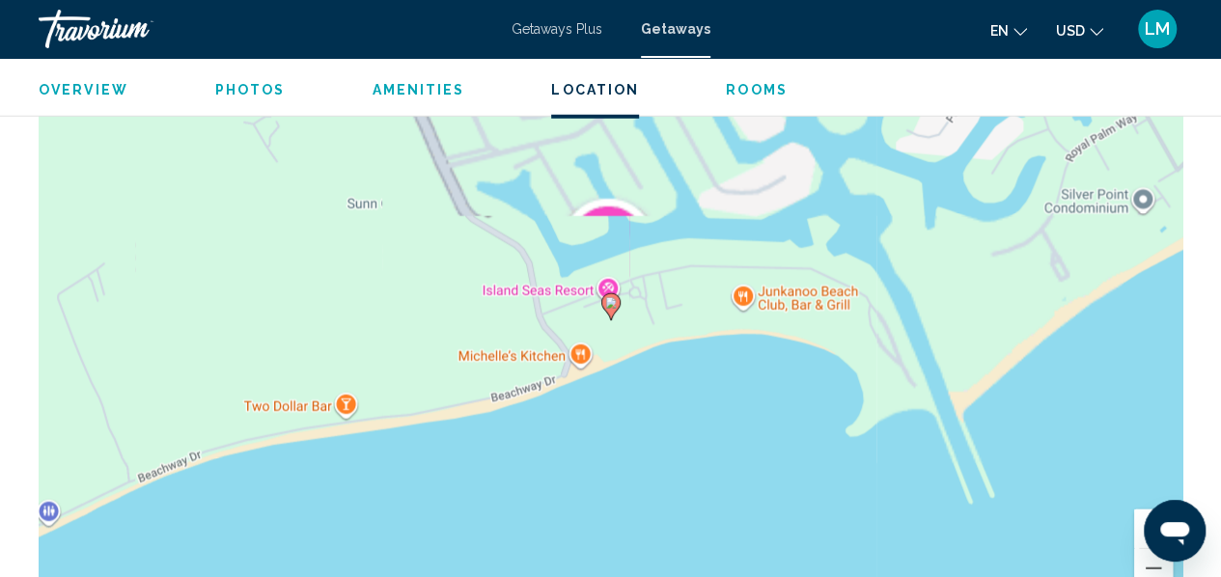
click at [1149, 510] on button "Zoom in" at bounding box center [1153, 529] width 39 height 39
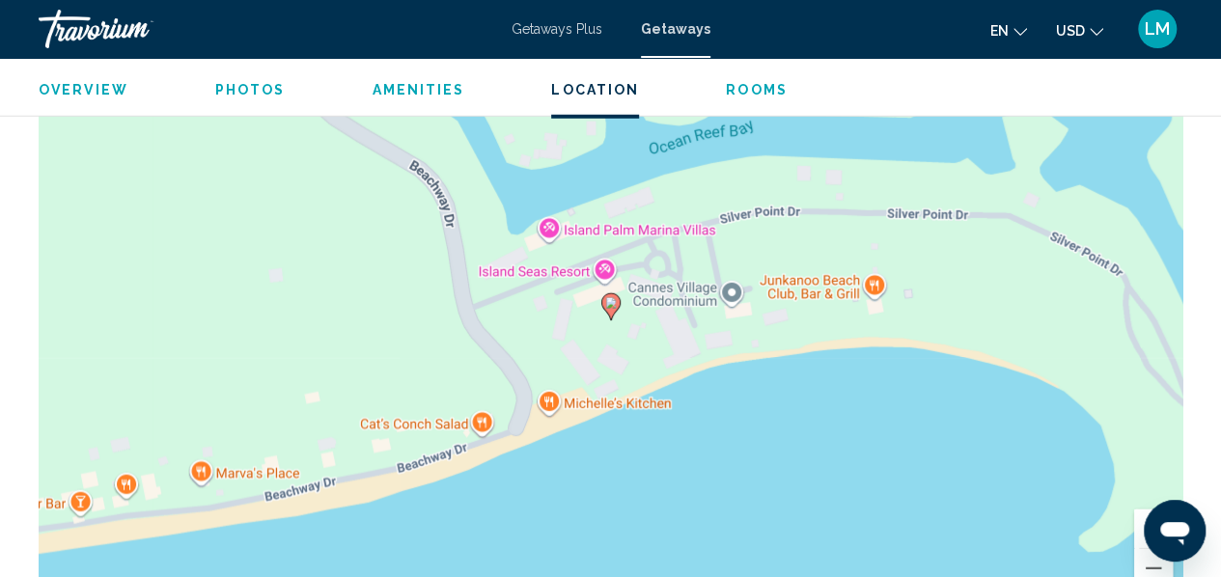
click html
click at [1144, 557] on button "Zoom out" at bounding box center [1153, 568] width 39 height 39
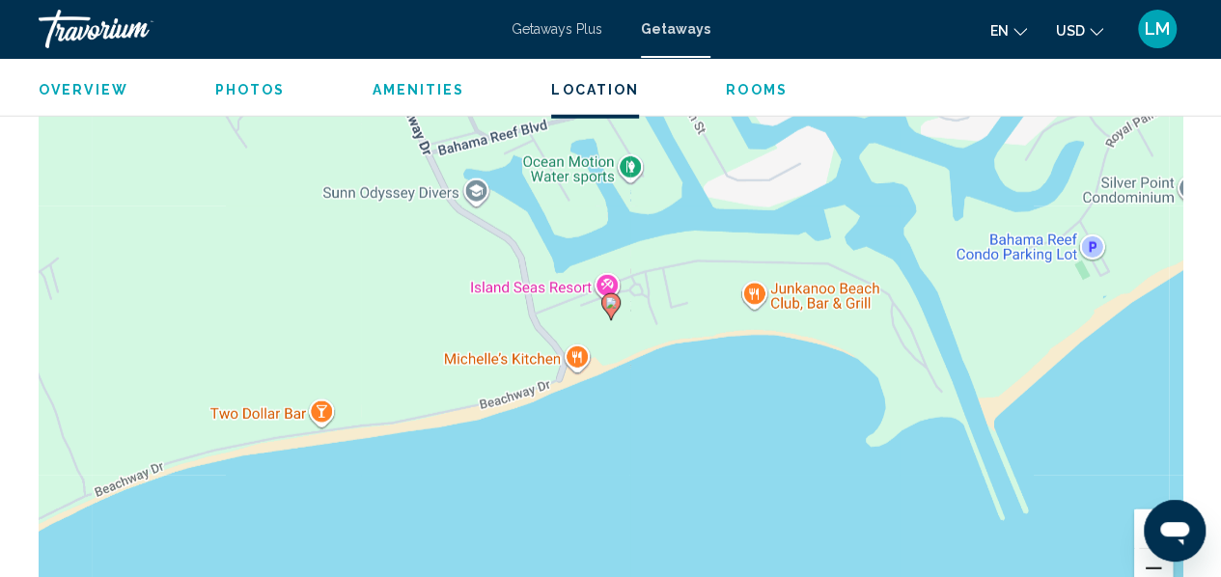
click at [1144, 557] on button "Zoom out" at bounding box center [1153, 568] width 39 height 39
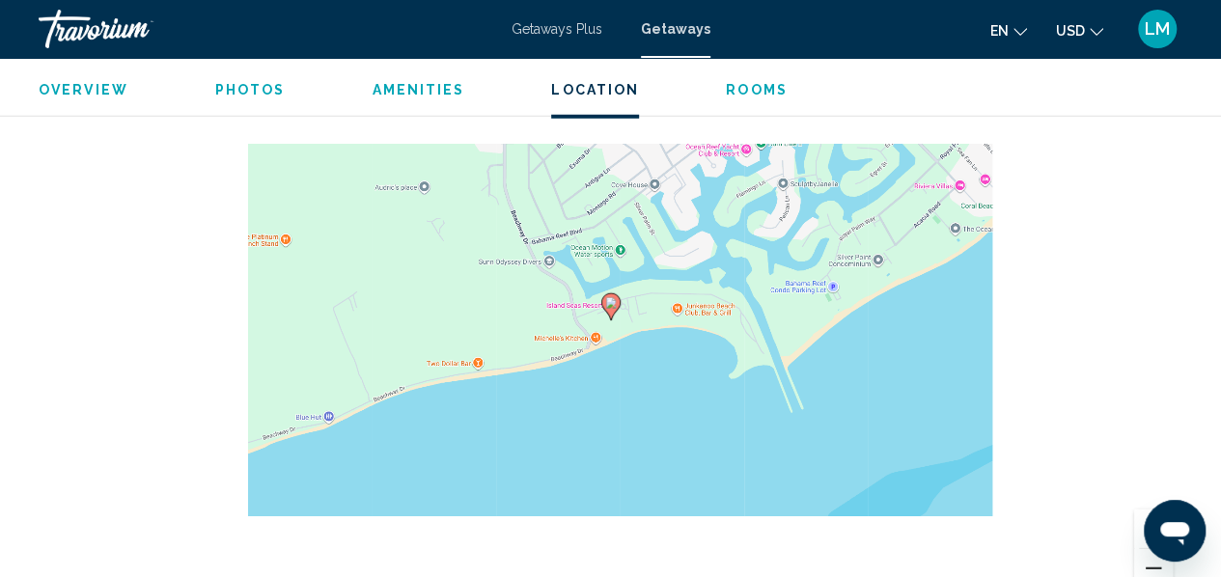
click at [1144, 557] on button "Zoom out" at bounding box center [1153, 568] width 39 height 39
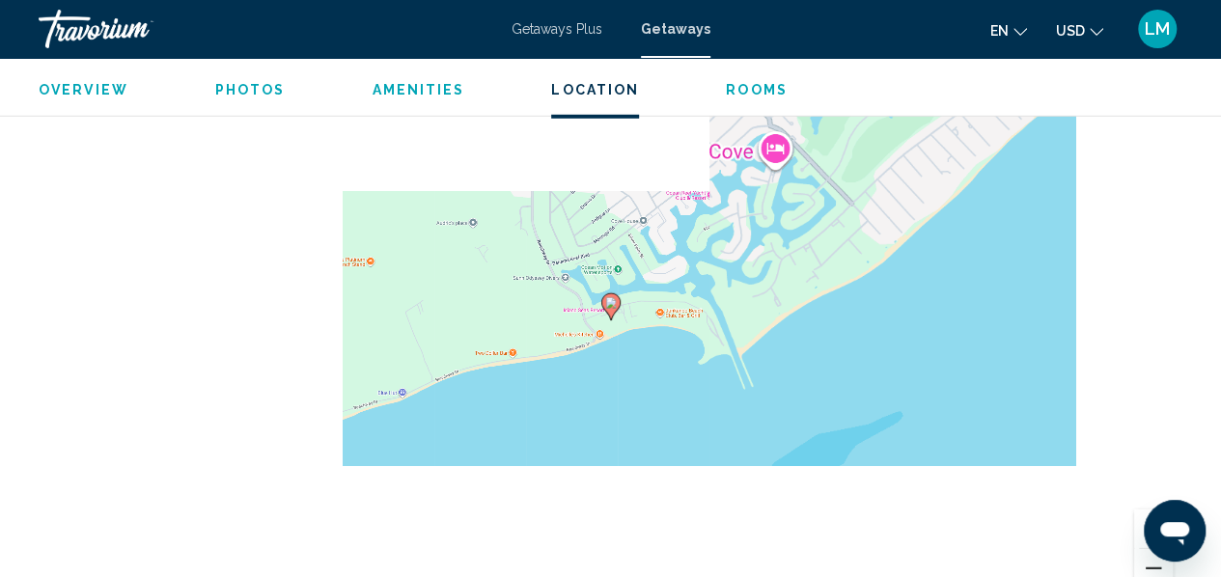
click at [1144, 557] on button "Zoom out" at bounding box center [1153, 568] width 39 height 39
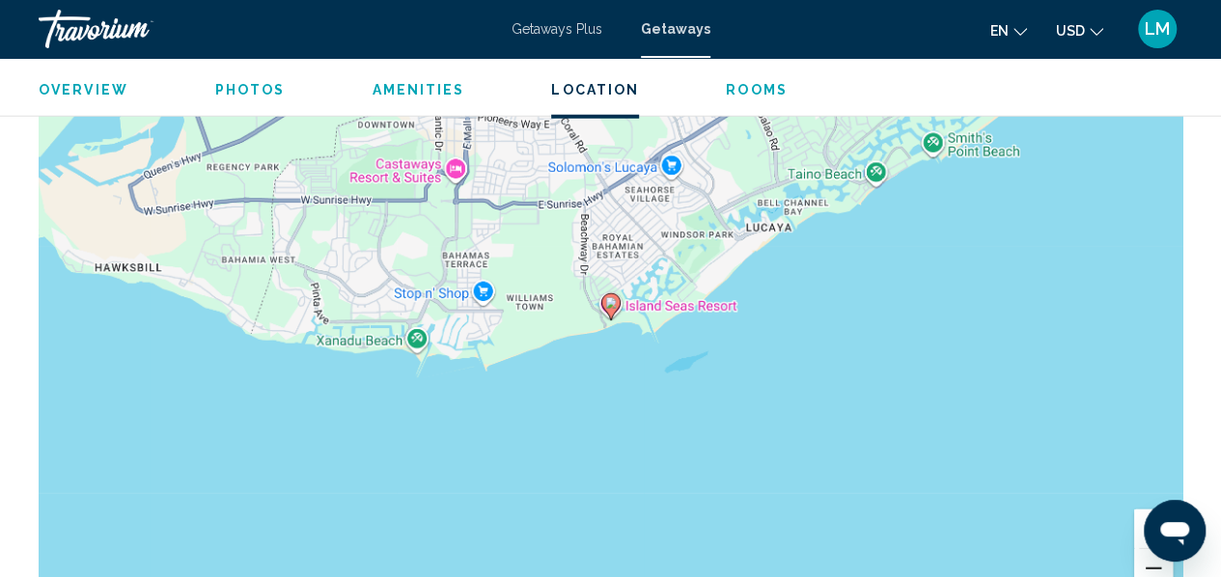
click at [1144, 557] on button "Zoom out" at bounding box center [1153, 568] width 39 height 39
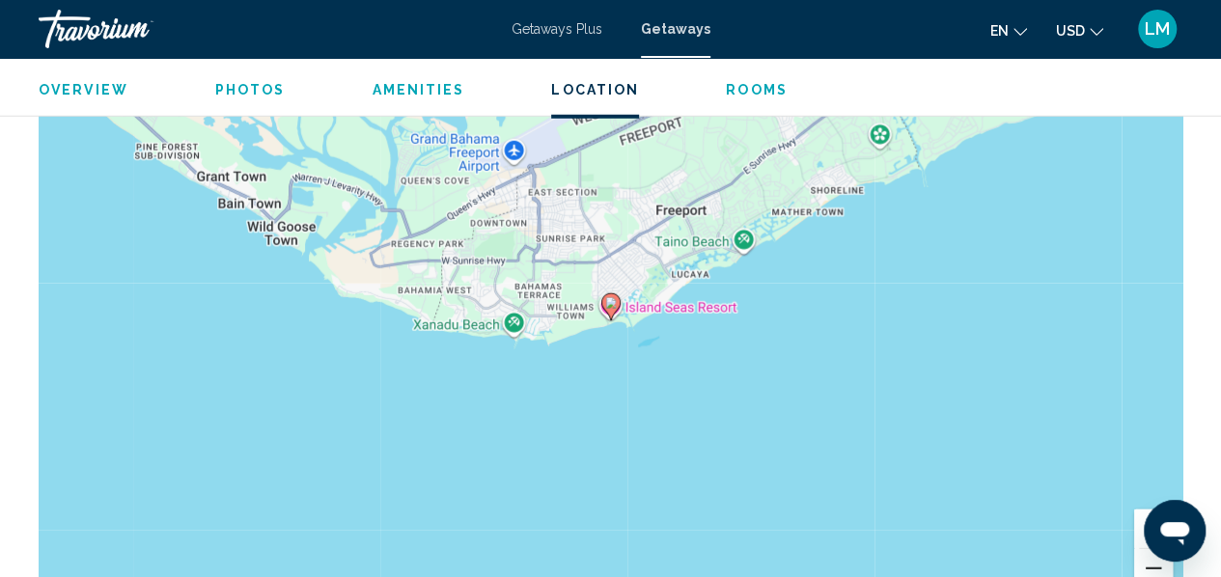
click at [1144, 557] on button "Zoom out" at bounding box center [1153, 568] width 39 height 39
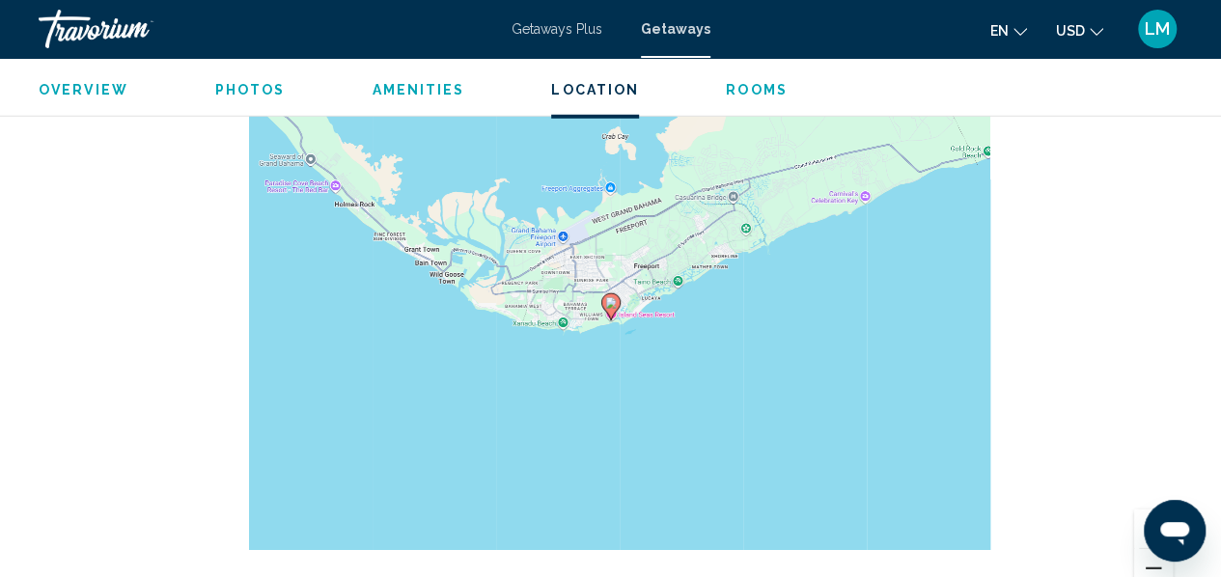
click at [1144, 557] on button "Zoom out" at bounding box center [1153, 568] width 39 height 39
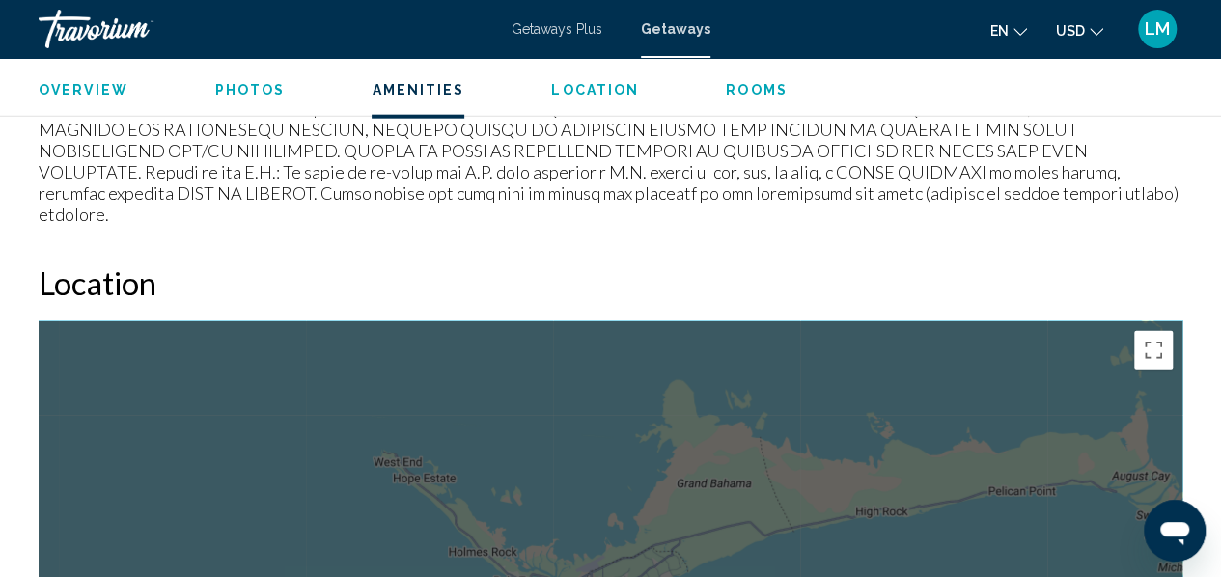
scroll to position [2159, 0]
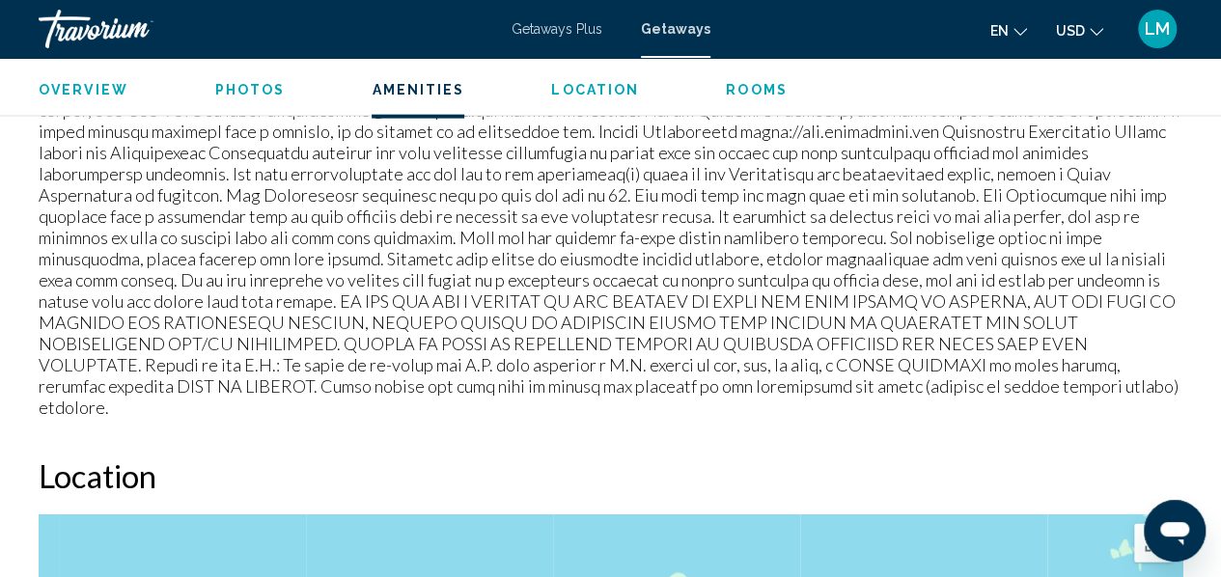
click at [747, 91] on span "Rooms" at bounding box center [757, 89] width 62 height 15
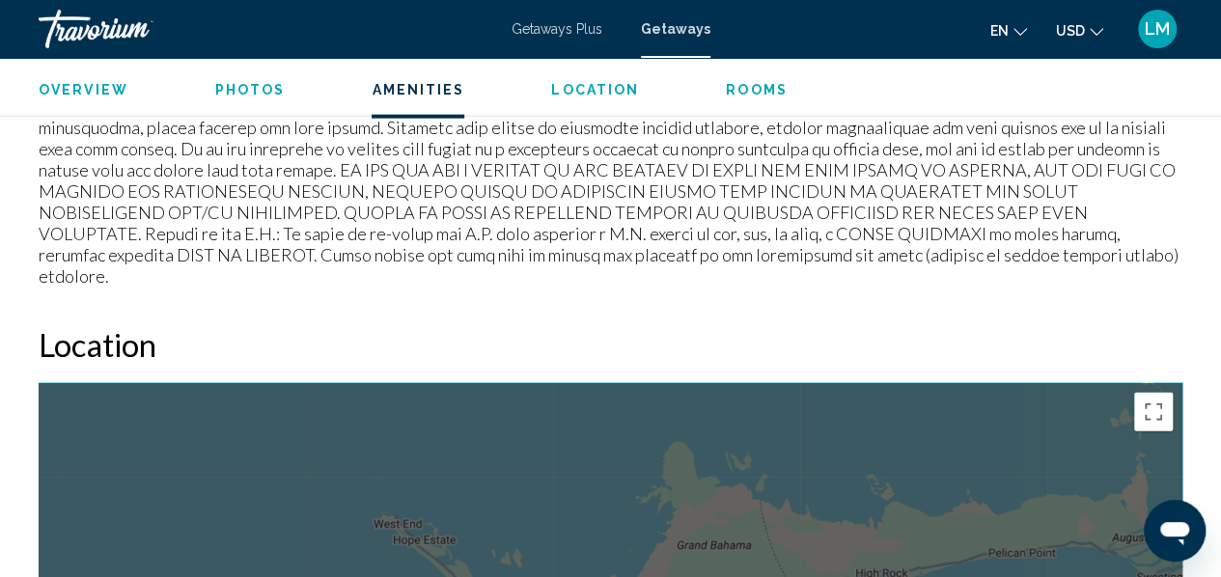
scroll to position [2284, 0]
